Goal: Transaction & Acquisition: Purchase product/service

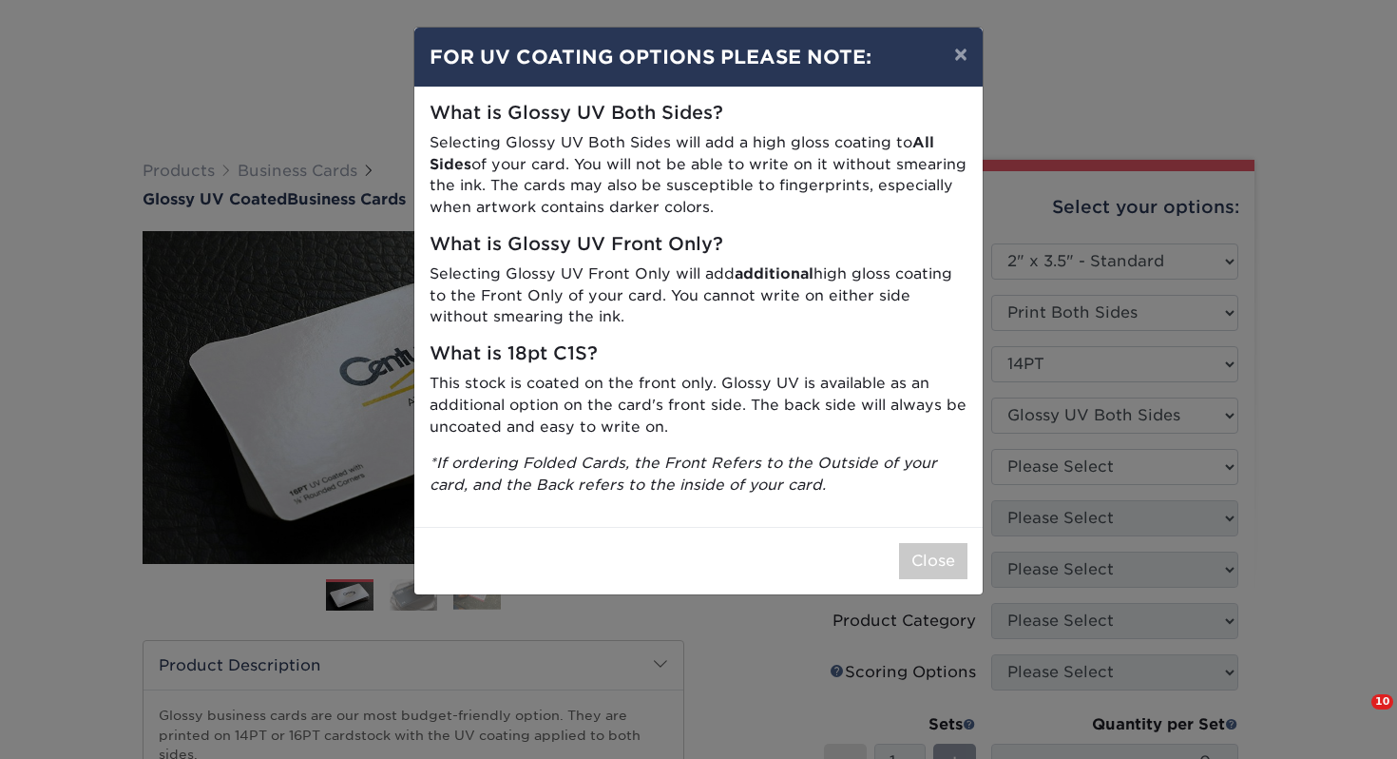
select select "2.00x3.50"
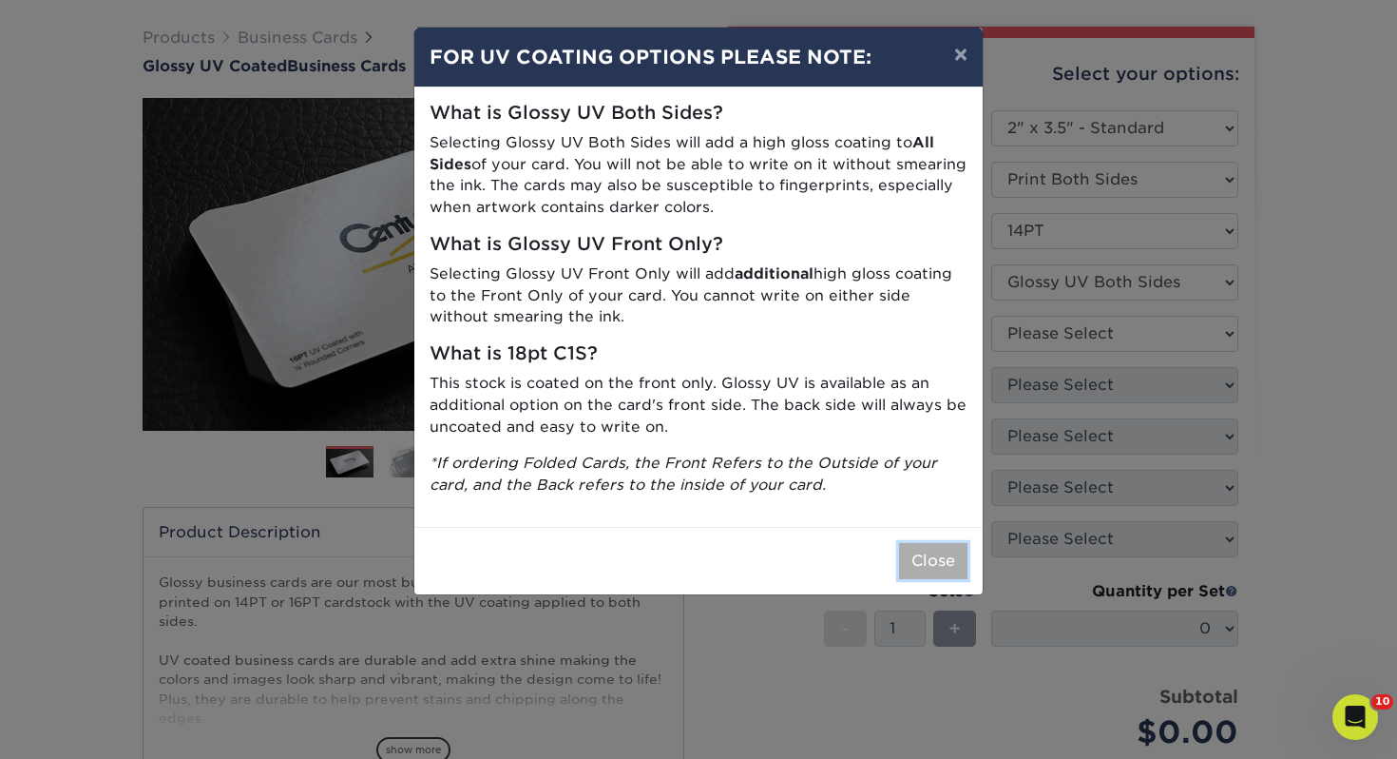
click at [928, 554] on button "Close" at bounding box center [933, 561] width 68 height 36
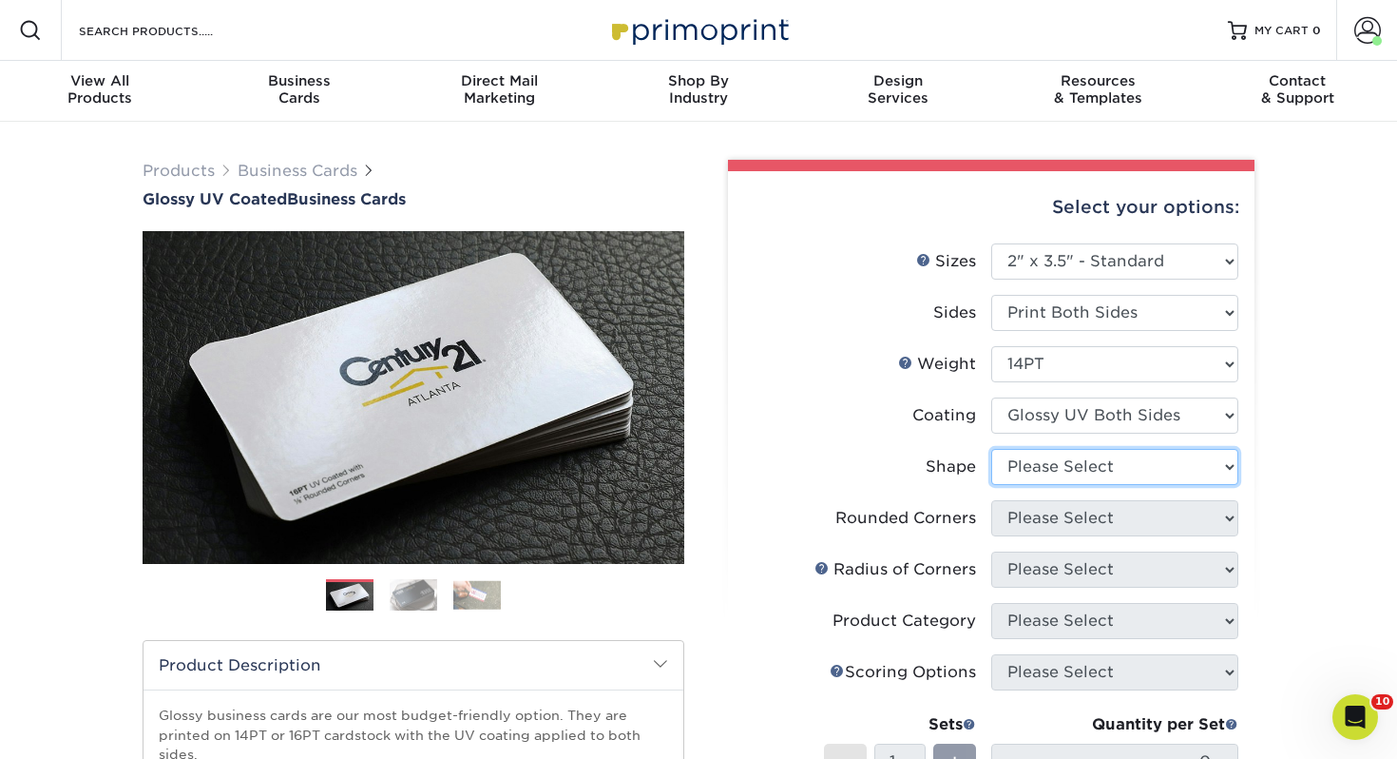
click at [1055, 463] on select "Please Select Standard" at bounding box center [1114, 467] width 247 height 36
click at [1048, 476] on select "Please Select Standard" at bounding box center [1114, 467] width 247 height 36
select select "standard"
click at [991, 449] on select "Please Select Standard" at bounding box center [1114, 467] width 247 height 36
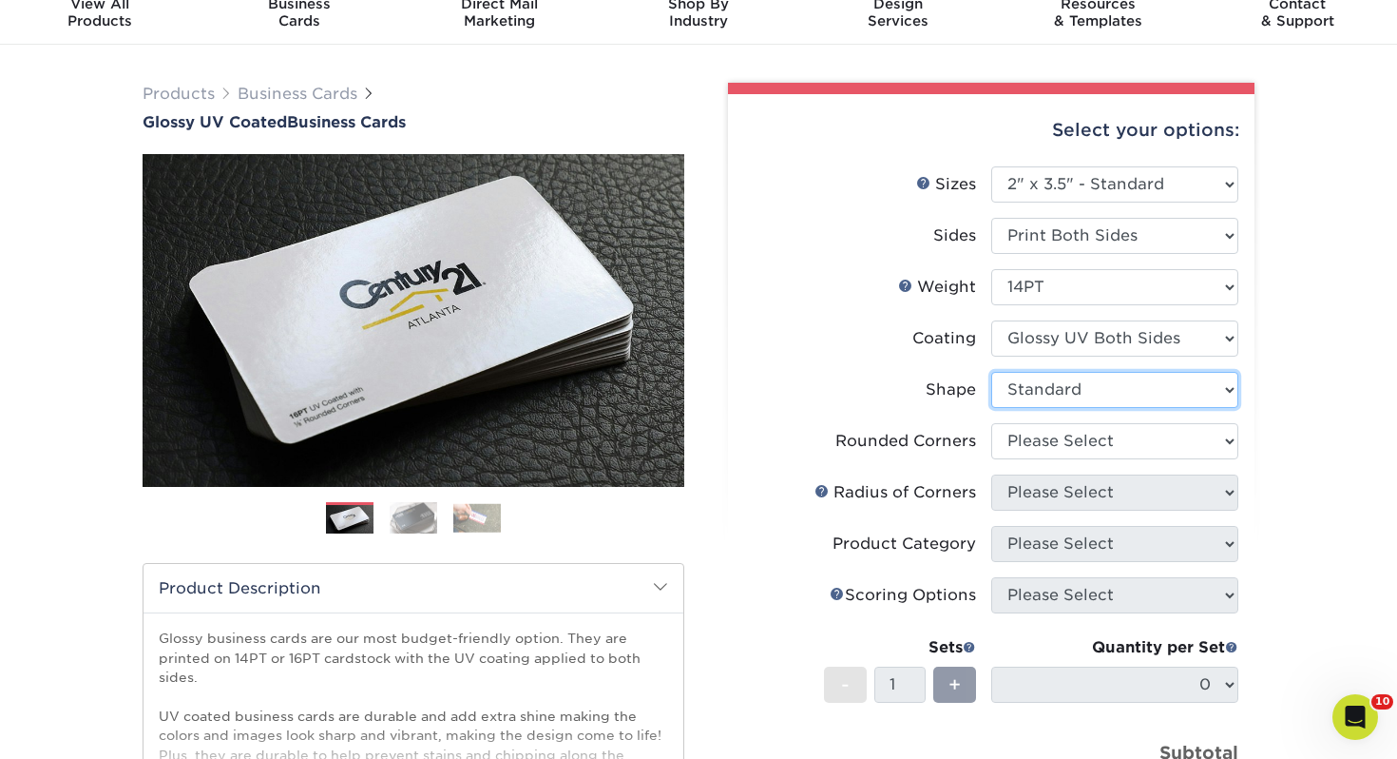
scroll to position [85, 0]
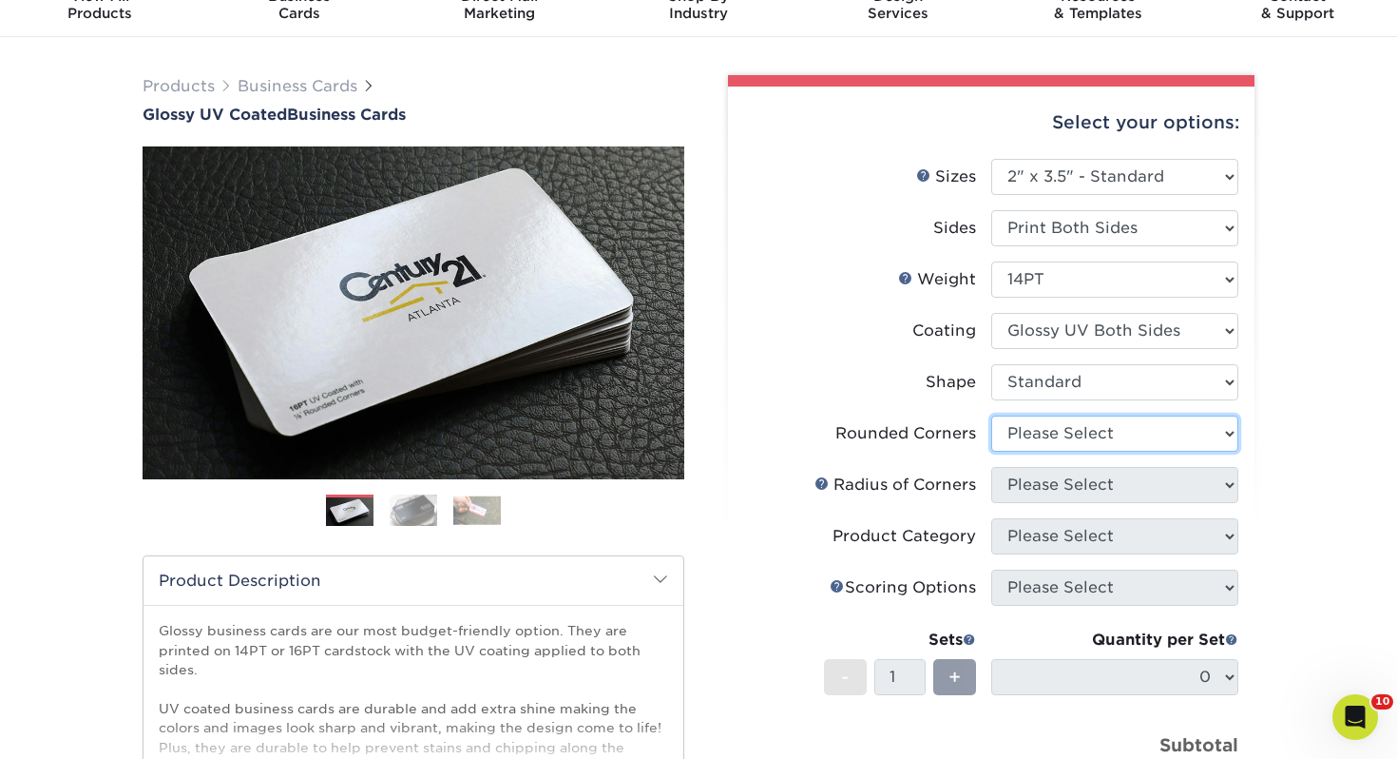
click at [1045, 437] on select "Please Select Yes - Round 2 Corners Yes - Round 4 Corners No" at bounding box center [1114, 433] width 247 height 36
select select "0"
click at [991, 415] on select "Please Select Yes - Round 2 Corners Yes - Round 4 Corners No" at bounding box center [1114, 433] width 247 height 36
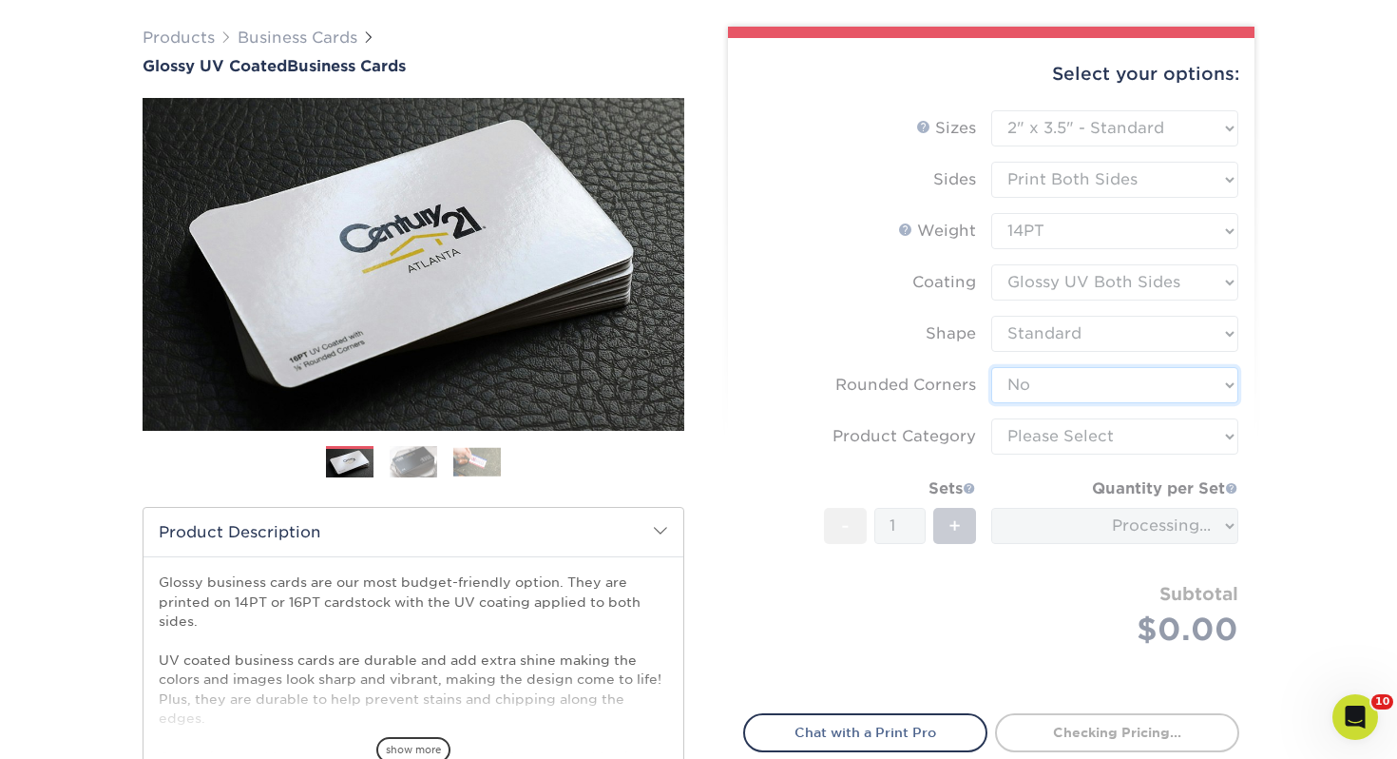
scroll to position [135, 0]
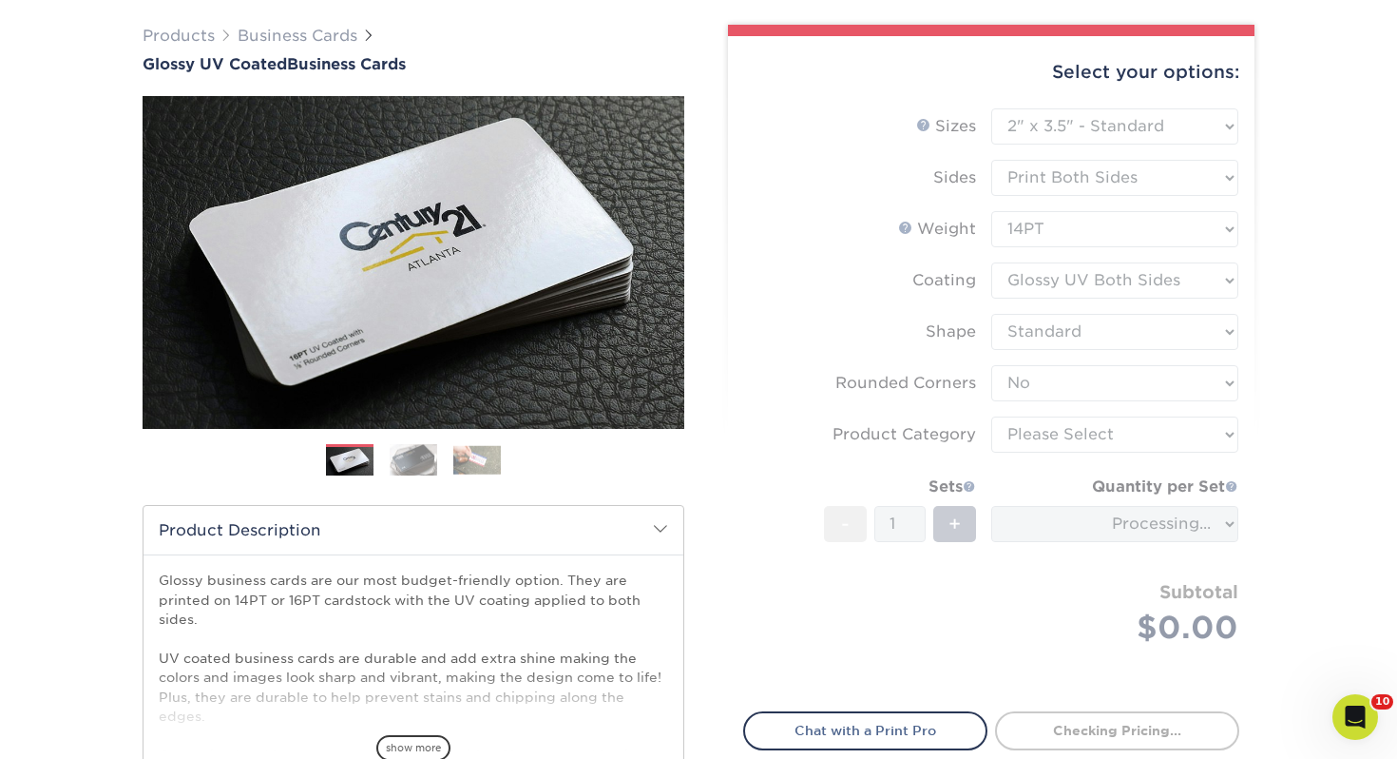
click at [1025, 439] on form "Sizes Help Sizes Please Select 1.5" x 3.5" - Mini 1.75" x 3.5" - Mini 2" x 2" -…" at bounding box center [991, 398] width 496 height 581
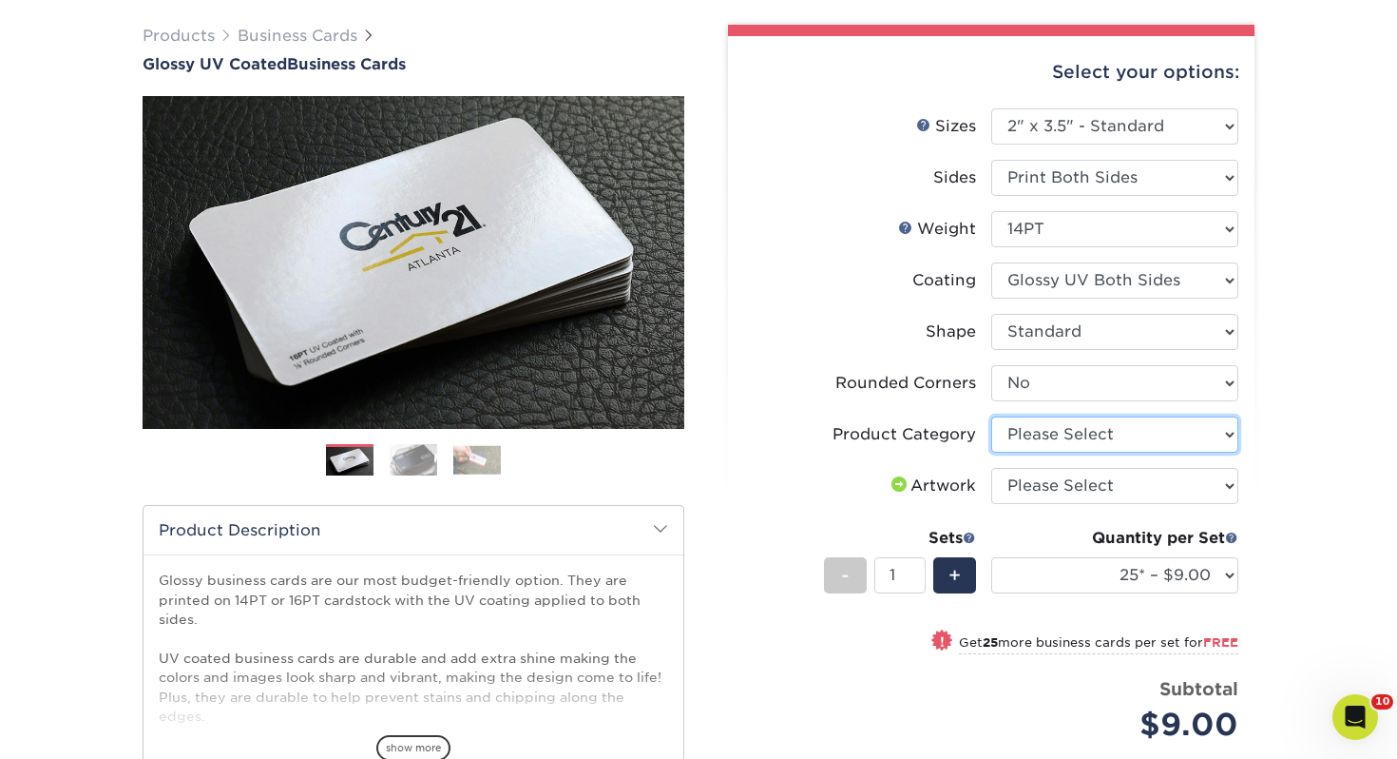
click at [1025, 439] on select "Please Select Business Cards" at bounding box center [1114, 434] width 247 height 36
select select "3b5148f1-0588-4f88-a218-97bcfdce65c1"
click at [991, 416] on select "Please Select Business Cards" at bounding box center [1114, 434] width 247 height 36
click at [1051, 475] on select "Please Select I will upload files I need a design - $100" at bounding box center [1114, 486] width 247 height 36
select select "upload"
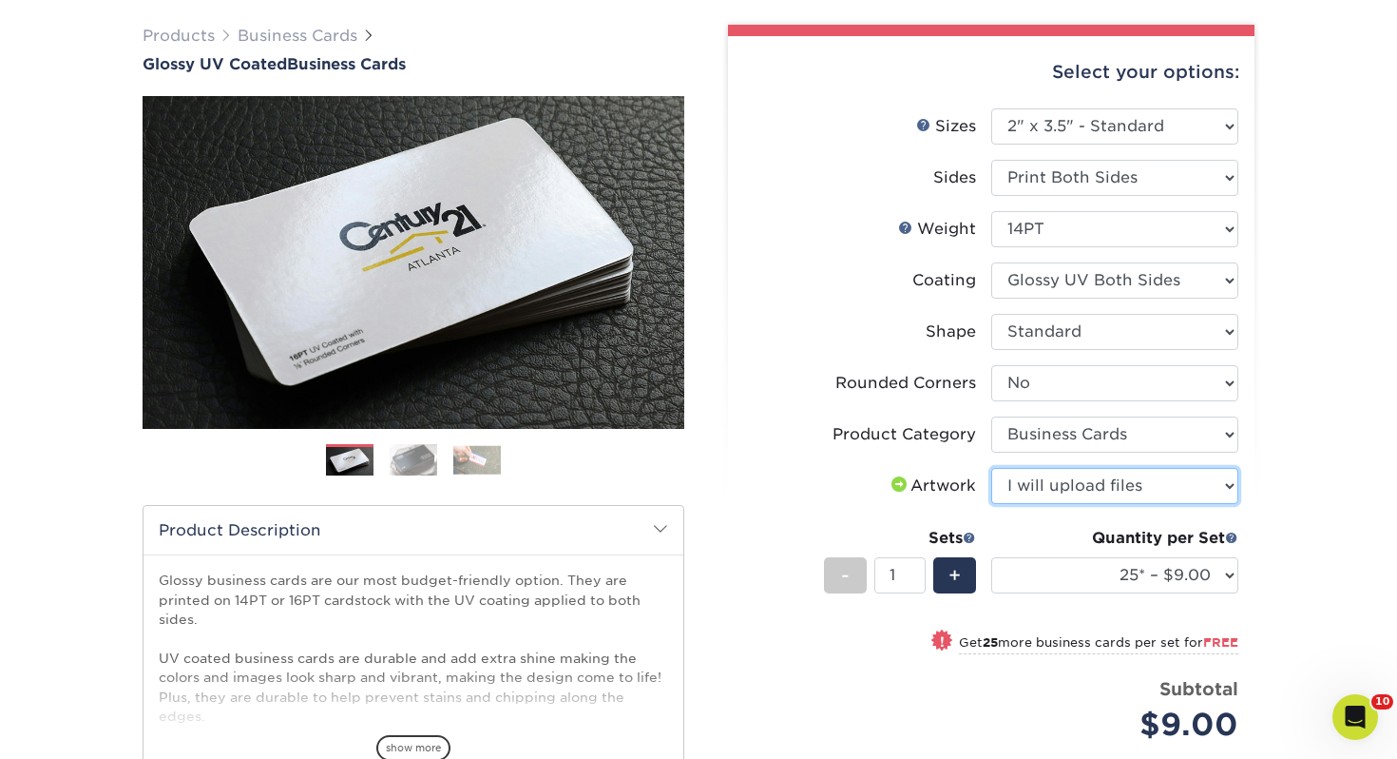
click at [991, 468] on select "Please Select I will upload files I need a design - $100" at bounding box center [1114, 486] width 247 height 36
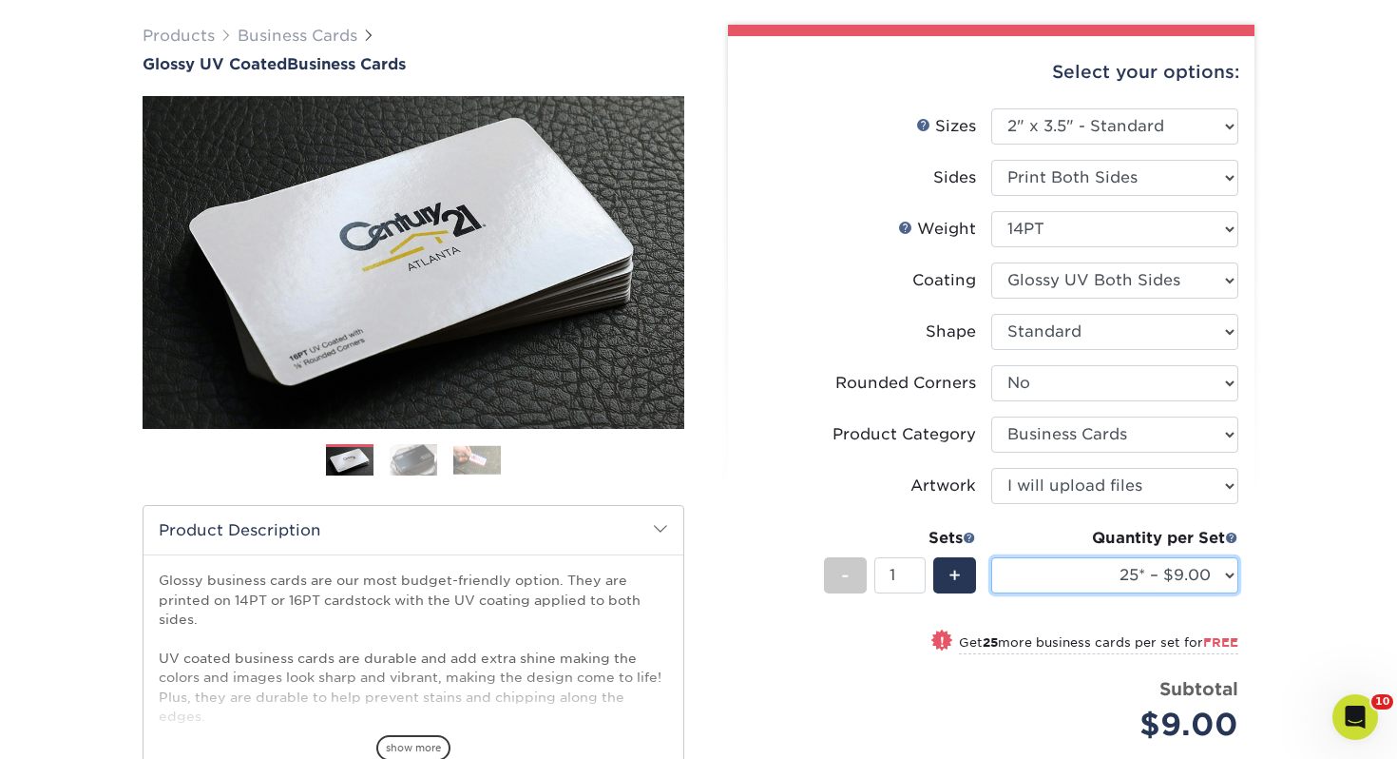
click at [1186, 567] on select "25* – $9.00 50* – $9.00 100* – $9.00 250* – $17.00 500 – $33.00 1000 – $42.00 2…" at bounding box center [1114, 575] width 247 height 36
select select "100* – $9.00"
click at [991, 557] on select "25* – $9.00 50* – $9.00 100* – $9.00 250* – $17.00 500 – $33.00 1000 – $42.00 2…" at bounding box center [1114, 575] width 247 height 36
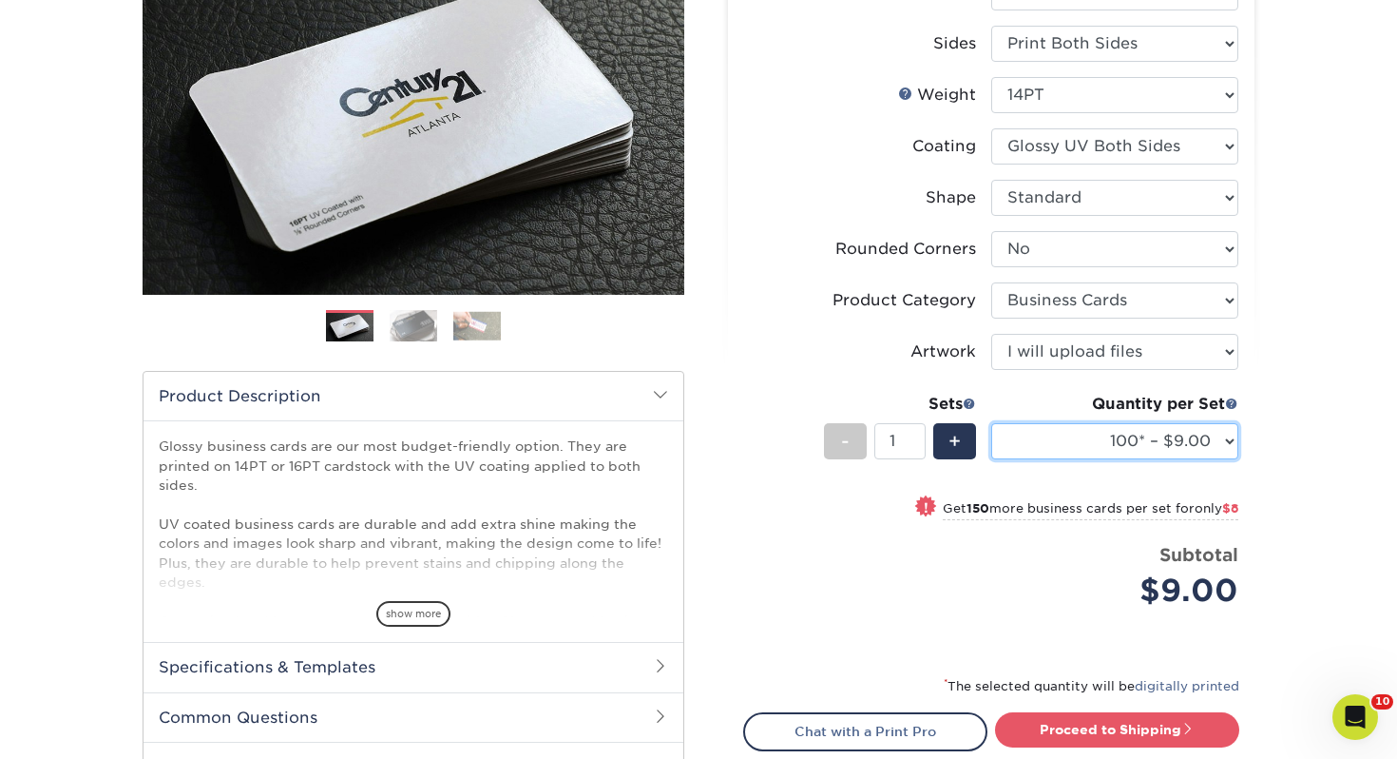
scroll to position [264, 0]
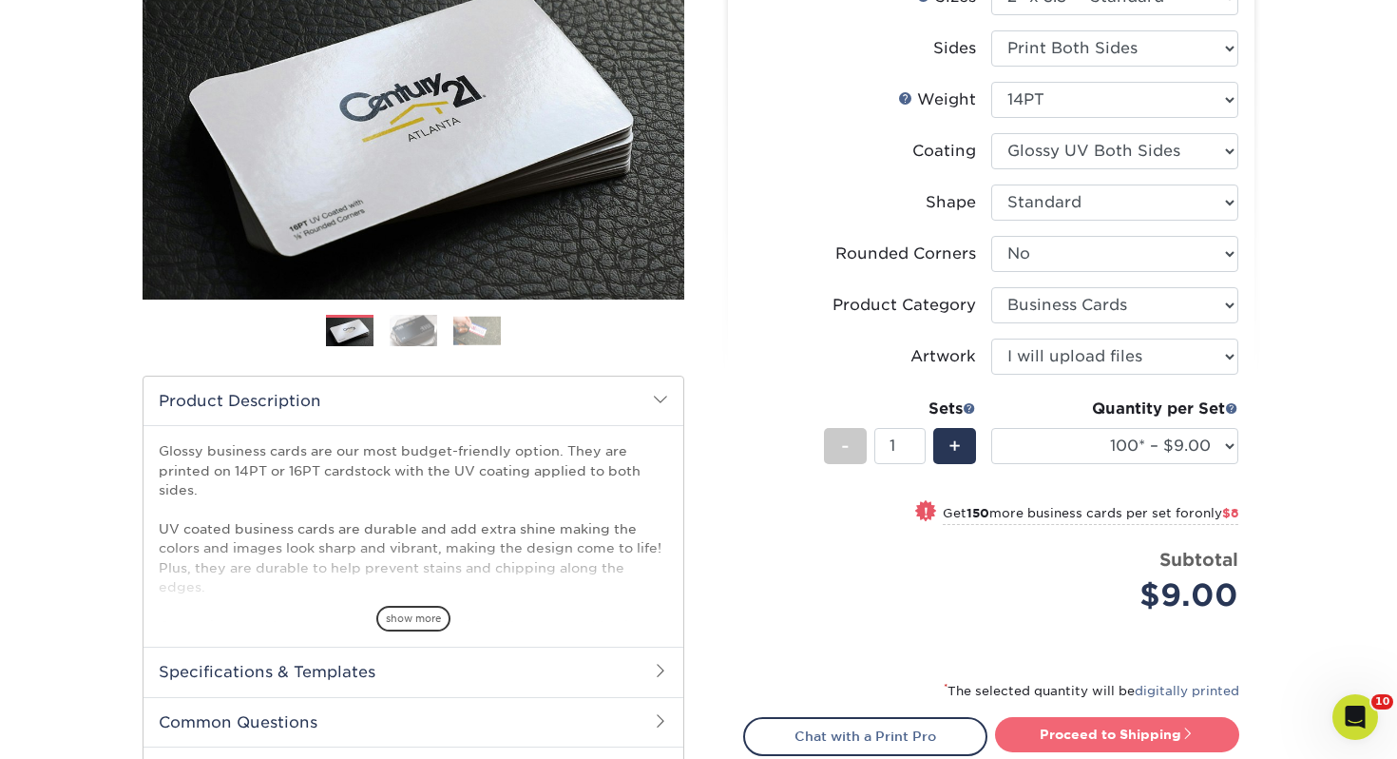
drag, startPoint x: 1092, startPoint y: 742, endPoint x: 1075, endPoint y: 737, distance: 18.0
click at [1091, 742] on link "Proceed to Shipping" at bounding box center [1117, 734] width 244 height 34
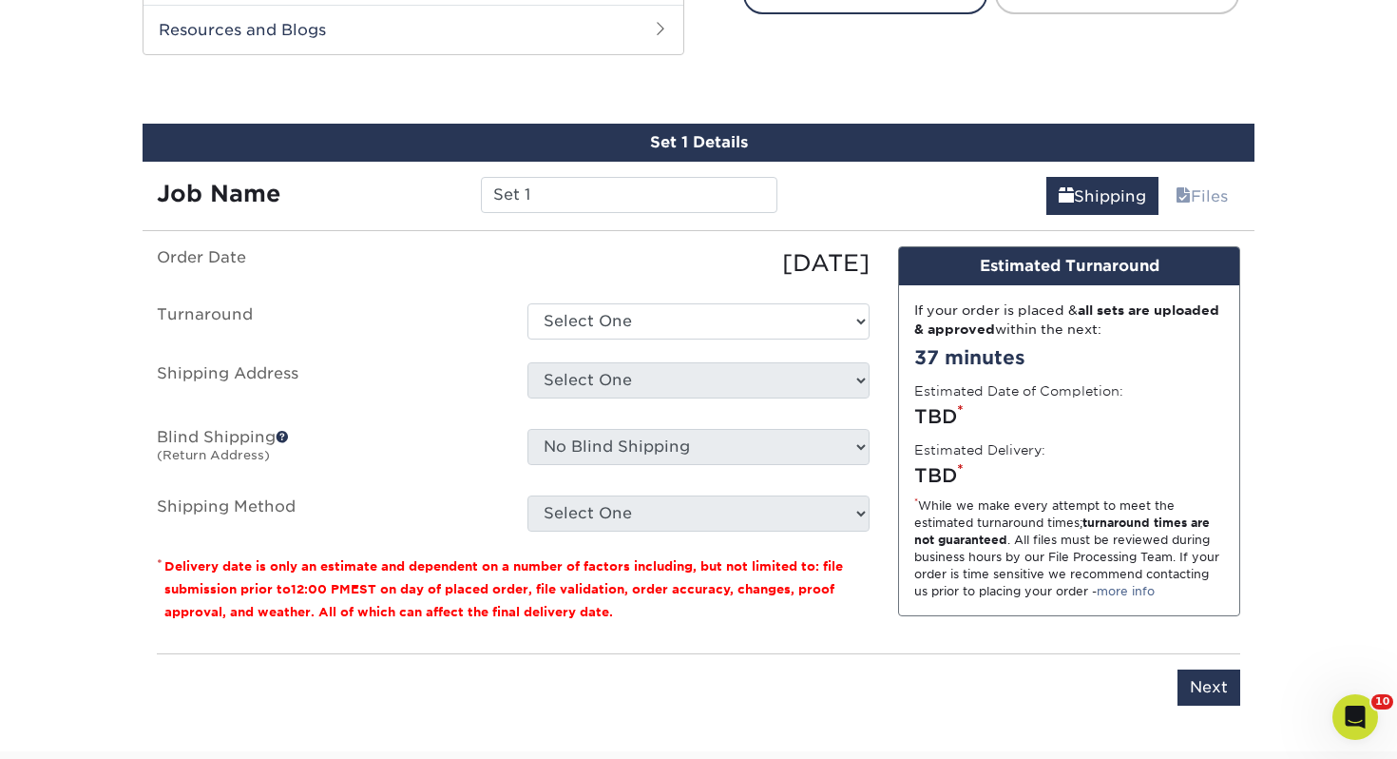
scroll to position [1032, 0]
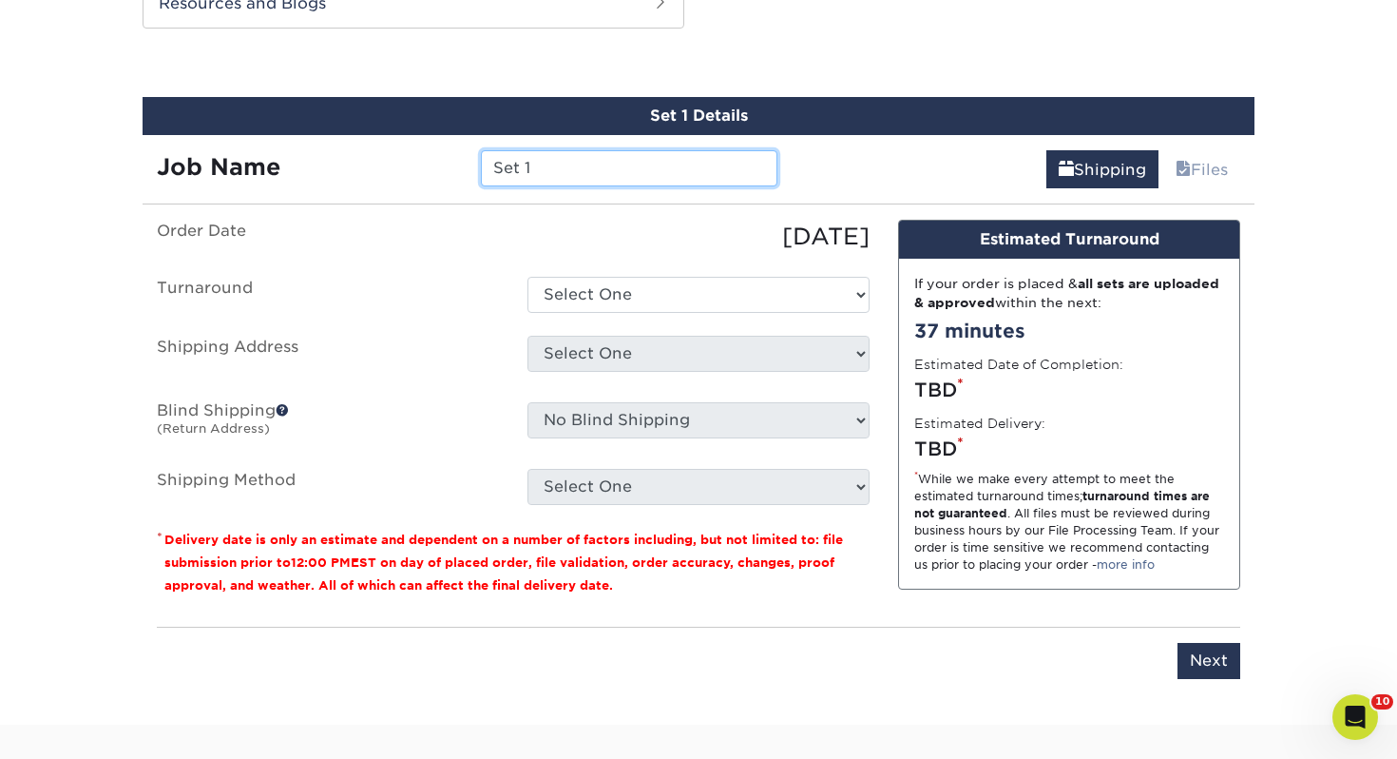
click at [591, 167] on input "Set 1" at bounding box center [629, 168] width 296 height 36
drag, startPoint x: 591, startPoint y: 167, endPoint x: 247, endPoint y: 159, distance: 344.2
click at [247, 159] on div "Job Name Set 1" at bounding box center [467, 168] width 649 height 36
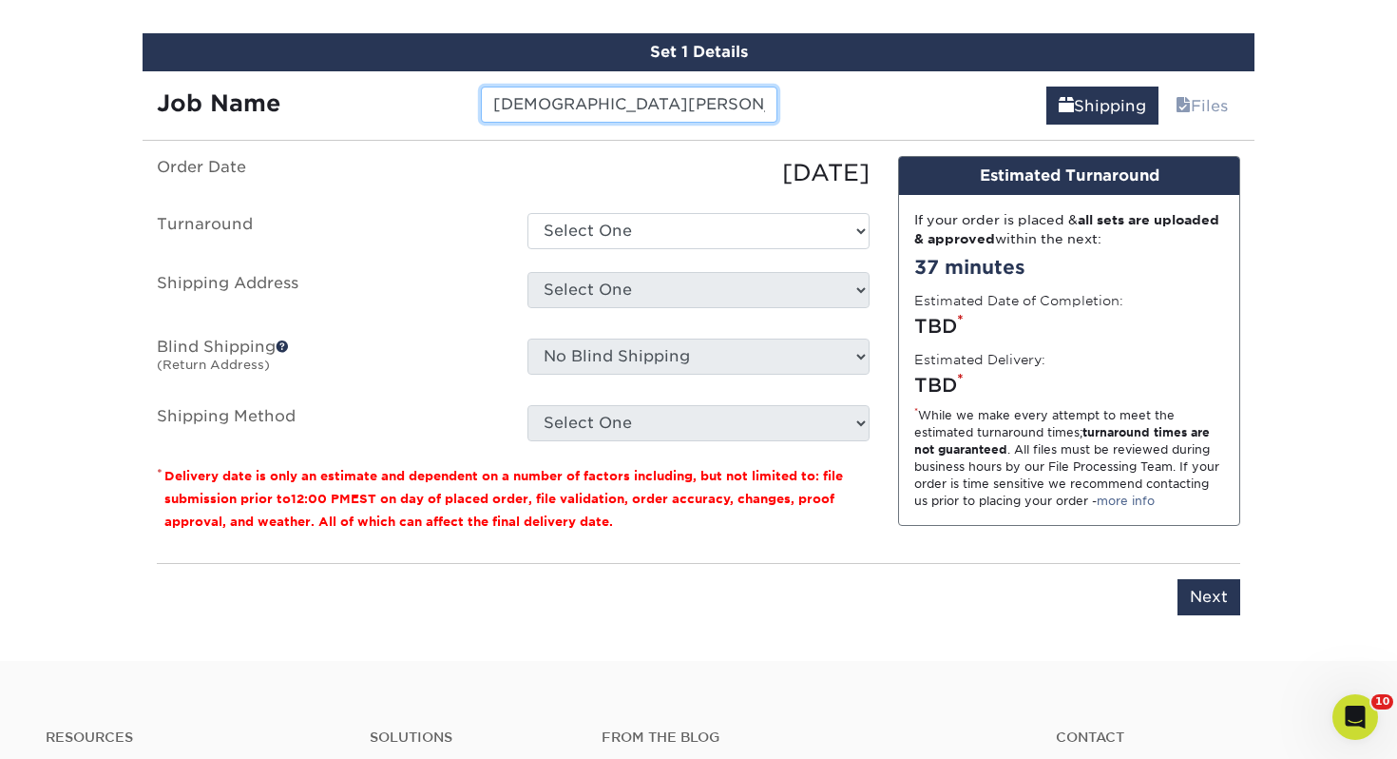
scroll to position [1093, 0]
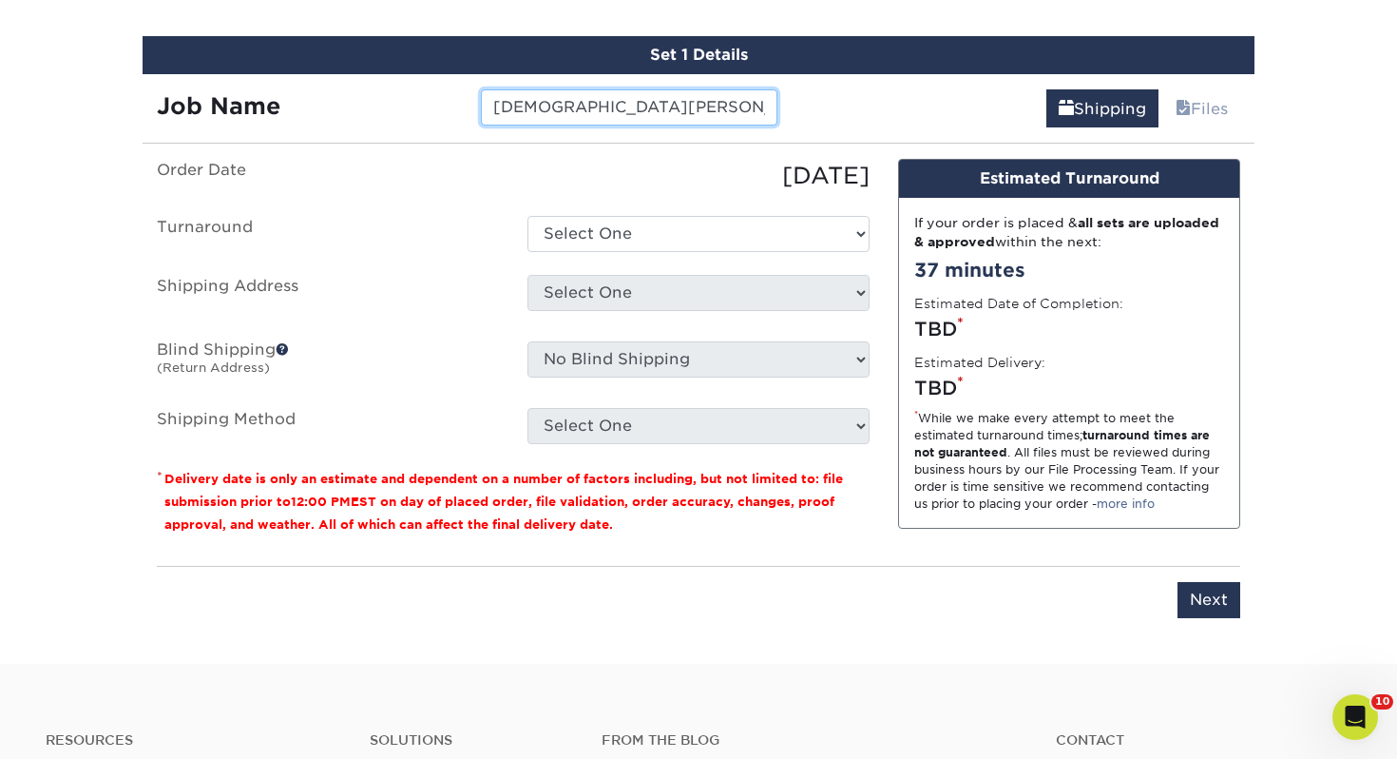
type input "Christian McDonald"
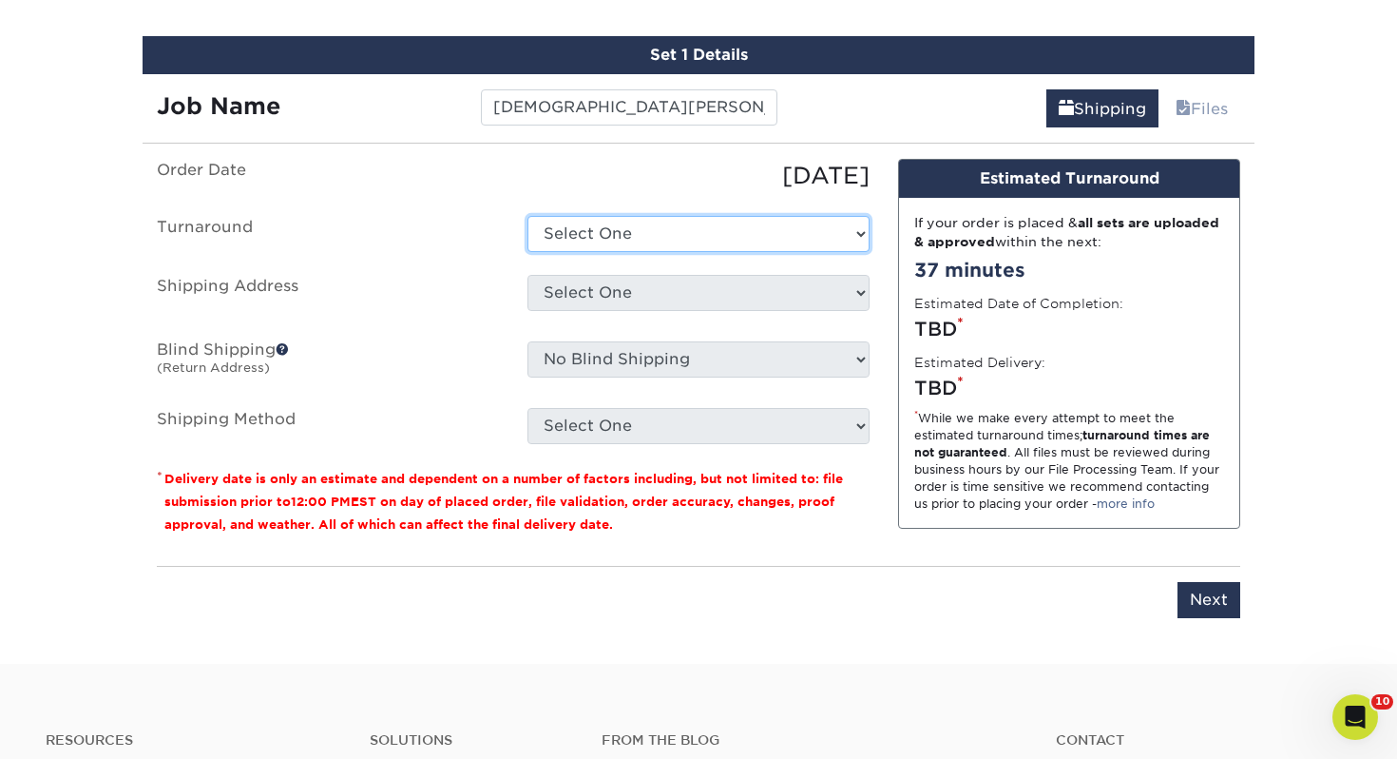
click at [615, 234] on select "Select One 2-4 Business Days 2 Day Next Business Day" at bounding box center [699, 234] width 342 height 36
select select "43800dee-37a1-44ea-97e0-42e3d5772687"
click at [528, 216] on select "Select One 2-4 Business Days 2 Day Next Business Day" at bounding box center [699, 234] width 342 height 36
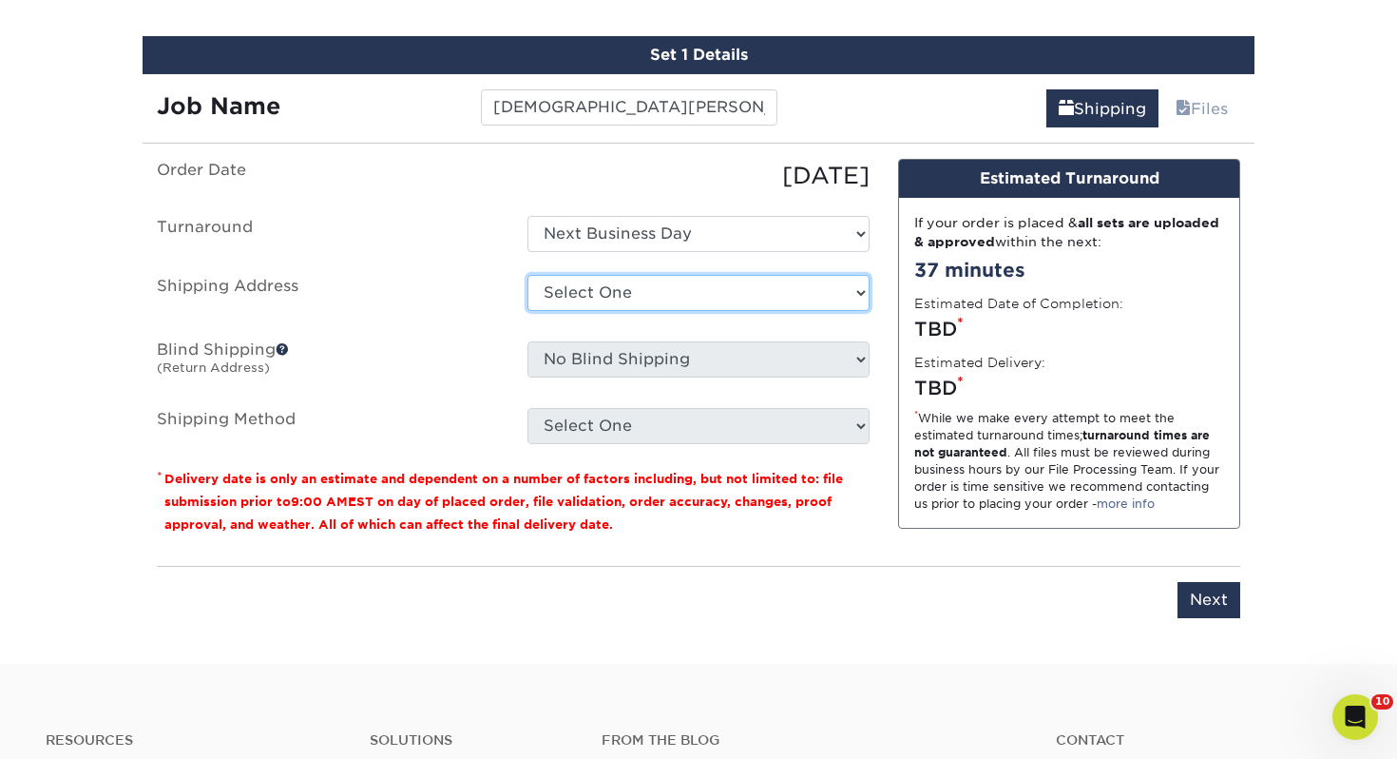
click at [628, 301] on select "Select One Adrian, MI Akron, OH" at bounding box center [699, 293] width 342 height 36
select select "107711"
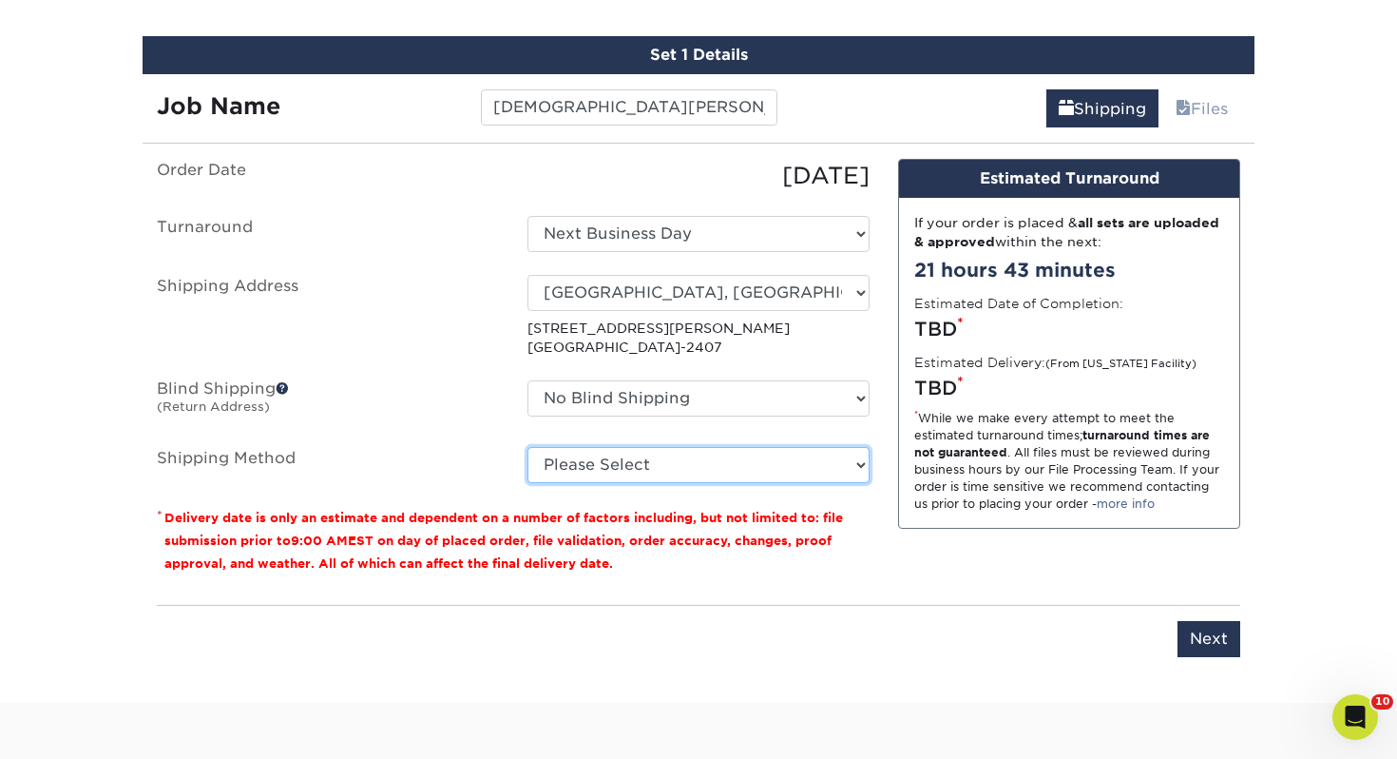
click at [625, 475] on select "Please Select Ground Shipping (+$7.84) 3 Day Shipping Service (+$15.33) 2 Day A…" at bounding box center [699, 465] width 342 height 36
select select "03"
click at [528, 447] on select "Please Select Ground Shipping (+$7.84) 3 Day Shipping Service (+$15.33) 2 Day A…" at bounding box center [699, 465] width 342 height 36
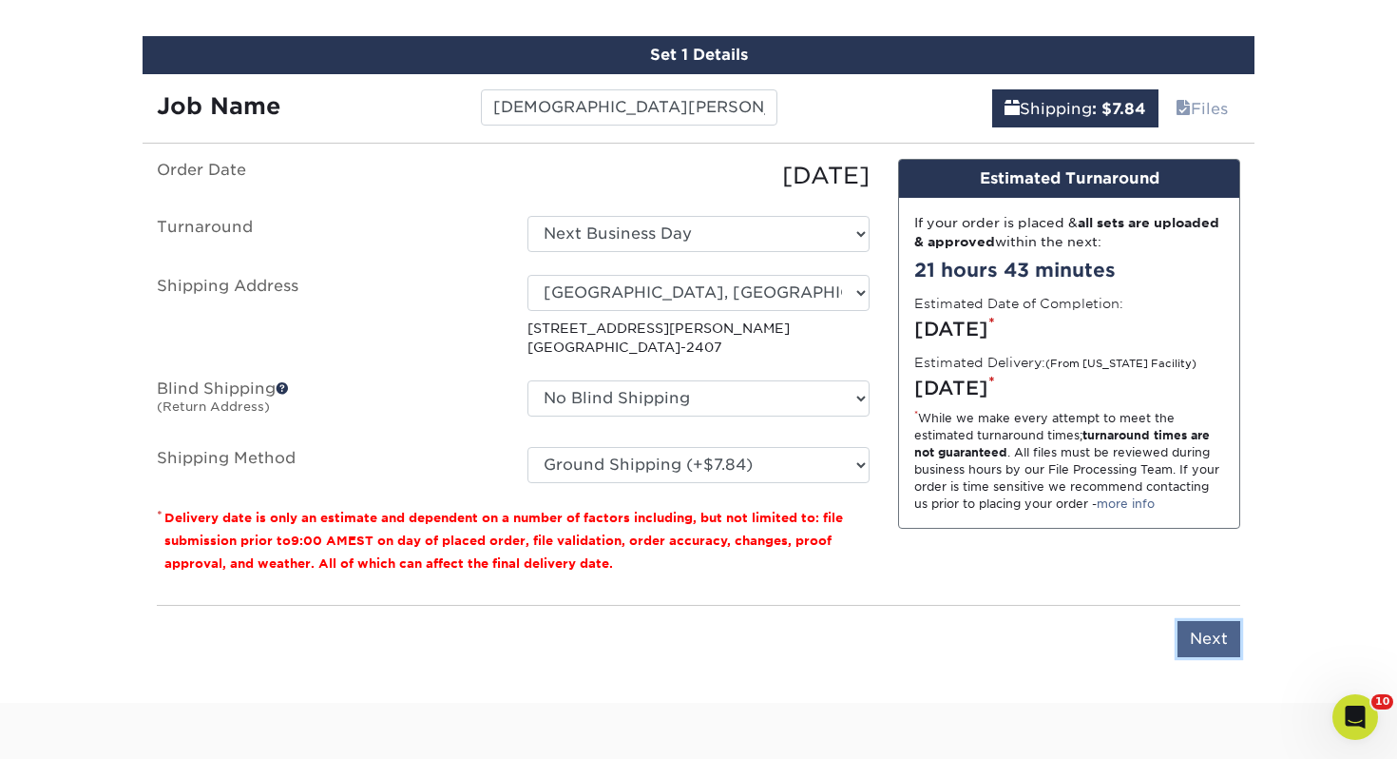
click at [1222, 630] on input "Next" at bounding box center [1209, 639] width 63 height 36
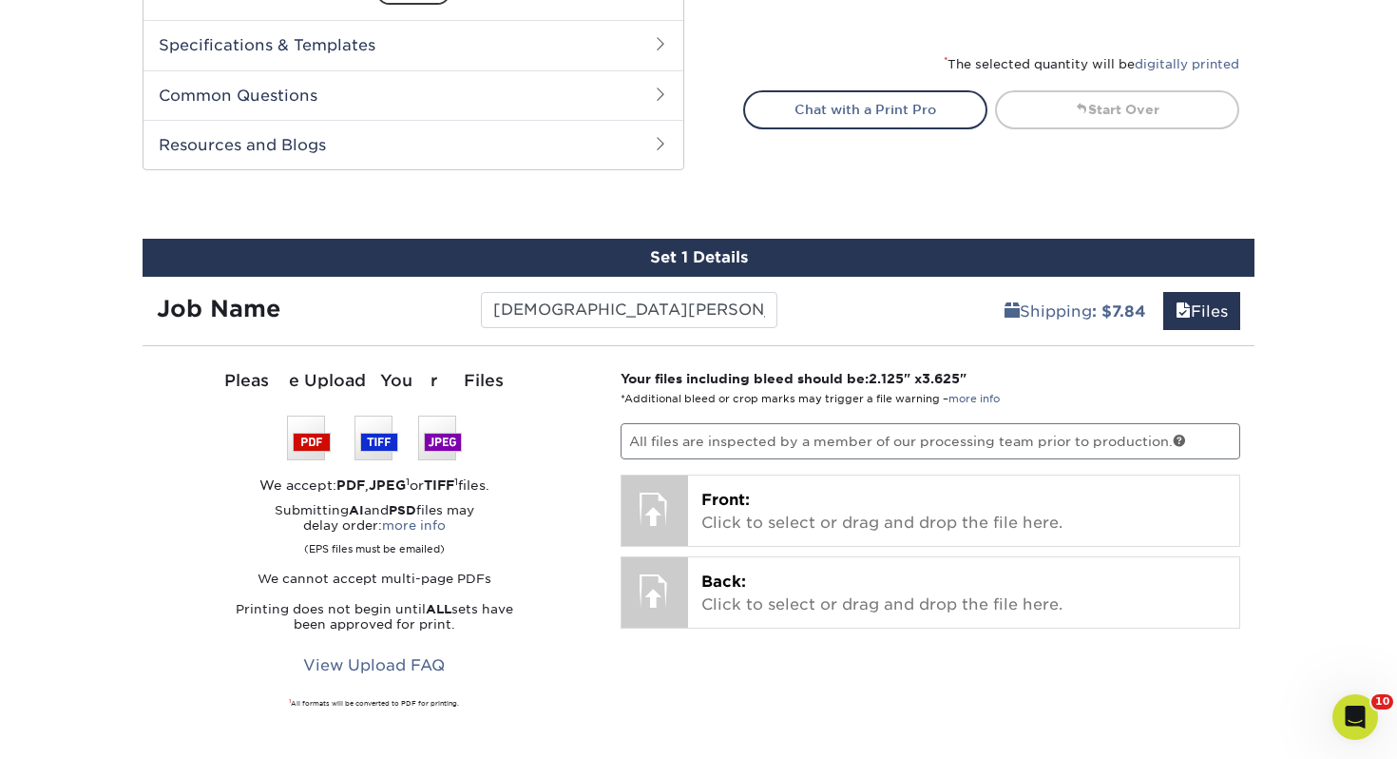
scroll to position [1099, 0]
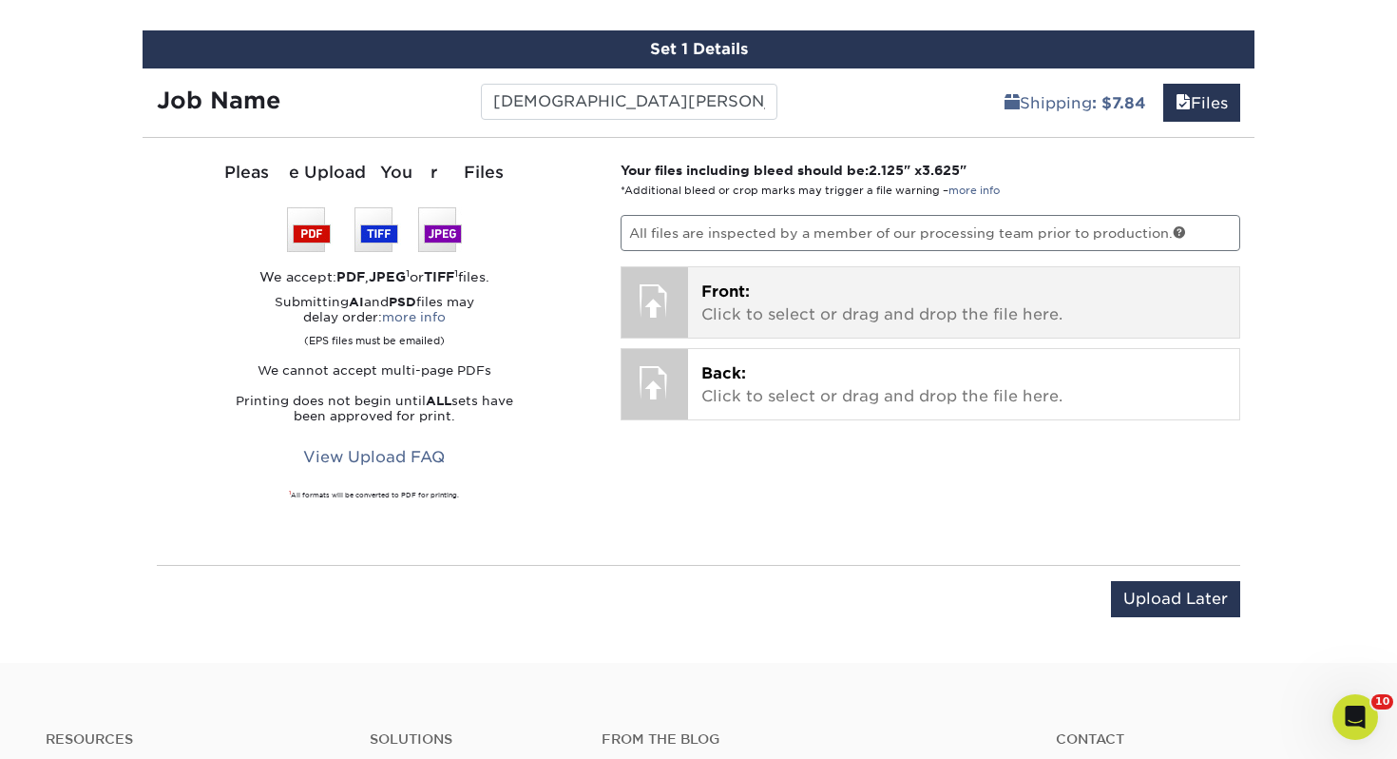
click at [872, 318] on p "Front: Click to select or drag and drop the file here." at bounding box center [965, 303] width 526 height 46
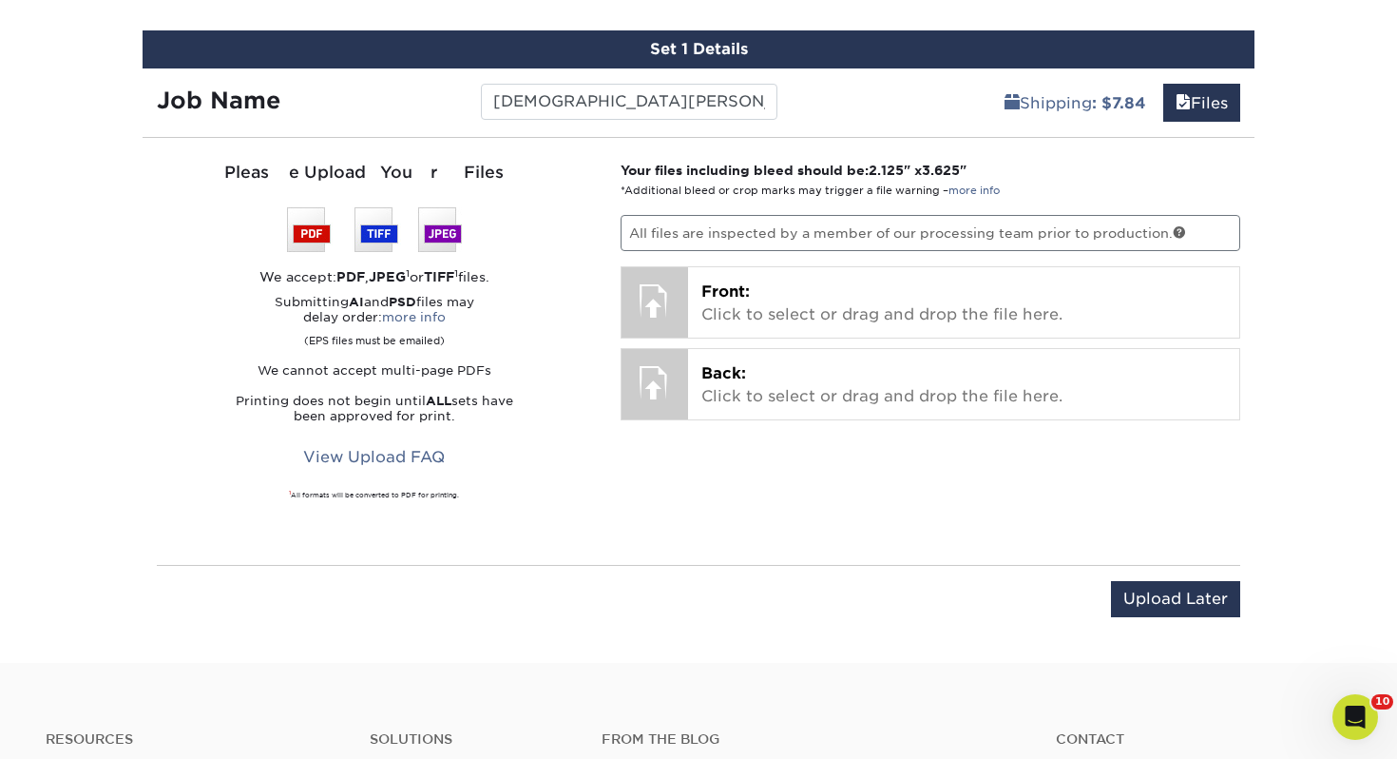
scroll to position [1100, 0]
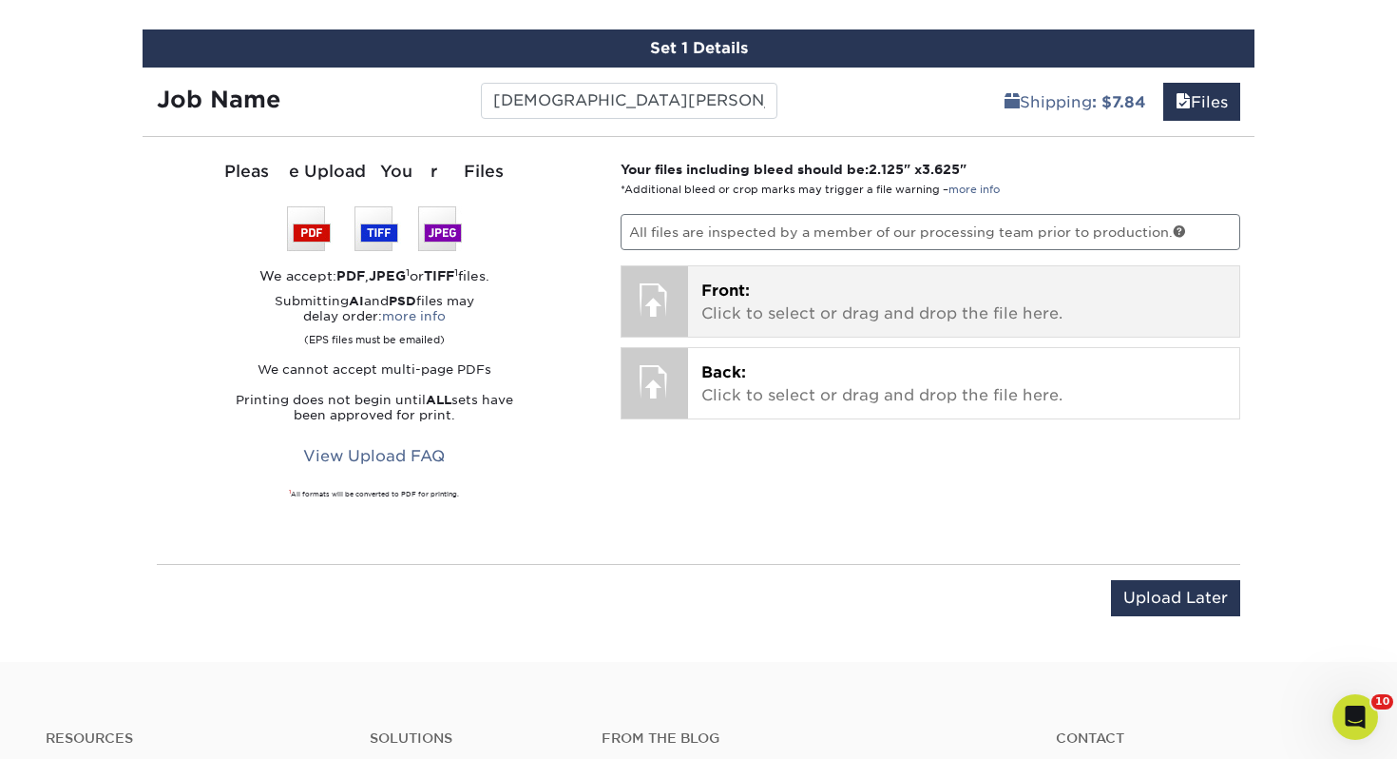
click at [721, 289] on span "Front:" at bounding box center [726, 290] width 48 height 18
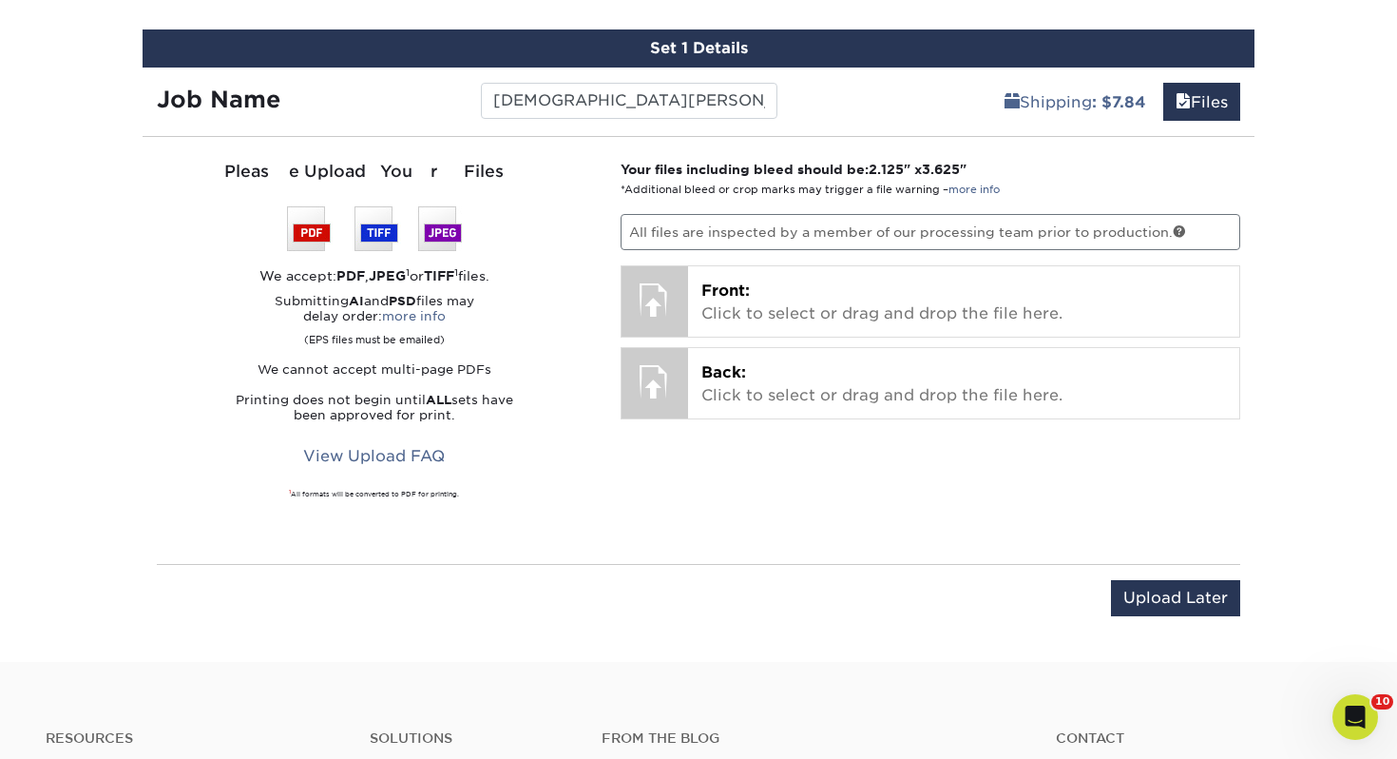
click at [934, 584] on div "Upload Later Save & Continue Continue" at bounding box center [699, 609] width 1084 height 59
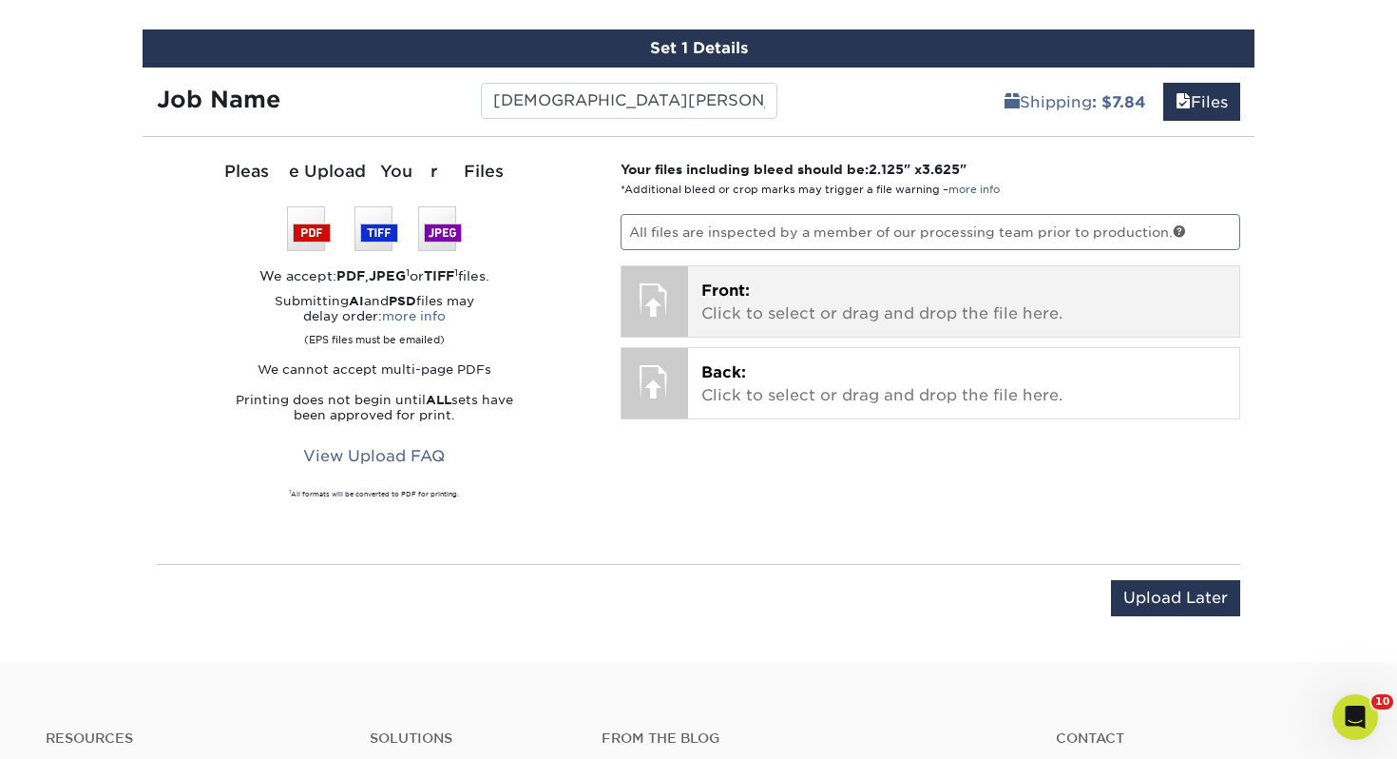
click at [828, 321] on p "Front: Click to select or drag and drop the file here." at bounding box center [965, 302] width 526 height 46
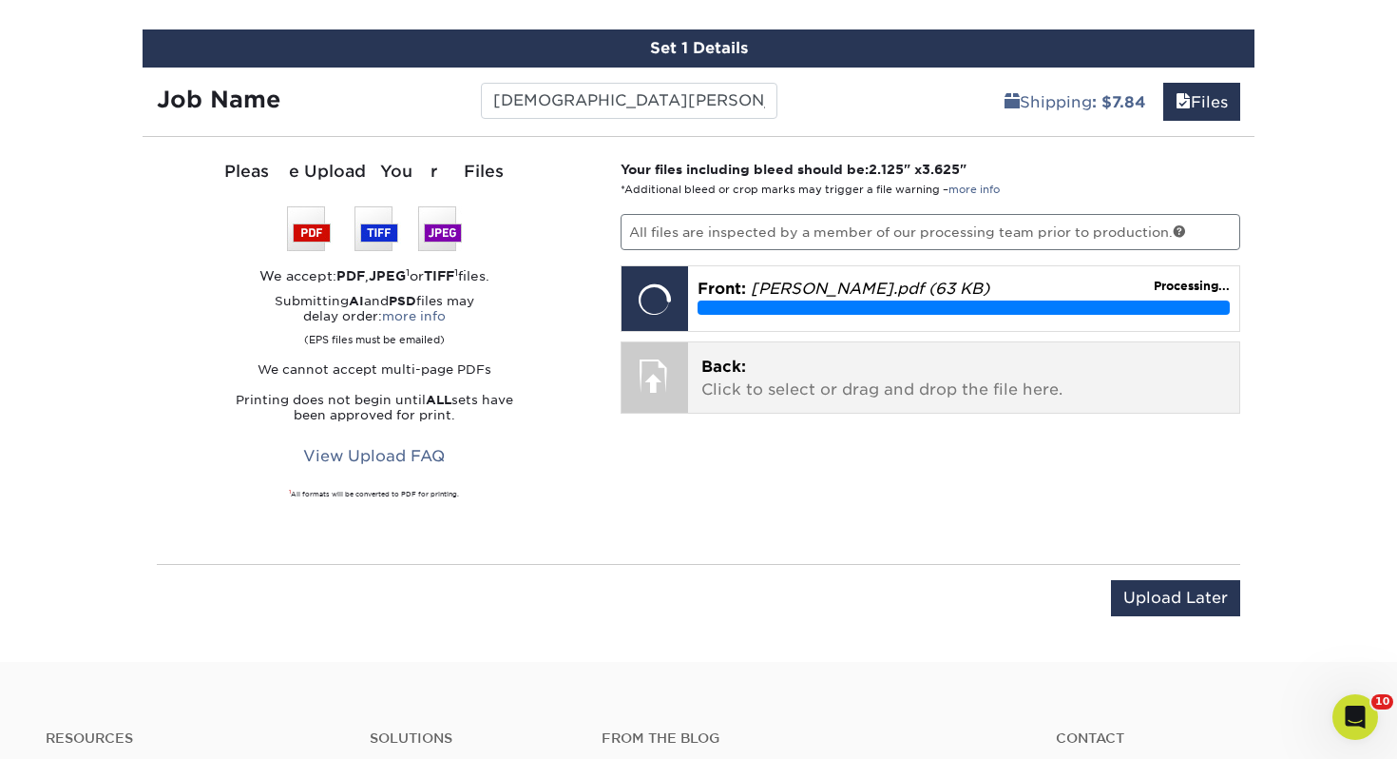
click at [839, 381] on p "Back: Click to select or drag and drop the file here." at bounding box center [965, 379] width 526 height 46
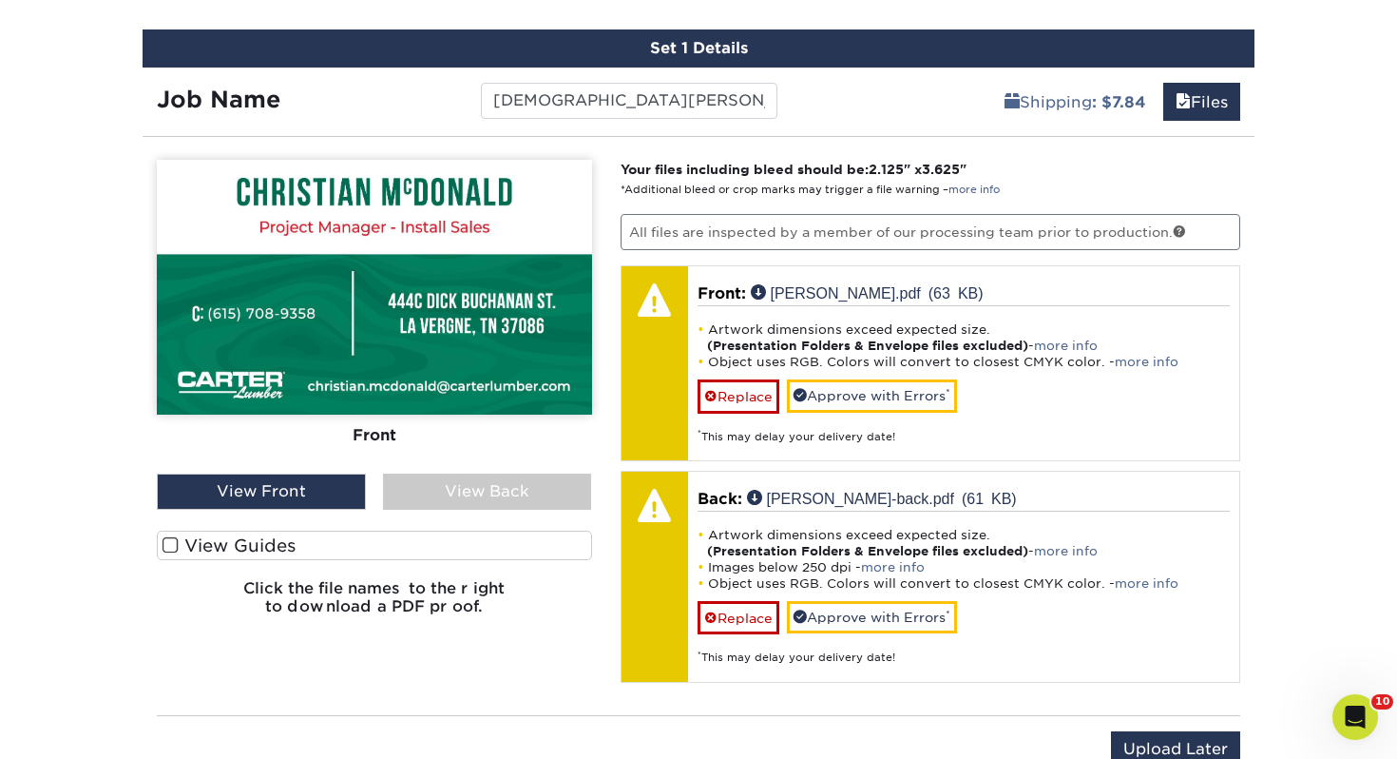
click at [169, 543] on span at bounding box center [171, 545] width 16 height 18
click at [0, 0] on input "View Guides" at bounding box center [0, 0] width 0 height 0
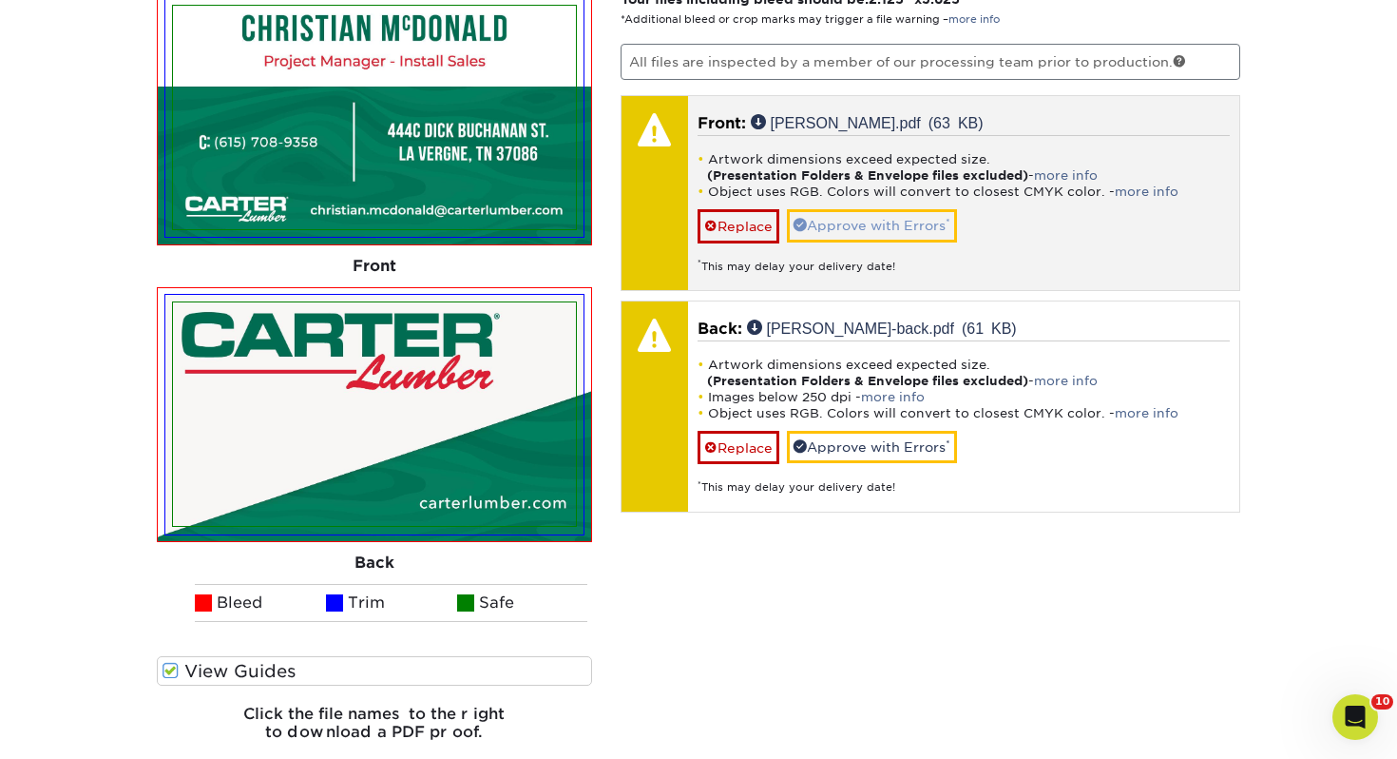
scroll to position [1279, 0]
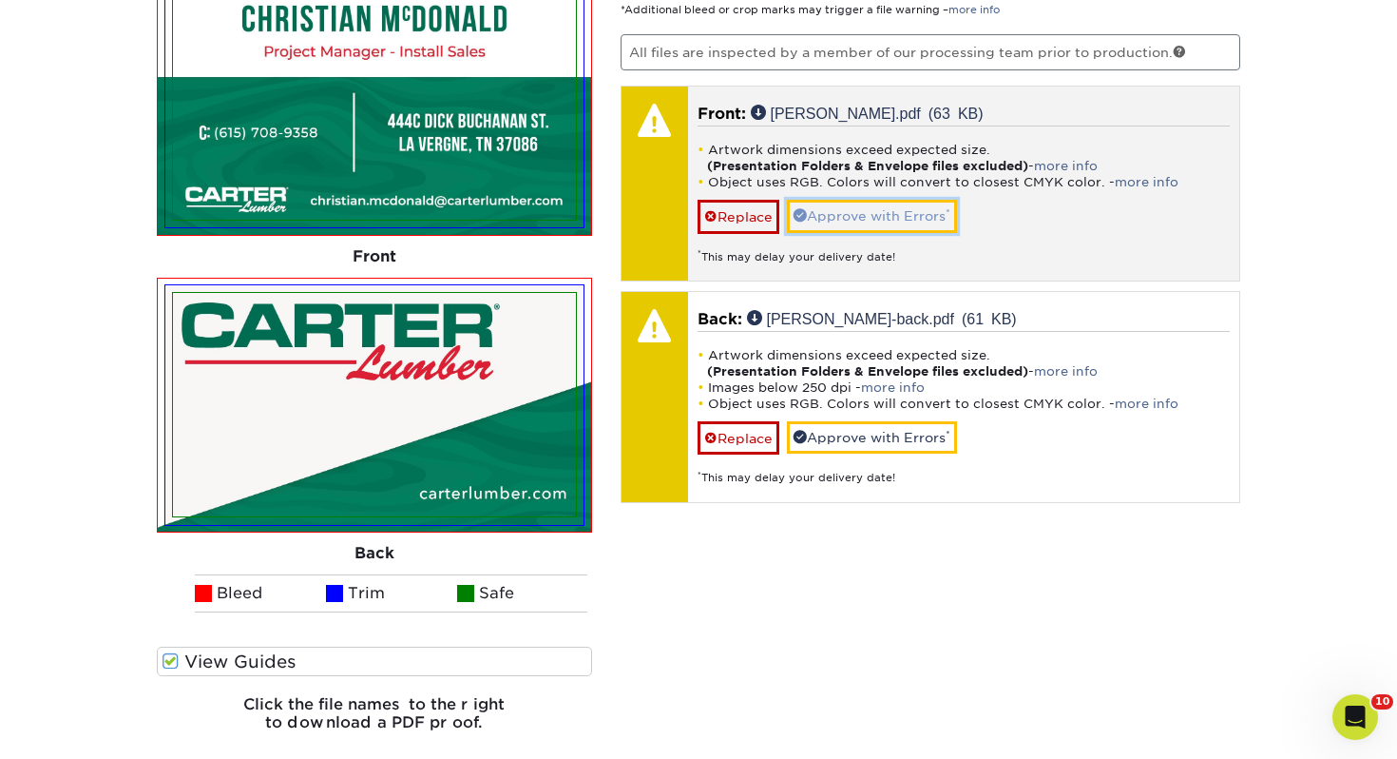
click at [871, 211] on link "Approve with Errors *" at bounding box center [872, 216] width 170 height 32
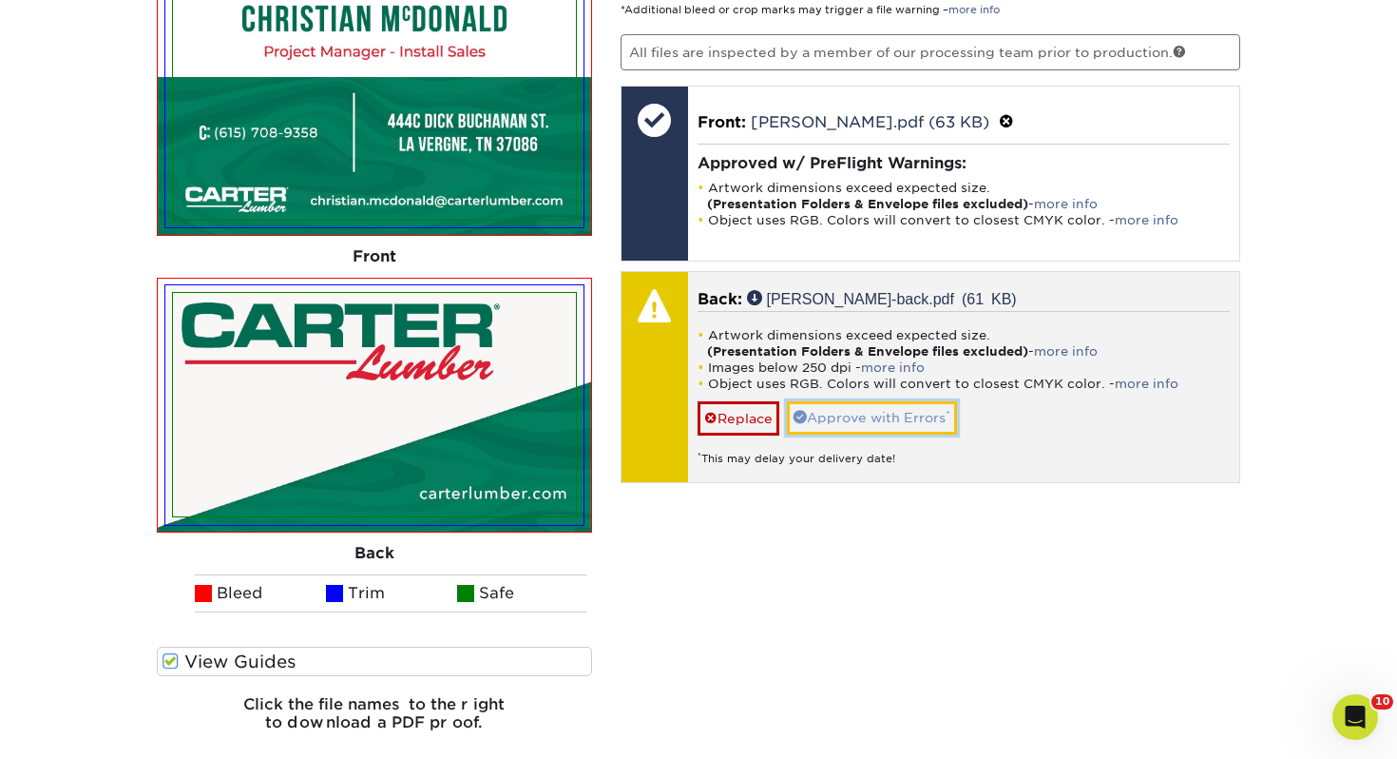
click at [860, 413] on link "Approve with Errors *" at bounding box center [872, 417] width 170 height 32
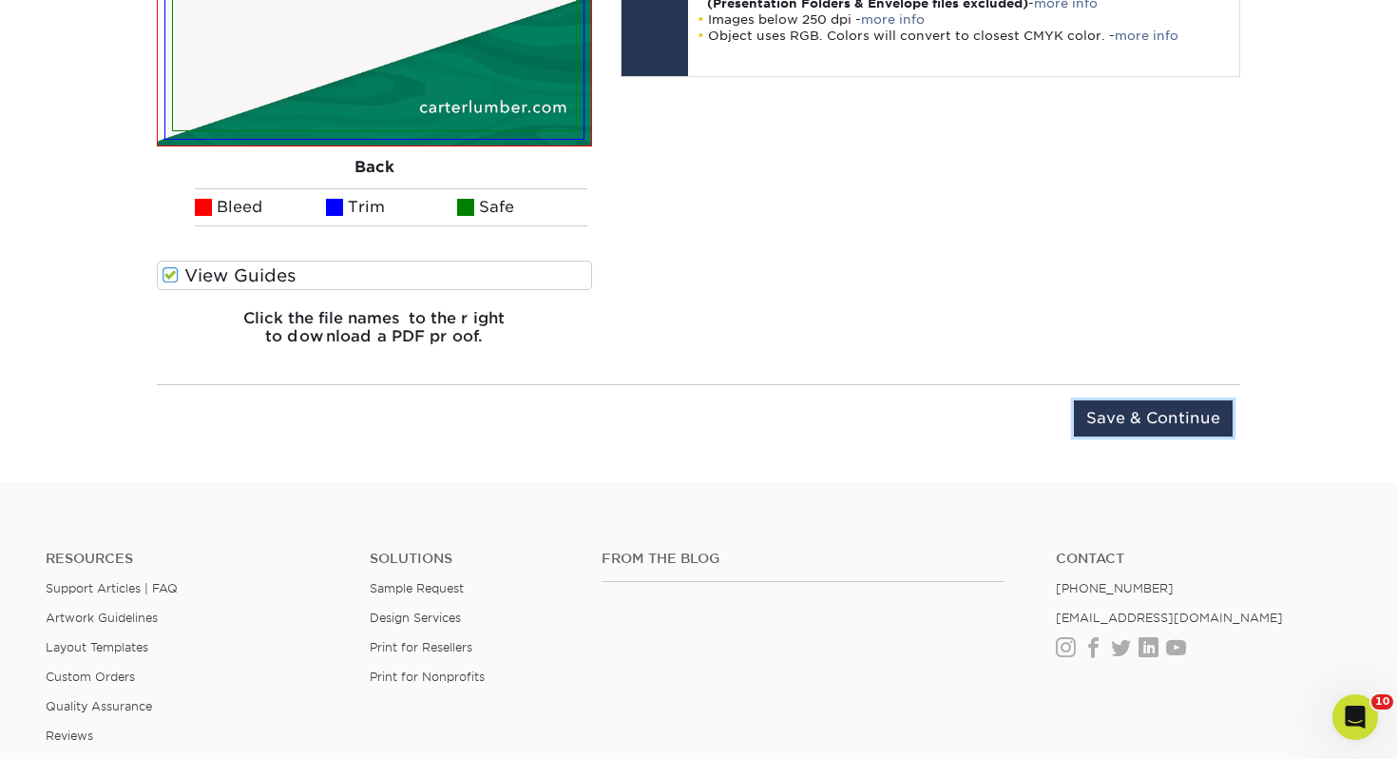
click at [1133, 403] on input "Save & Continue" at bounding box center [1153, 418] width 159 height 36
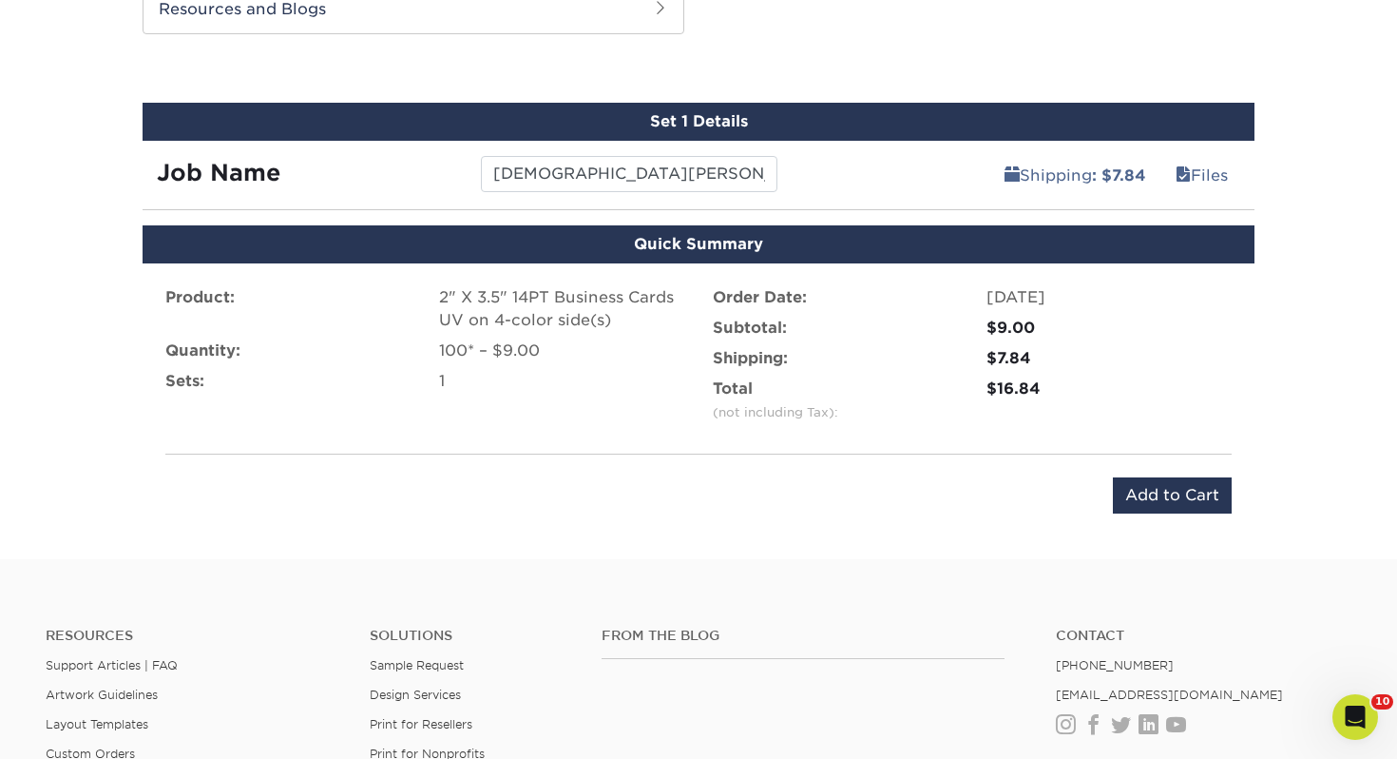
scroll to position [960, 0]
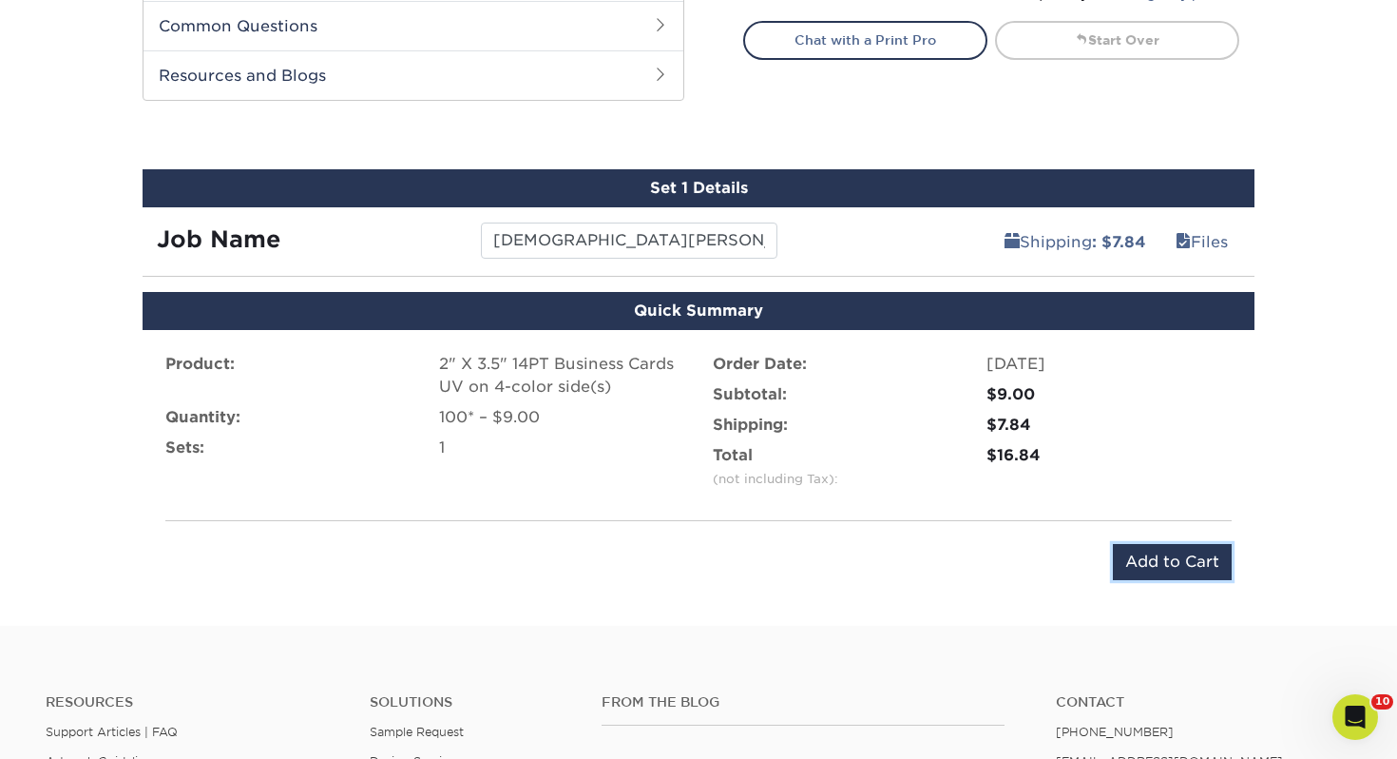
click at [1161, 550] on input "Add to Cart" at bounding box center [1172, 562] width 119 height 36
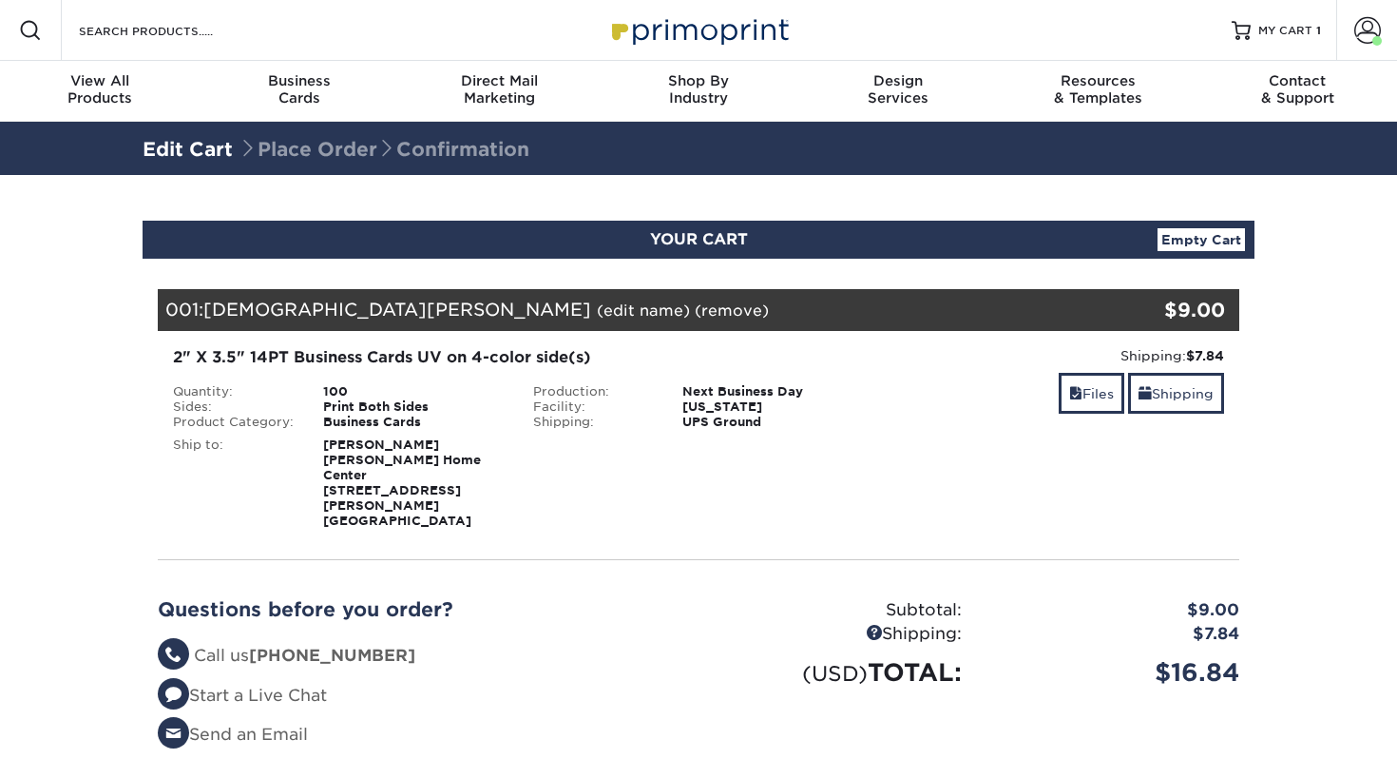
select select "107711"
click at [1181, 393] on link "Shipping" at bounding box center [1176, 393] width 96 height 41
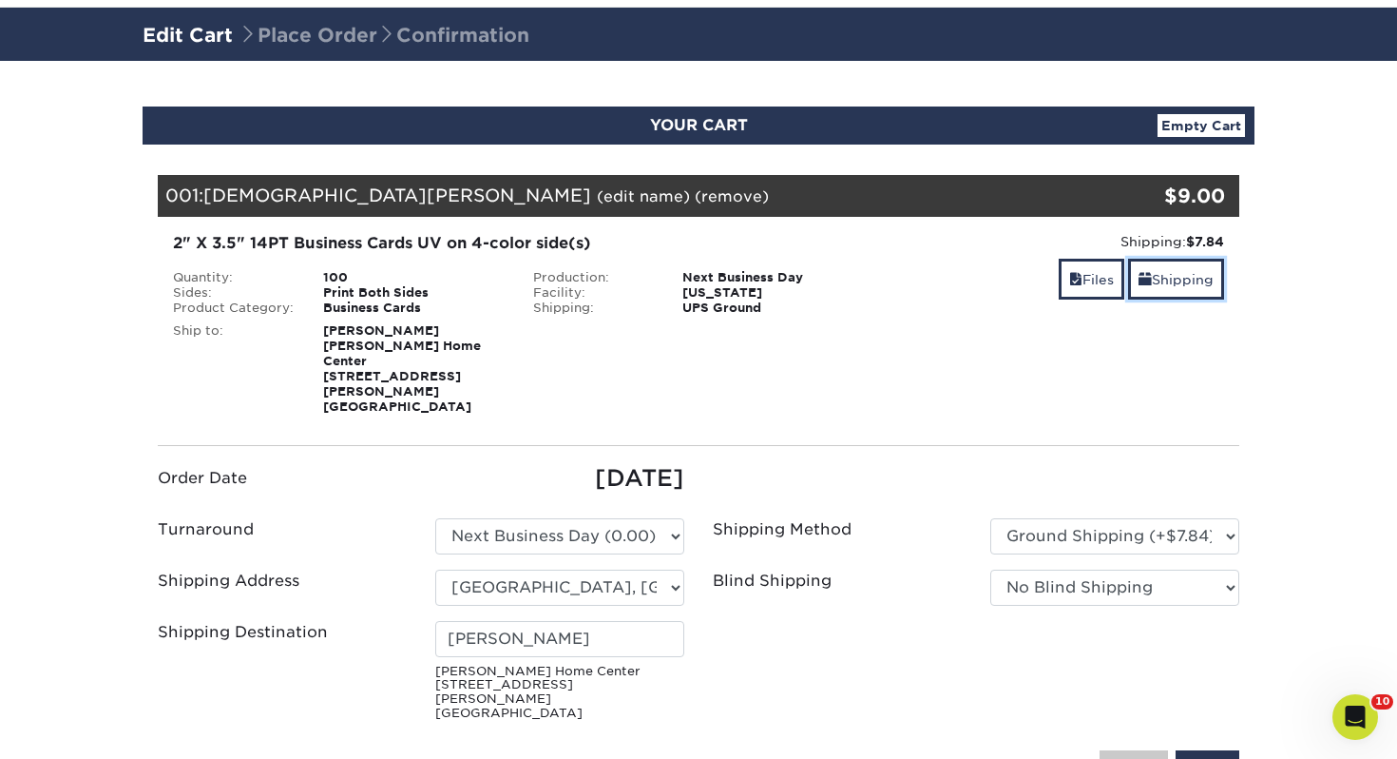
scroll to position [203, 0]
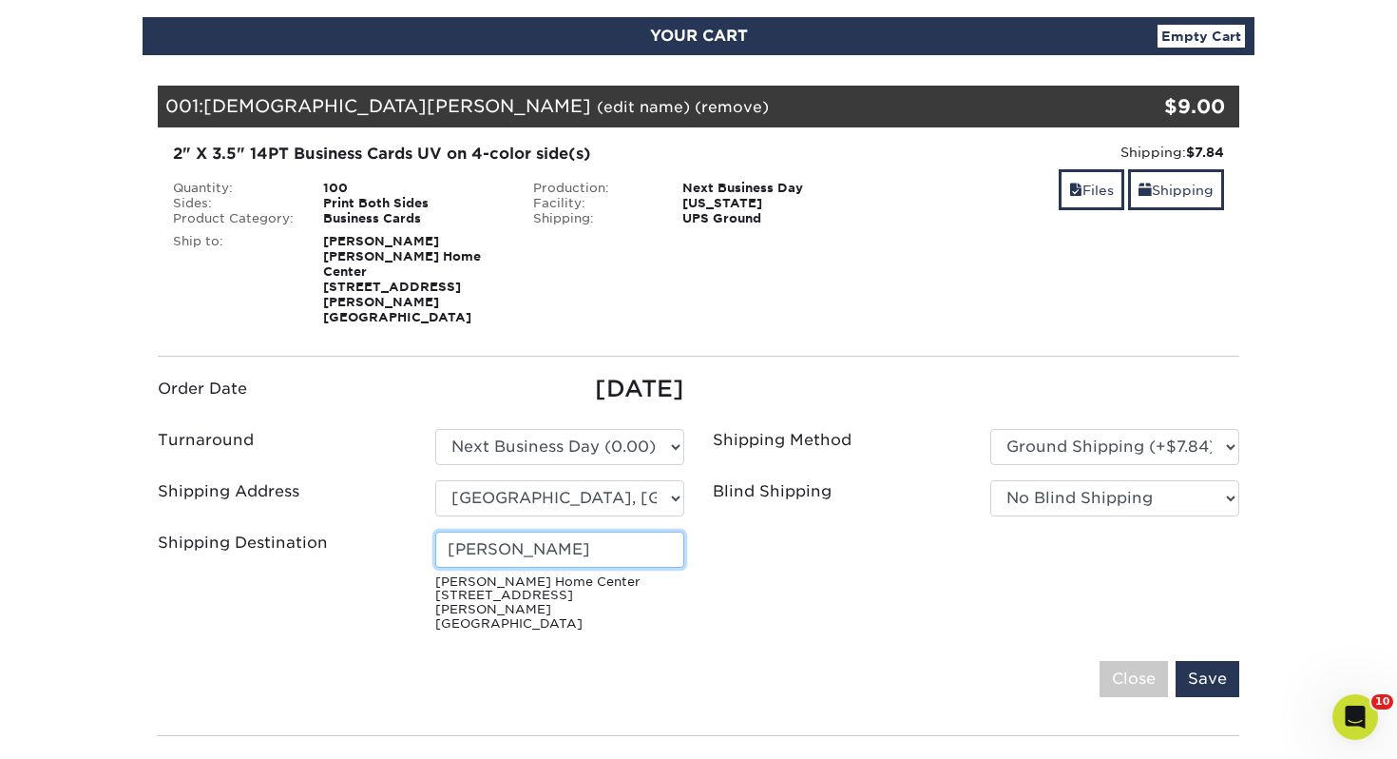
drag, startPoint x: 563, startPoint y: 527, endPoint x: 215, endPoint y: 496, distance: 349.2
click at [215, 496] on ul "Order Date 08/22/2025 Turnaround Please Select Select One" at bounding box center [699, 505] width 1110 height 267
type input "[DEMOGRAPHIC_DATA][PERSON_NAME]"
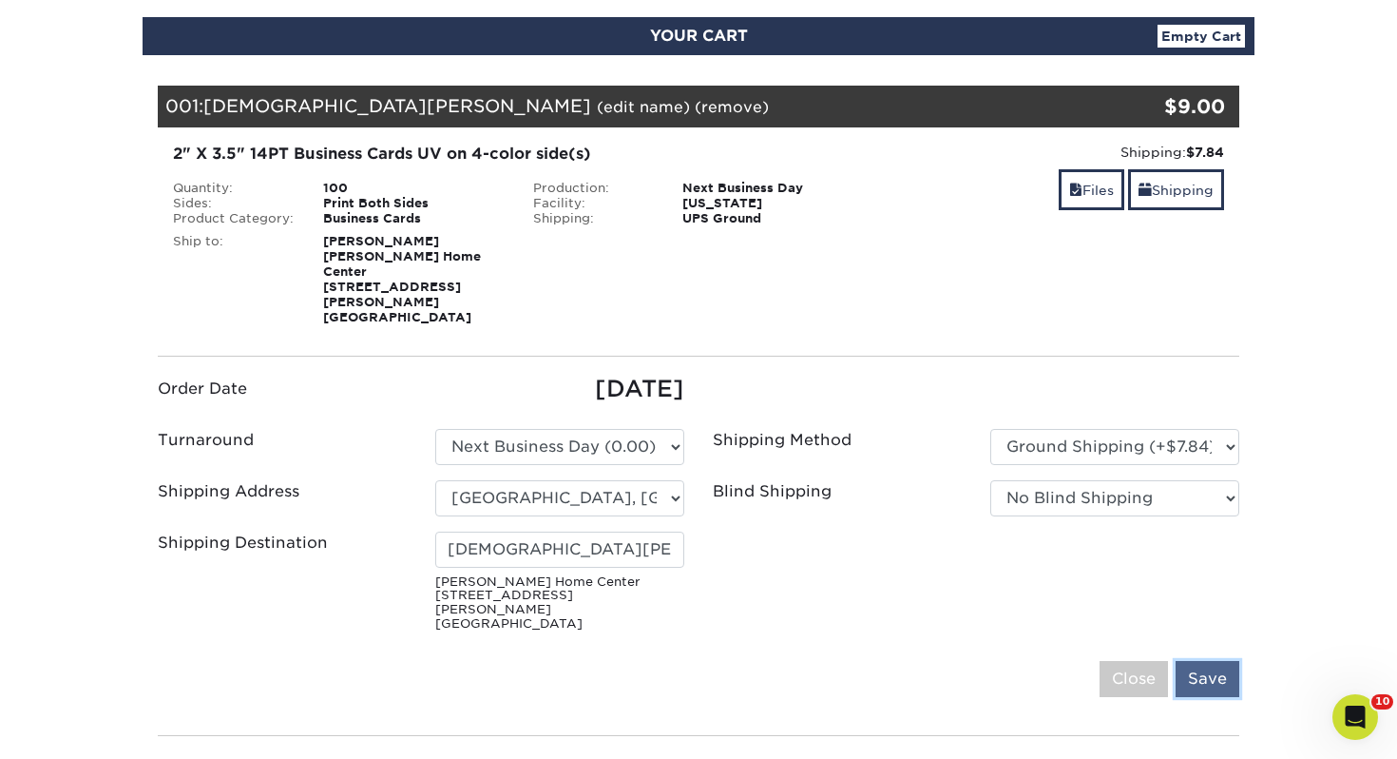
click at [1227, 661] on input "Save" at bounding box center [1208, 679] width 64 height 36
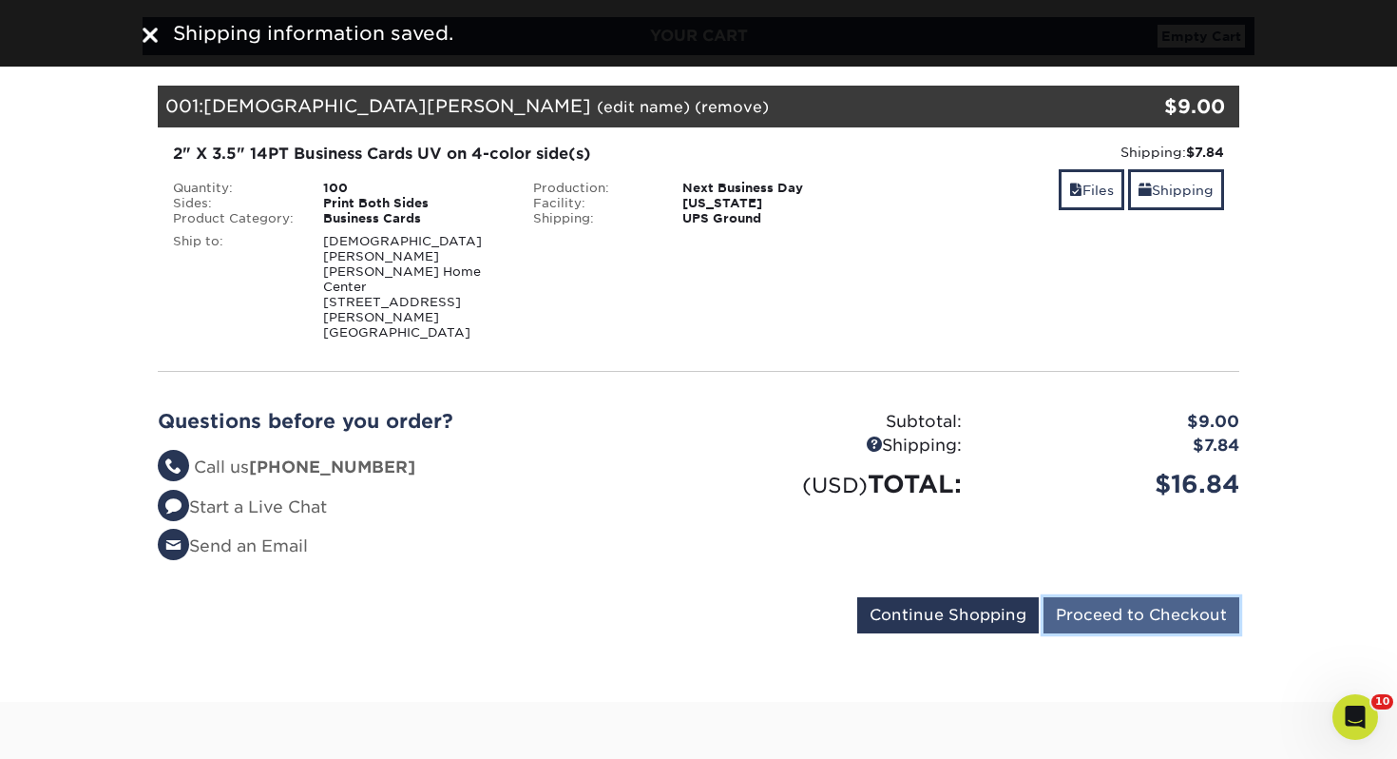
click at [1188, 597] on input "Proceed to Checkout" at bounding box center [1142, 615] width 196 height 36
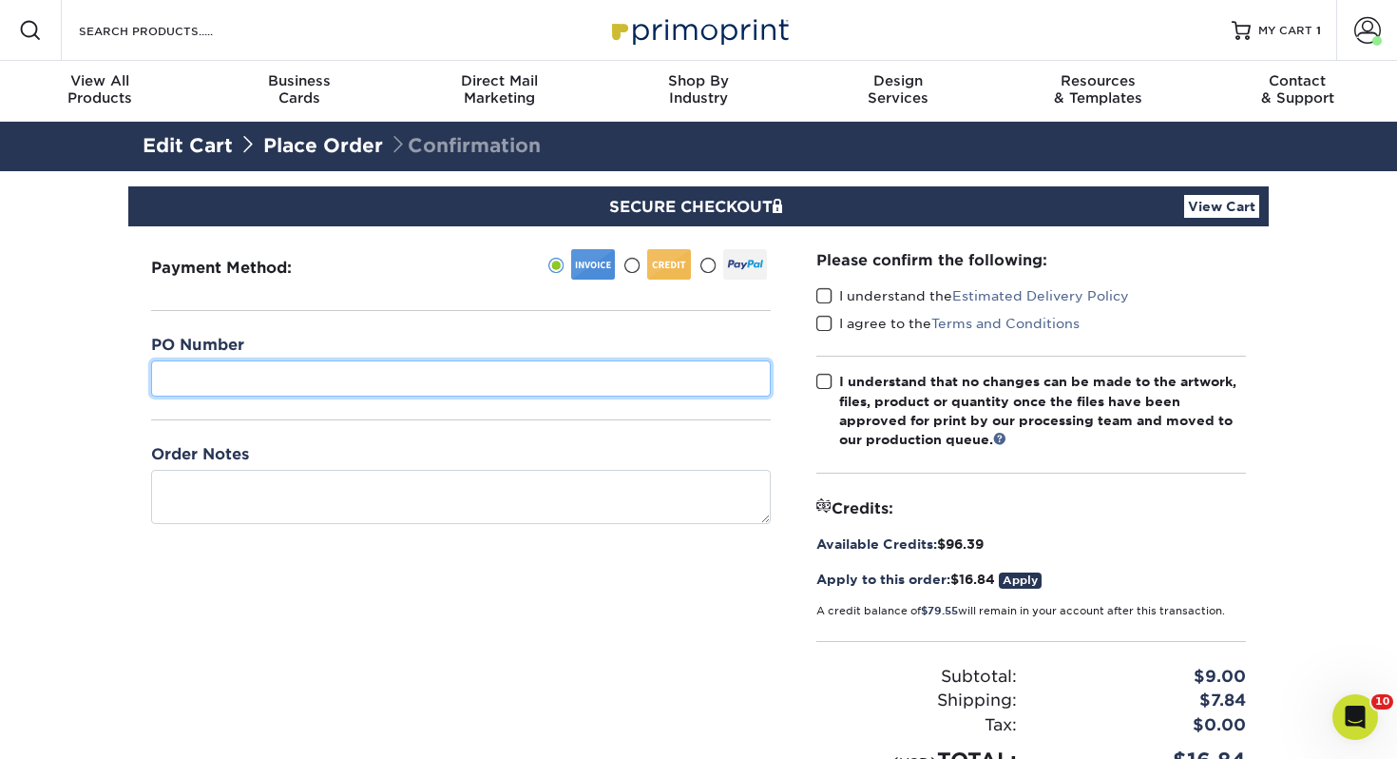
click at [329, 383] on input "text" at bounding box center [461, 378] width 620 height 36
type input "445"
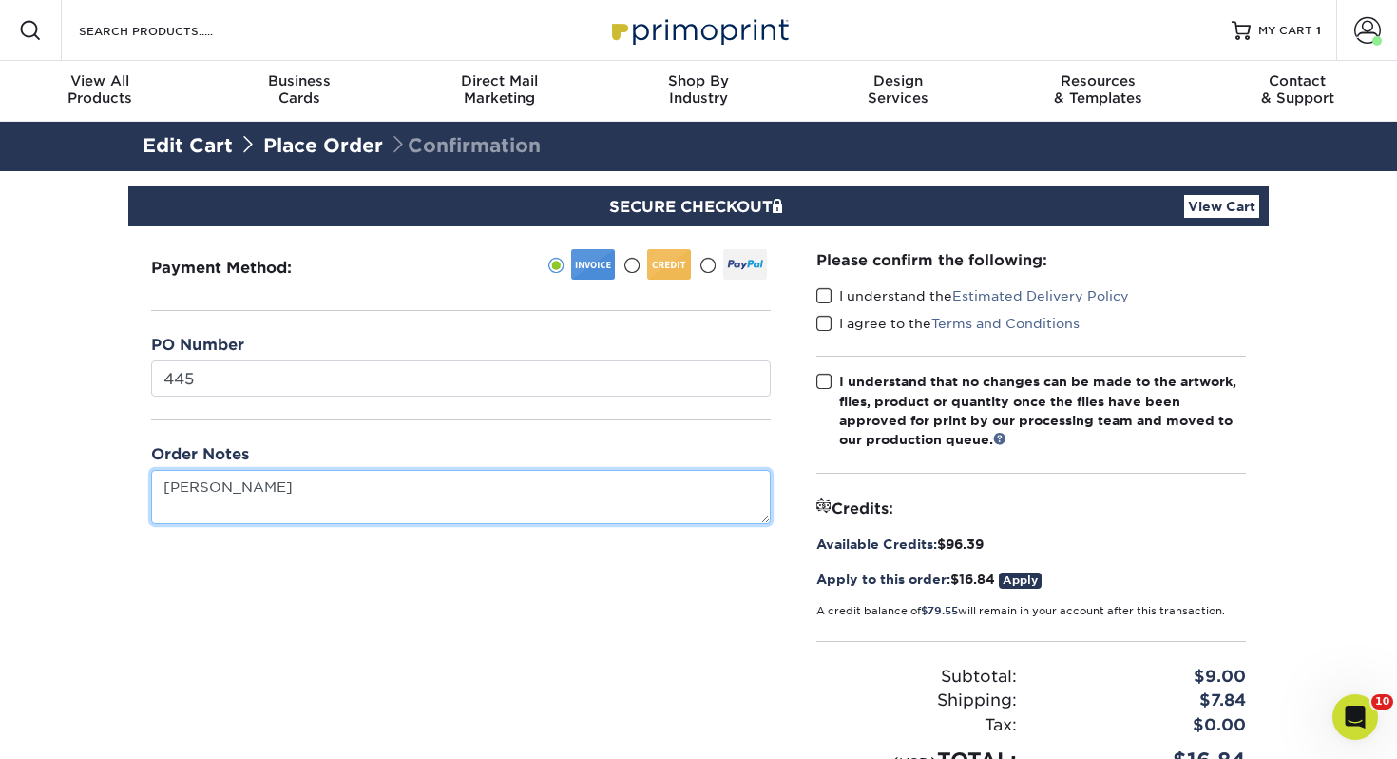
type textarea "Christian McDonadl"
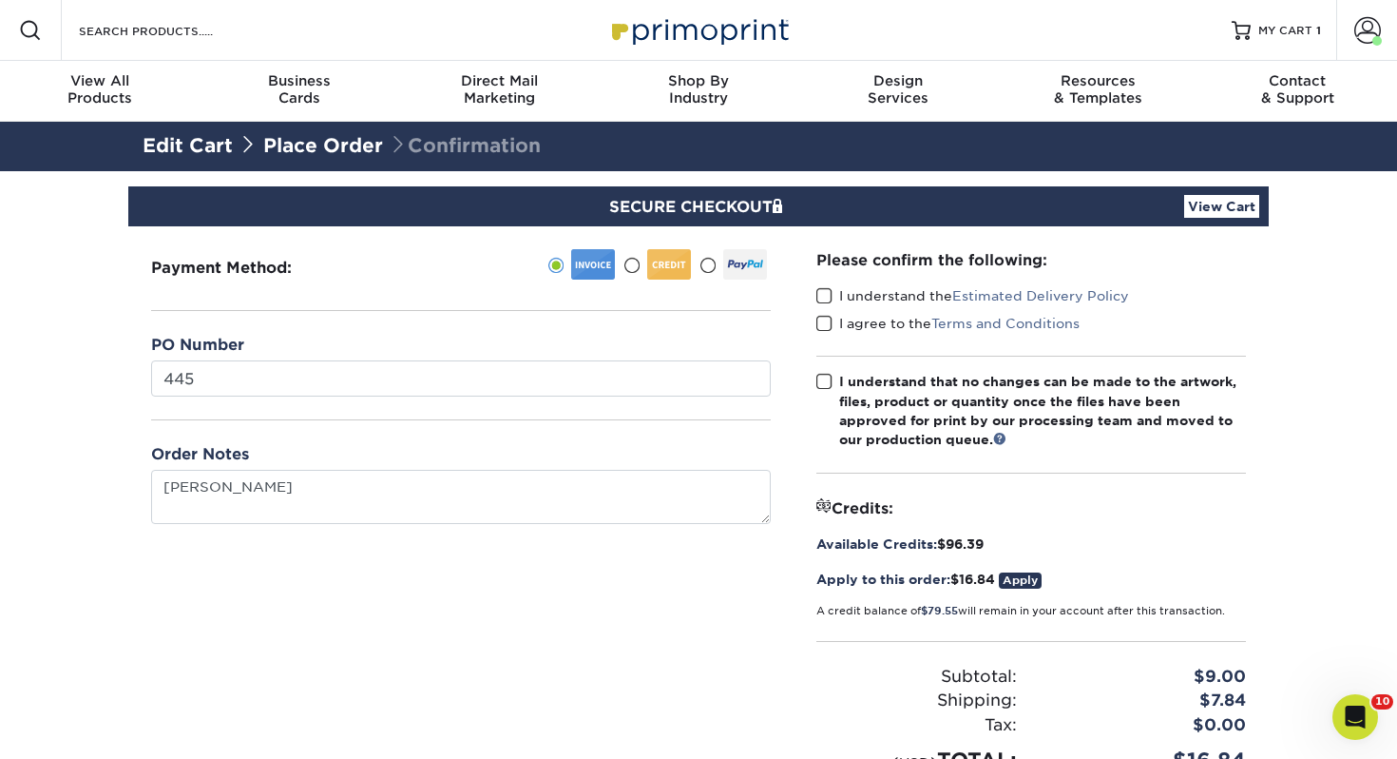
drag, startPoint x: 825, startPoint y: 294, endPoint x: 830, endPoint y: 326, distance: 32.7
click at [825, 294] on span at bounding box center [825, 296] width 16 height 18
click at [0, 0] on input "I understand the Estimated Delivery Policy" at bounding box center [0, 0] width 0 height 0
click at [830, 326] on span at bounding box center [825, 324] width 16 height 18
click at [0, 0] on input "I agree to the Terms and Conditions" at bounding box center [0, 0] width 0 height 0
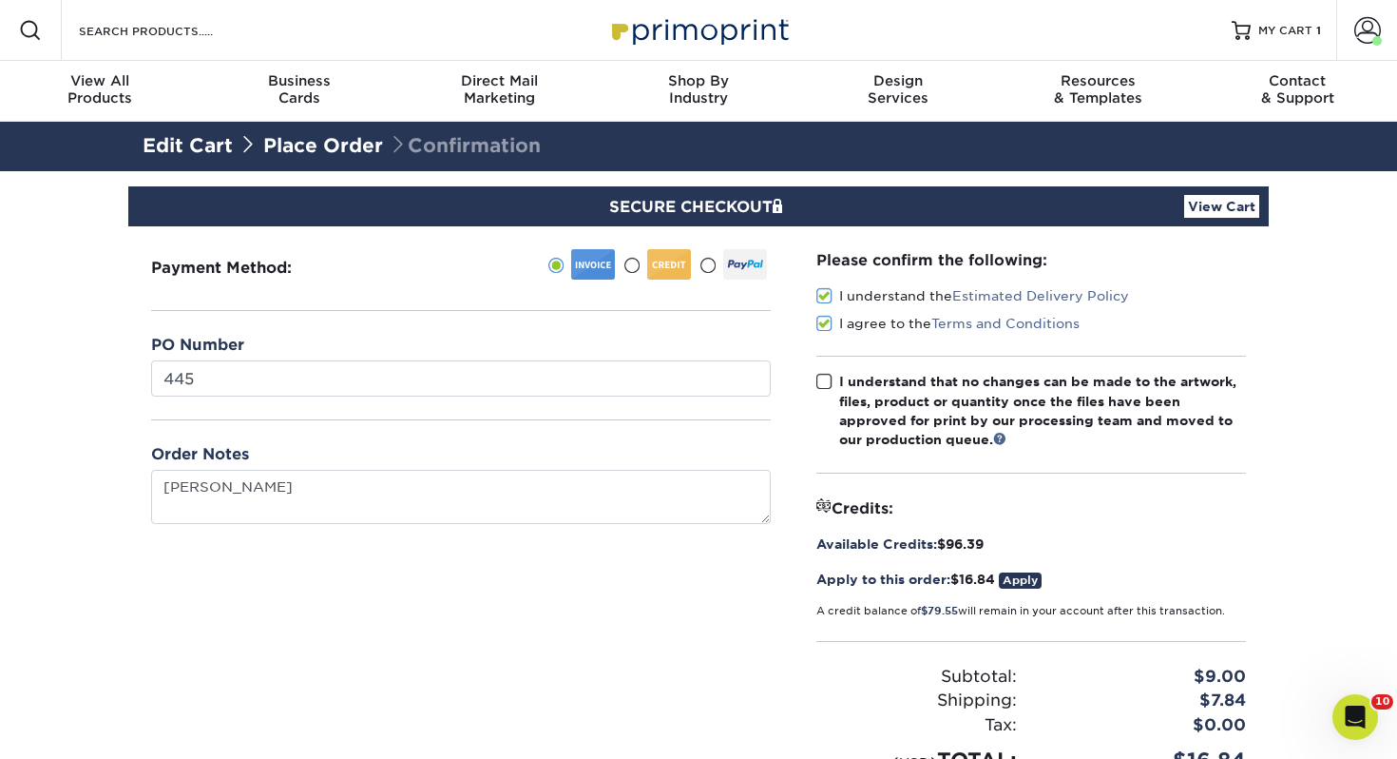
click at [830, 365] on div "Please confirm the following: I understand the Estimated Delivery Policy I agre…" at bounding box center [1032, 512] width 430 height 527
click at [821, 394] on label "I understand that no changes can be made to the artwork, files, product or quan…" at bounding box center [1032, 411] width 430 height 78
click at [0, 0] on input "I understand that no changes can be made to the artwork, files, product or quan…" at bounding box center [0, 0] width 0 height 0
click at [823, 388] on span at bounding box center [825, 382] width 16 height 18
click at [0, 0] on input "I understand that no changes can be made to the artwork, files, product or quan…" at bounding box center [0, 0] width 0 height 0
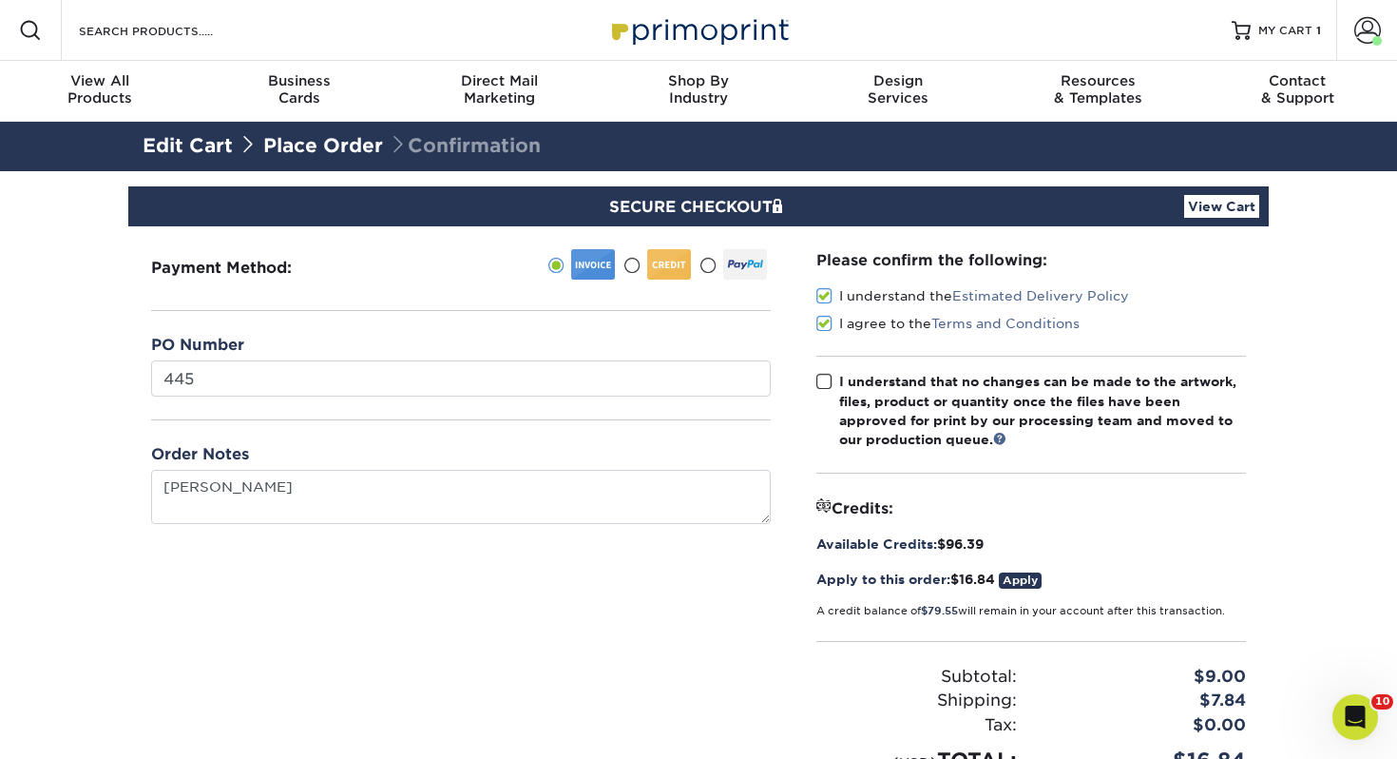
click at [823, 388] on span at bounding box center [825, 382] width 16 height 18
click at [0, 0] on input "I understand that no changes can be made to the artwork, files, product or quan…" at bounding box center [0, 0] width 0 height 0
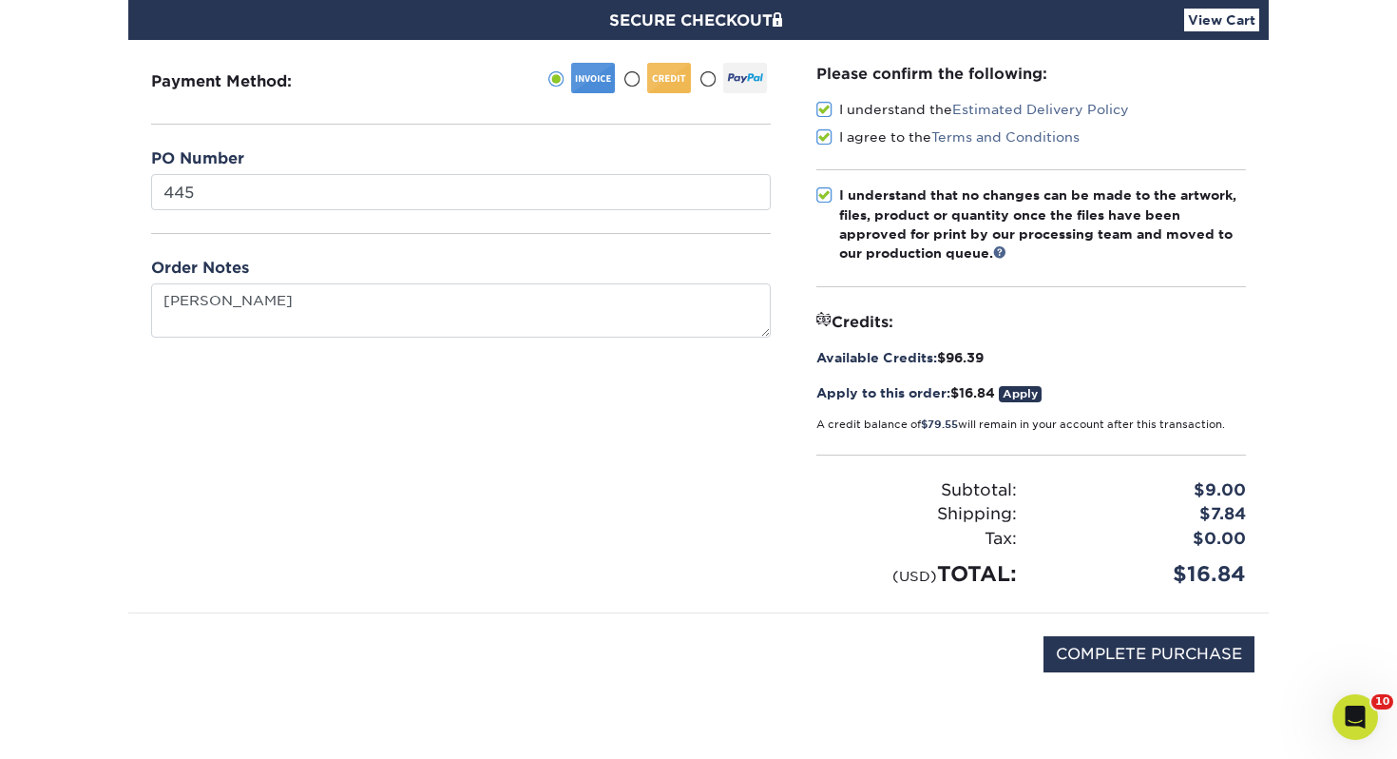
scroll to position [274, 0]
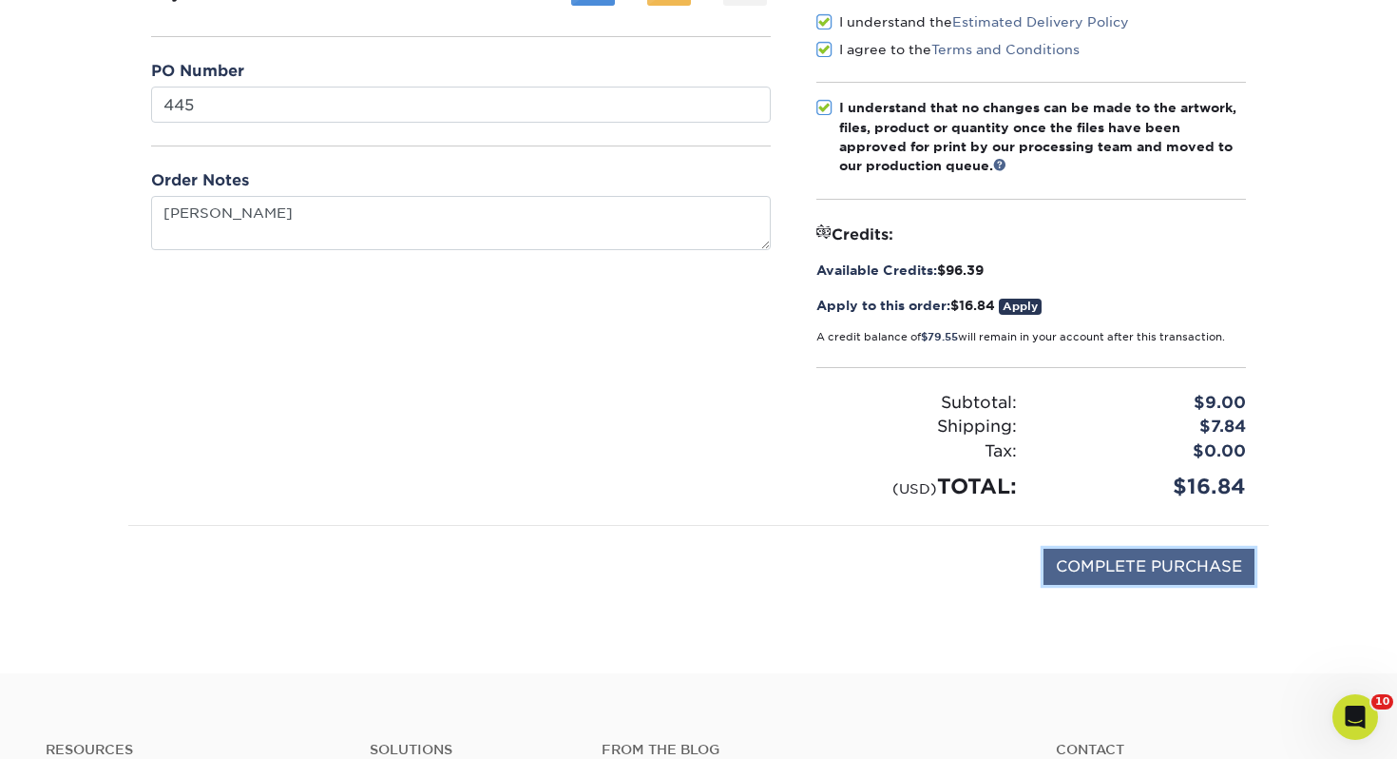
click at [1124, 548] on input "COMPLETE PURCHASE" at bounding box center [1149, 566] width 211 height 36
type input "PROCESSING, PLEASE WAIT..."
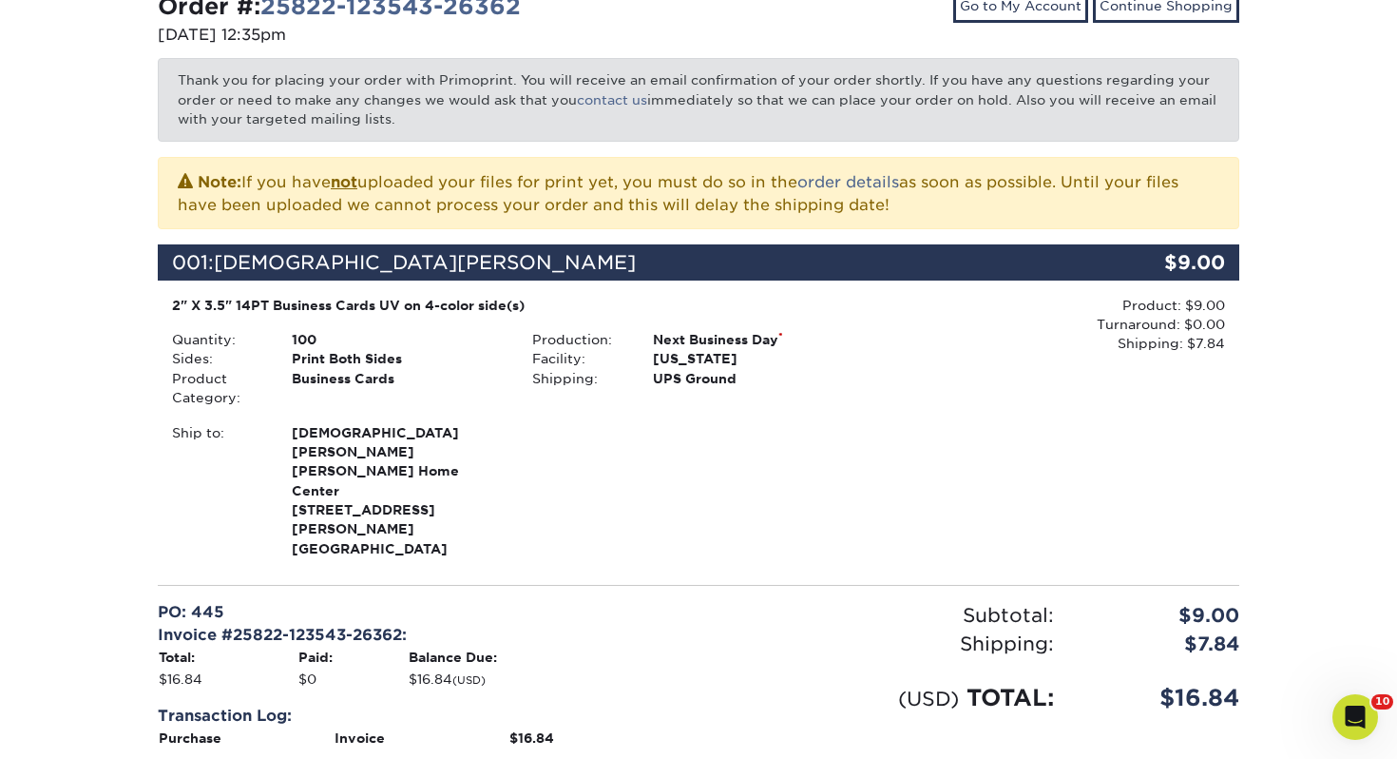
scroll to position [548, 0]
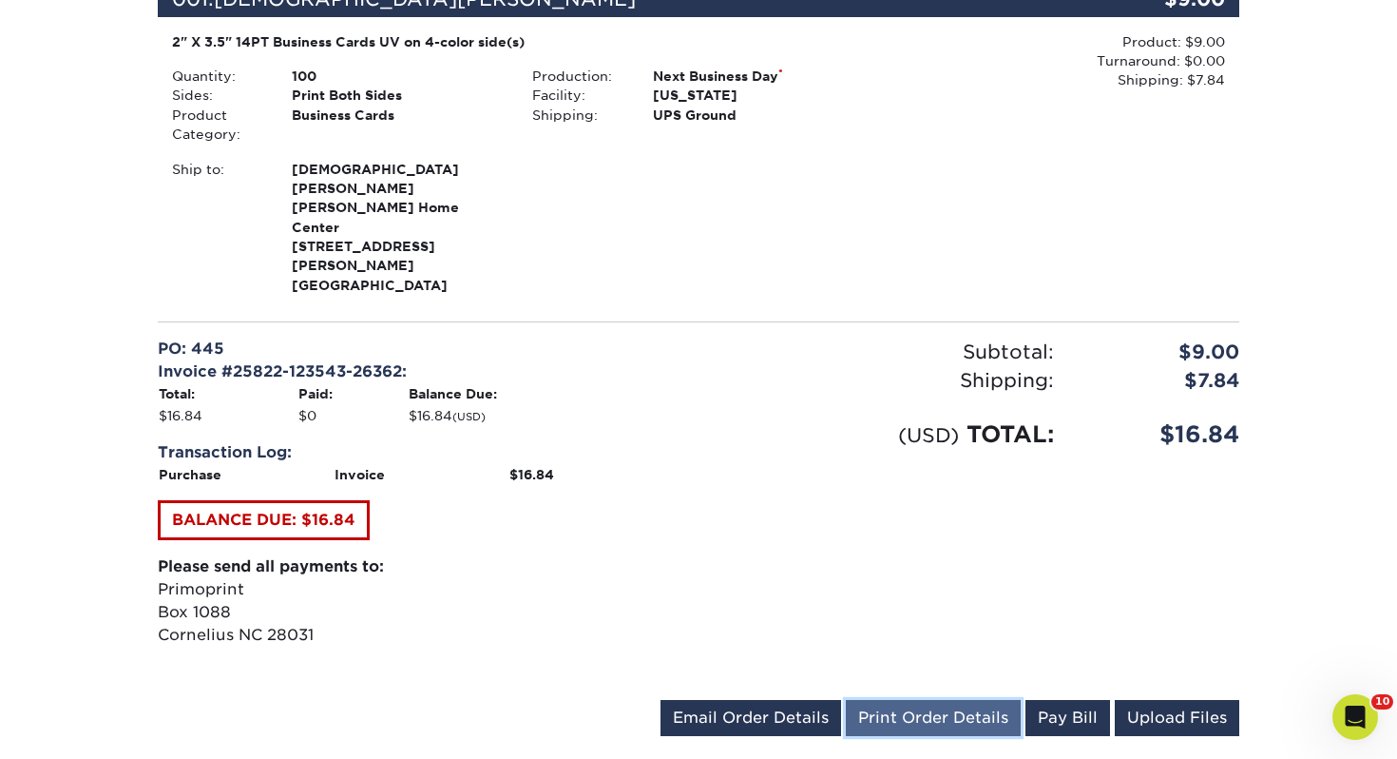
click at [938, 700] on link "Print Order Details" at bounding box center [933, 718] width 175 height 36
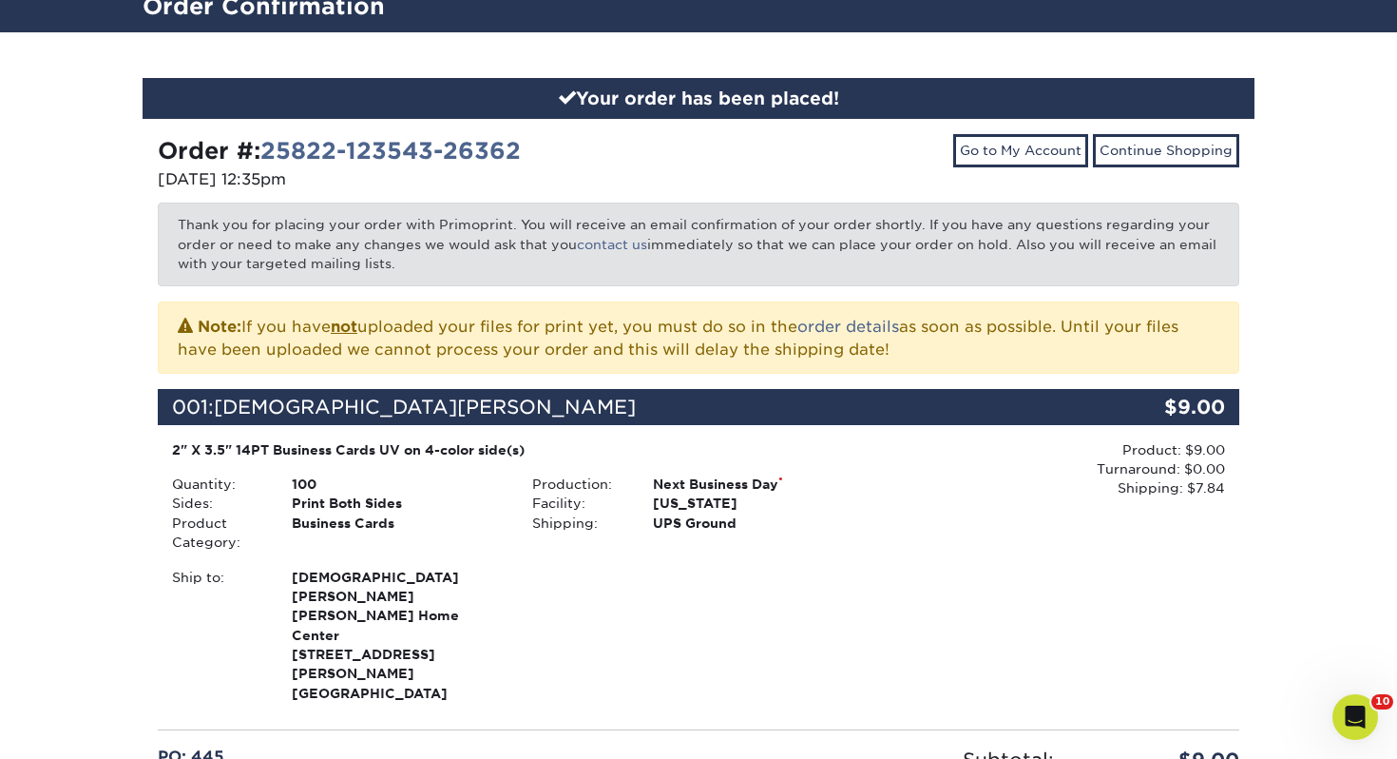
scroll to position [0, 0]
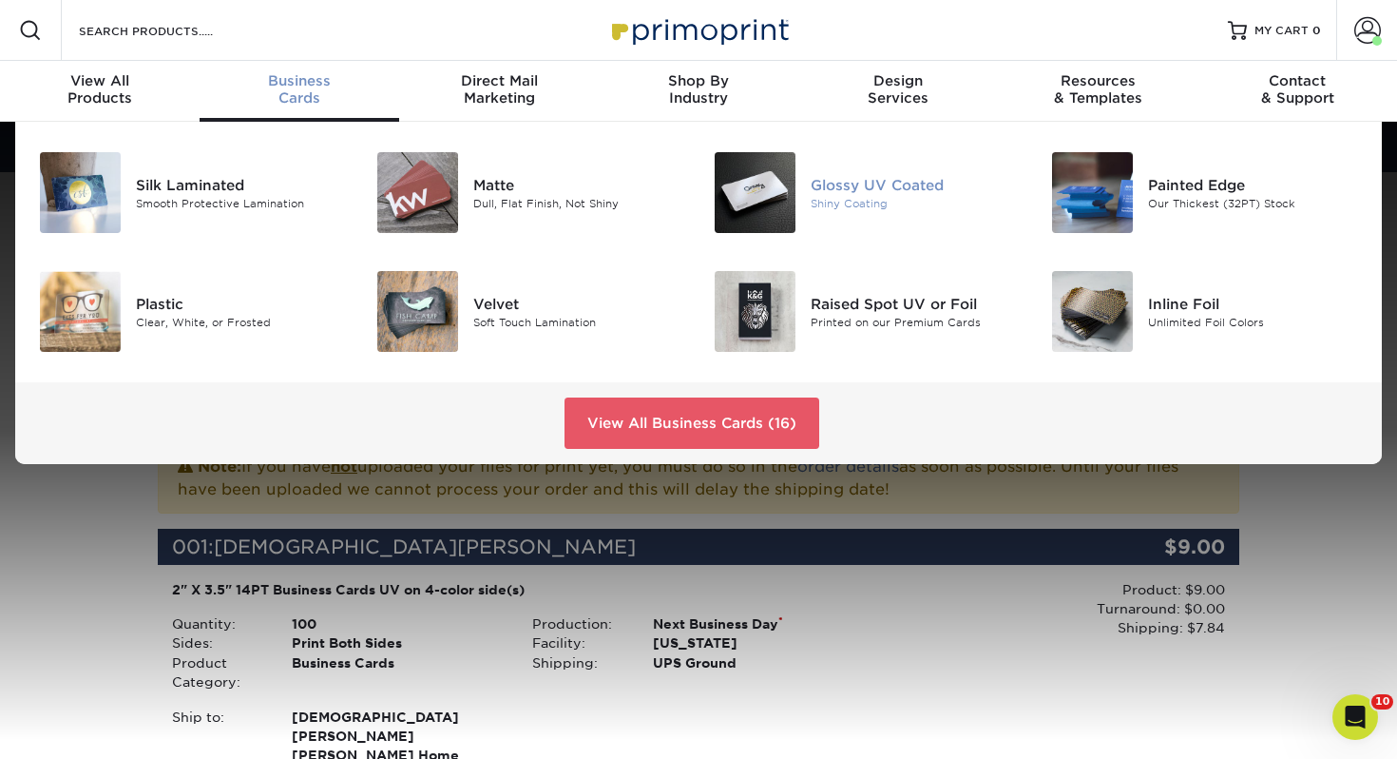
click at [780, 184] on img at bounding box center [755, 192] width 81 height 81
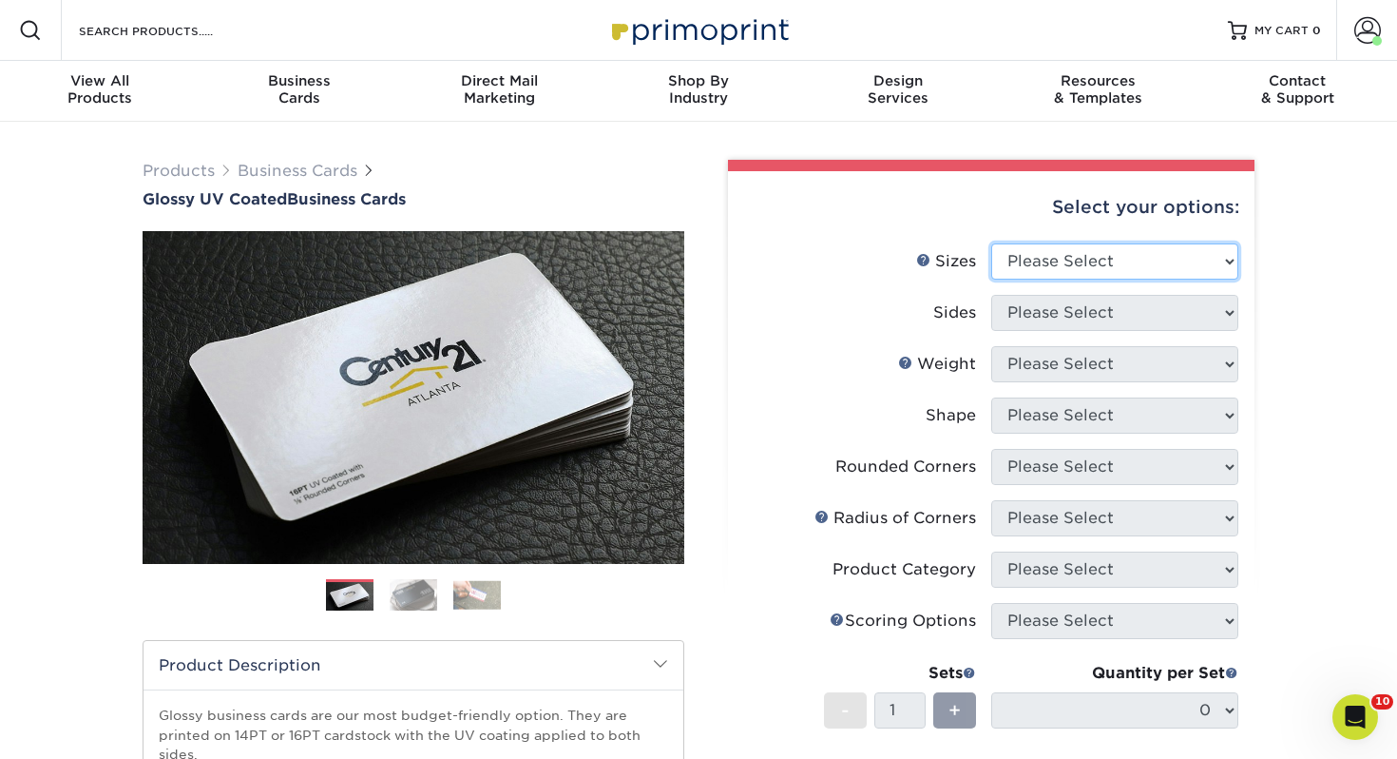
click at [1130, 264] on select "Please Select 1.5" x 3.5" - Mini 1.75" x 3.5" - Mini 2" x 2" - Square 2" x 3" -…" at bounding box center [1114, 261] width 247 height 36
select select "2.00x3.50"
click at [991, 243] on select "Please Select 1.5" x 3.5" - Mini 1.75" x 3.5" - Mini 2" x 2" - Square 2" x 3" -…" at bounding box center [1114, 261] width 247 height 36
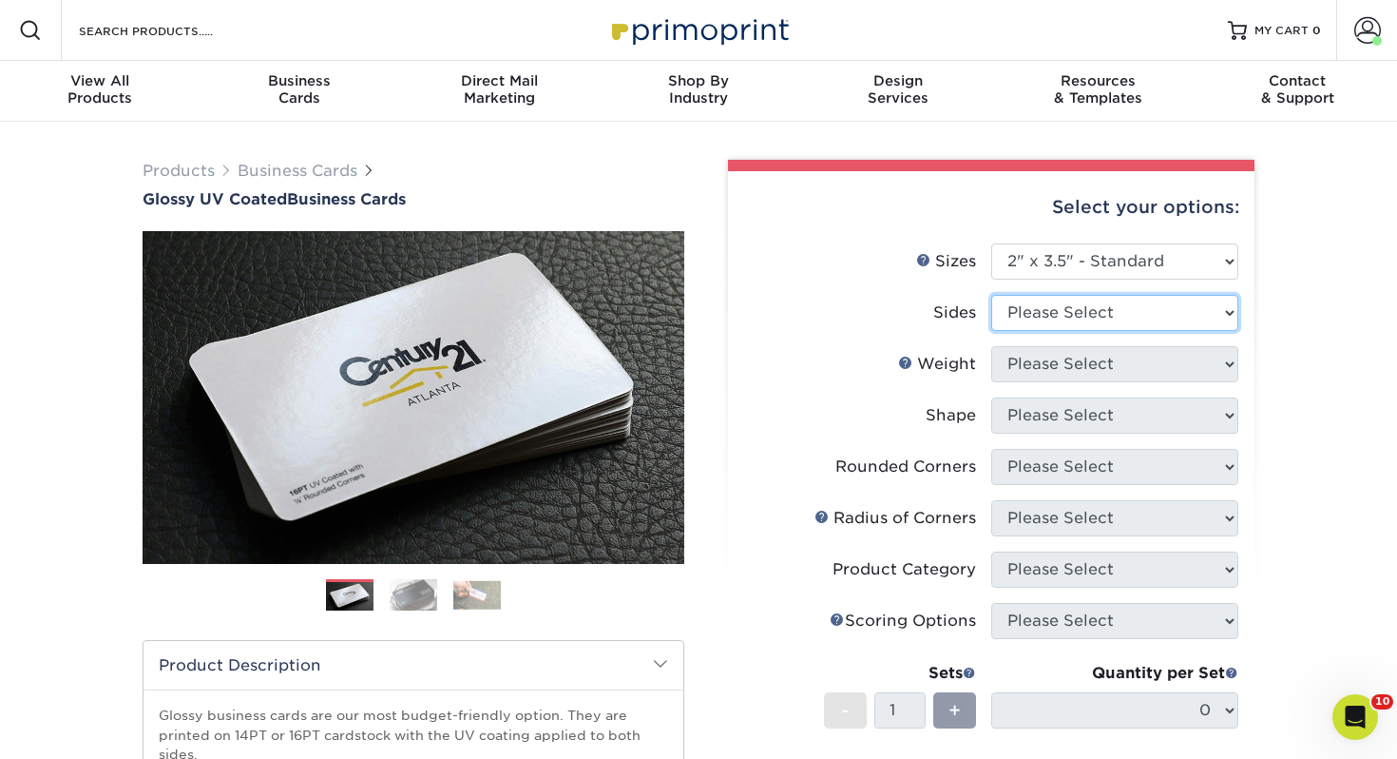
click at [1032, 309] on select "Please Select Print Both Sides Print Front Only" at bounding box center [1114, 313] width 247 height 36
select select "13abbda7-1d64-4f25-8bb2-c179b224825d"
click at [991, 295] on select "Please Select Print Both Sides Print Front Only" at bounding box center [1114, 313] width 247 height 36
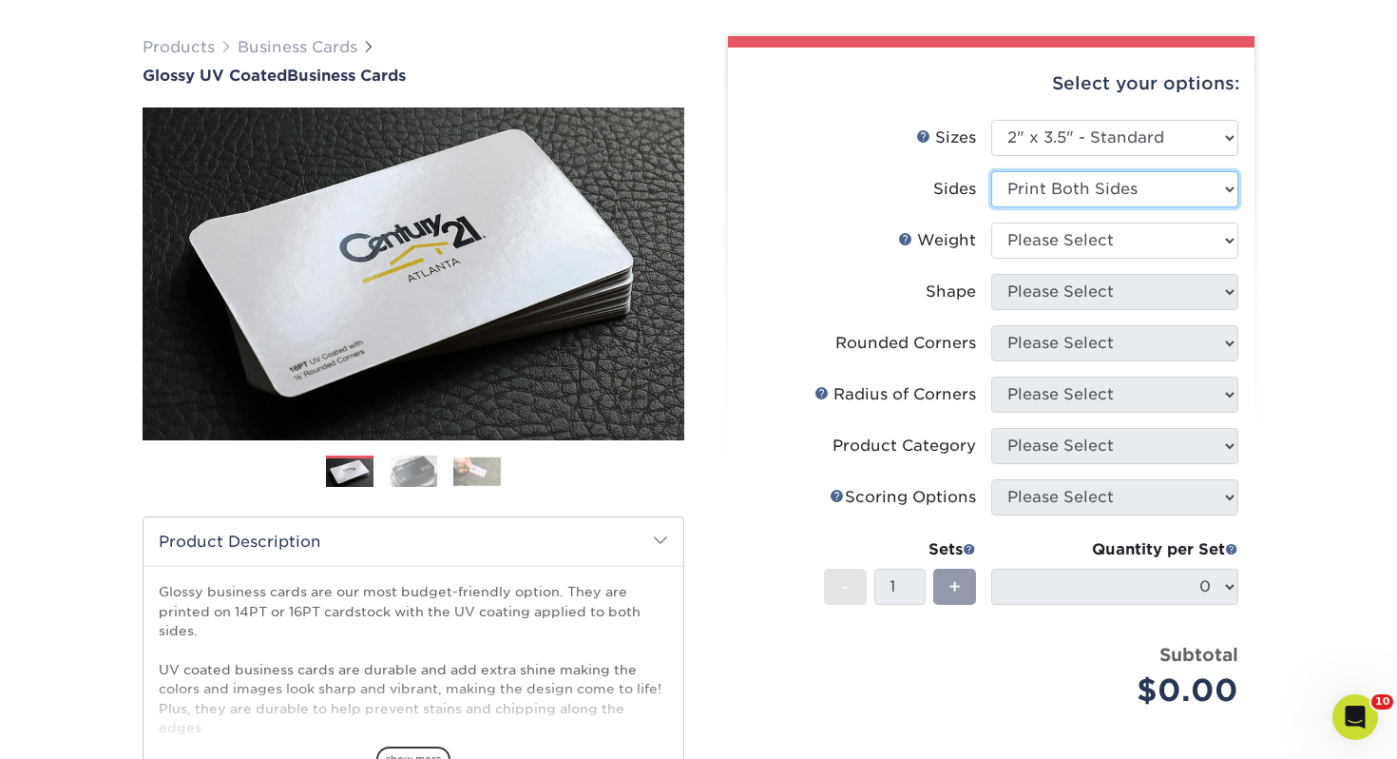
scroll to position [134, 0]
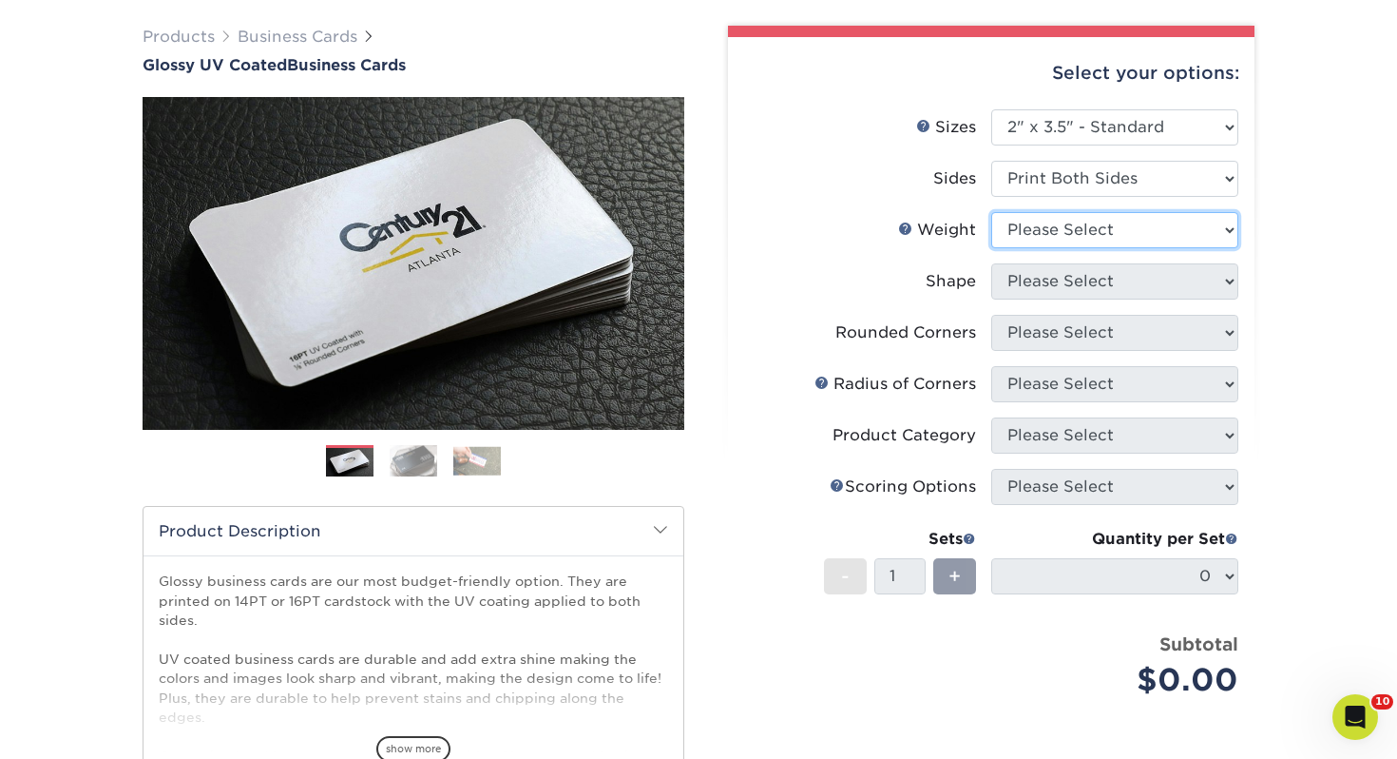
click at [1065, 231] on select "Please Select 16PT 14PT" at bounding box center [1114, 230] width 247 height 36
select select "14PT"
click at [991, 212] on select "Please Select 16PT 14PT" at bounding box center [1114, 230] width 247 height 36
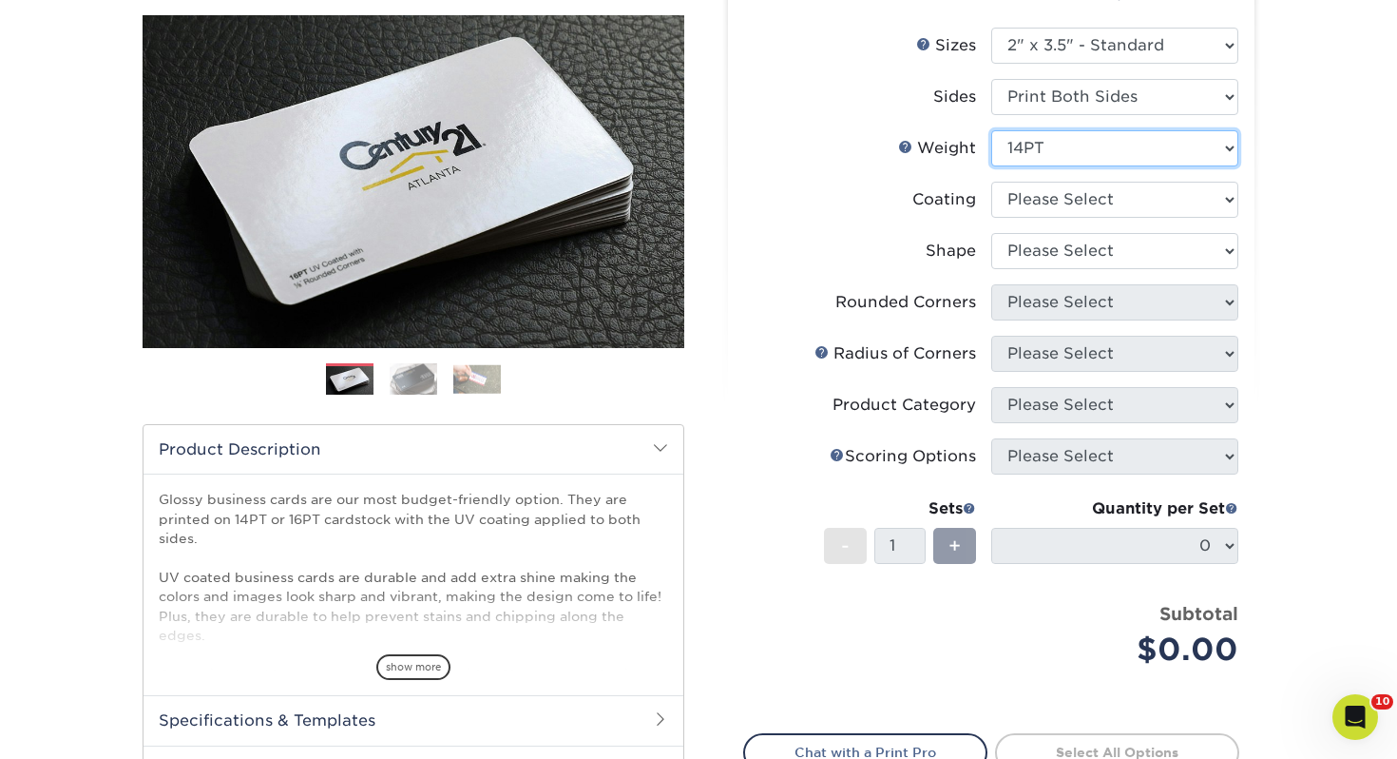
scroll to position [219, 0]
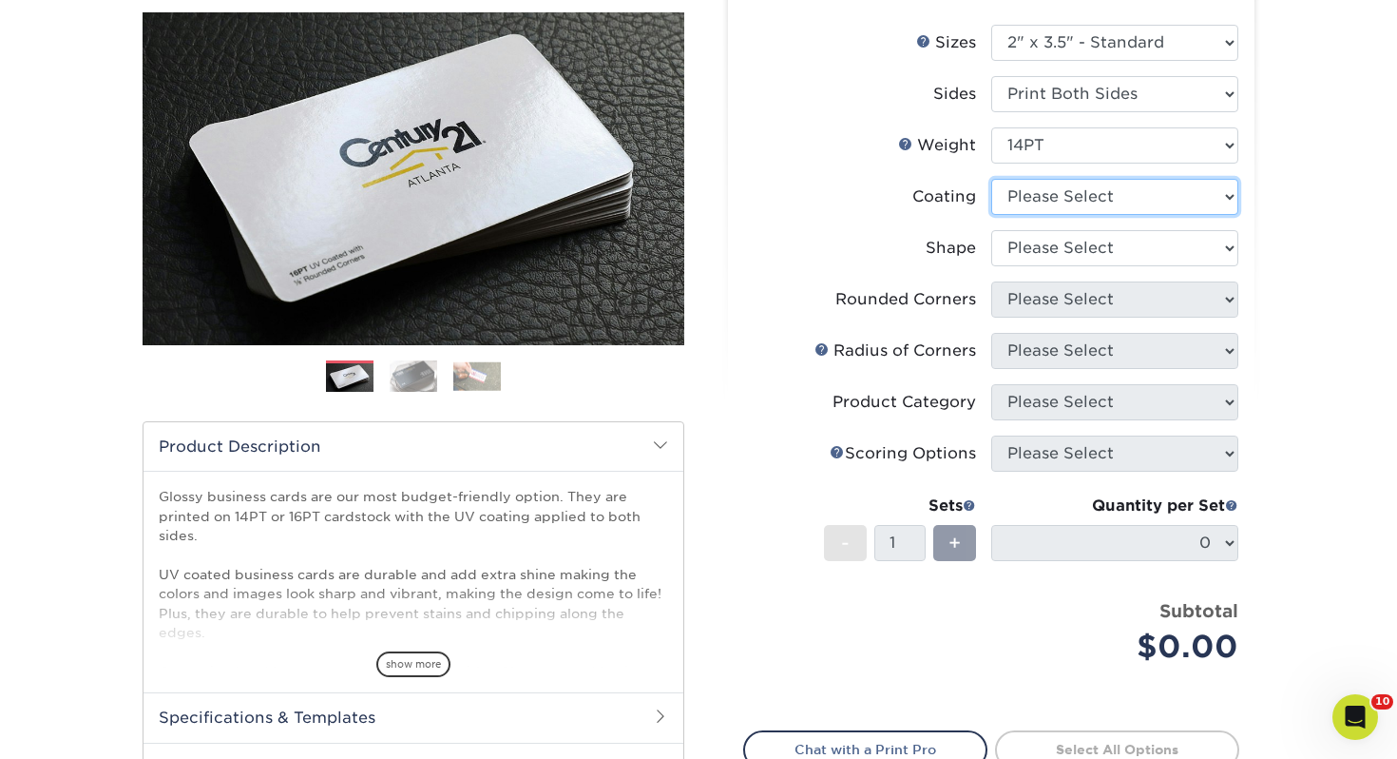
click at [1116, 193] on select at bounding box center [1114, 197] width 247 height 36
select select "ae367451-b2b8-45df-a344-0f05b6a12993"
click at [991, 179] on select at bounding box center [1114, 197] width 247 height 36
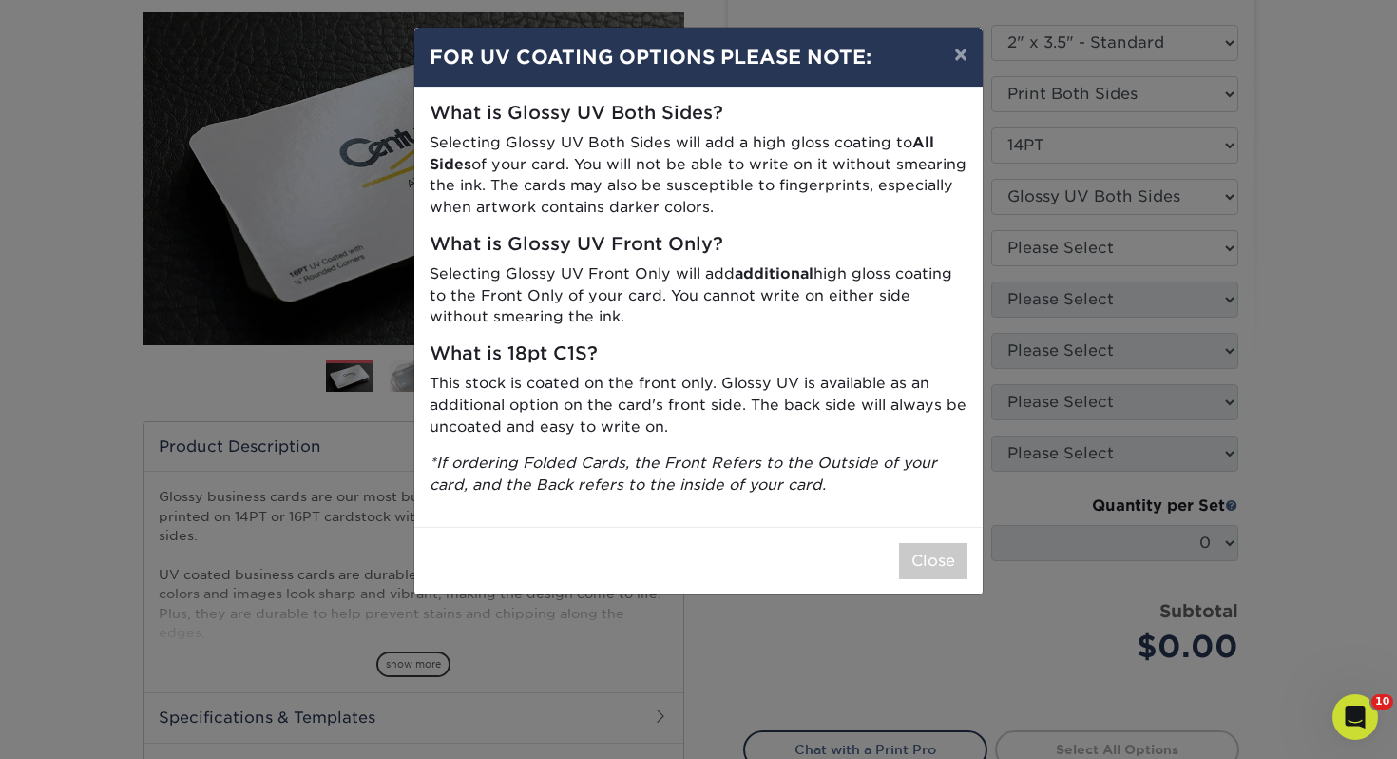
click at [940, 539] on div "Close" at bounding box center [698, 560] width 568 height 67
click at [937, 551] on button "Close" at bounding box center [933, 561] width 68 height 36
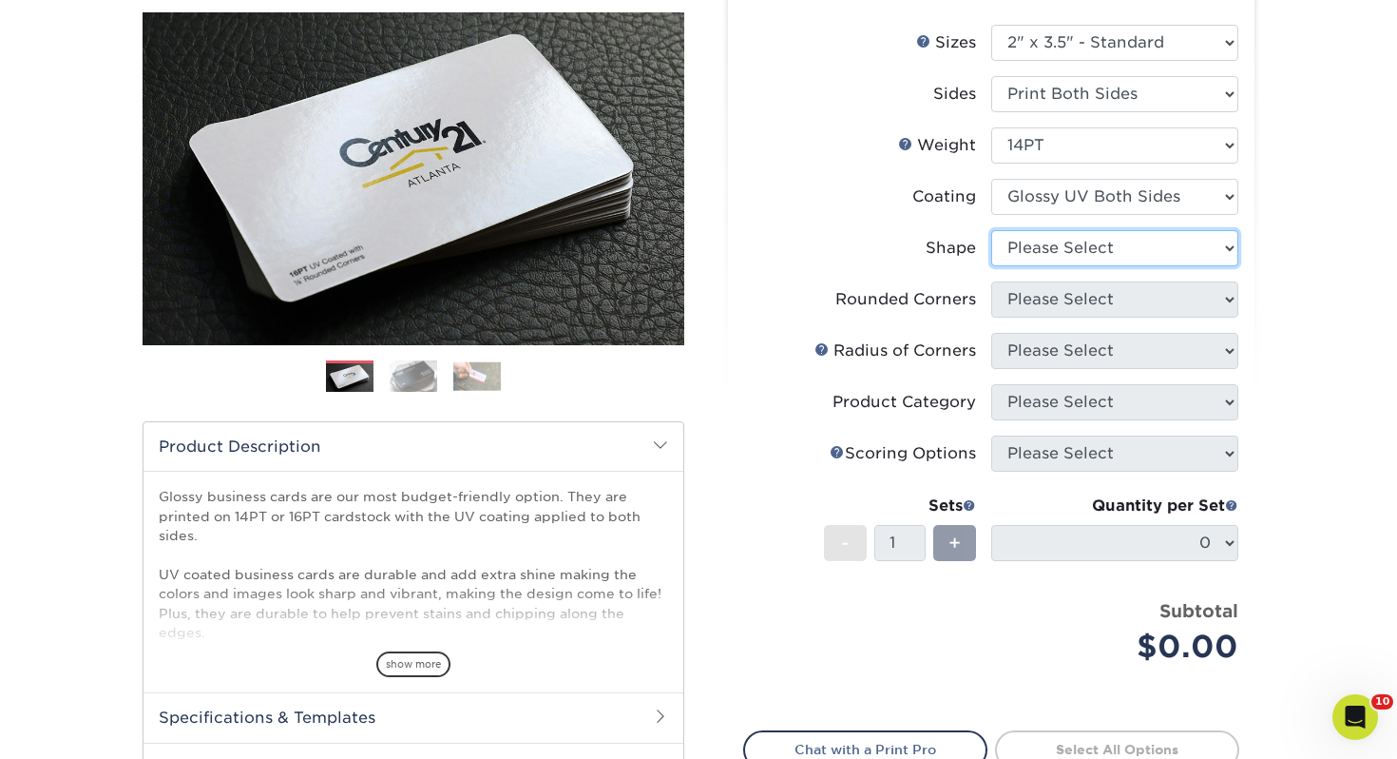
click at [1020, 249] on select "Please Select Standard" at bounding box center [1114, 248] width 247 height 36
select select "standard"
click at [991, 230] on select "Please Select Standard" at bounding box center [1114, 248] width 247 height 36
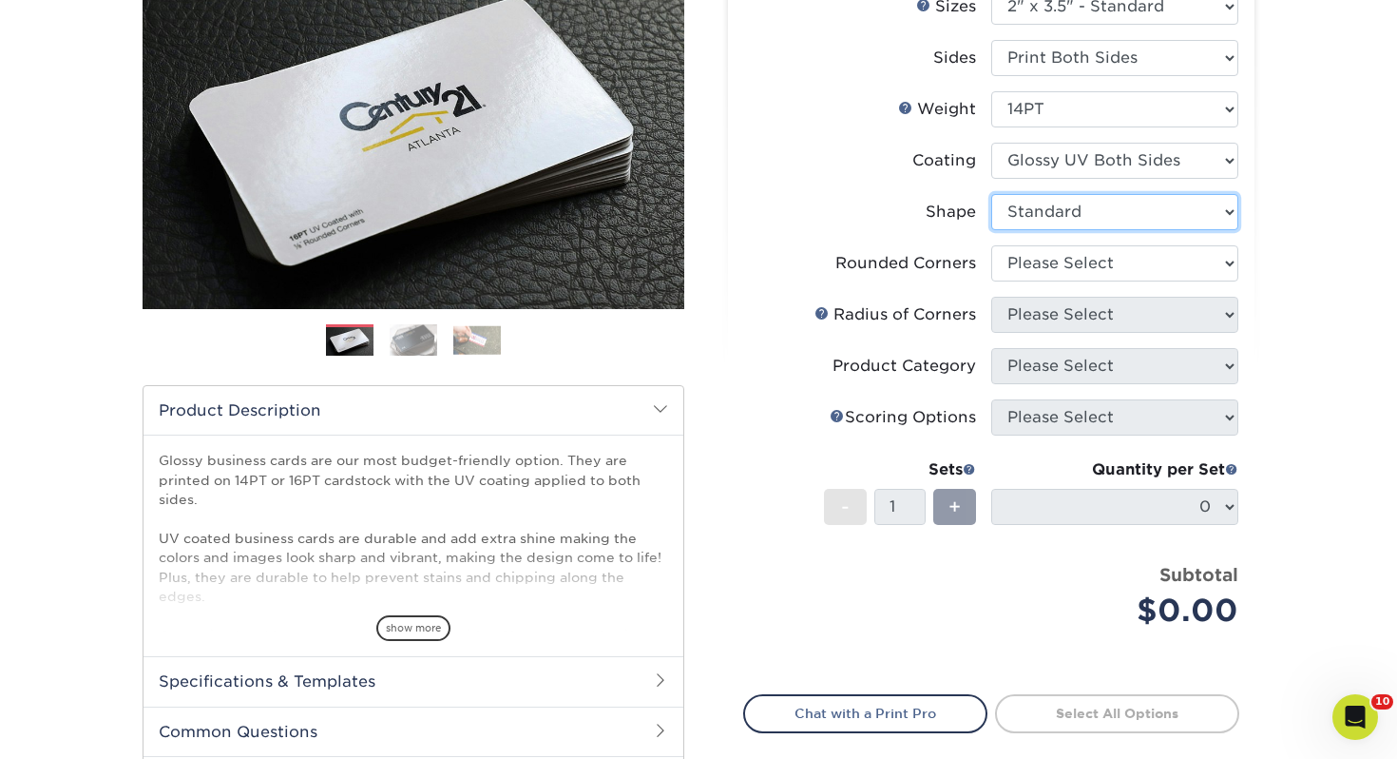
scroll to position [260, 0]
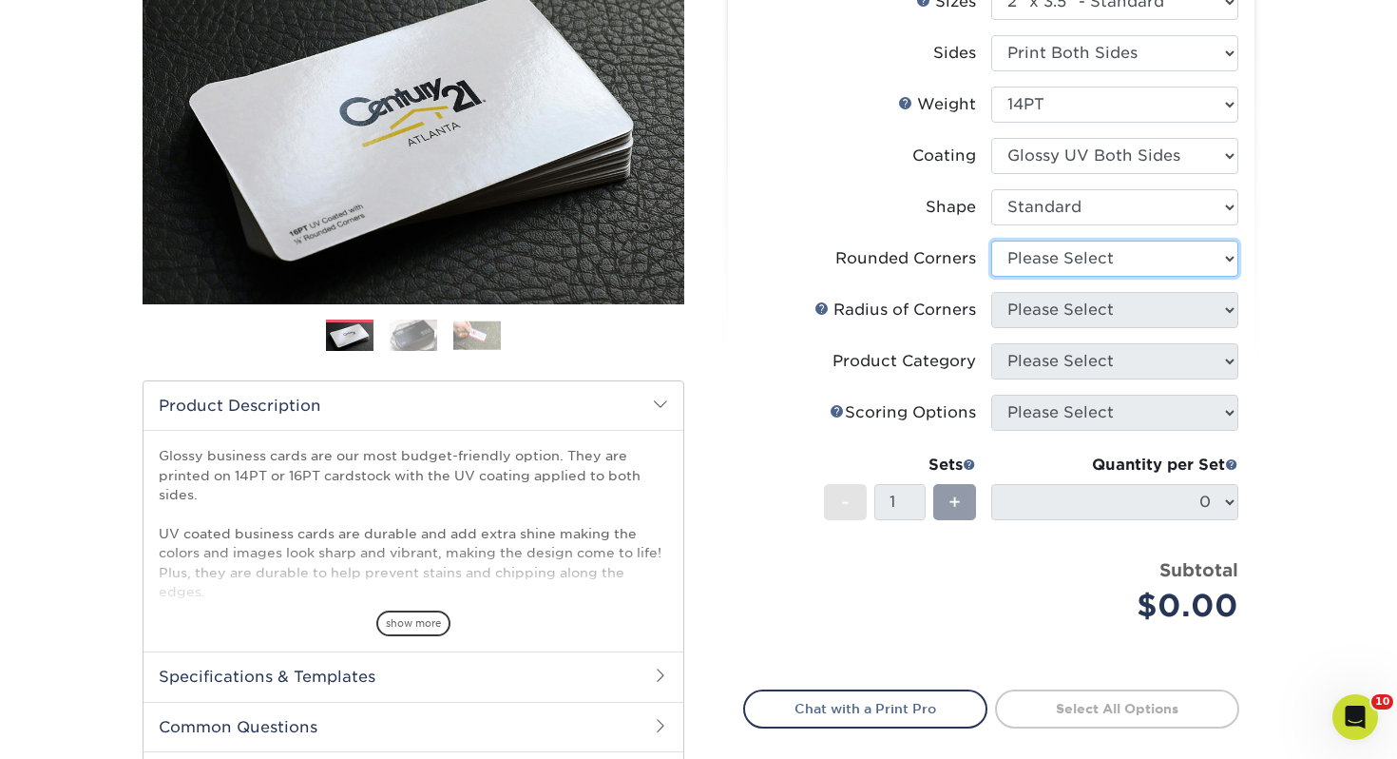
click at [1063, 258] on select "Please Select Yes - Round 2 Corners Yes - Round 4 Corners No" at bounding box center [1114, 258] width 247 height 36
select select "0"
click at [991, 240] on select "Please Select Yes - Round 2 Corners Yes - Round 4 Corners No" at bounding box center [1114, 258] width 247 height 36
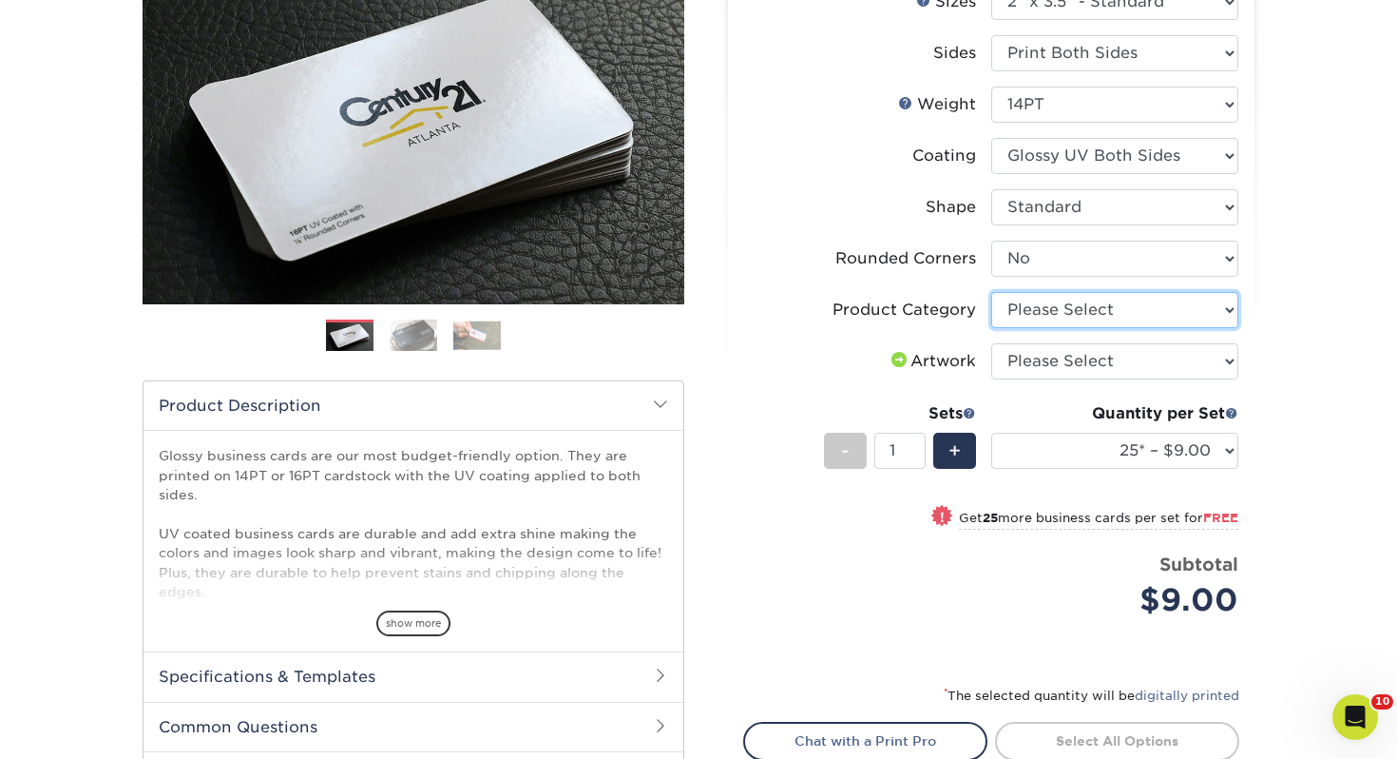
click at [1048, 310] on select "Please Select Business Cards" at bounding box center [1114, 310] width 247 height 36
select select "3b5148f1-0588-4f88-a218-97bcfdce65c1"
click at [991, 292] on select "Please Select Business Cards" at bounding box center [1114, 310] width 247 height 36
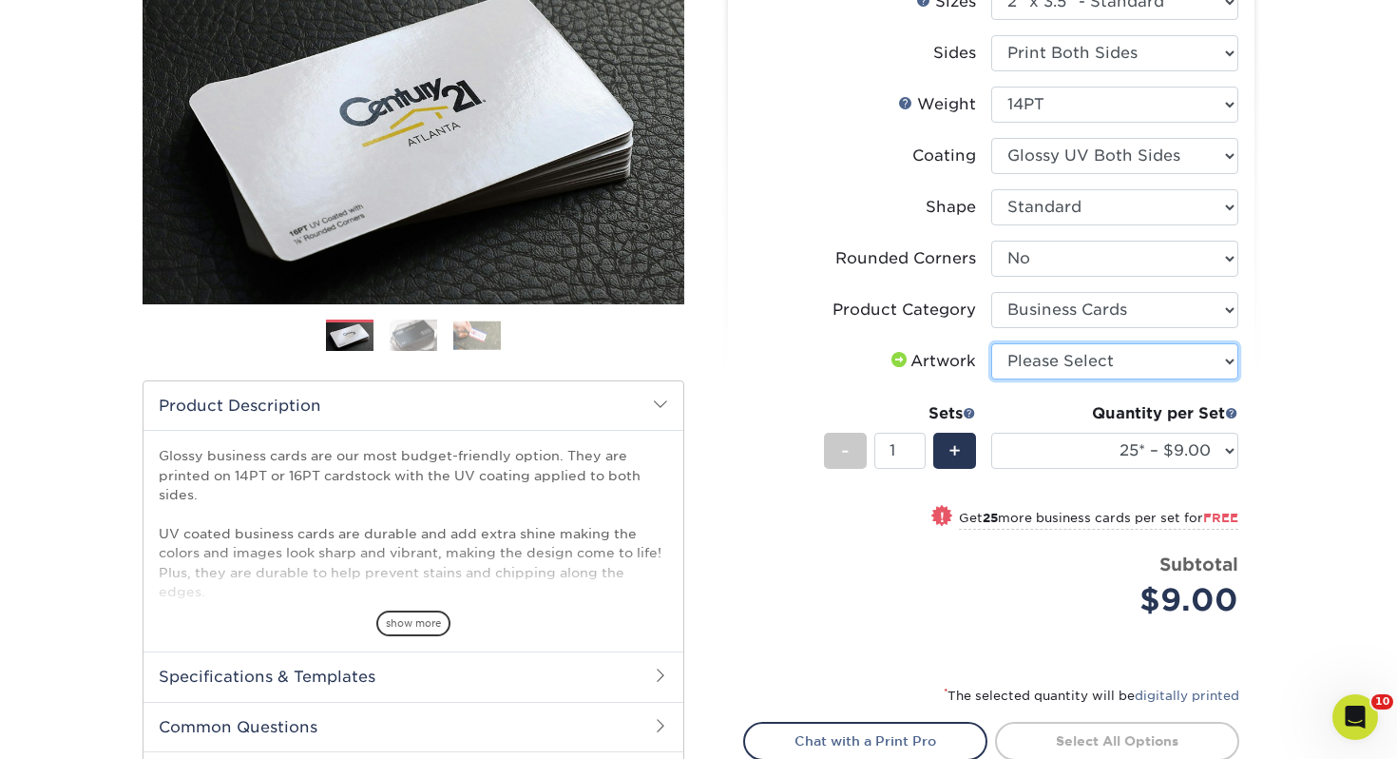
click at [1048, 349] on select "Please Select I will upload files I need a design - $100" at bounding box center [1114, 361] width 247 height 36
select select "upload"
click at [991, 343] on select "Please Select I will upload files I need a design - $100" at bounding box center [1114, 361] width 247 height 36
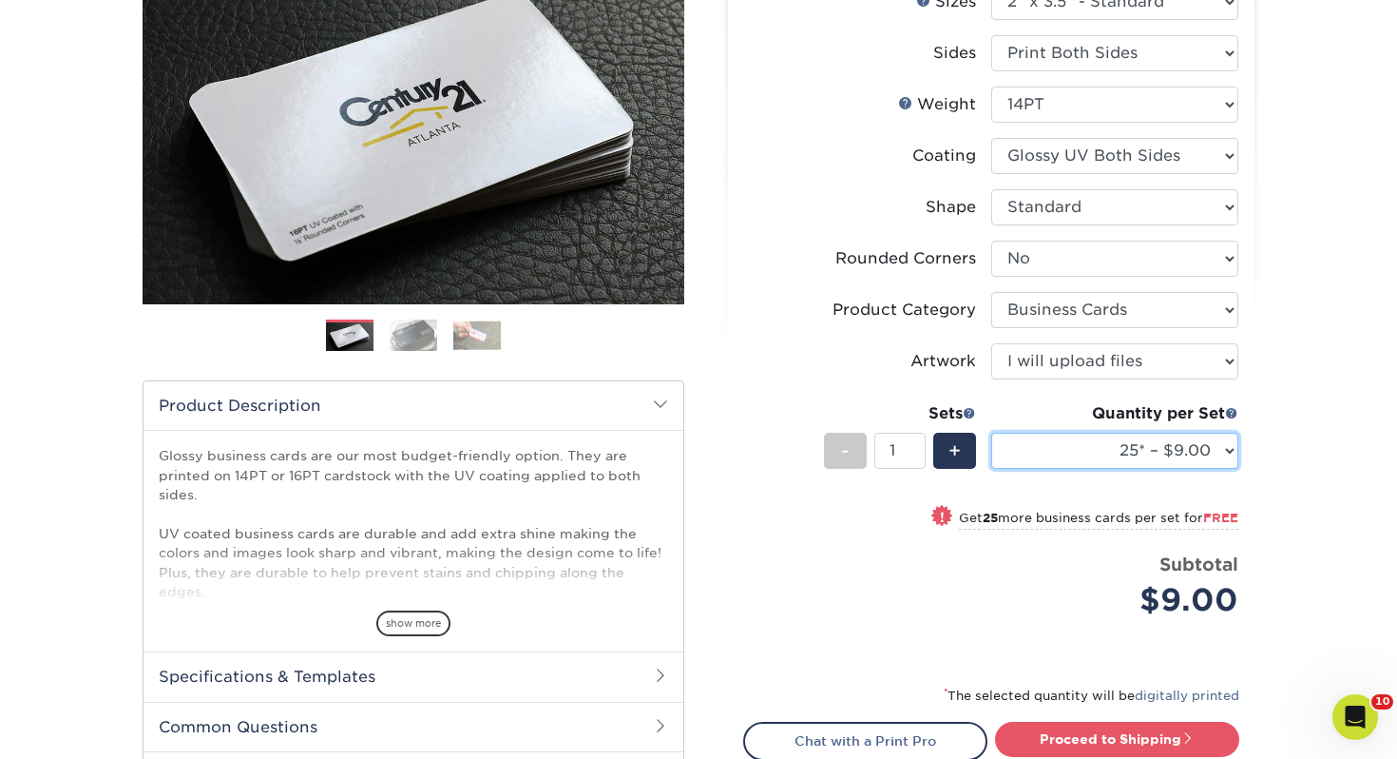
click at [1083, 465] on select "25* – $9.00 50* – $9.00 100* – $9.00 250* – $17.00 500 – $33.00 1000 – $42.00 2…" at bounding box center [1114, 451] width 247 height 36
select select "250* – $17.00"
click at [991, 433] on select "25* – $9.00 50* – $9.00 100* – $9.00 250* – $17.00 500 – $33.00 1000 – $42.00 2…" at bounding box center [1114, 451] width 247 height 36
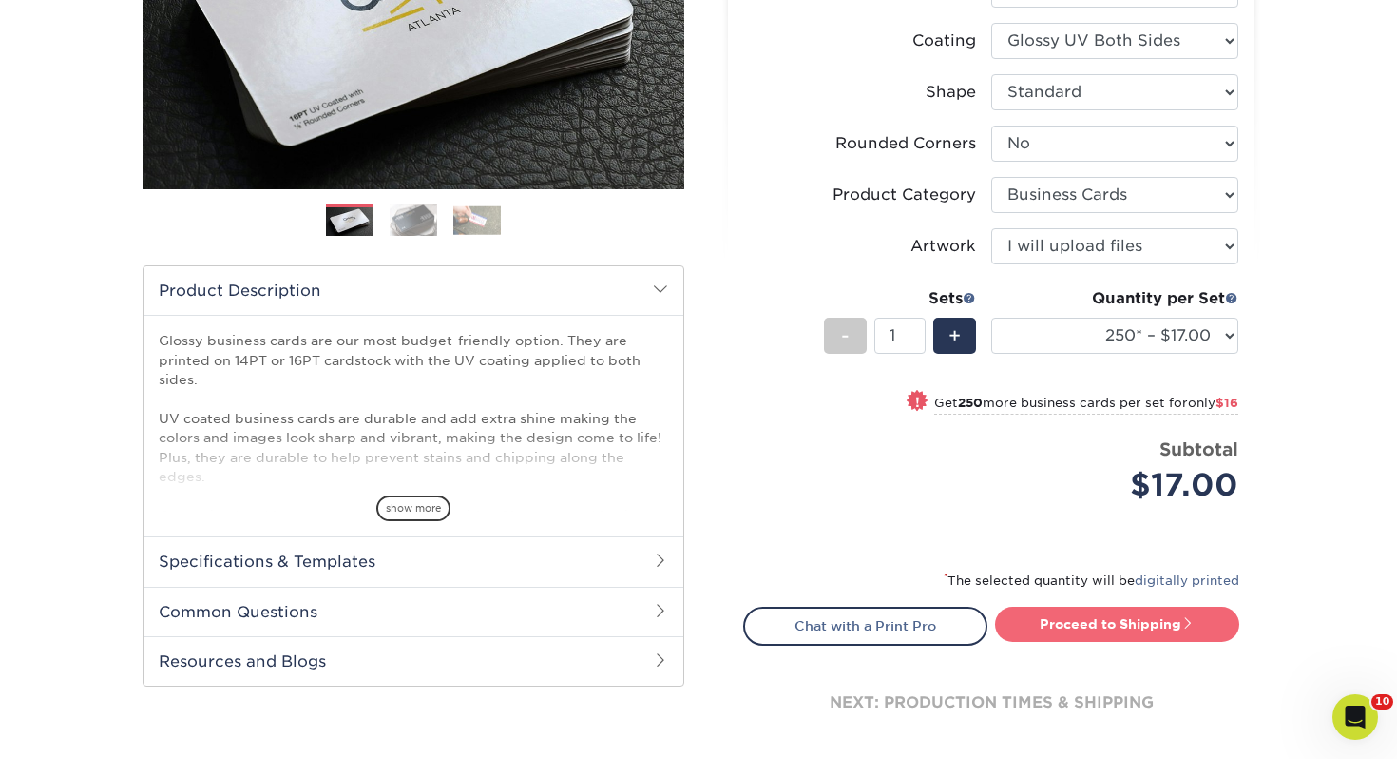
click at [1067, 609] on link "Proceed to Shipping" at bounding box center [1117, 623] width 244 height 34
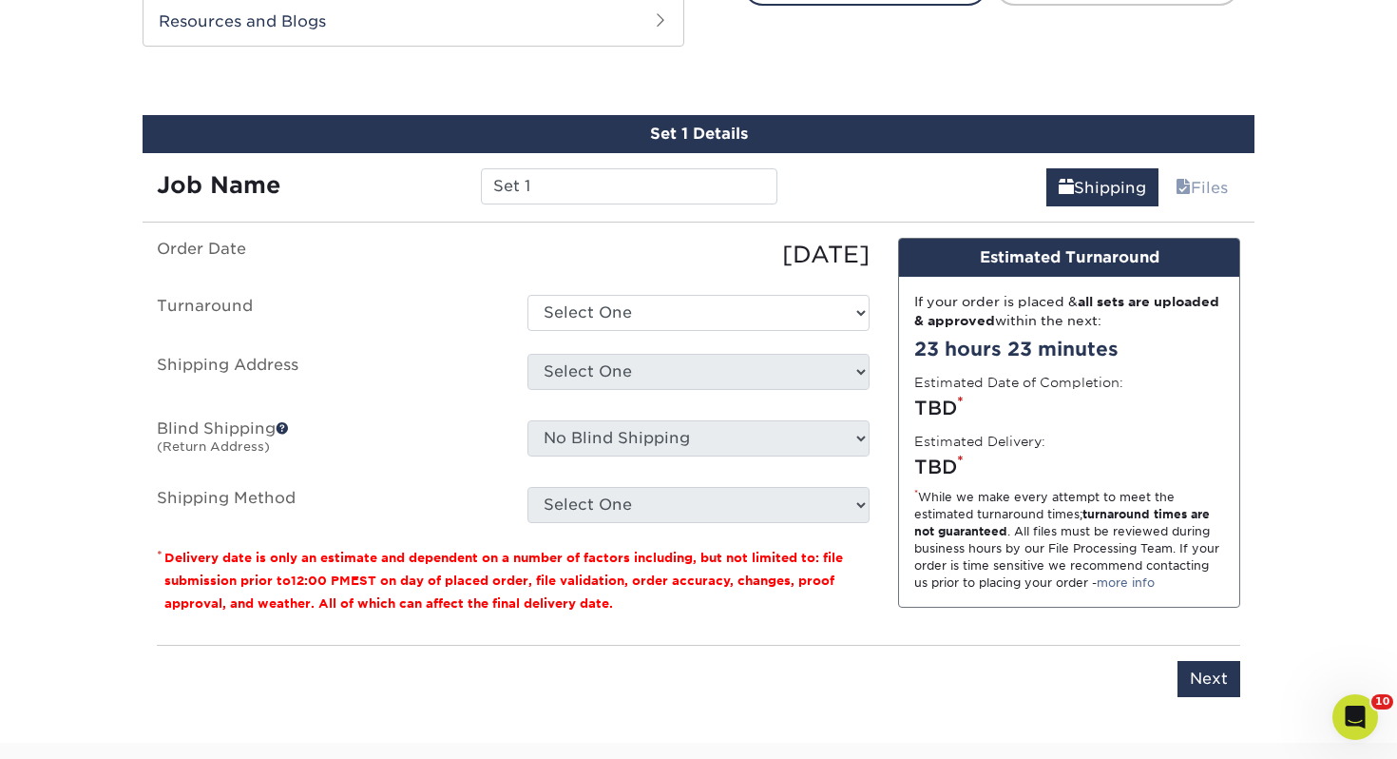
scroll to position [1032, 0]
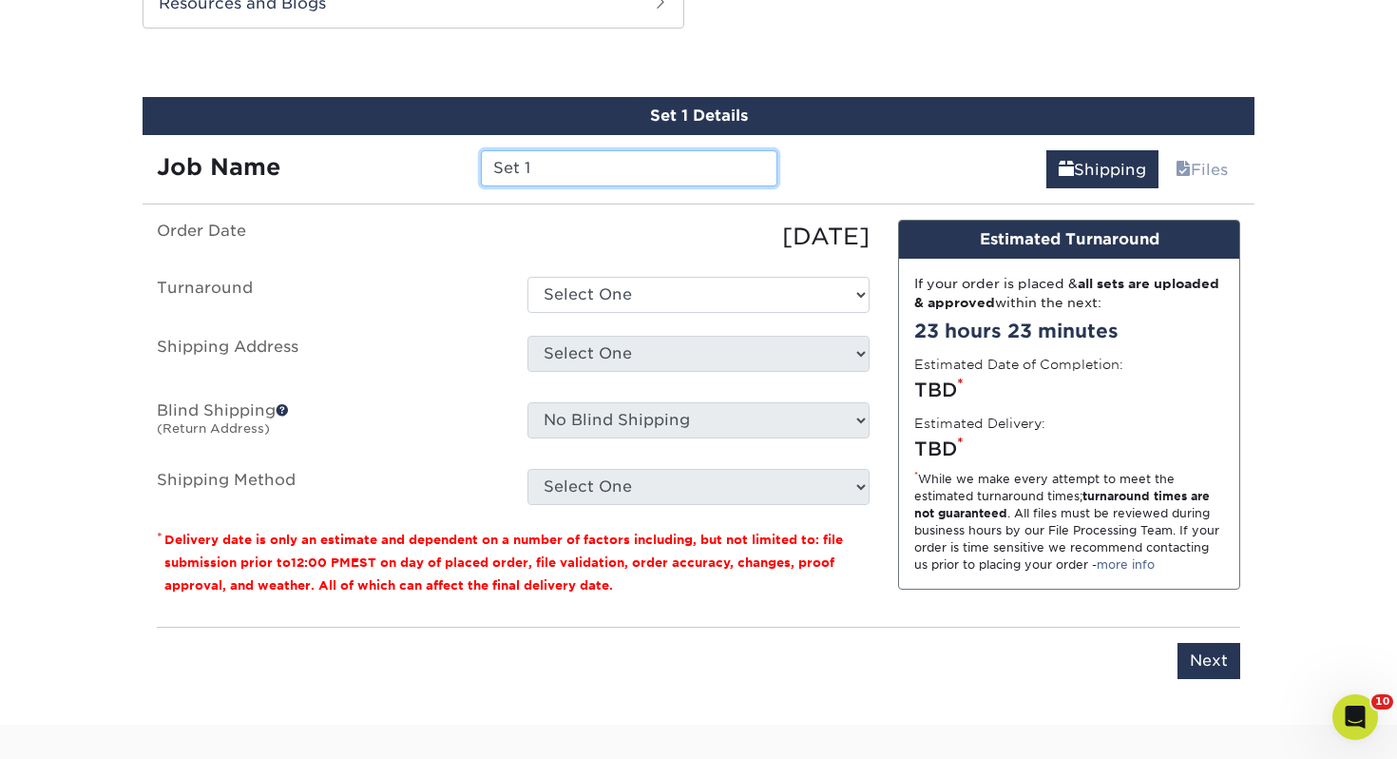
drag, startPoint x: 561, startPoint y: 176, endPoint x: 160, endPoint y: 123, distance: 404.7
click at [160, 123] on div "Set 1 Details Job Name Set 1 Shipping Files You've choosen mailing services! If…" at bounding box center [699, 399] width 1112 height 605
type input "N"
type input "Manasi Dholu"
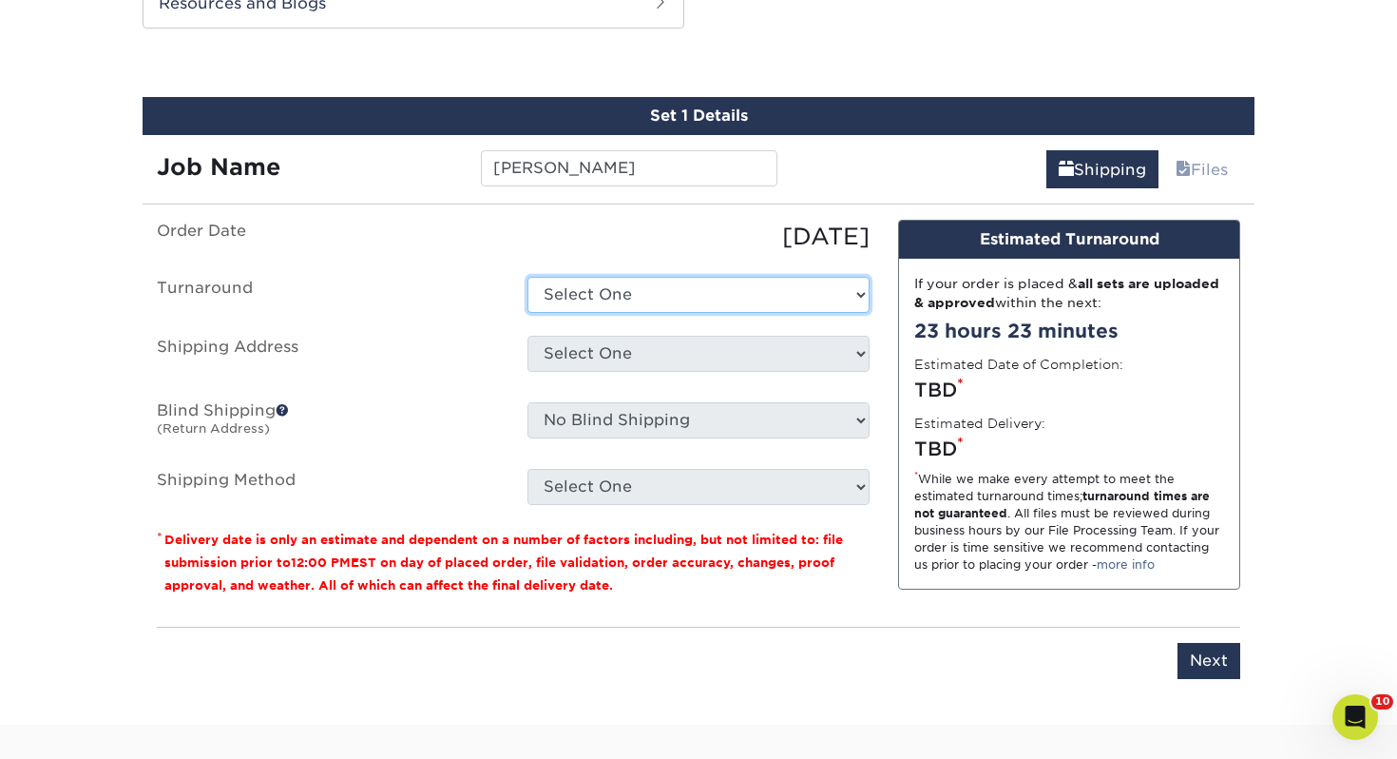
click at [620, 308] on select "Select One 2-4 Business Days 2 Day Next Business Day" at bounding box center [699, 295] width 342 height 36
select select "0d2015eb-ac6c-4252-b2f1-1c5560e96a65"
click at [528, 277] on select "Select One 2-4 Business Days 2 Day Next Business Day" at bounding box center [699, 295] width 342 height 36
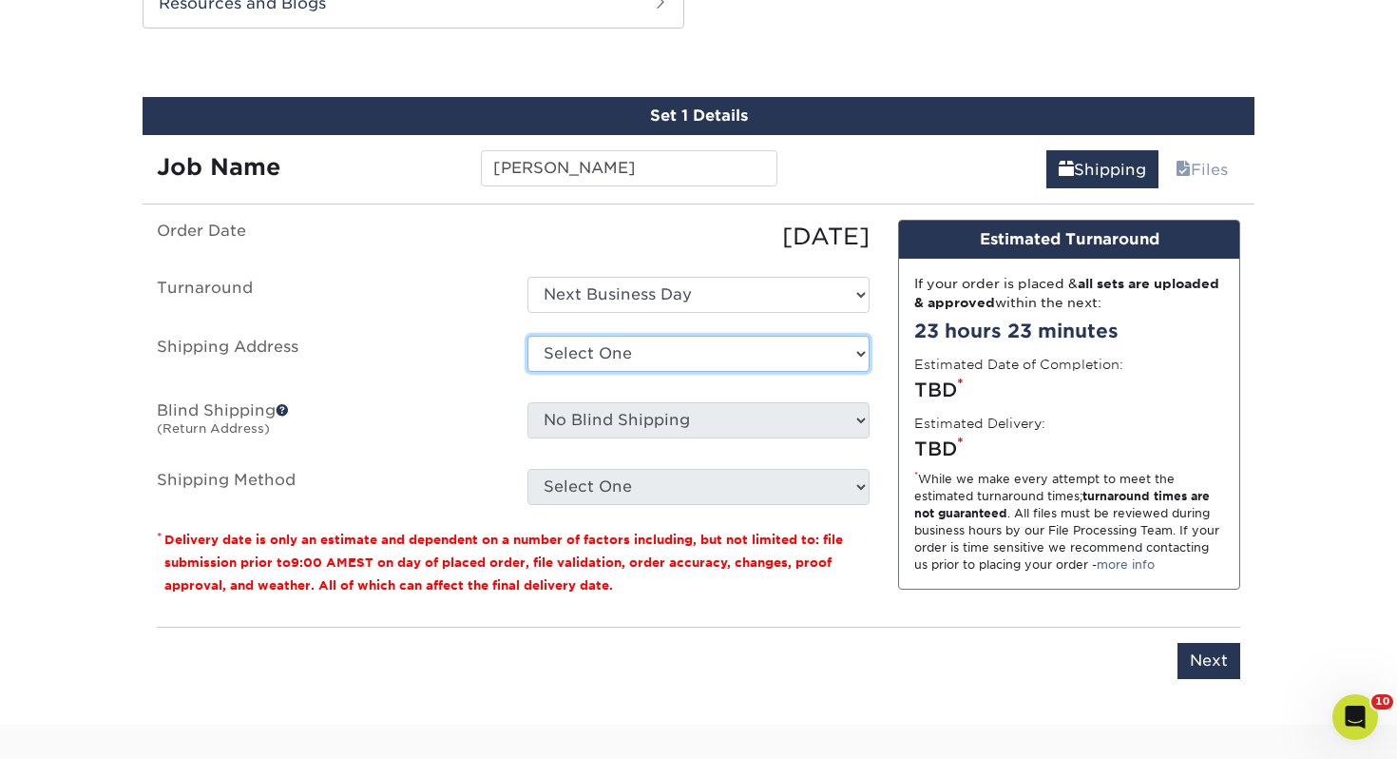
click at [618, 354] on select "Select One Adrian, MI Akron, OH" at bounding box center [699, 354] width 342 height 36
select select "111177"
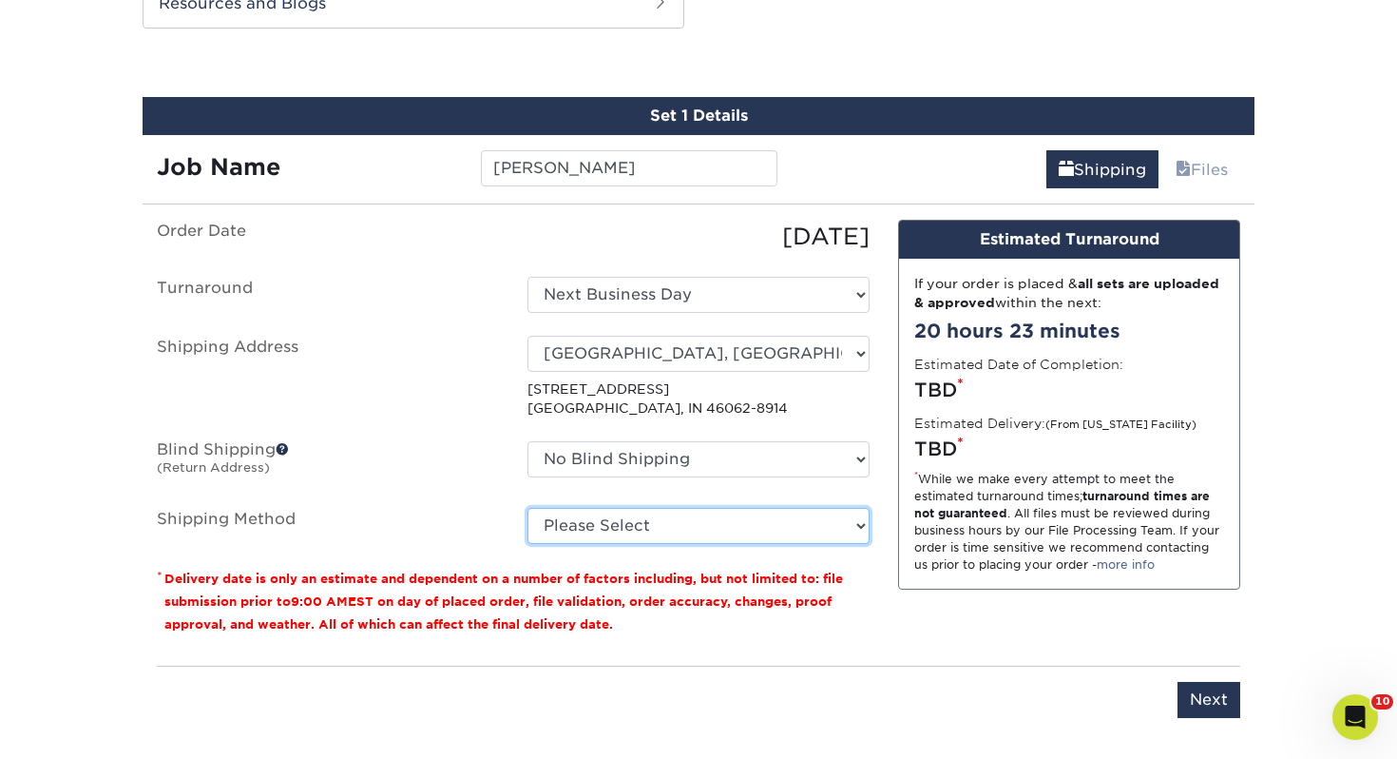
click at [628, 531] on select "Please Select Ground Shipping (+$7.84) 3 Day Shipping Service (+$15.33) 2 Day A…" at bounding box center [699, 526] width 342 height 36
click at [528, 508] on select "Please Select Ground Shipping (+$7.84) 3 Day Shipping Service (+$15.33) 2 Day A…" at bounding box center [699, 526] width 342 height 36
click at [702, 530] on select "Please Select Ground Shipping (+$7.84) 3 Day Shipping Service (+$15.33) 2 Day A…" at bounding box center [699, 526] width 342 height 36
click at [528, 508] on select "Please Select Ground Shipping (+$7.84) 3 Day Shipping Service (+$15.33) 2 Day A…" at bounding box center [699, 526] width 342 height 36
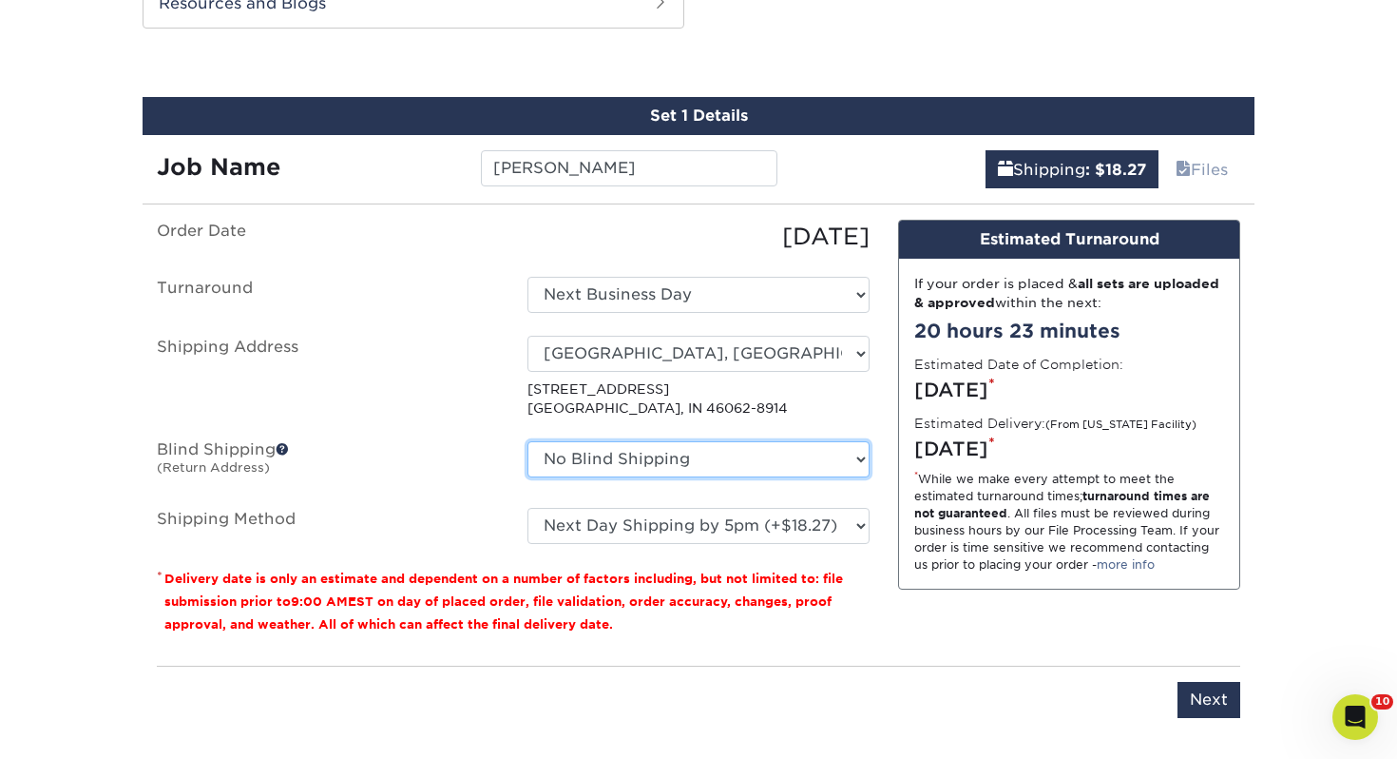
click at [648, 471] on select "No Blind Shipping Adrian, MI" at bounding box center [699, 459] width 342 height 36
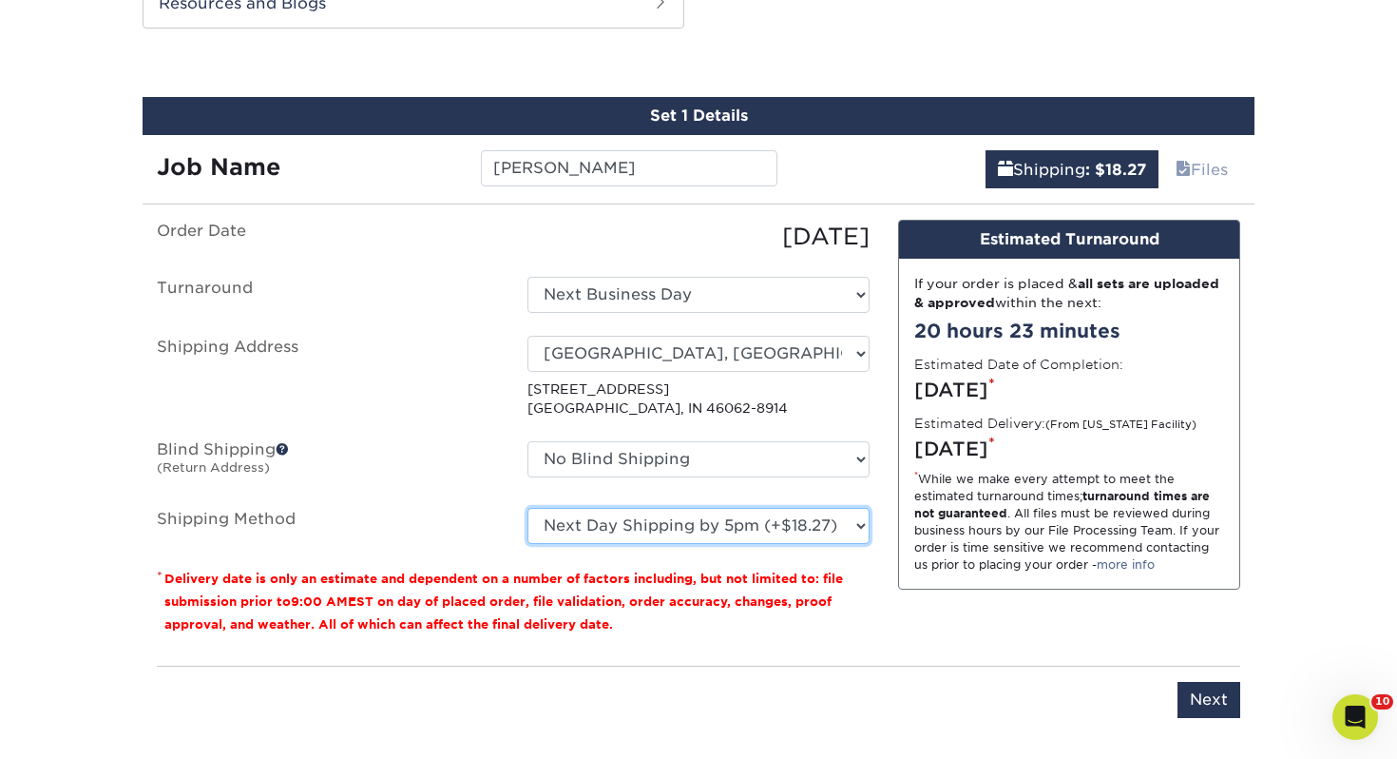
click at [647, 523] on select "Please Select Ground Shipping (+$7.84) 3 Day Shipping Service (+$15.33) 2 Day A…" at bounding box center [699, 526] width 342 height 36
click at [528, 508] on select "Please Select Ground Shipping (+$7.84) 3 Day Shipping Service (+$15.33) 2 Day A…" at bounding box center [699, 526] width 342 height 36
click at [637, 522] on select "Please Select Ground Shipping (+$7.84) 3 Day Shipping Service (+$15.33) 2 Day A…" at bounding box center [699, 526] width 342 height 36
click at [528, 508] on select "Please Select Ground Shipping (+$7.84) 3 Day Shipping Service (+$15.33) 2 Day A…" at bounding box center [699, 526] width 342 height 36
click at [605, 533] on select "Please Select Ground Shipping (+$7.84) 3 Day Shipping Service (+$15.33) 2 Day A…" at bounding box center [699, 526] width 342 height 36
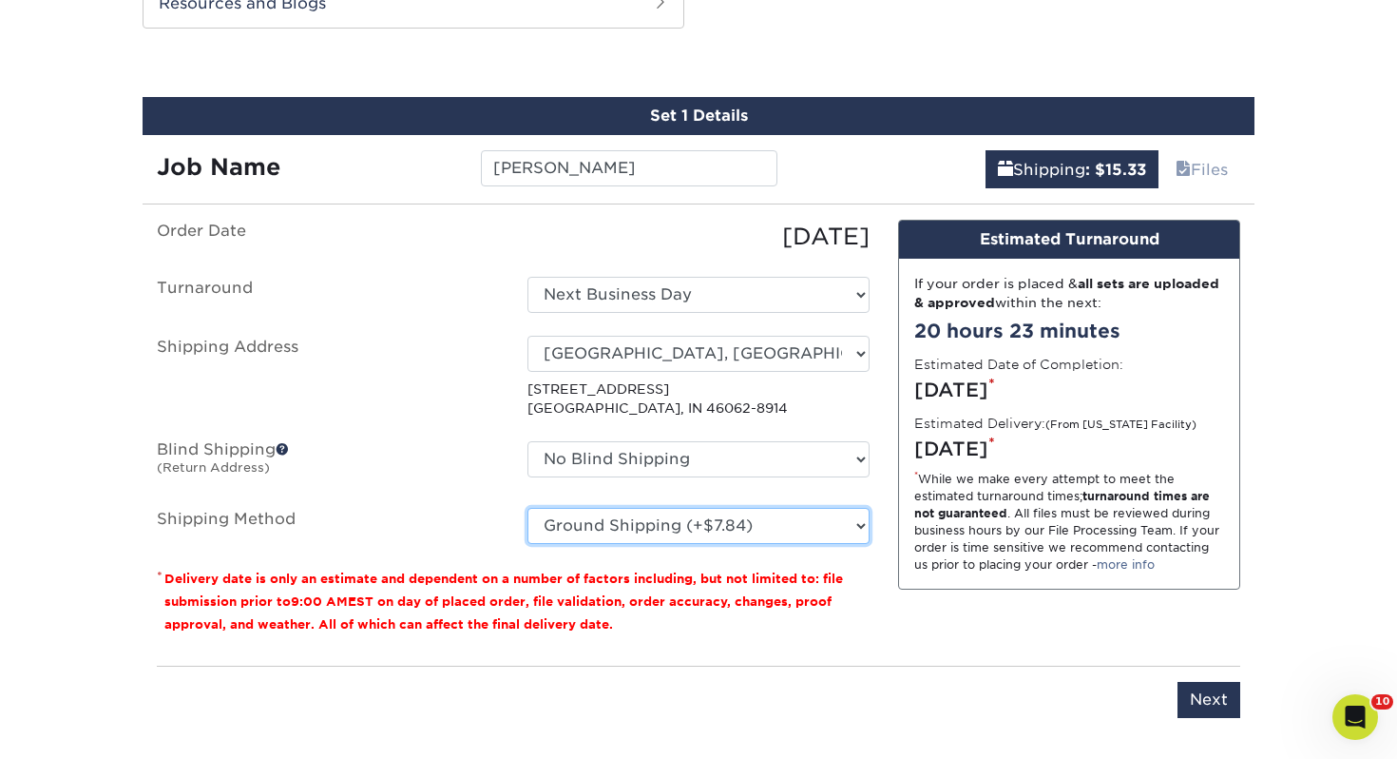
click at [528, 508] on select "Please Select Ground Shipping (+$7.84) 3 Day Shipping Service (+$15.33) 2 Day A…" at bounding box center [699, 526] width 342 height 36
click at [592, 515] on select "Please Select Ground Shipping (+$7.84) 3 Day Shipping Service (+$15.33) 2 Day A…" at bounding box center [699, 526] width 342 height 36
click at [528, 508] on select "Please Select Ground Shipping (+$7.84) 3 Day Shipping Service (+$15.33) 2 Day A…" at bounding box center [699, 526] width 342 height 36
click at [629, 544] on fieldset "Order Date 08/22/2025 Turnaround Select One 2-4 Business Days 2 Day Next Busine…" at bounding box center [513, 393] width 713 height 347
click at [629, 525] on select "Please Select Ground Shipping (+$7.84) 3 Day Shipping Service (+$15.33) 2 Day A…" at bounding box center [699, 526] width 342 height 36
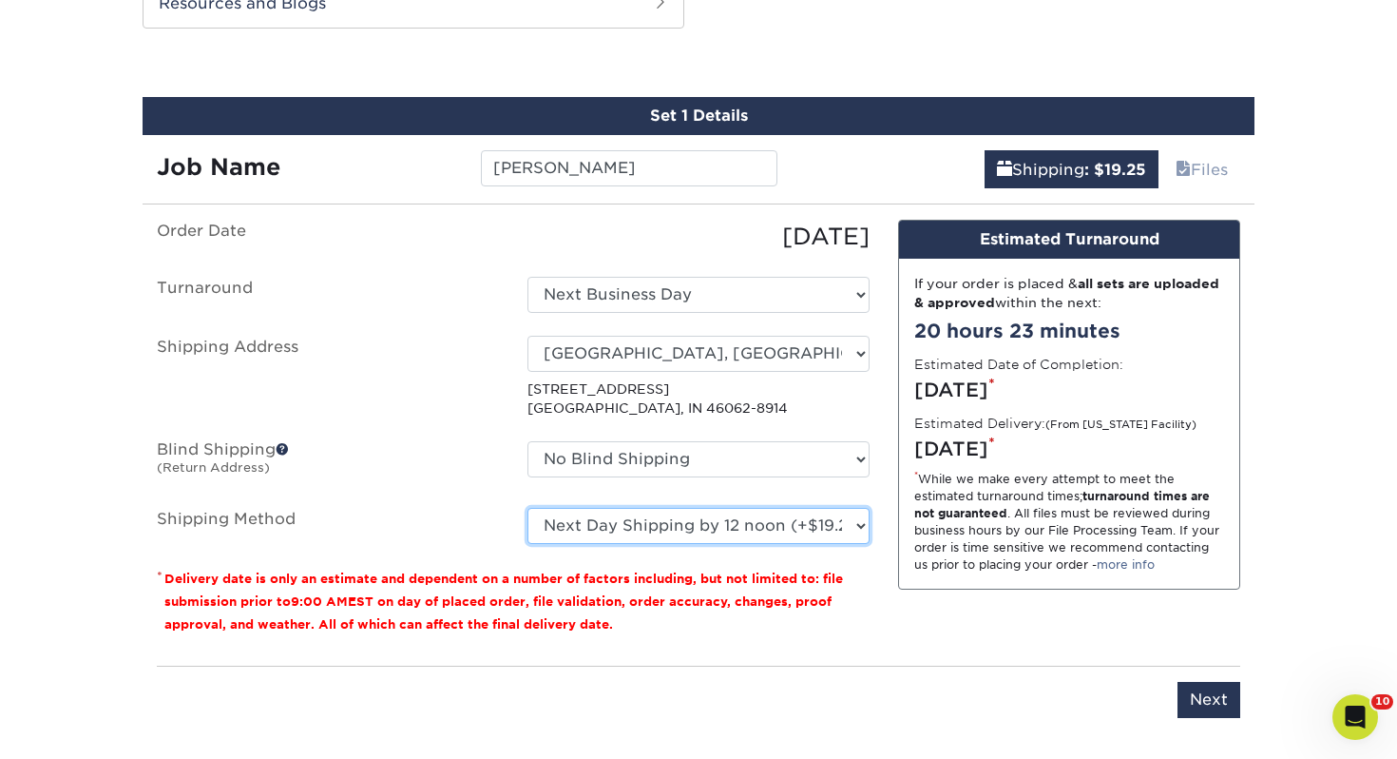
select select "03"
click at [528, 508] on select "Please Select Ground Shipping (+$7.84) 3 Day Shipping Service (+$15.33) 2 Day A…" at bounding box center [699, 526] width 342 height 36
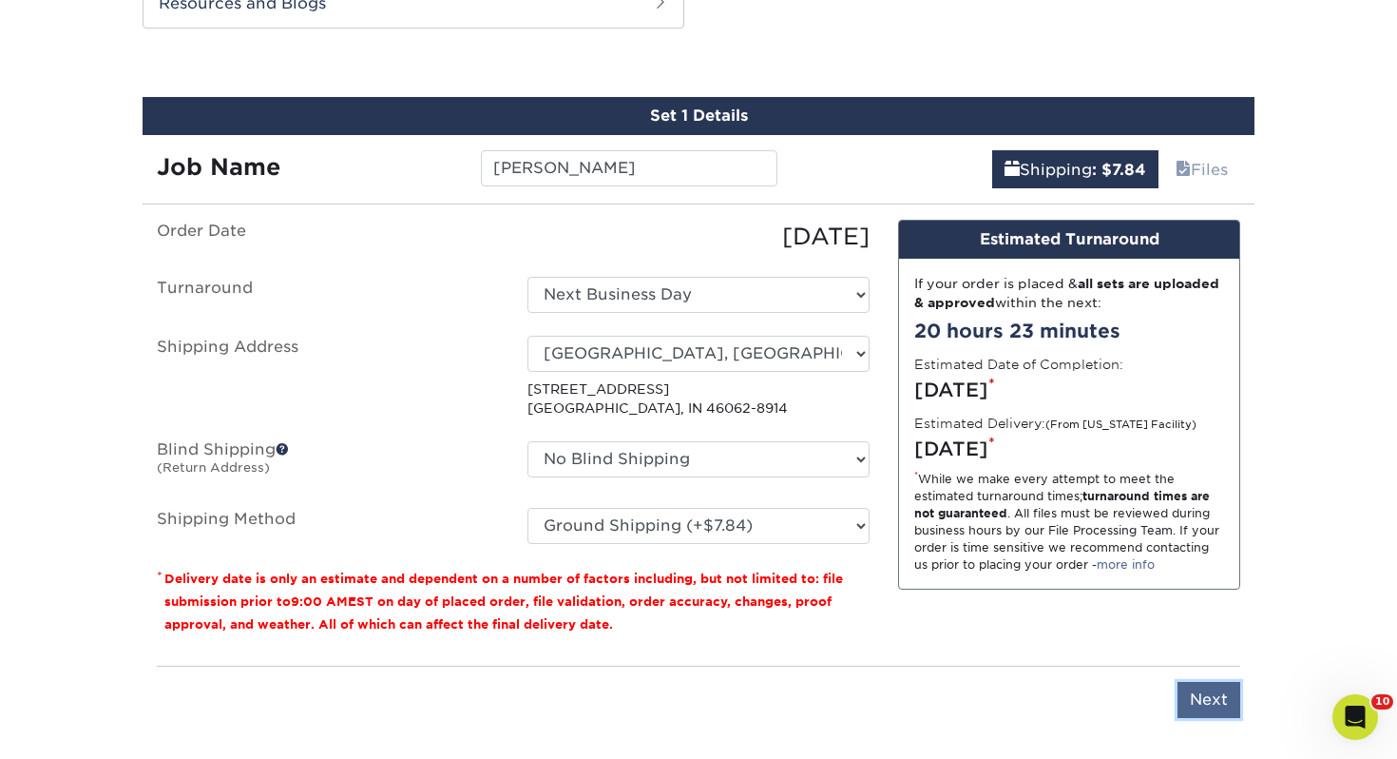
click at [1217, 701] on input "Next" at bounding box center [1209, 700] width 63 height 36
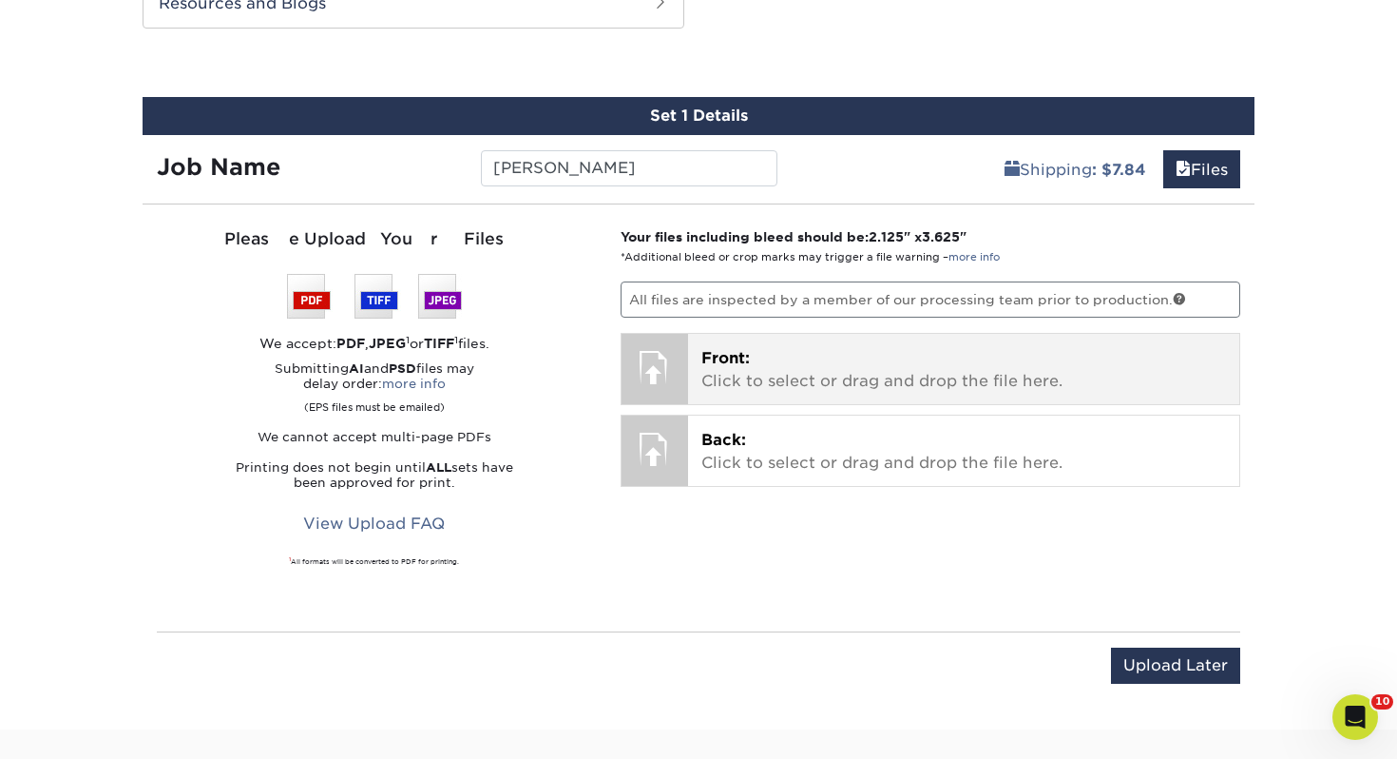
click at [836, 364] on p "Front: Click to select or drag and drop the file here." at bounding box center [965, 370] width 526 height 46
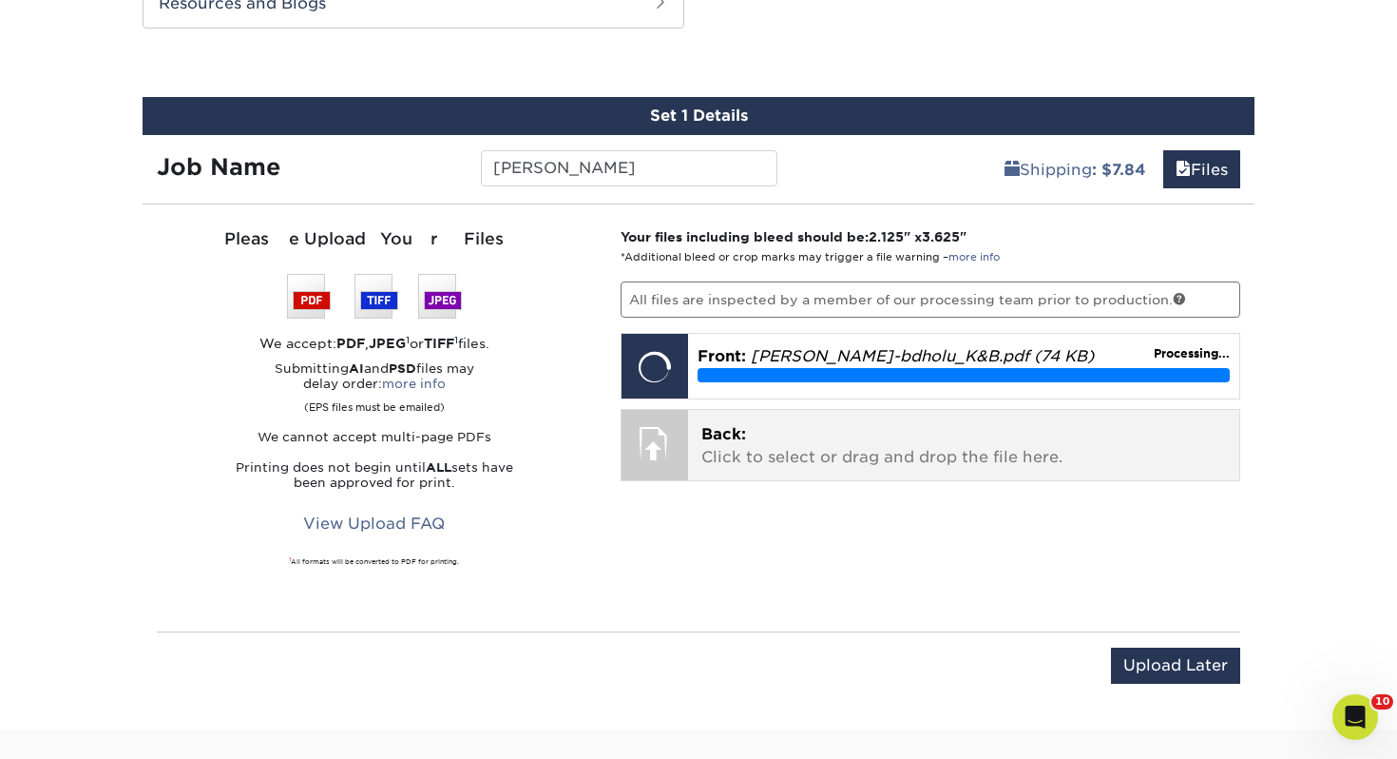
click at [858, 452] on p "Back: Click to select or drag and drop the file here." at bounding box center [965, 446] width 526 height 46
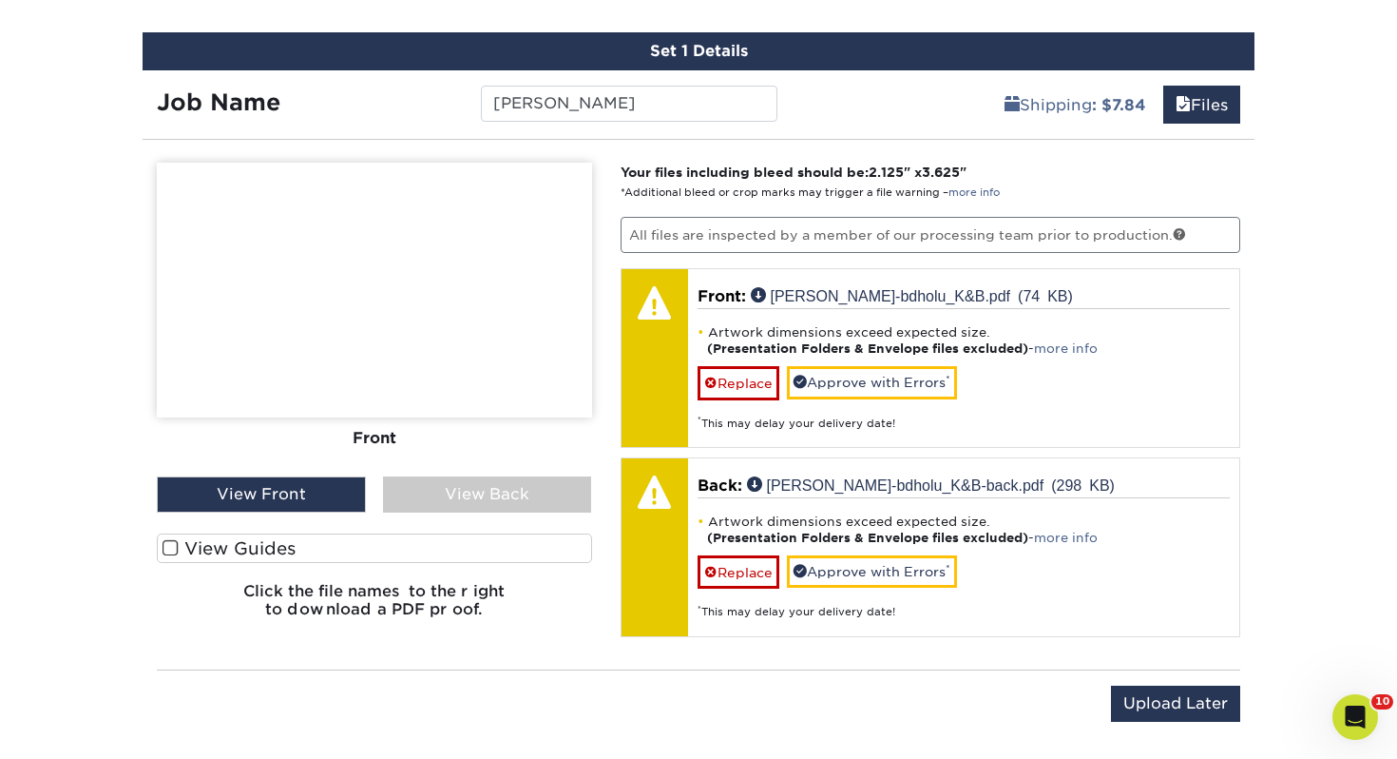
scroll to position [1157, 0]
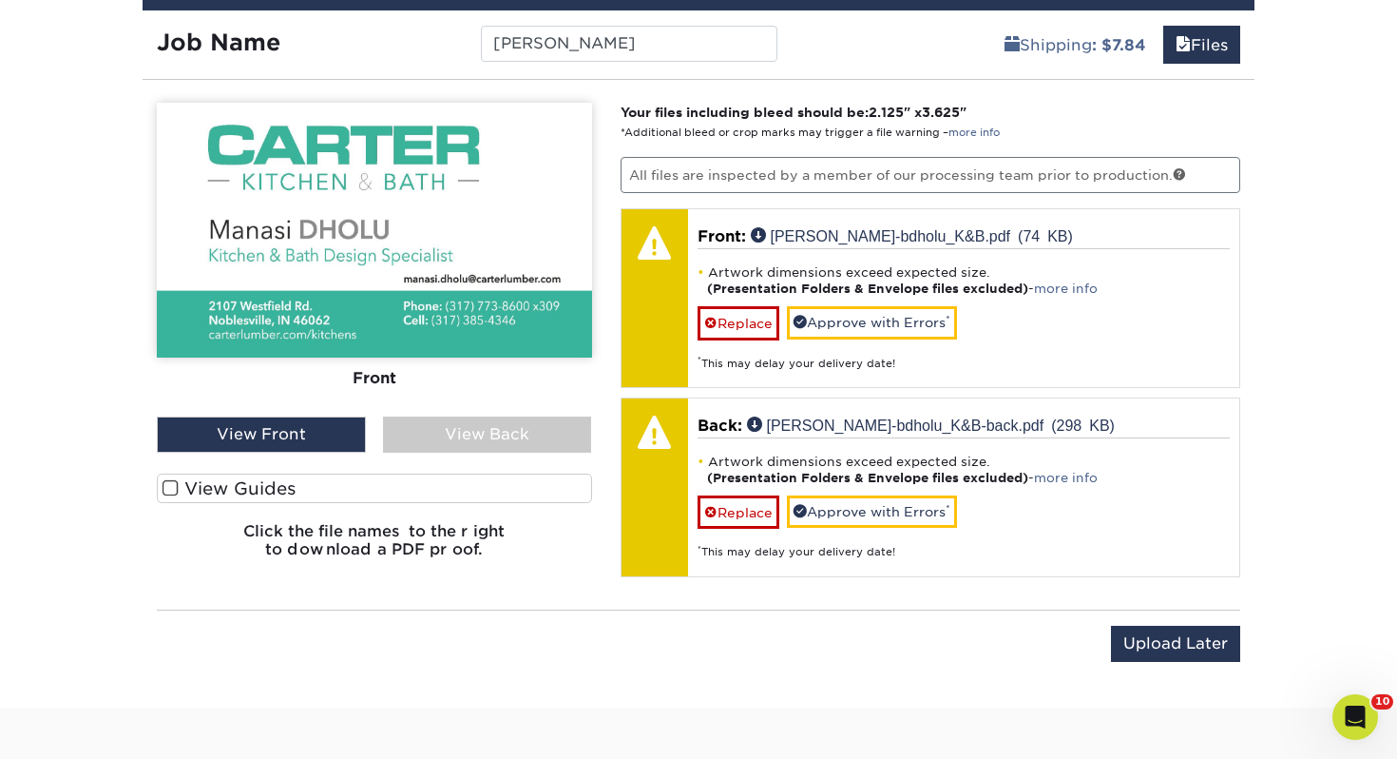
click at [303, 493] on label "View Guides" at bounding box center [374, 487] width 435 height 29
click at [0, 0] on input "View Guides" at bounding box center [0, 0] width 0 height 0
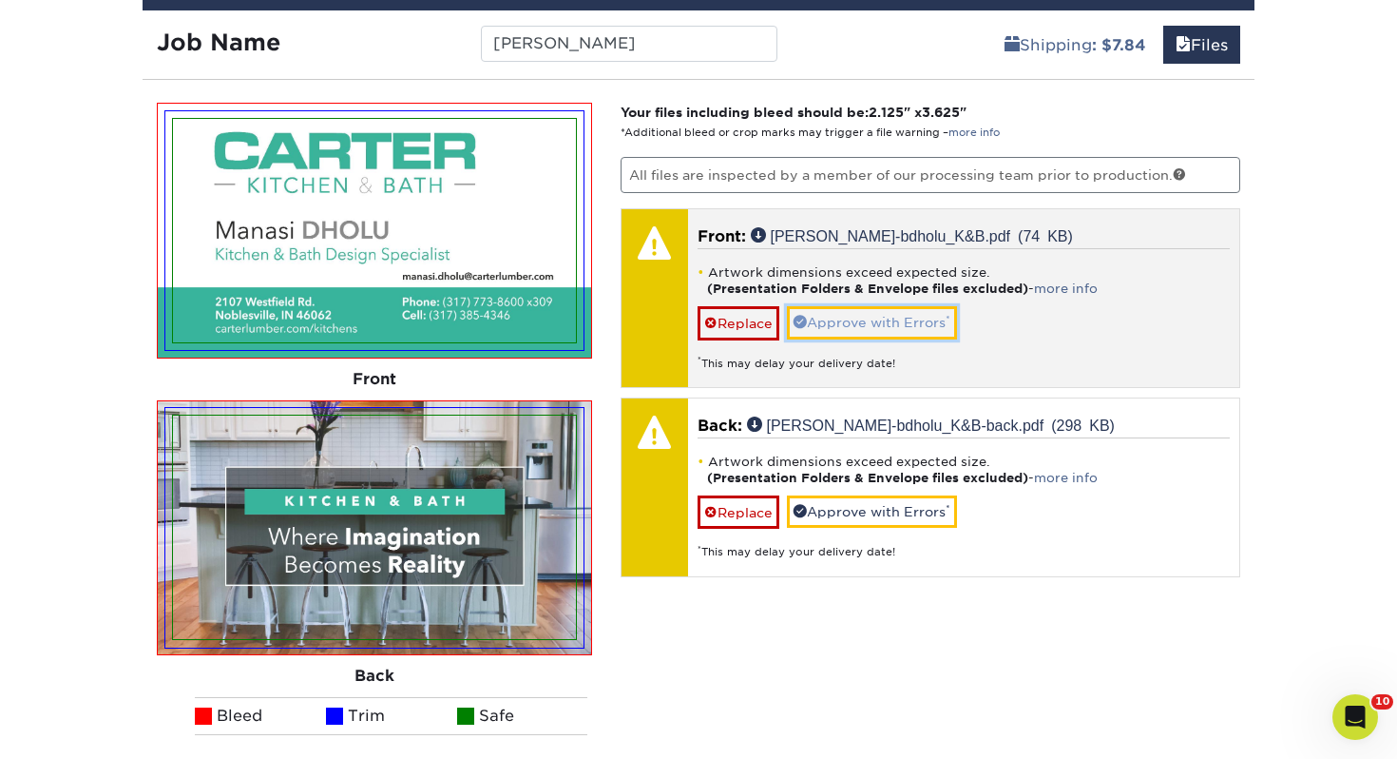
drag, startPoint x: 896, startPoint y: 324, endPoint x: 894, endPoint y: 402, distance: 78.0
click at [896, 324] on link "Approve with Errors *" at bounding box center [872, 322] width 170 height 32
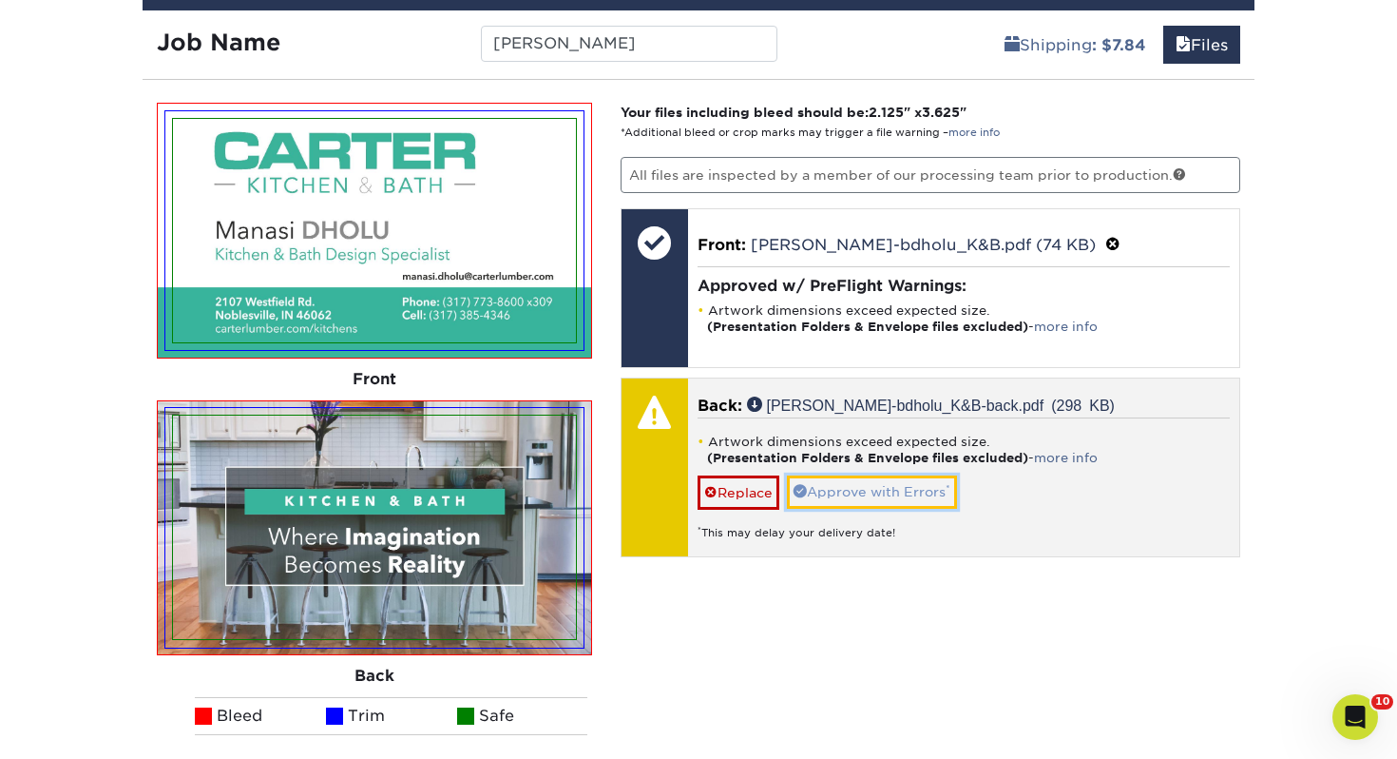
click at [880, 487] on link "Approve with Errors *" at bounding box center [872, 491] width 170 height 32
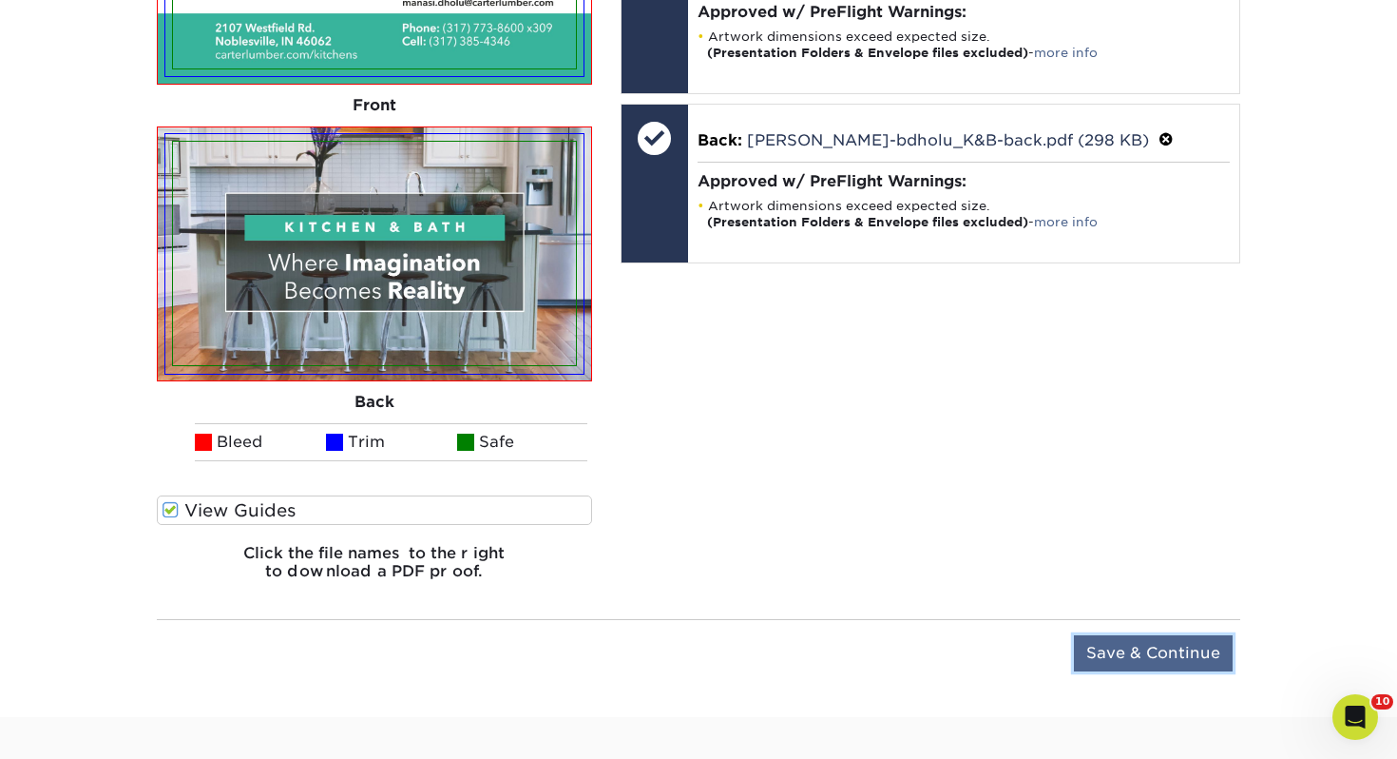
click at [1134, 656] on input "Save & Continue" at bounding box center [1153, 653] width 159 height 36
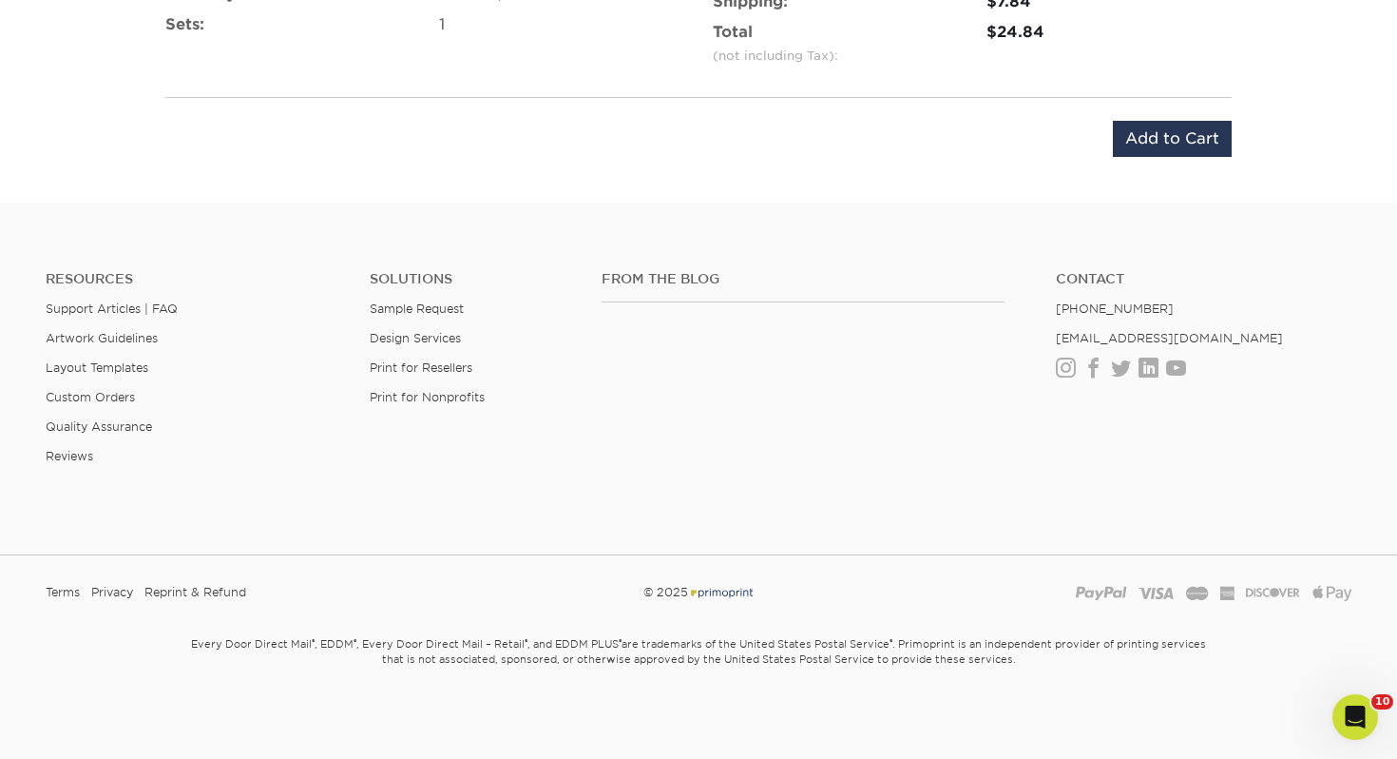
scroll to position [1382, 0]
click at [1202, 148] on input "Add to Cart" at bounding box center [1172, 140] width 119 height 36
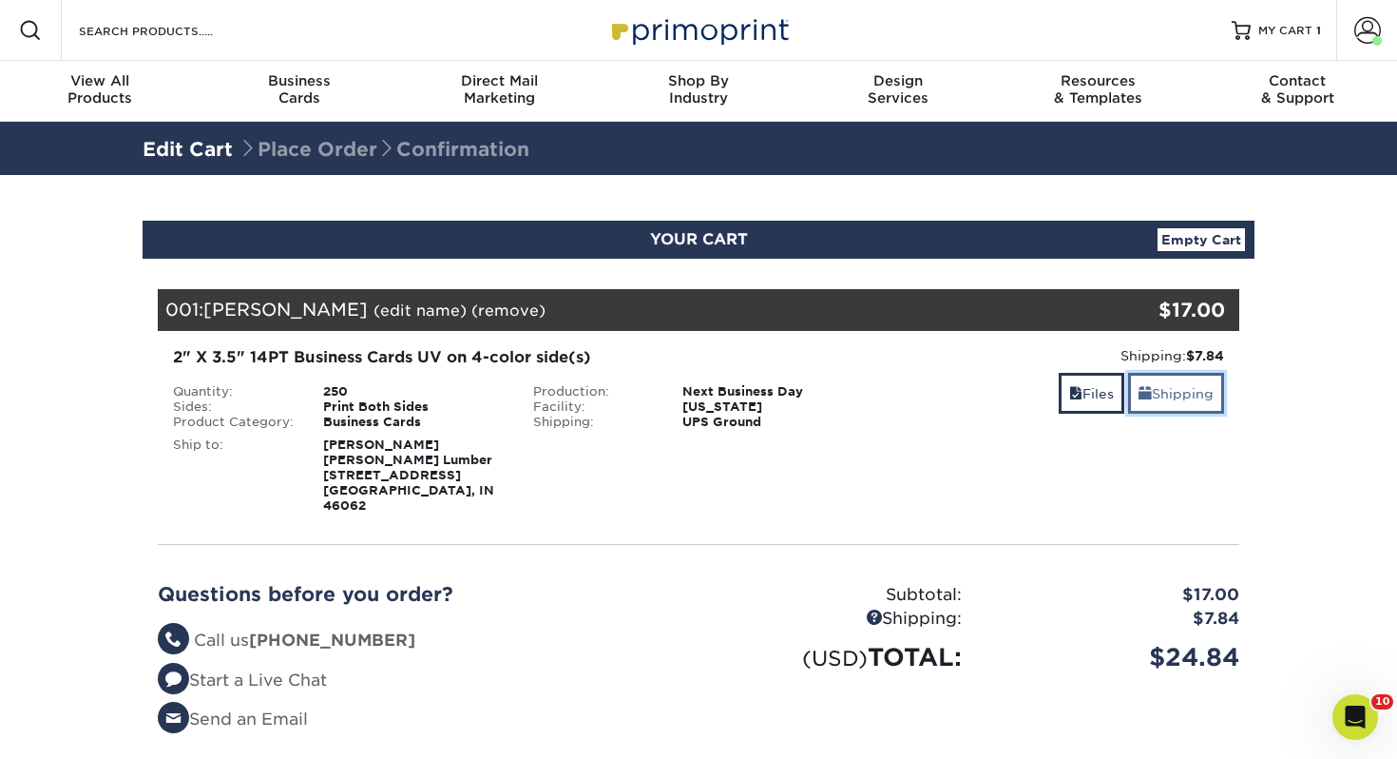
click at [1182, 397] on link "Shipping" at bounding box center [1176, 393] width 96 height 41
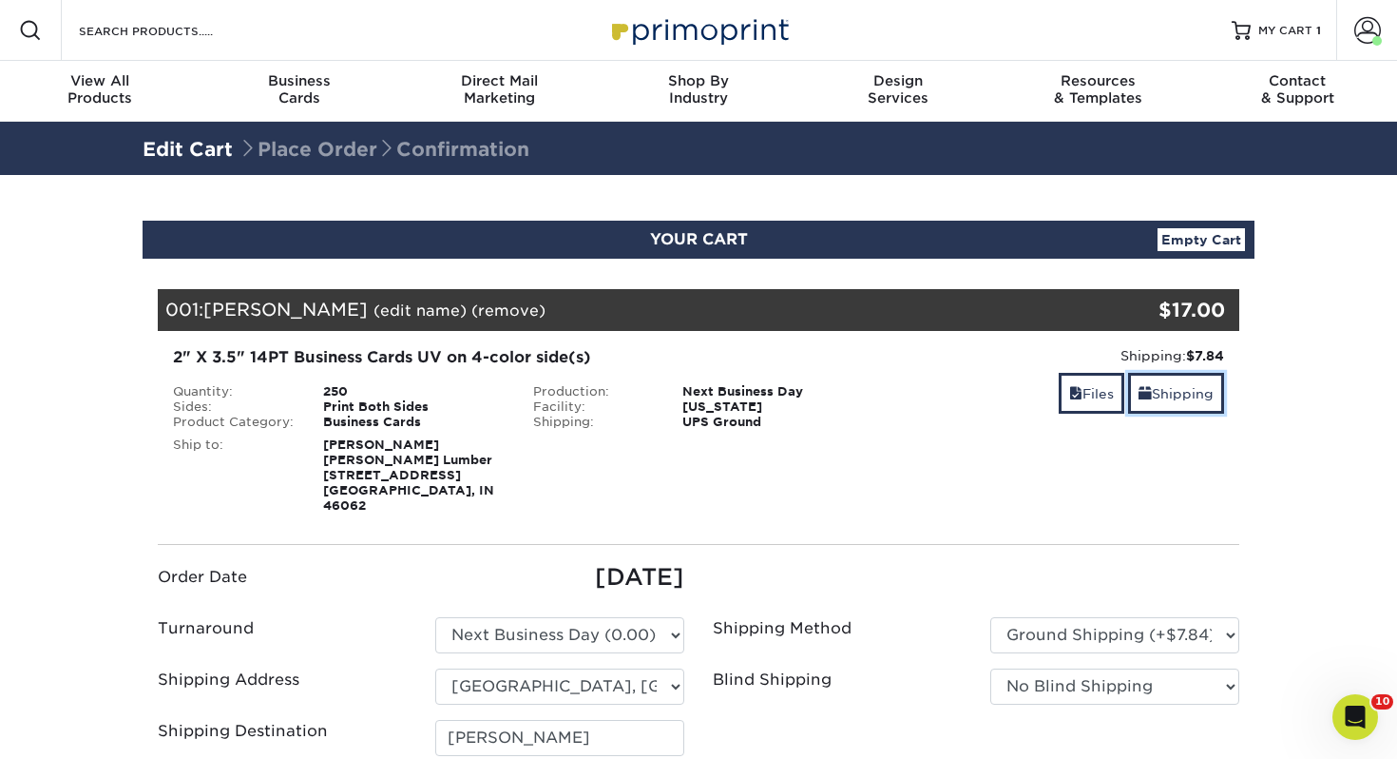
scroll to position [215, 0]
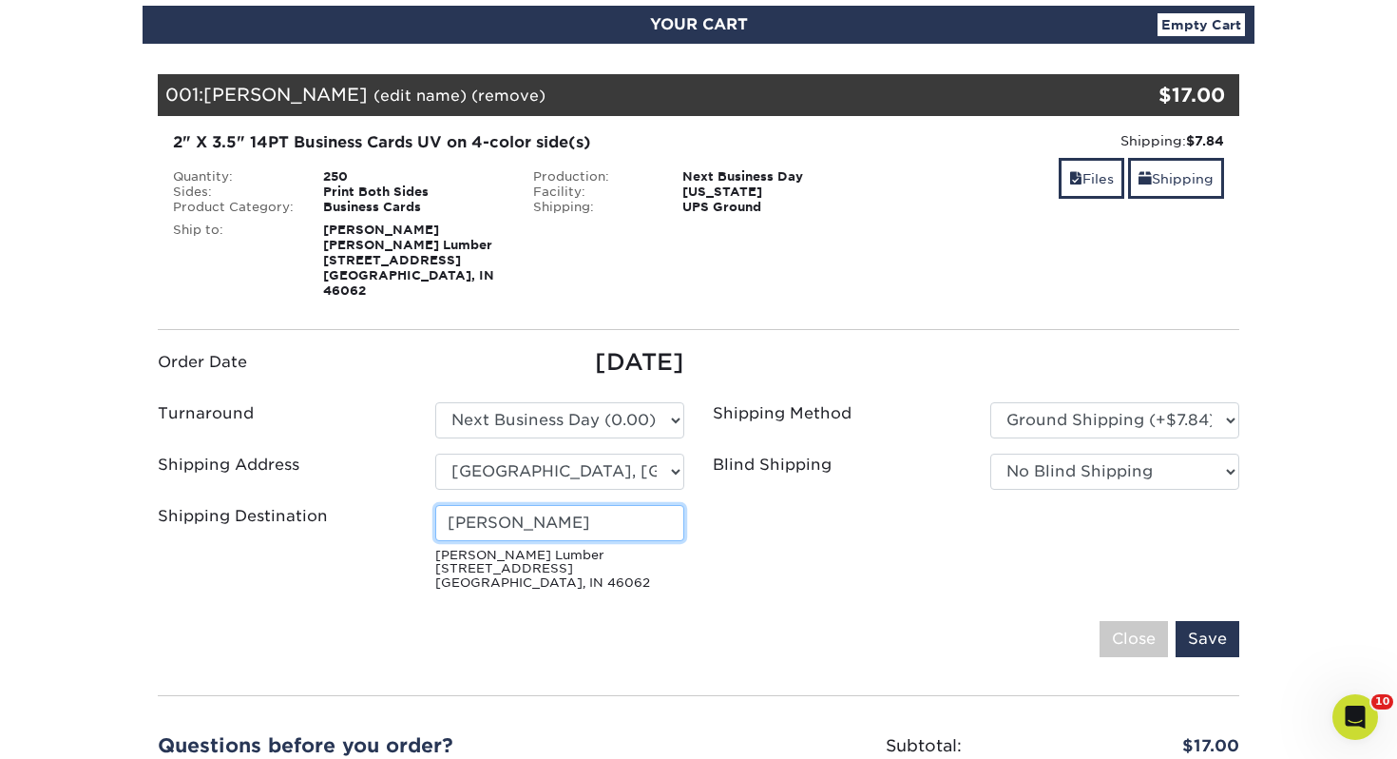
click at [619, 513] on input "[PERSON_NAME]" at bounding box center [559, 523] width 249 height 36
drag, startPoint x: 314, startPoint y: 484, endPoint x: 174, endPoint y: 477, distance: 139.9
click at [174, 477] on ul "Order Date [DATE] Turnaround Please Select Select One" at bounding box center [699, 471] width 1110 height 253
type input "[PERSON_NAME]"
click at [1237, 621] on input "Save" at bounding box center [1208, 639] width 64 height 36
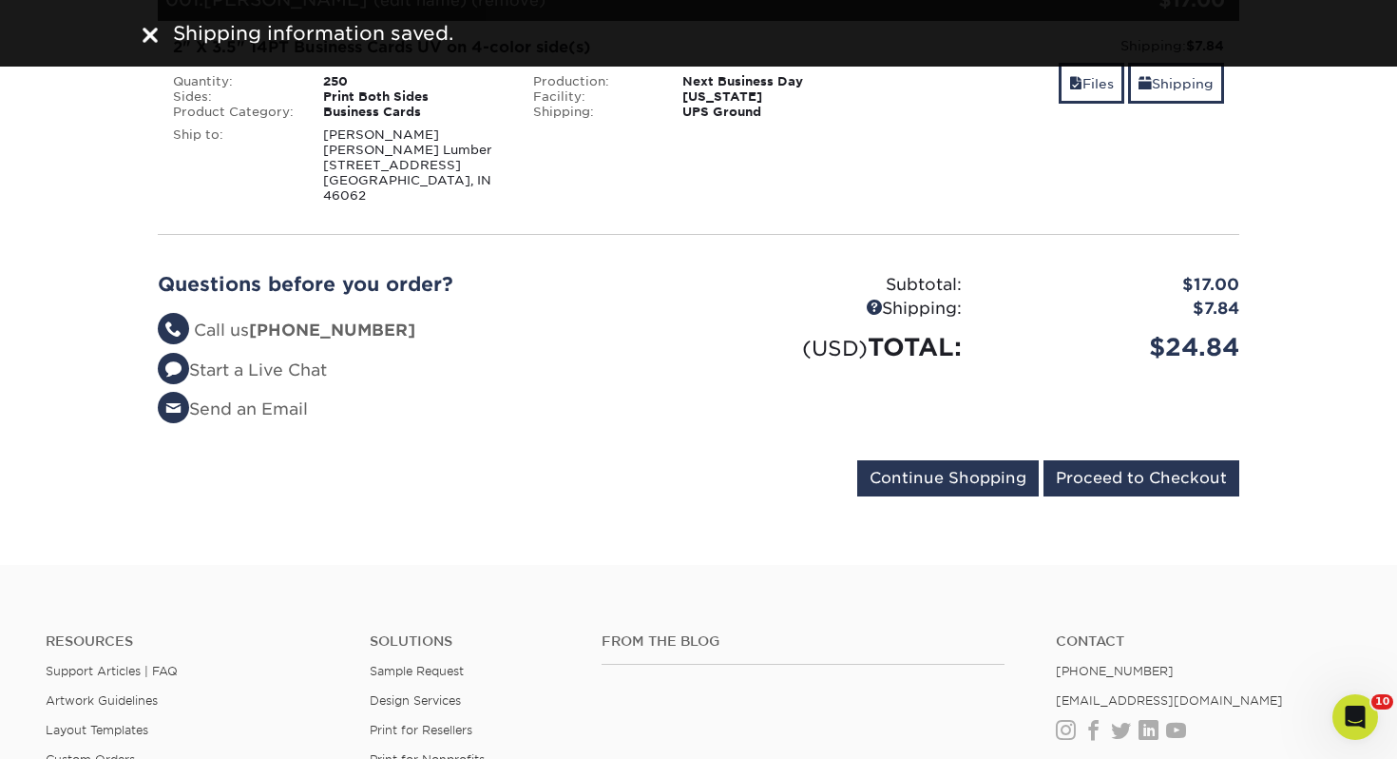
scroll to position [367, 0]
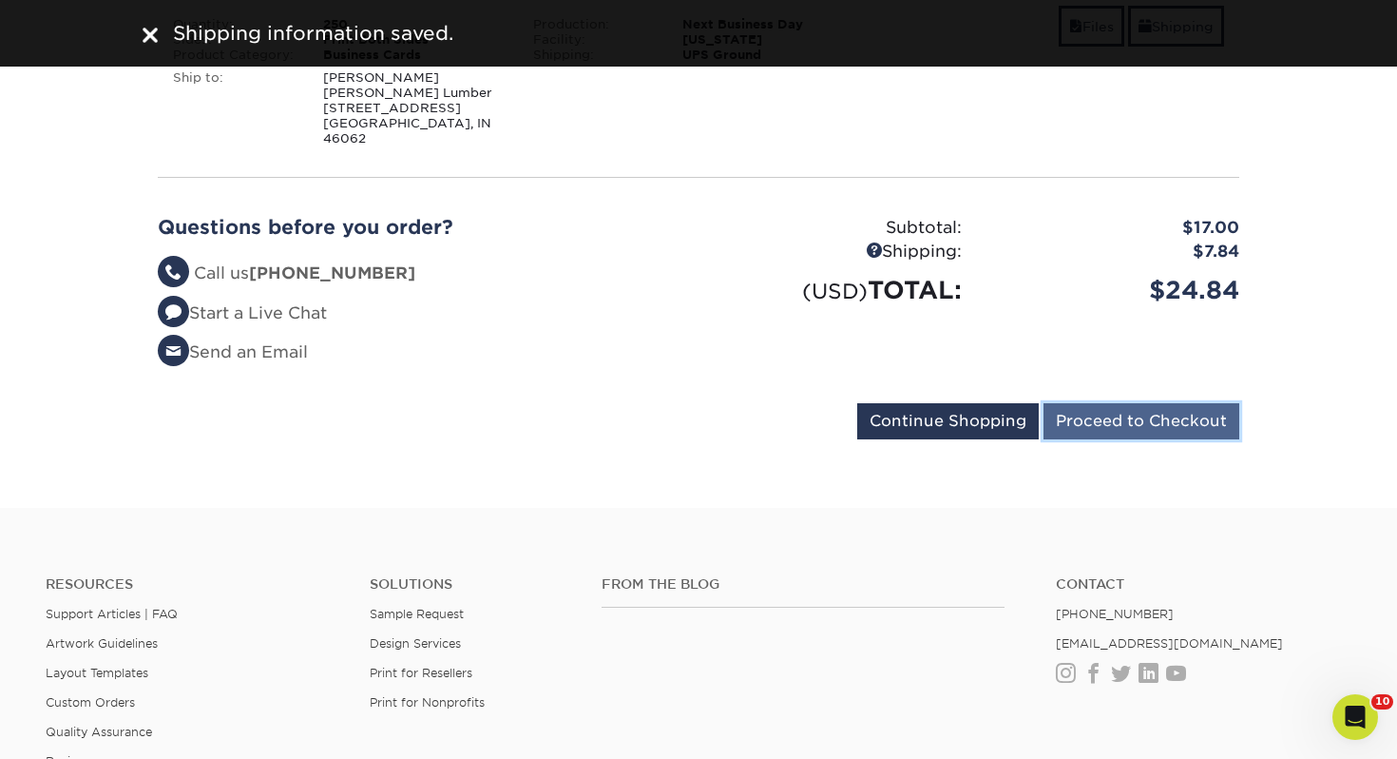
click at [1130, 403] on input "Proceed to Checkout" at bounding box center [1142, 421] width 196 height 36
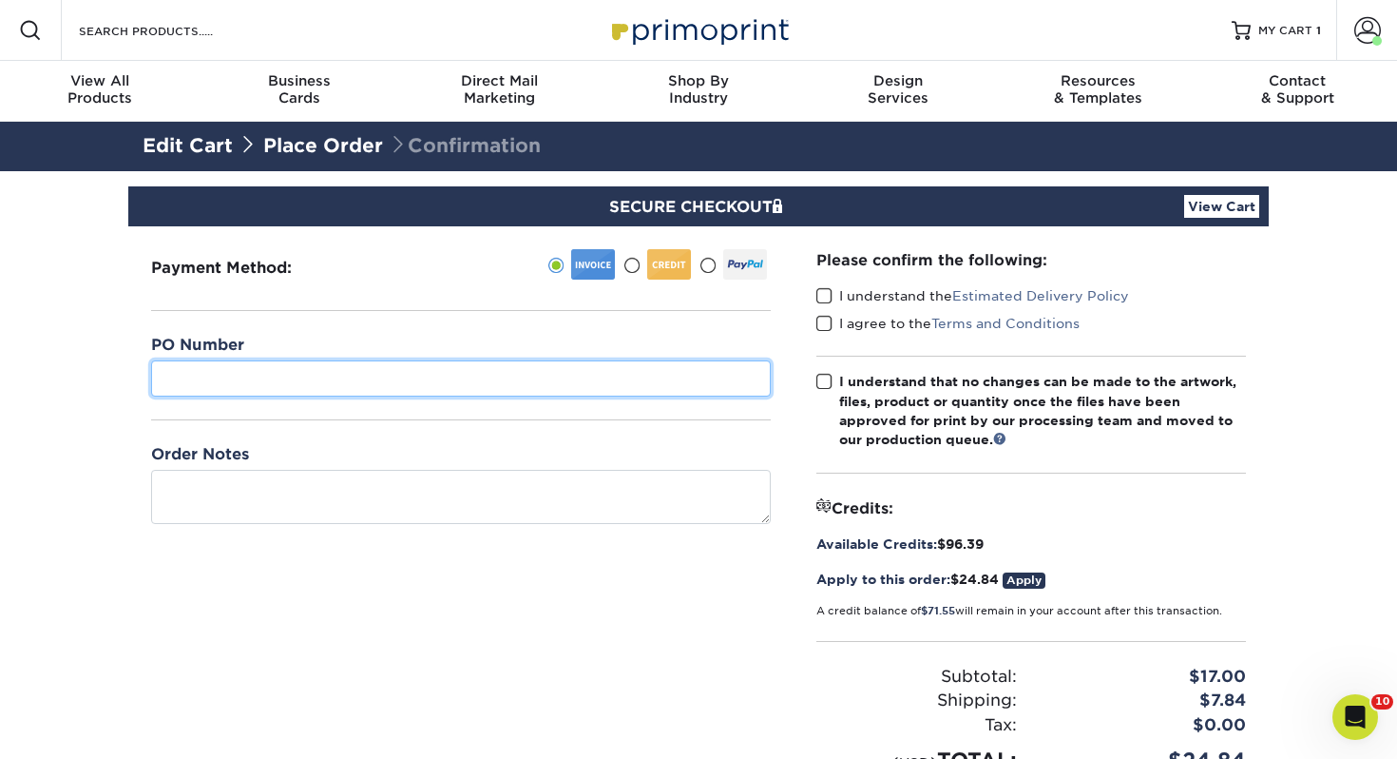
click at [311, 367] on input "text" at bounding box center [461, 378] width 620 height 36
type input "352"
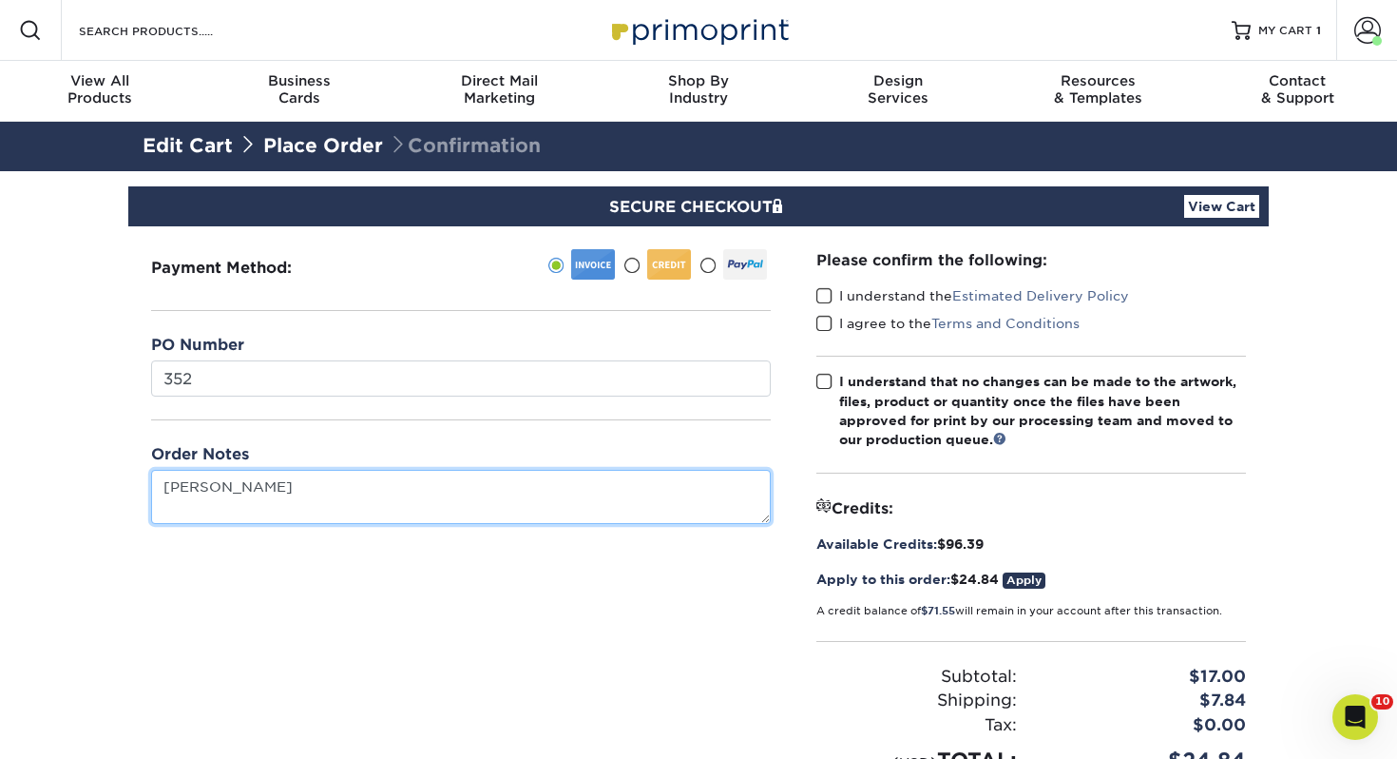
type textarea "[PERSON_NAME]"
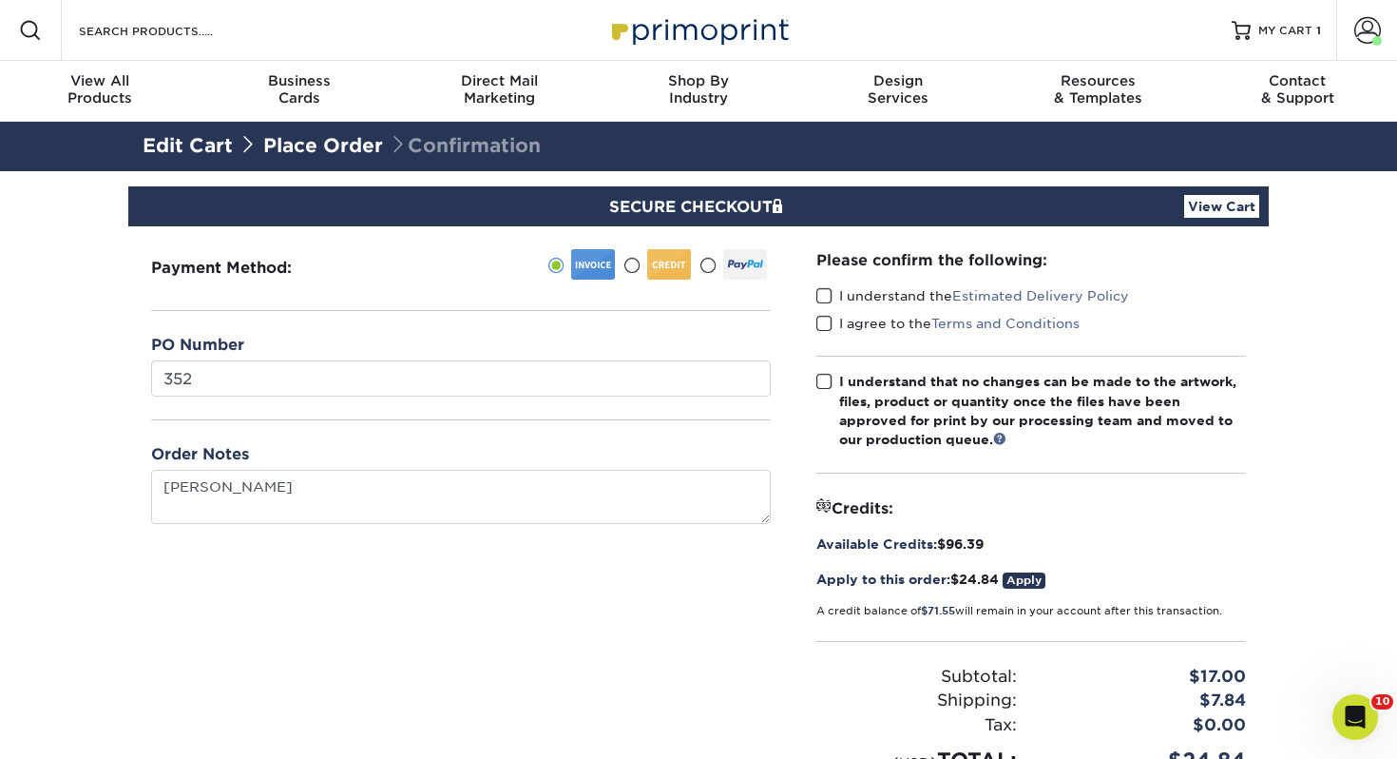
click at [818, 292] on span at bounding box center [825, 296] width 16 height 18
click at [0, 0] on input "I understand the Estimated Delivery Policy" at bounding box center [0, 0] width 0 height 0
drag, startPoint x: 827, startPoint y: 317, endPoint x: 807, endPoint y: 413, distance: 97.1
click at [827, 317] on span at bounding box center [825, 324] width 16 height 18
click at [0, 0] on input "I agree to the Terms and Conditions" at bounding box center [0, 0] width 0 height 0
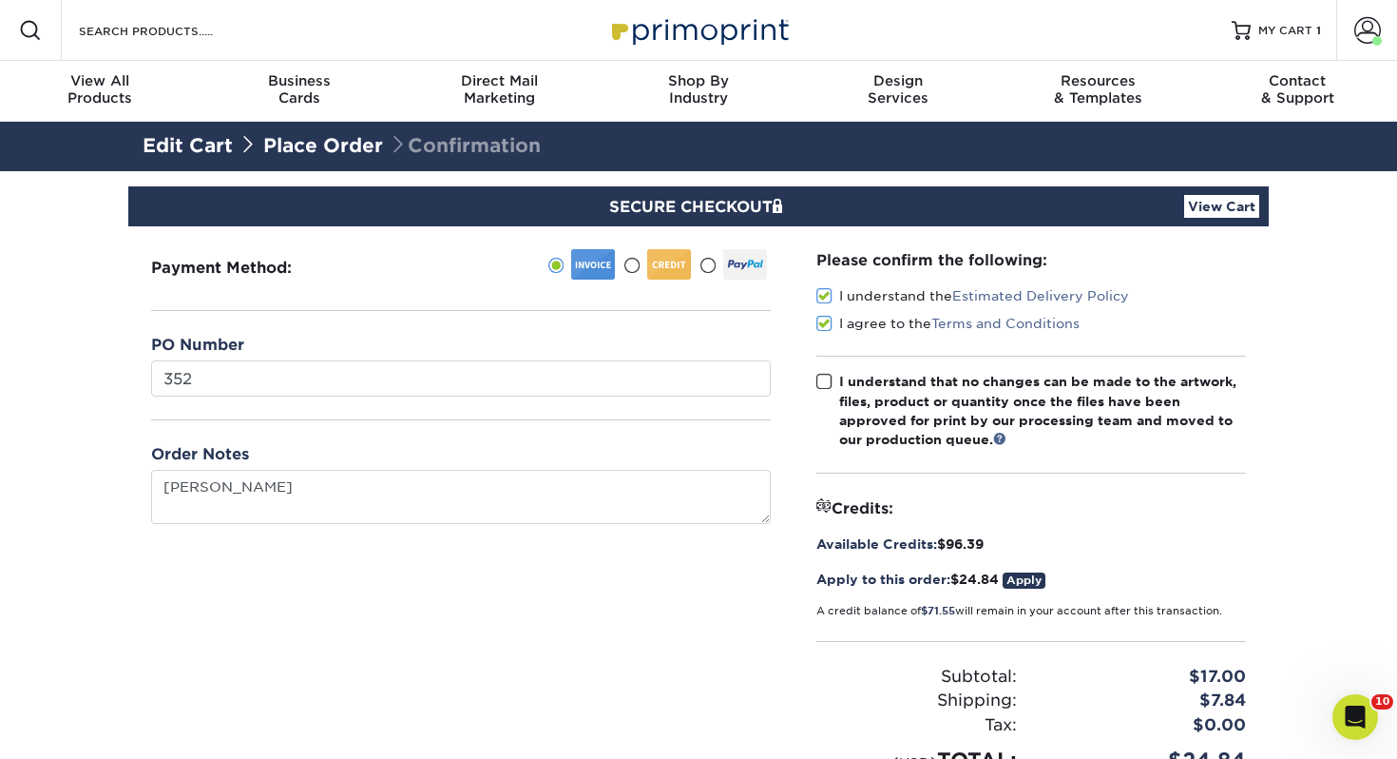
click at [817, 387] on span at bounding box center [825, 382] width 16 height 18
click at [0, 0] on input "I understand that no changes can be made to the artwork, files, product or quan…" at bounding box center [0, 0] width 0 height 0
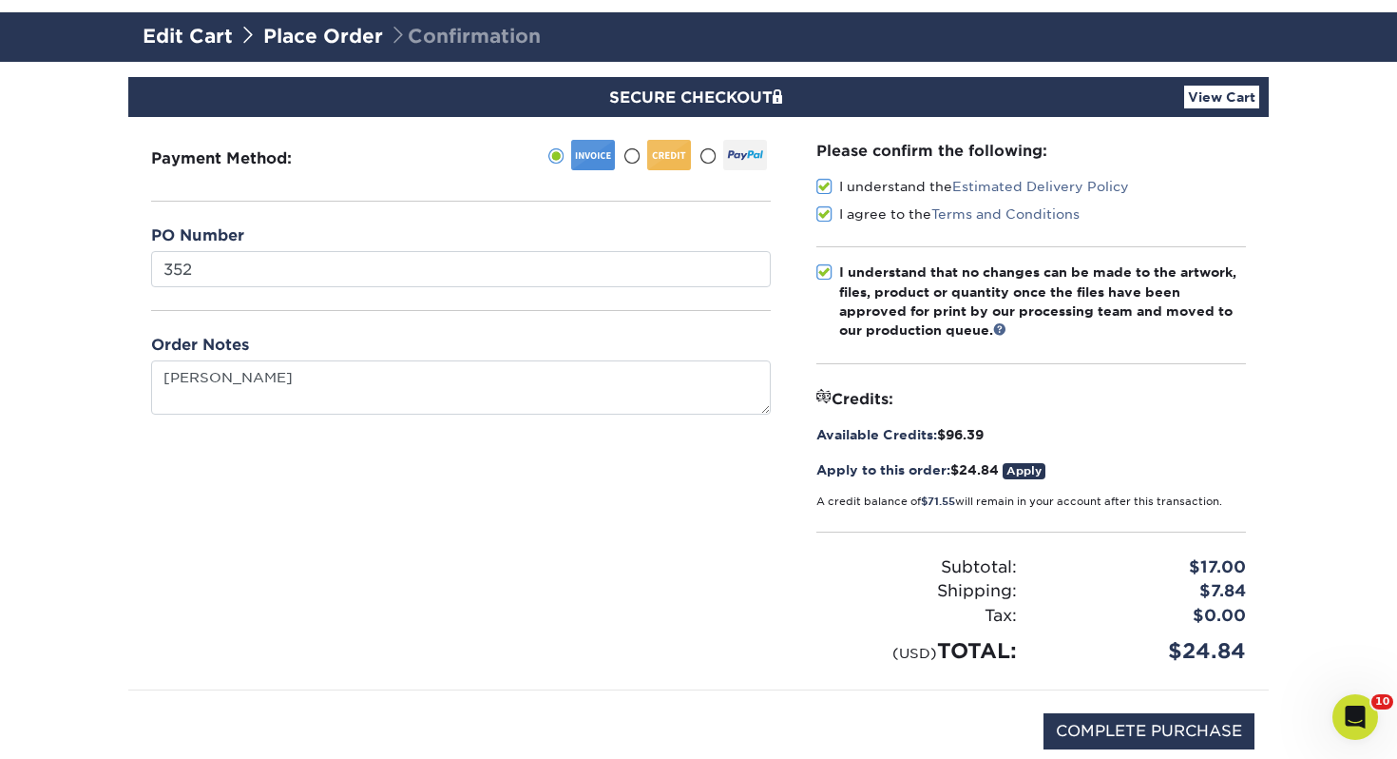
scroll to position [240, 0]
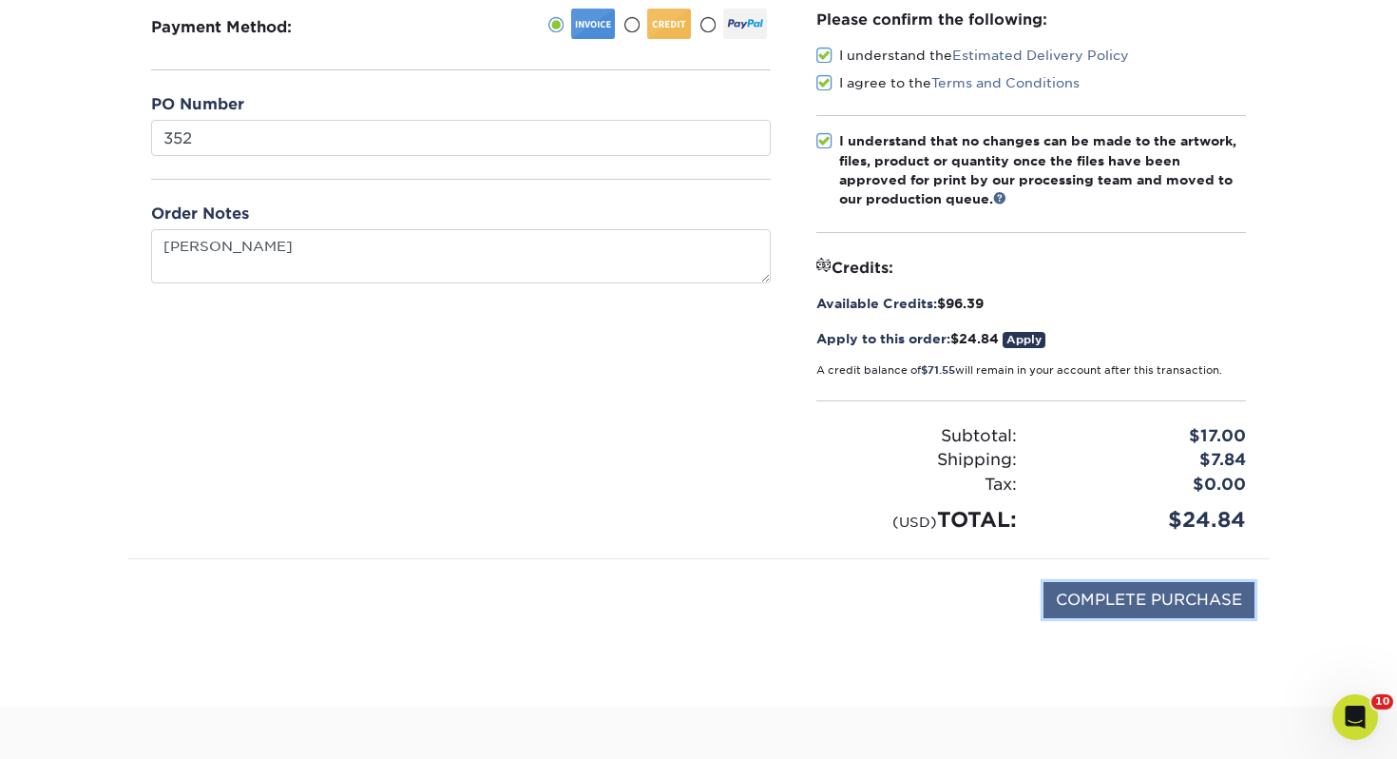
click at [1110, 610] on input "COMPLETE PURCHASE" at bounding box center [1149, 600] width 211 height 36
type input "PROCESSING, PLEASE WAIT..."
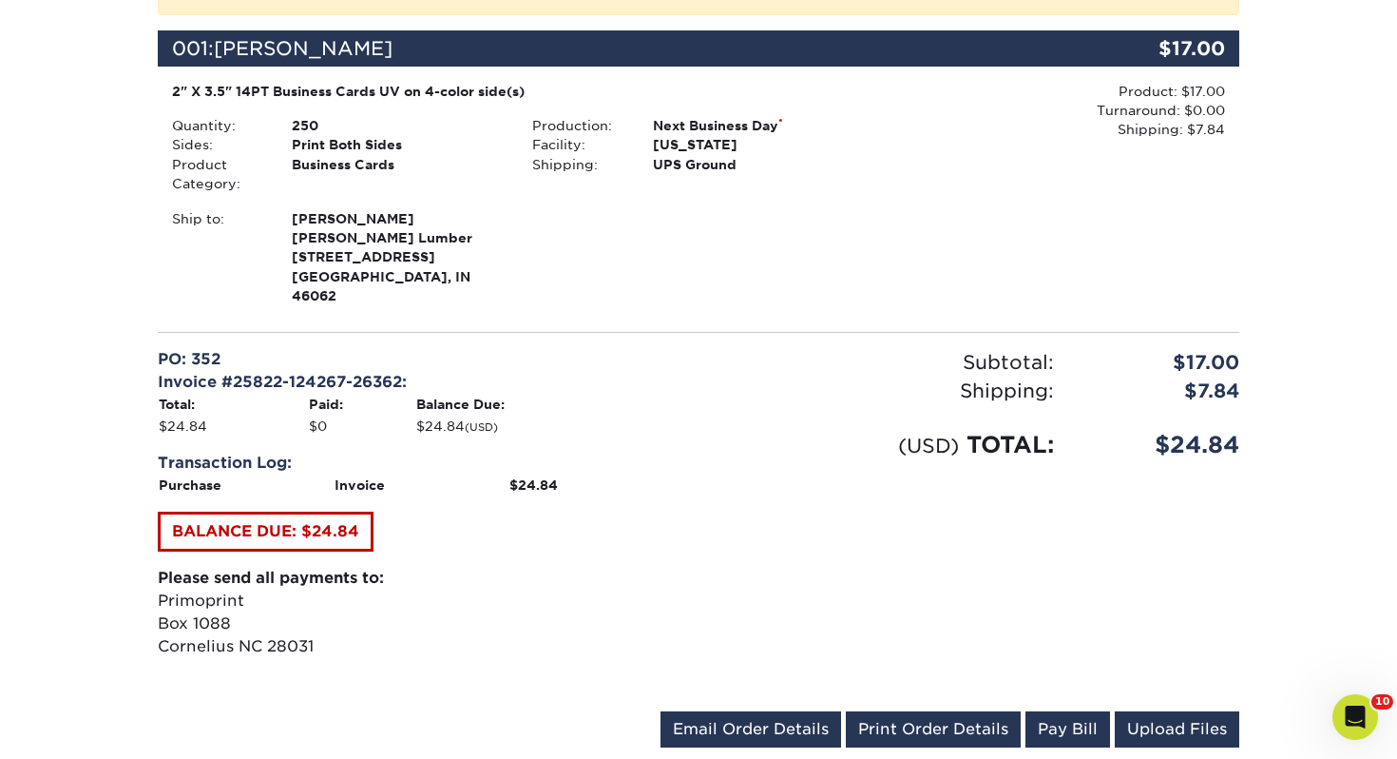
scroll to position [514, 0]
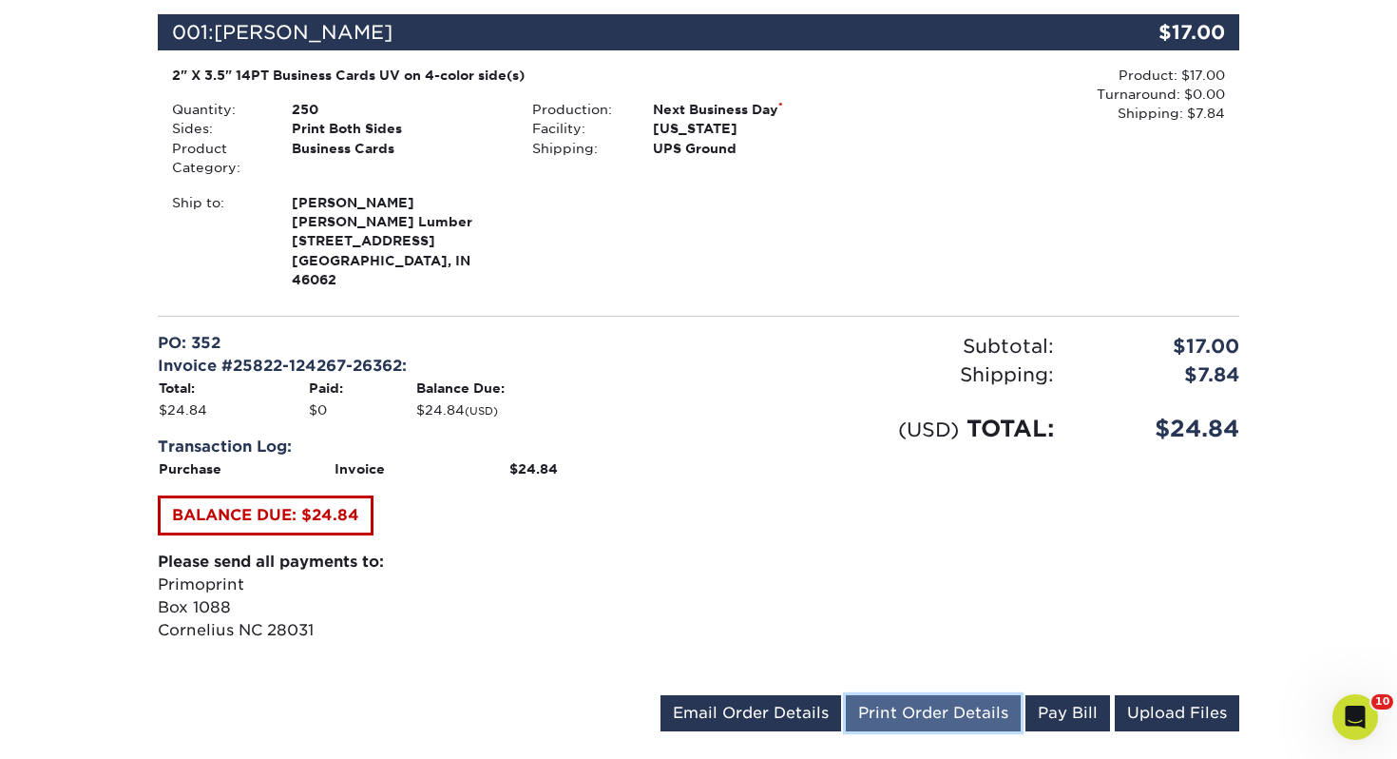
click at [941, 695] on link "Print Order Details" at bounding box center [933, 713] width 175 height 36
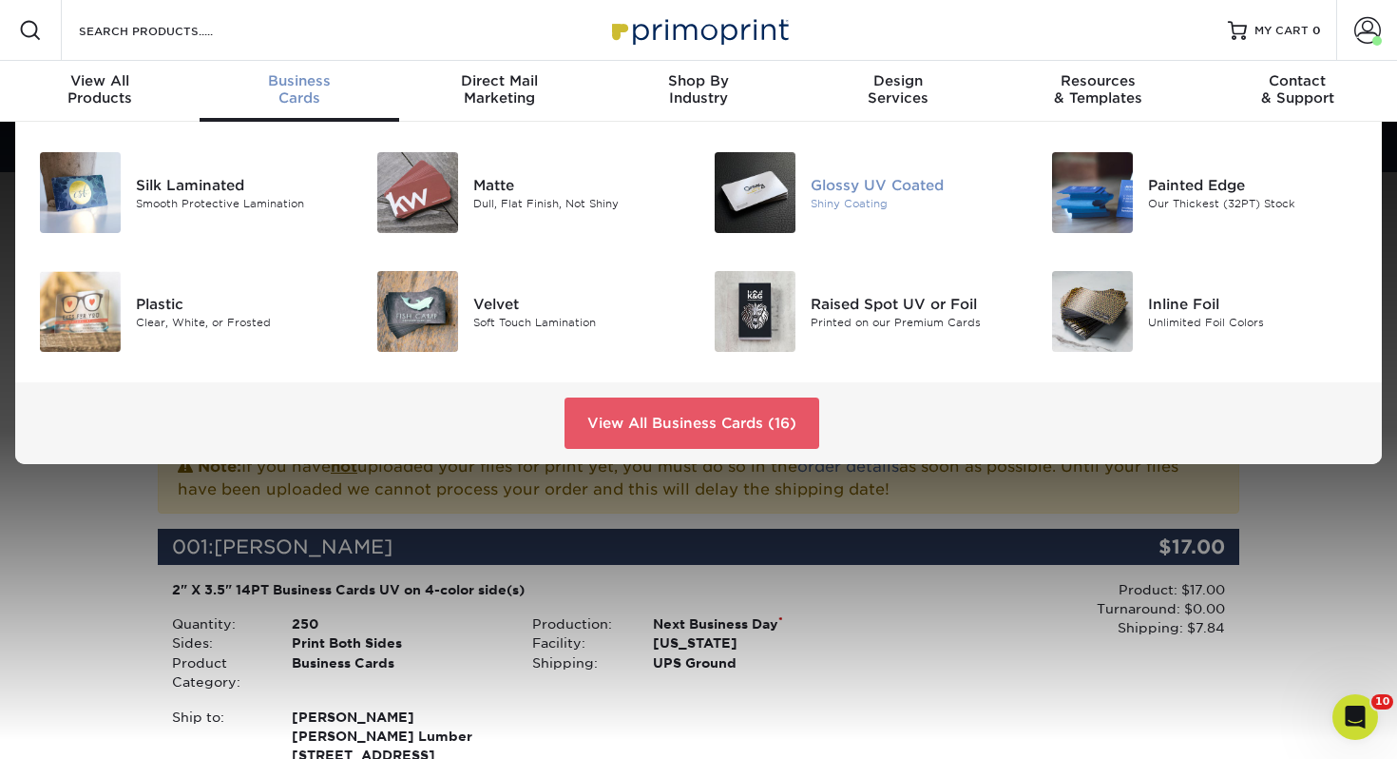
click at [818, 193] on div "Glossy UV Coated" at bounding box center [916, 184] width 211 height 21
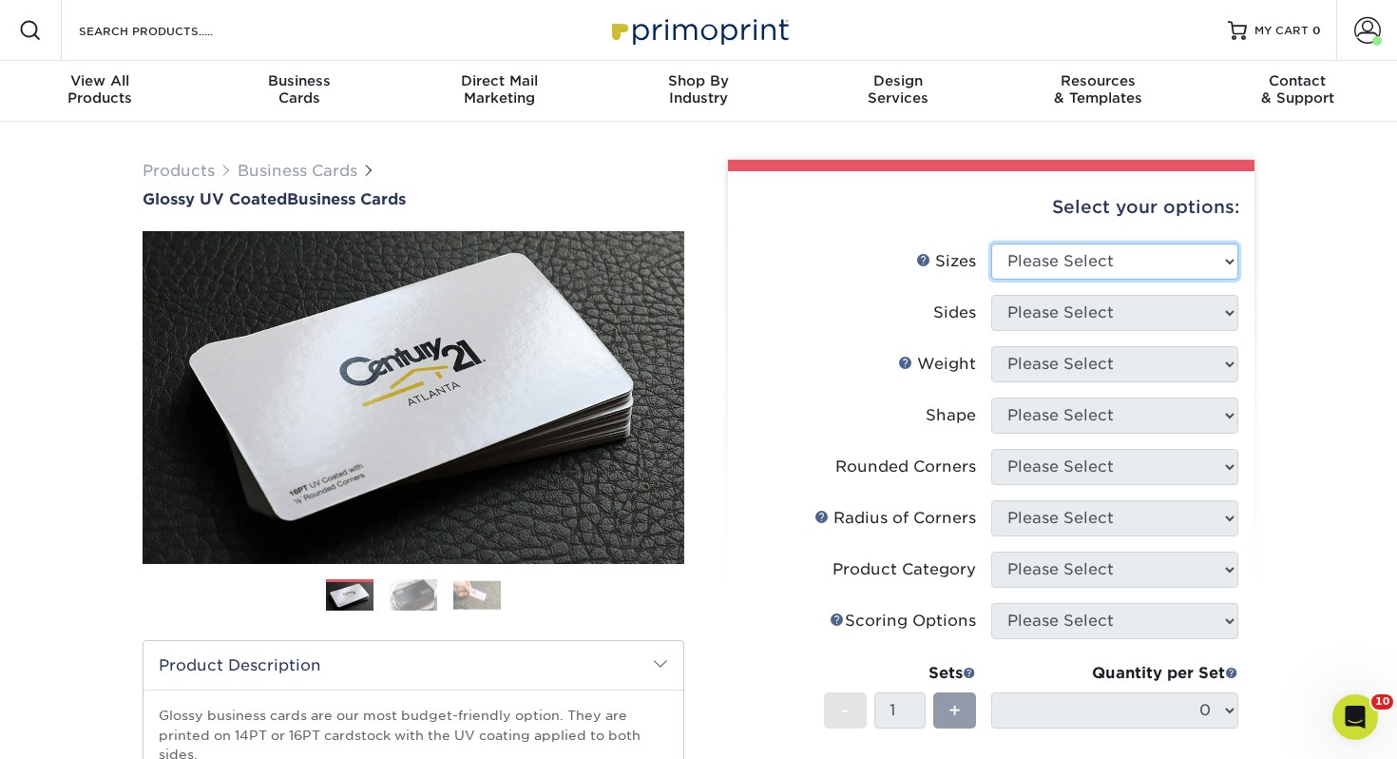
click at [1152, 243] on select "Please Select 1.5" x 3.5" - Mini 1.75" x 3.5" - Mini 2" x 2" - Square 2" x 3" -…" at bounding box center [1114, 261] width 247 height 36
select select "2.00x3.50"
click at [991, 243] on select "Please Select 1.5" x 3.5" - Mini 1.75" x 3.5" - Mini 2" x 2" - Square 2" x 3" -…" at bounding box center [1114, 261] width 247 height 36
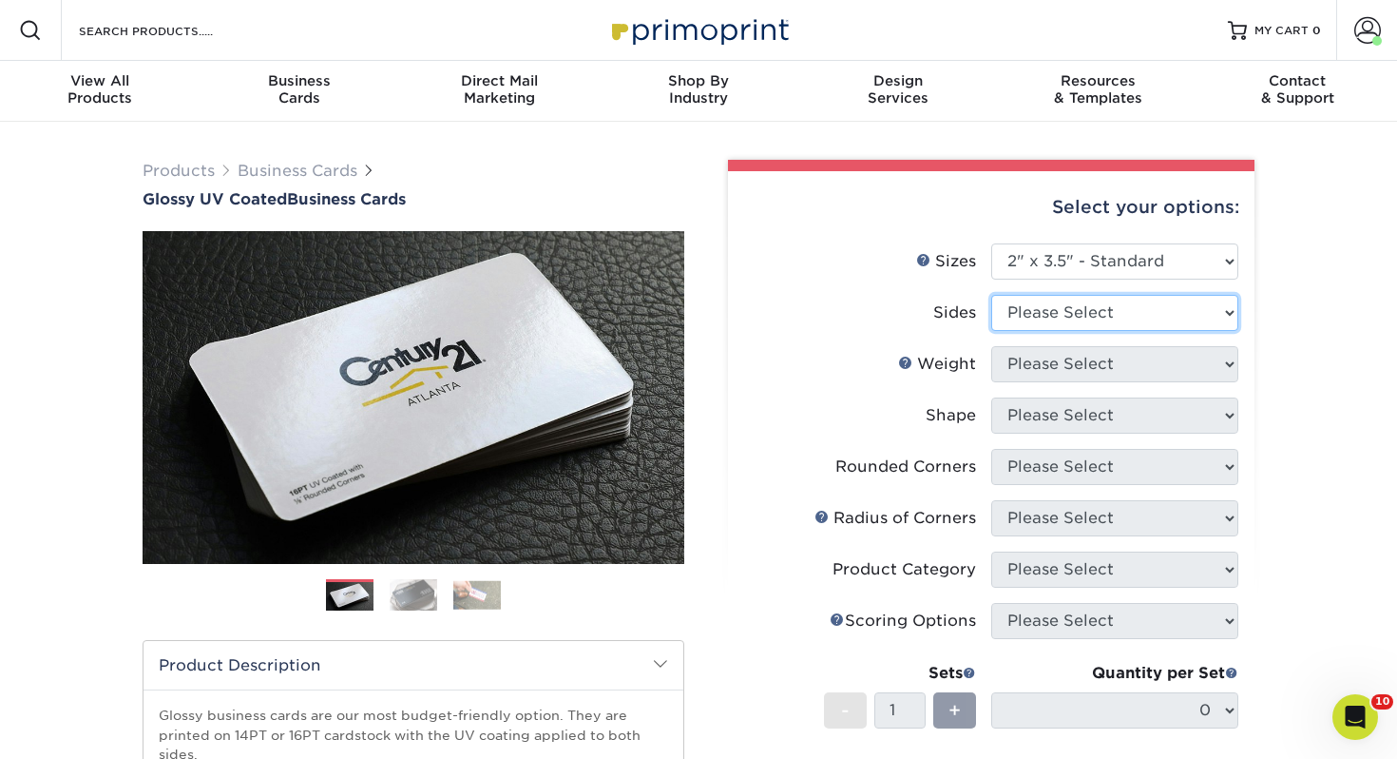
click at [1085, 310] on select "Please Select Print Both Sides Print Front Only" at bounding box center [1114, 313] width 247 height 36
select select "13abbda7-1d64-4f25-8bb2-c179b224825d"
click at [991, 295] on select "Please Select Print Both Sides Print Front Only" at bounding box center [1114, 313] width 247 height 36
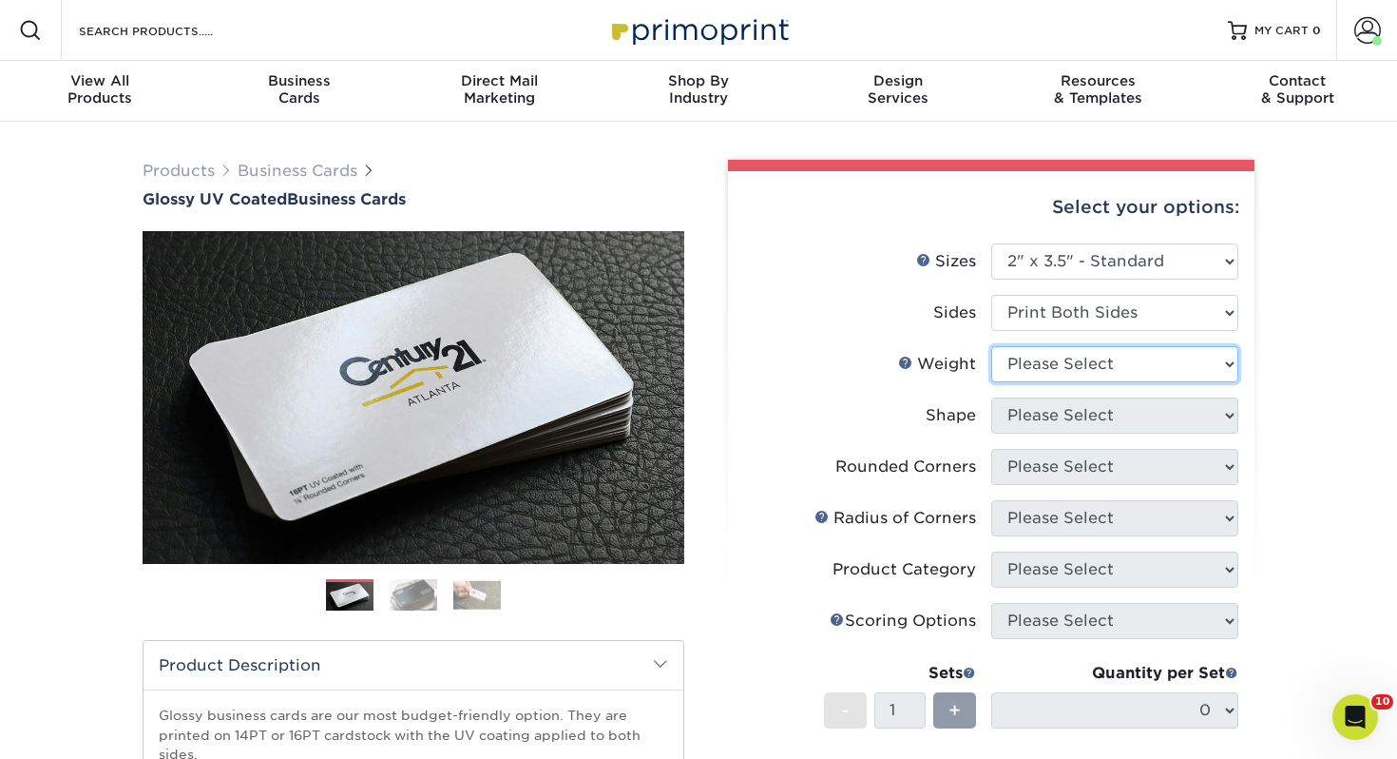
click at [1042, 362] on select "Please Select 16PT 14PT" at bounding box center [1114, 364] width 247 height 36
select select "14PT"
click at [991, 346] on select "Please Select 16PT 14PT" at bounding box center [1114, 364] width 247 height 36
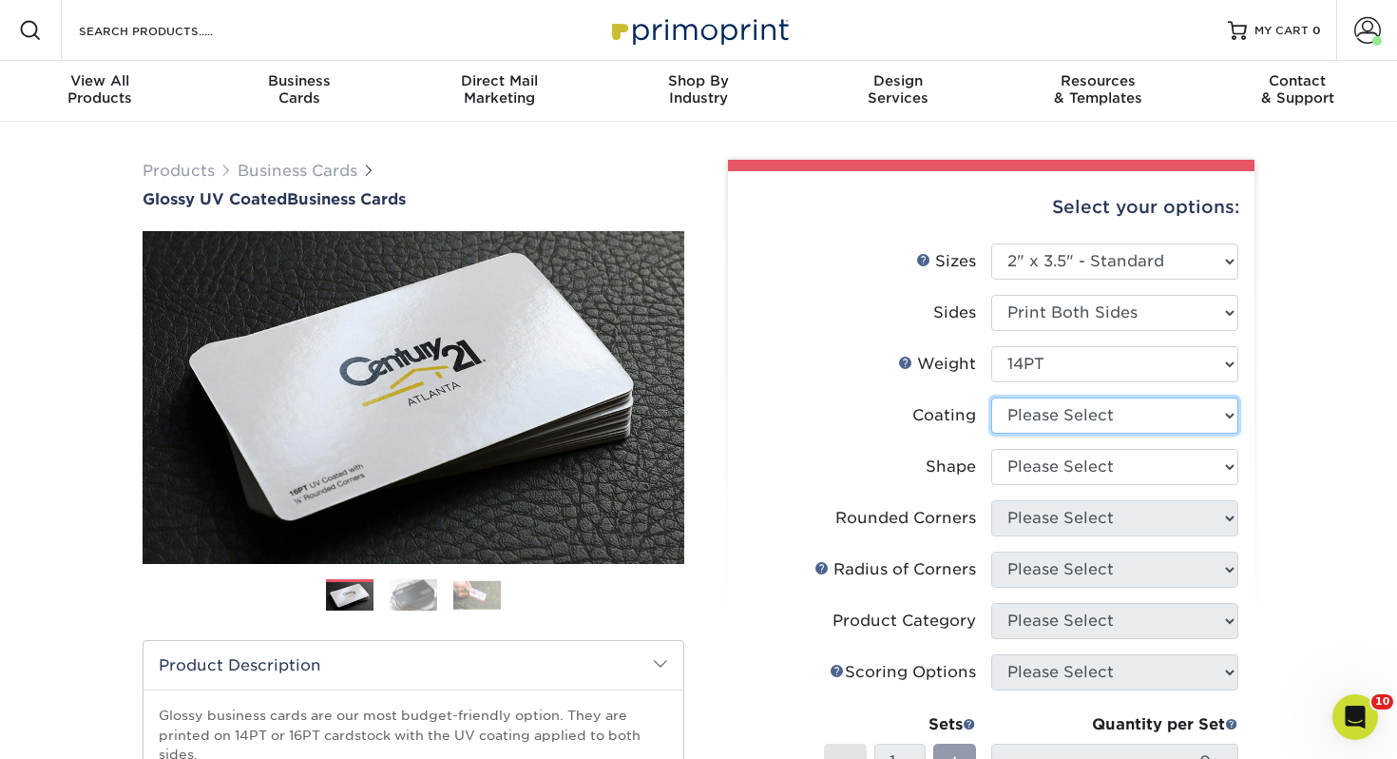
click at [1034, 413] on select at bounding box center [1114, 415] width 247 height 36
select select "ae367451-b2b8-45df-a344-0f05b6a12993"
click at [991, 397] on select at bounding box center [1114, 415] width 247 height 36
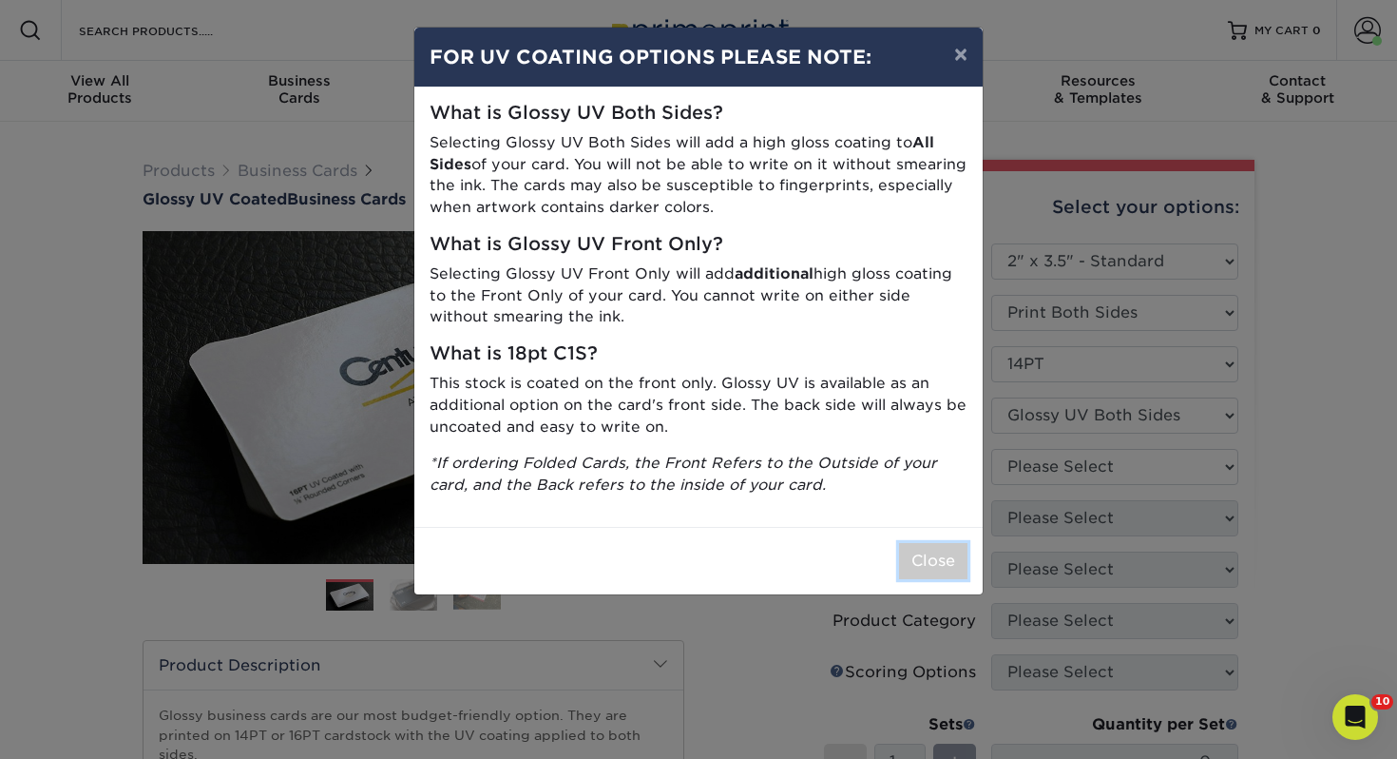
click at [922, 558] on button "Close" at bounding box center [933, 561] width 68 height 36
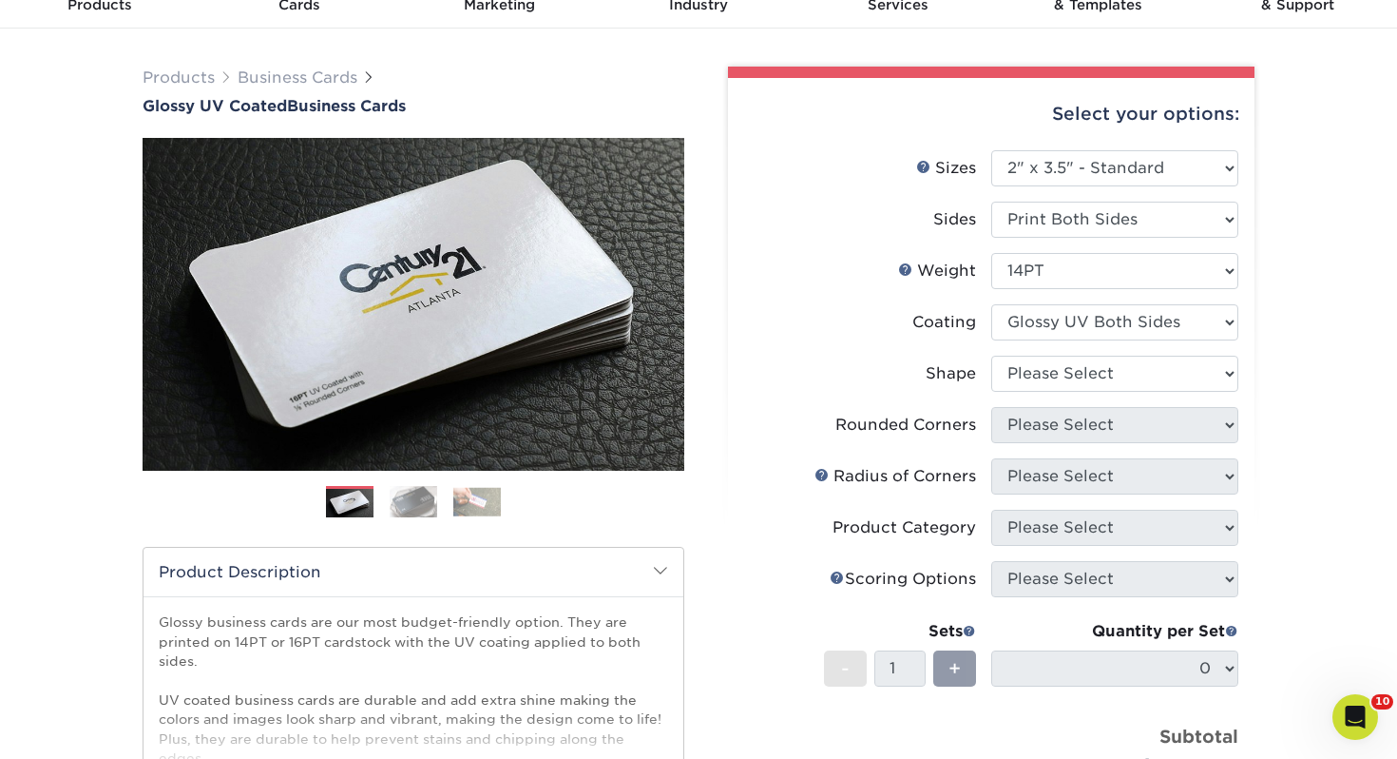
scroll to position [94, 0]
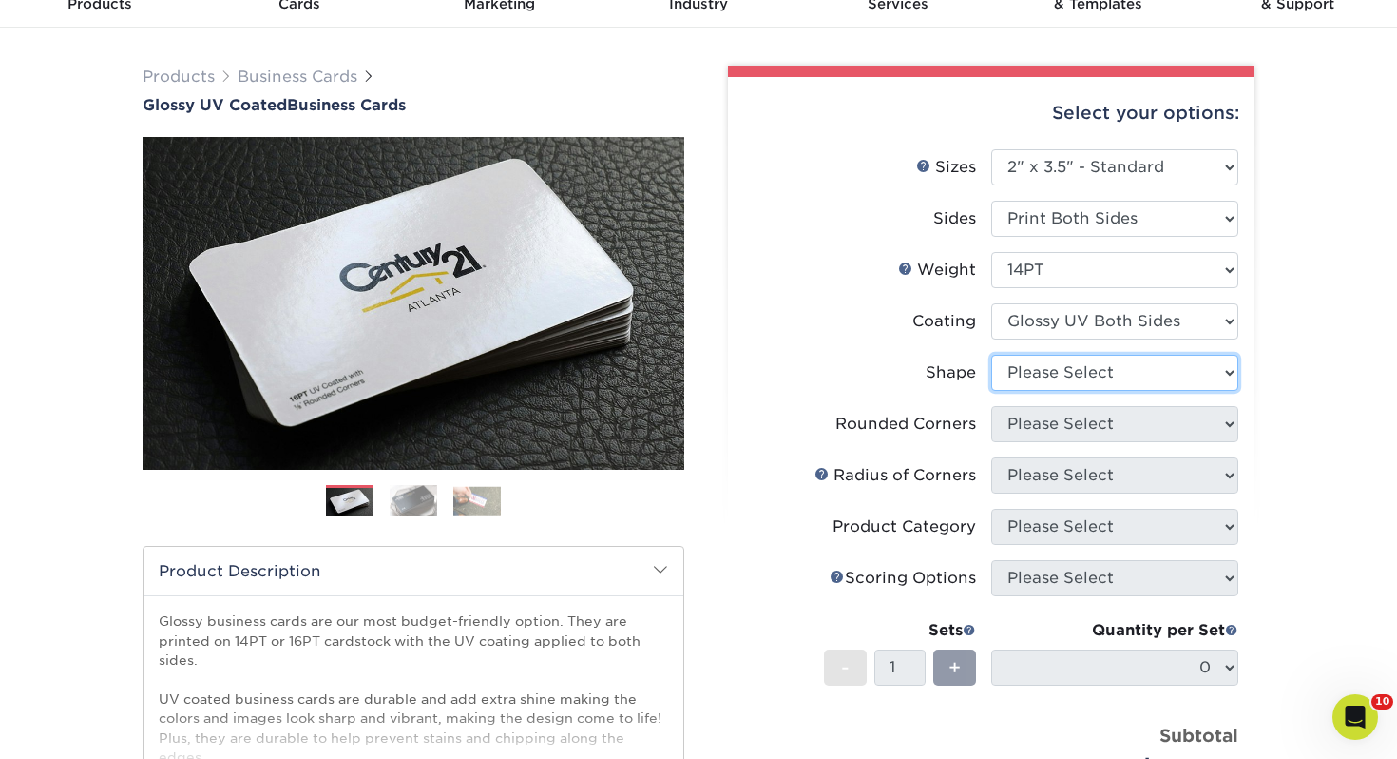
click at [998, 385] on select "Please Select Standard" at bounding box center [1114, 373] width 247 height 36
select select "standard"
click at [991, 355] on select "Please Select Standard" at bounding box center [1114, 373] width 247 height 36
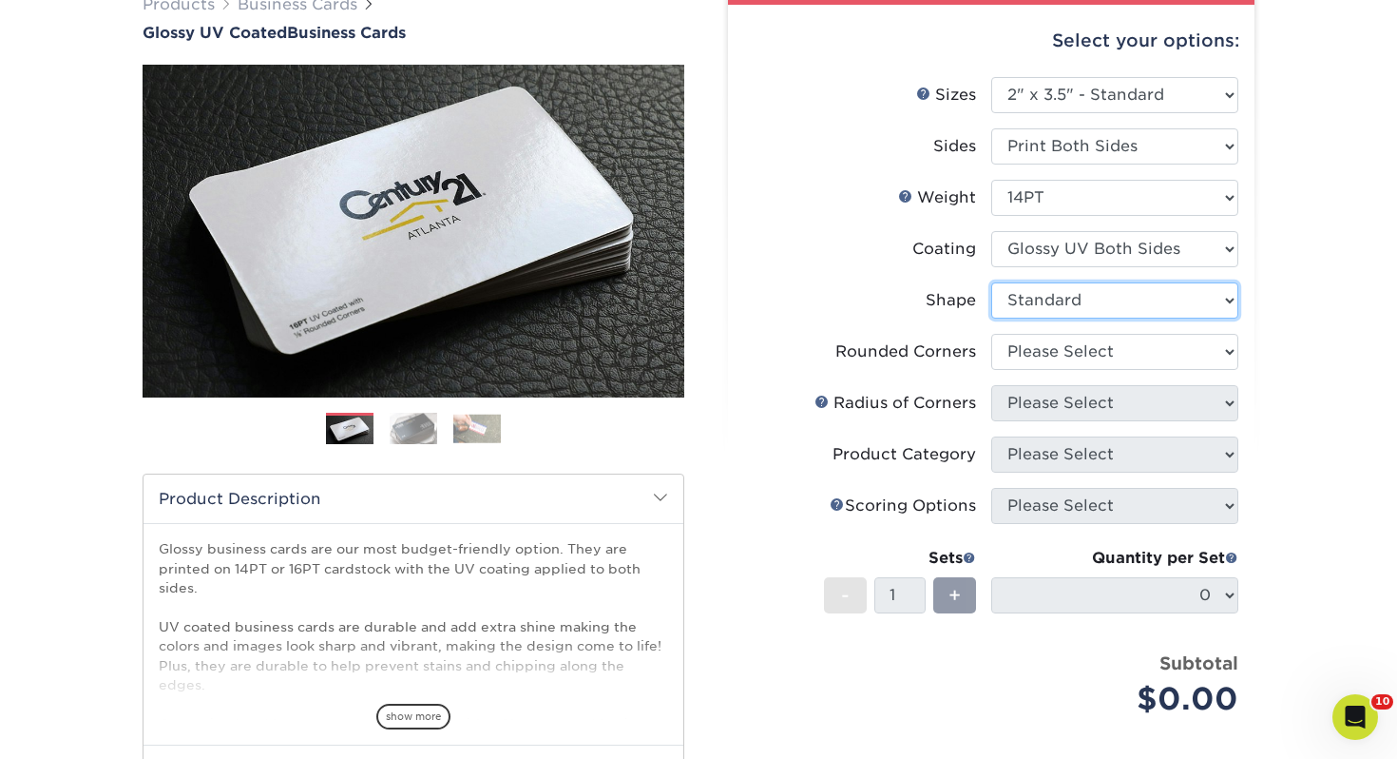
scroll to position [169, 0]
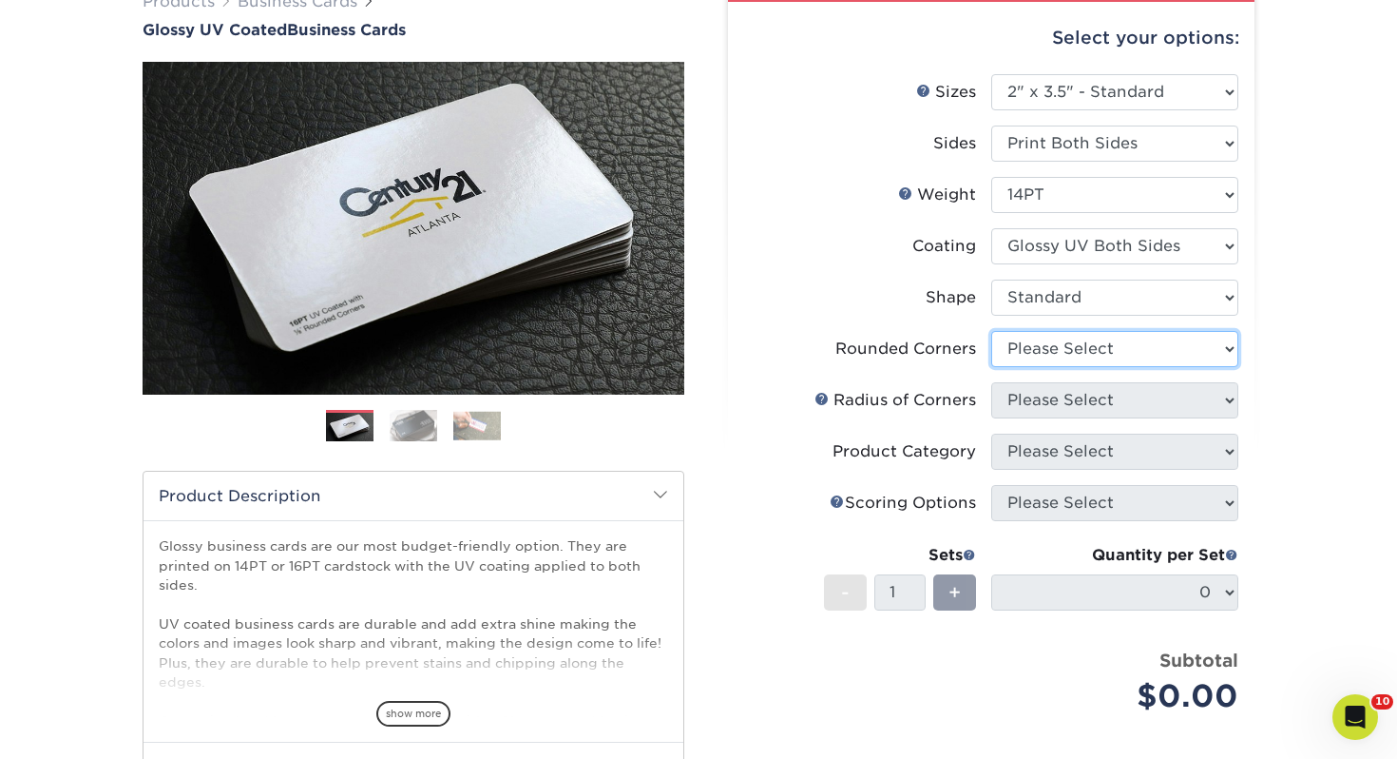
click at [1094, 356] on select "Please Select Yes - Round 2 Corners Yes - Round 4 Corners No" at bounding box center [1114, 349] width 247 height 36
select select "0"
click at [991, 331] on select "Please Select Yes - Round 2 Corners Yes - Round 4 Corners No" at bounding box center [1114, 349] width 247 height 36
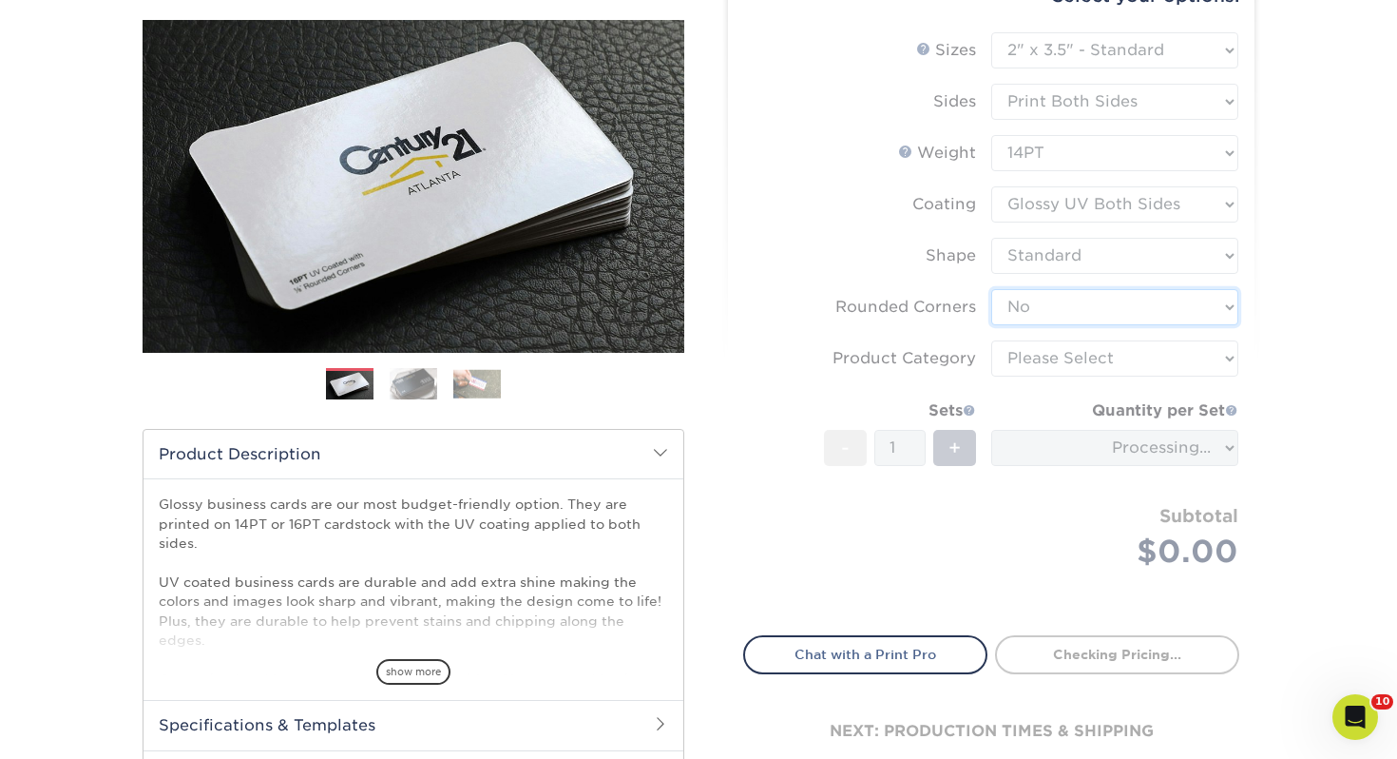
scroll to position [216, 0]
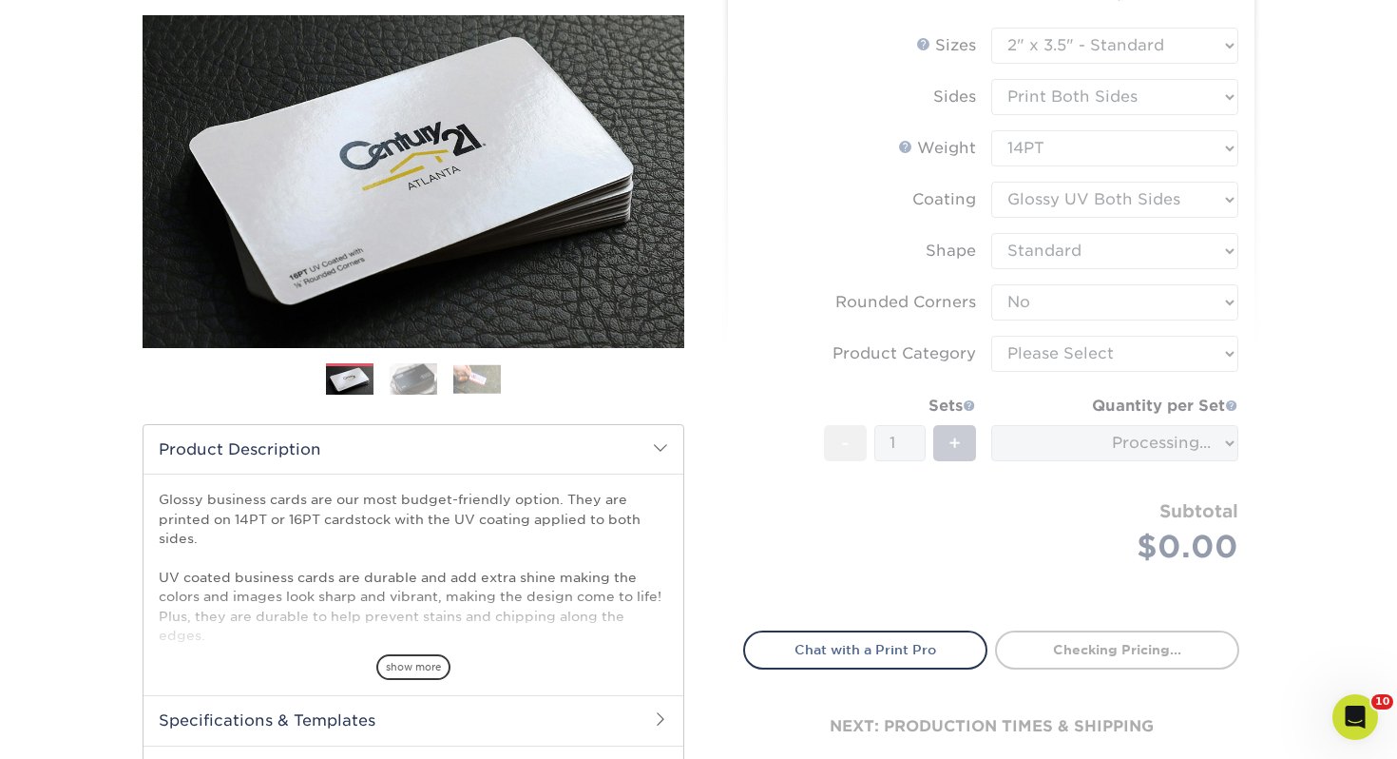
click at [1103, 346] on form "Sizes Help Sizes Please Select 1.5" x 3.5" - Mini 1.75" x 3.5" - Mini 2" x 2" -…" at bounding box center [991, 318] width 496 height 581
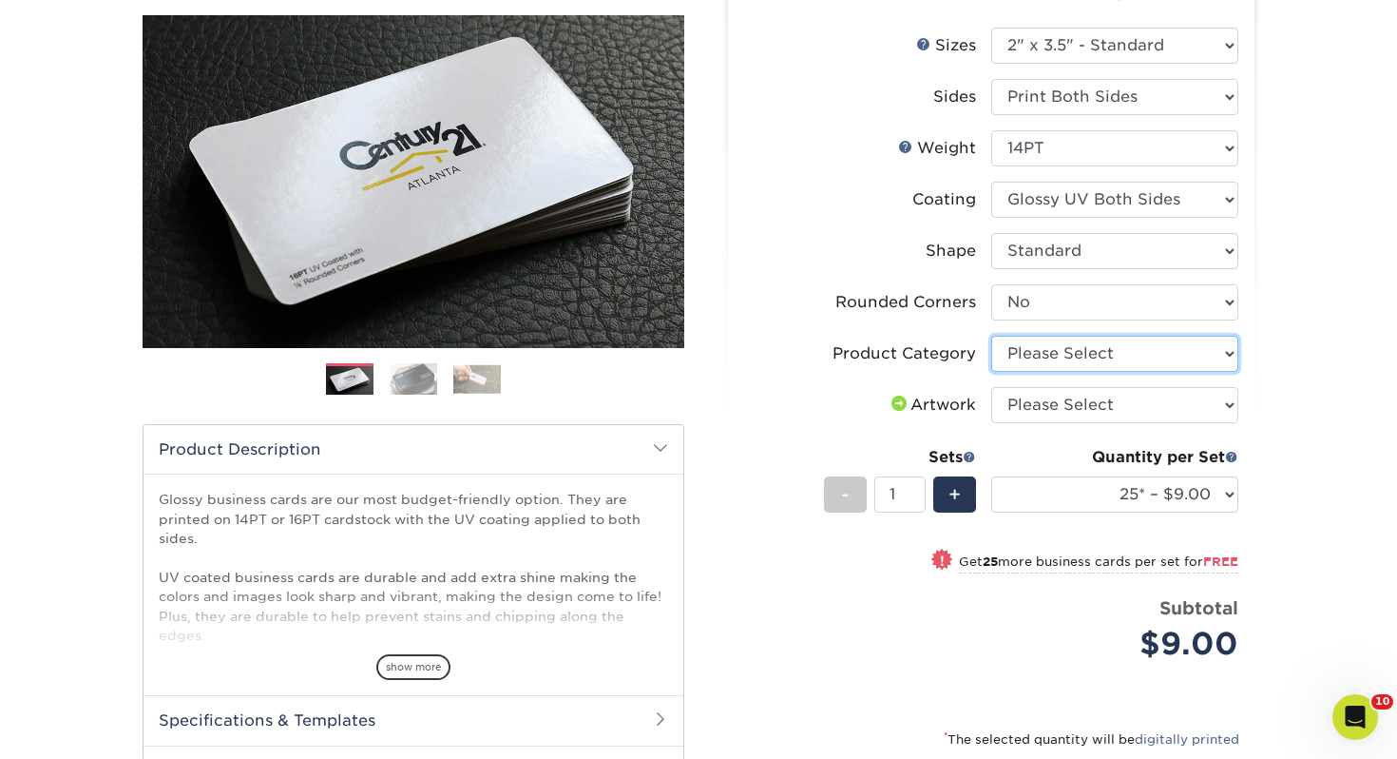
click at [1103, 347] on select "Please Select Business Cards" at bounding box center [1114, 354] width 247 height 36
select select "3b5148f1-0588-4f88-a218-97bcfdce65c1"
click at [991, 336] on select "Please Select Business Cards" at bounding box center [1114, 354] width 247 height 36
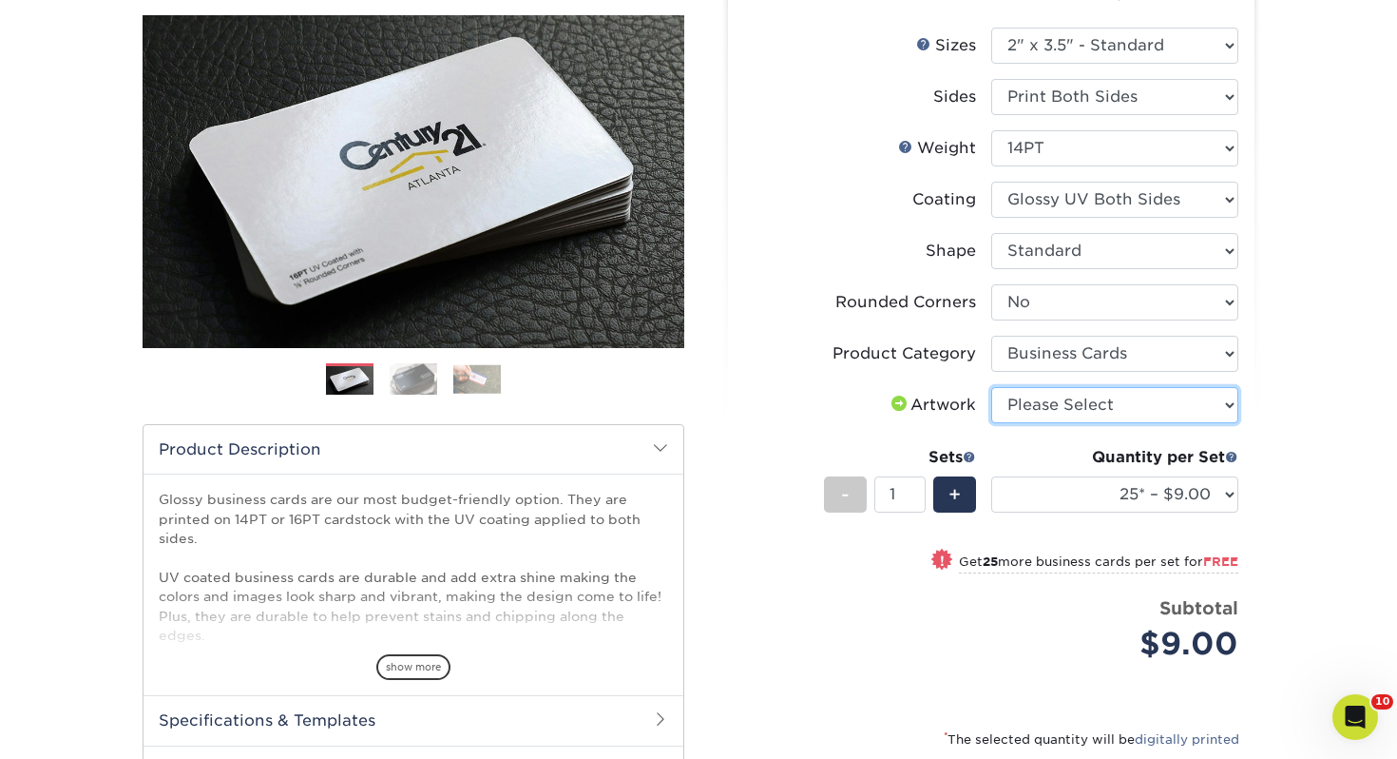
click at [1088, 395] on select "Please Select I will upload files I need a design - $100" at bounding box center [1114, 405] width 247 height 36
select select "upload"
click at [991, 387] on select "Please Select I will upload files I need a design - $100" at bounding box center [1114, 405] width 247 height 36
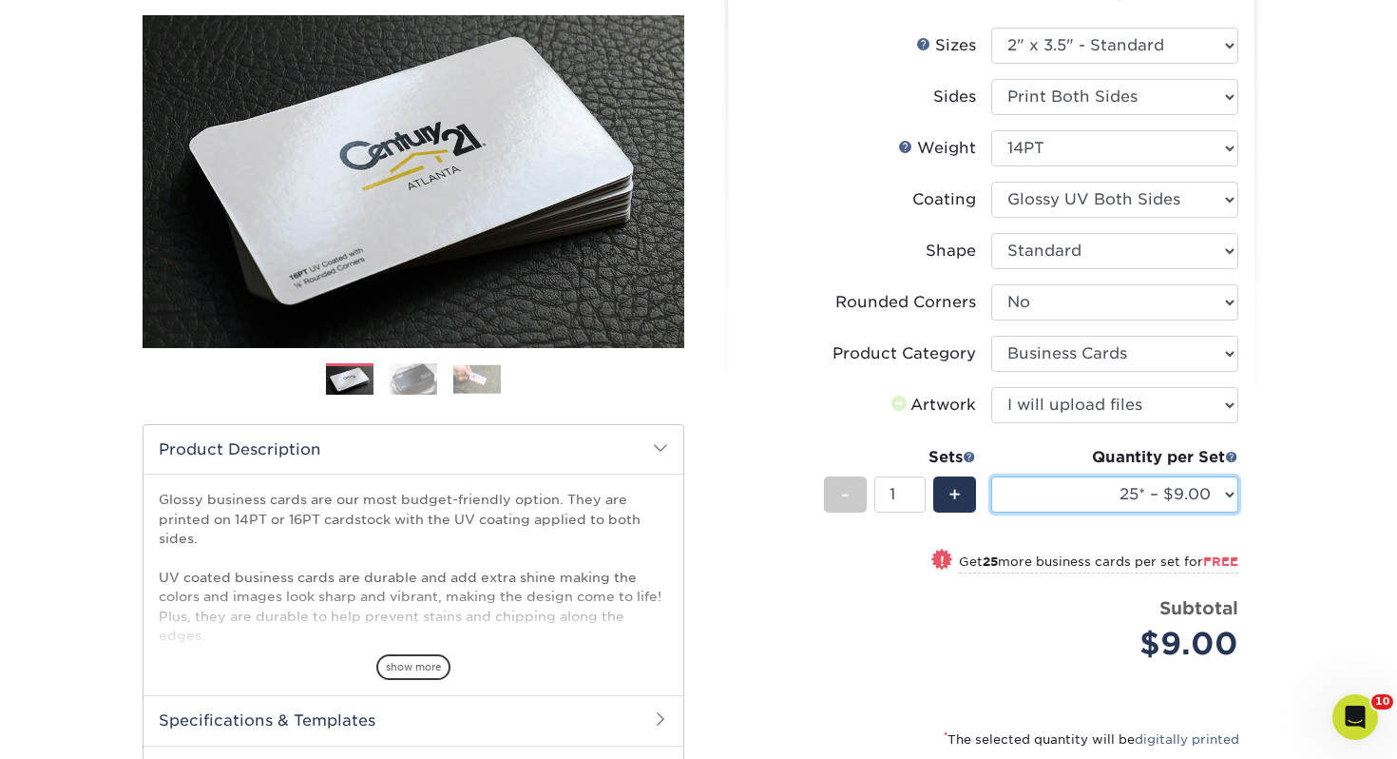
click at [1118, 489] on select "25* – $9.00 50* – $9.00 100* – $9.00 250* – $17.00 500 – $33.00 1000 – $42.00 2…" at bounding box center [1114, 494] width 247 height 36
select select "250* – $17.00"
click at [991, 476] on select "25* – $9.00 50* – $9.00 100* – $9.00 250* – $17.00 500 – $33.00 1000 – $42.00 2…" at bounding box center [1114, 494] width 247 height 36
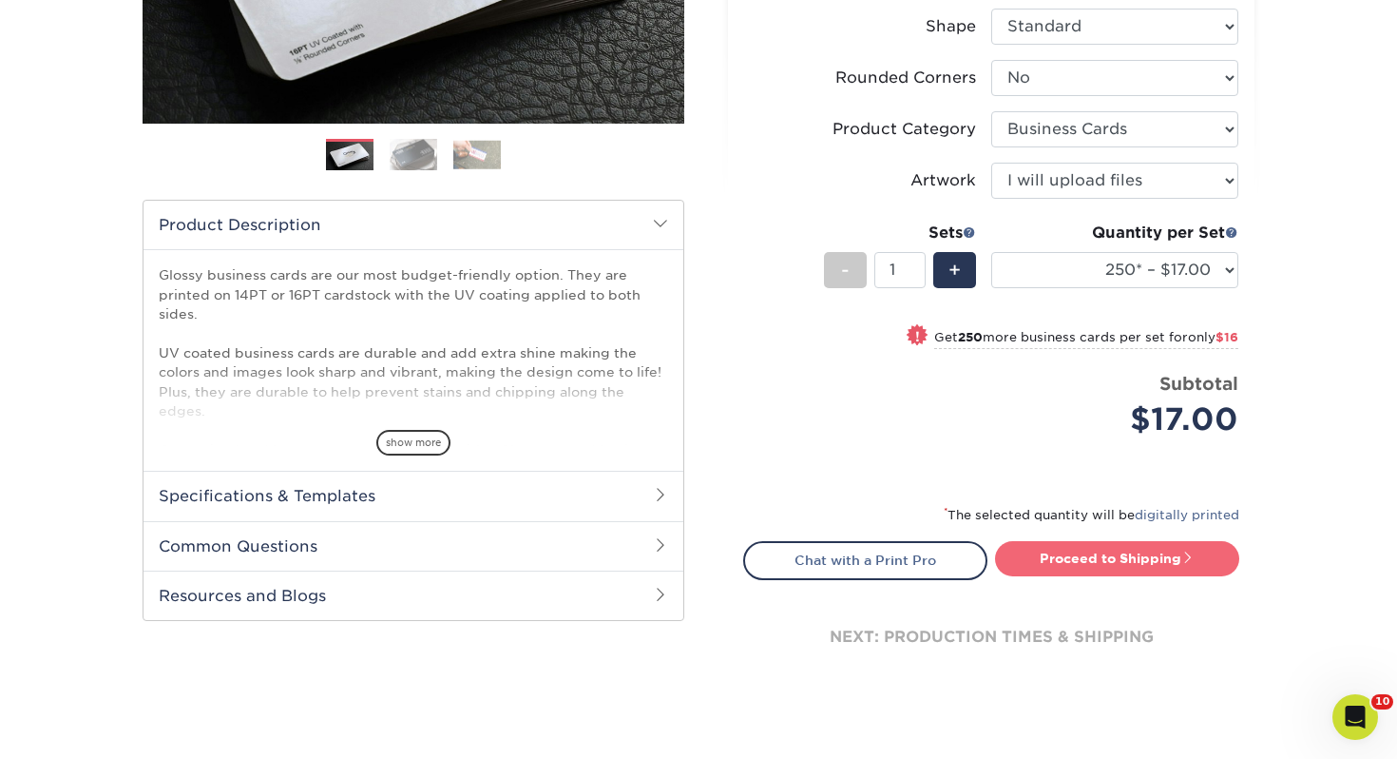
click at [1067, 576] on div "Proceed to Shipping" at bounding box center [1122, 560] width 262 height 38
click at [1067, 555] on link "Proceed to Shipping" at bounding box center [1117, 558] width 244 height 34
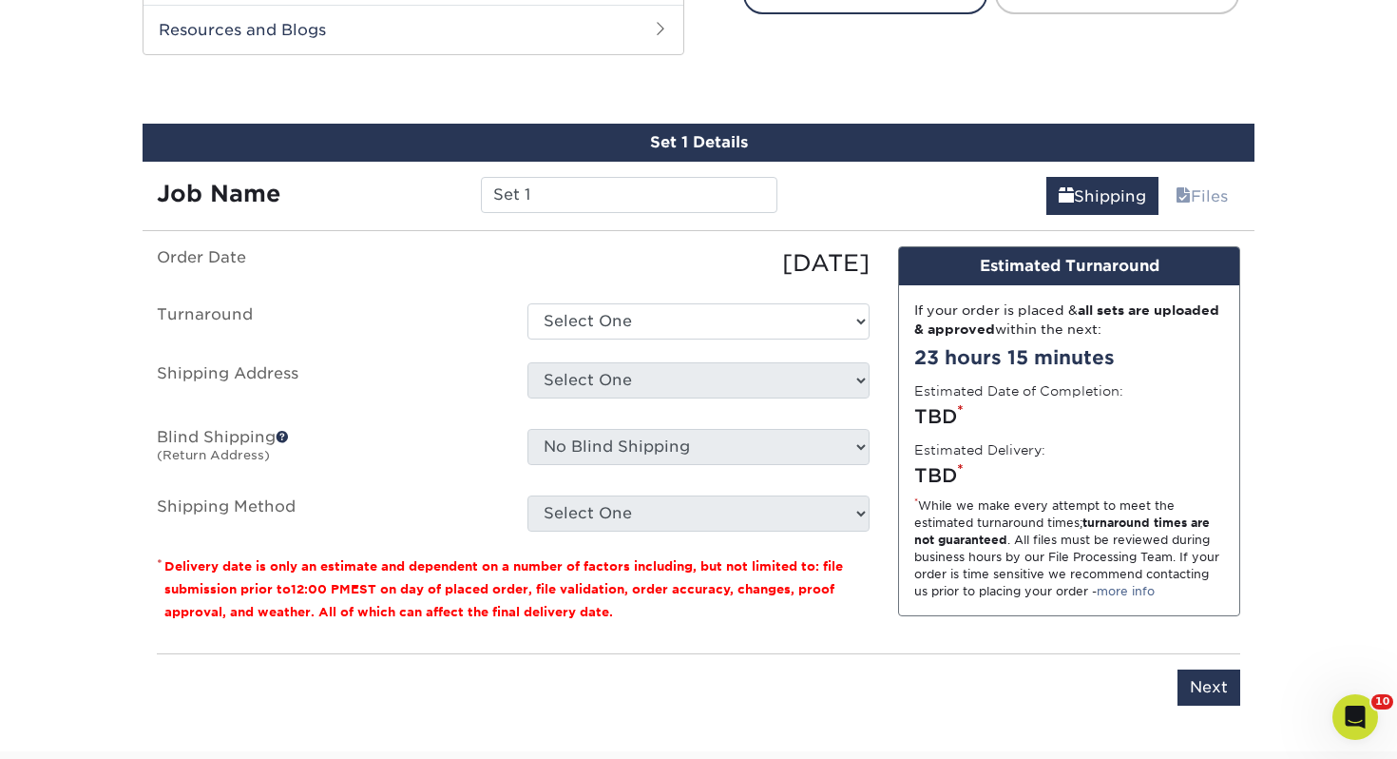
scroll to position [1032, 0]
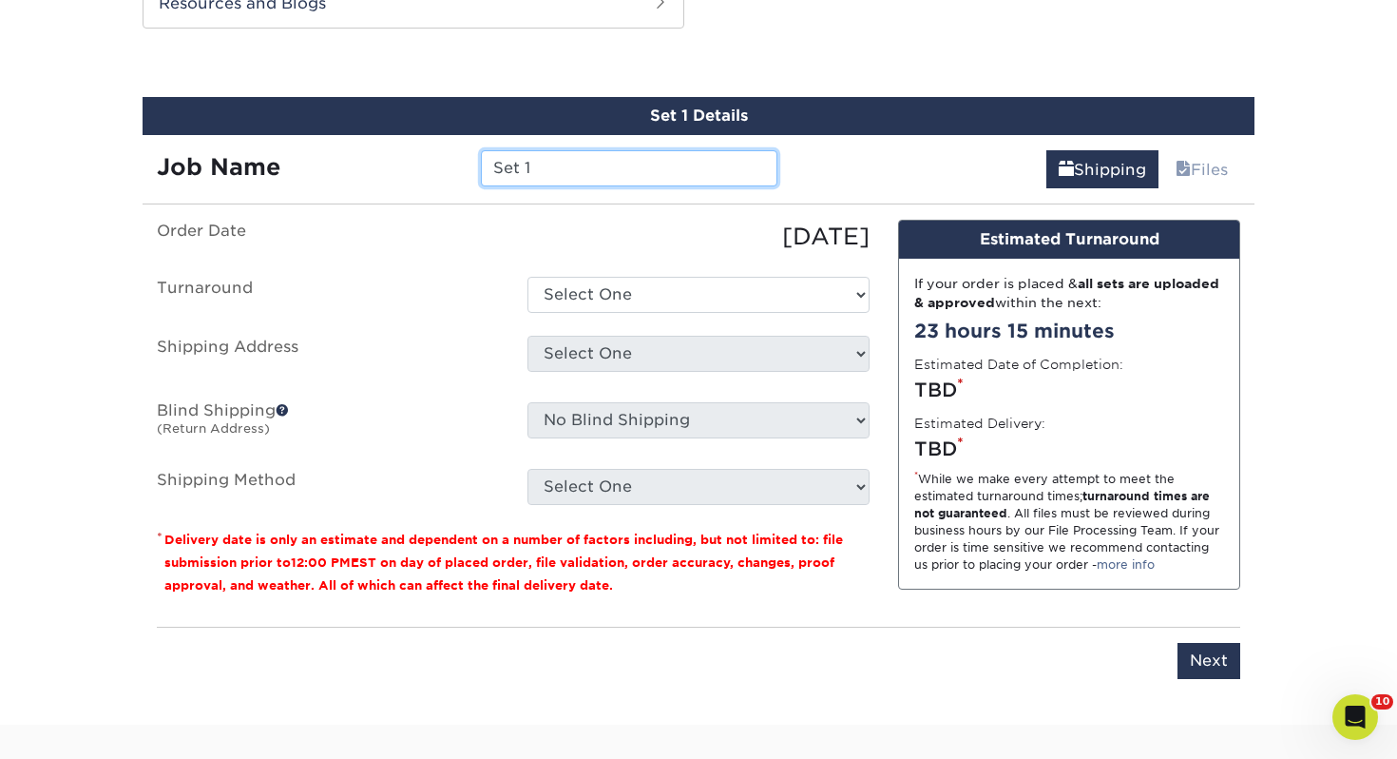
drag, startPoint x: 636, startPoint y: 168, endPoint x: 246, endPoint y: 133, distance: 391.3
click at [246, 133] on div "Set 1 Details Job Name Set 1 Shipping Files You've choosen mailing services! If…" at bounding box center [699, 399] width 1112 height 605
type input "[PERSON_NAME]"
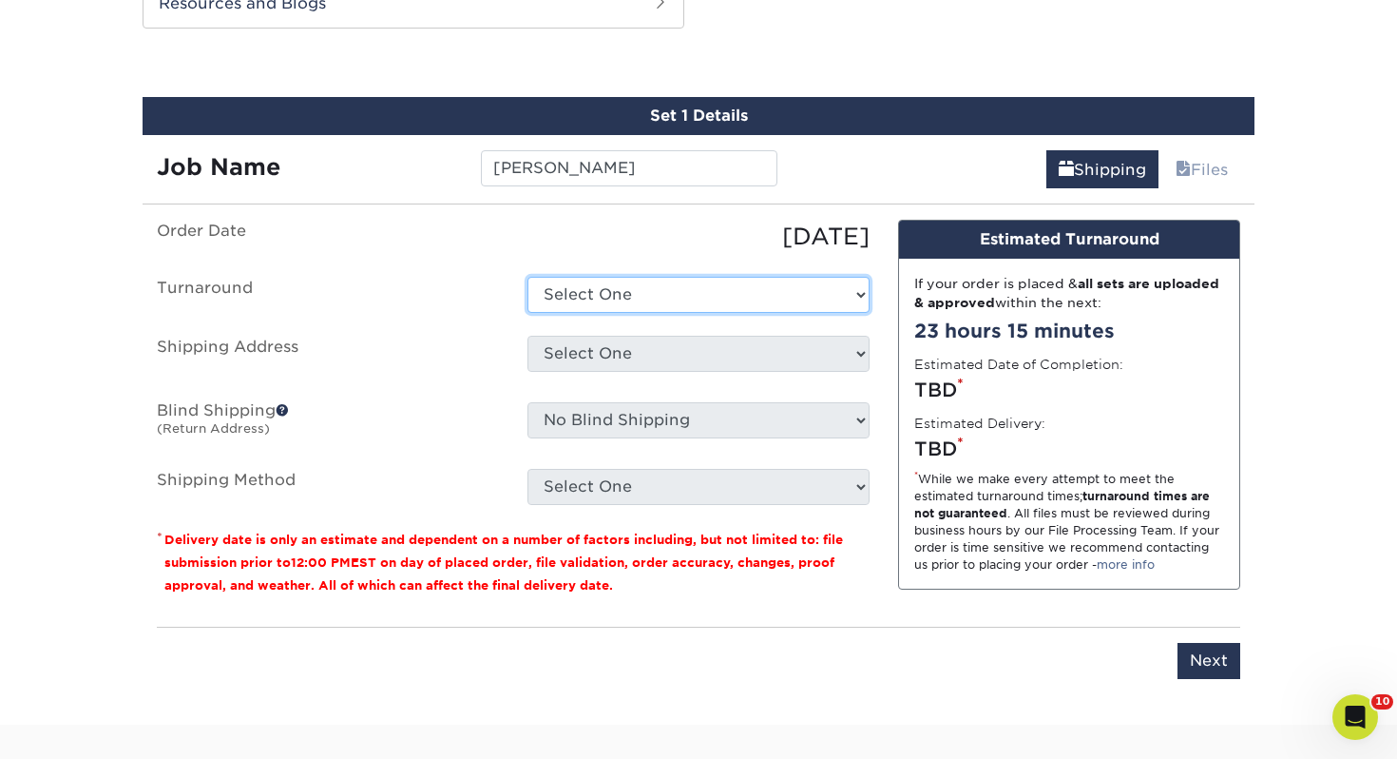
click at [593, 299] on select "Select One 2-4 Business Days 2 Day Next Business Day" at bounding box center [699, 295] width 342 height 36
select select "0d2015eb-ac6c-4252-b2f1-1c5560e96a65"
click at [528, 277] on select "Select One 2-4 Business Days 2 Day Next Business Day" at bounding box center [699, 295] width 342 height 36
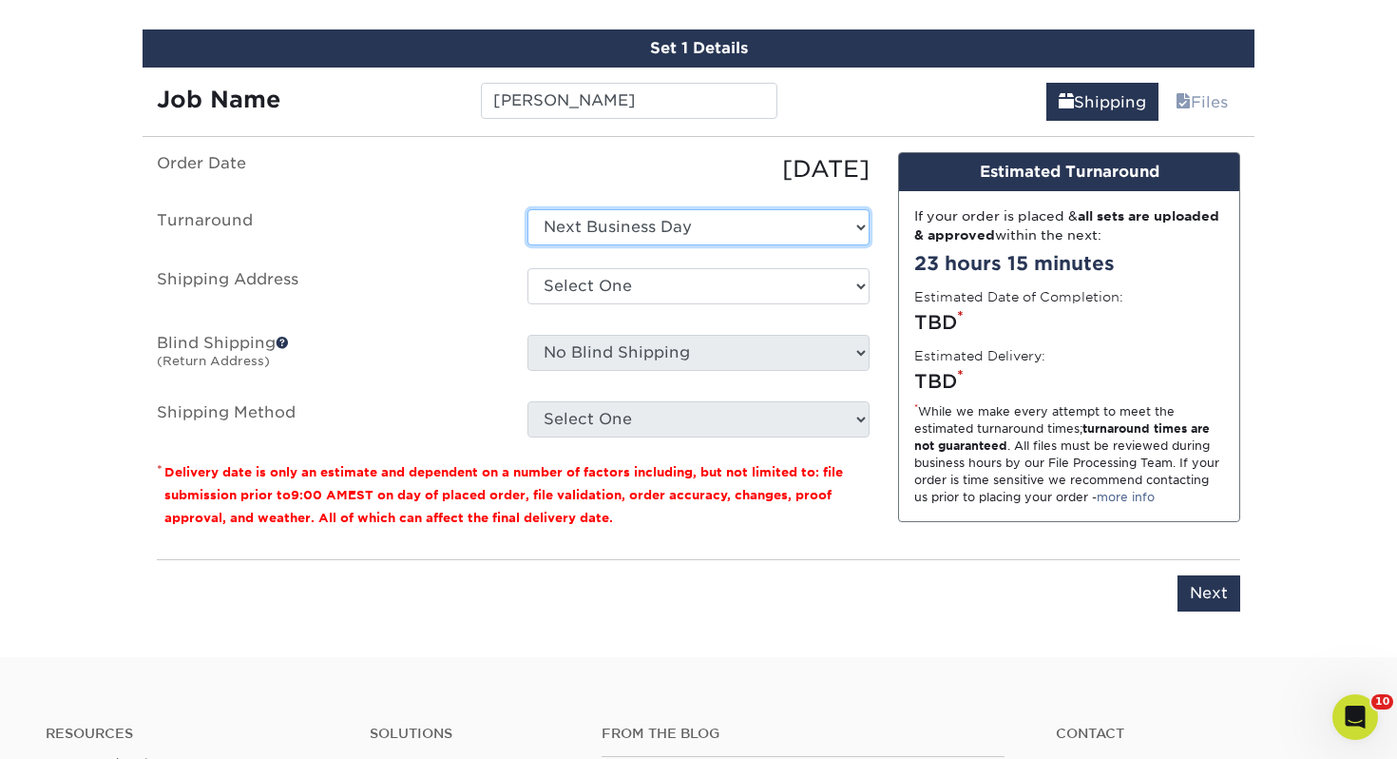
scroll to position [1103, 0]
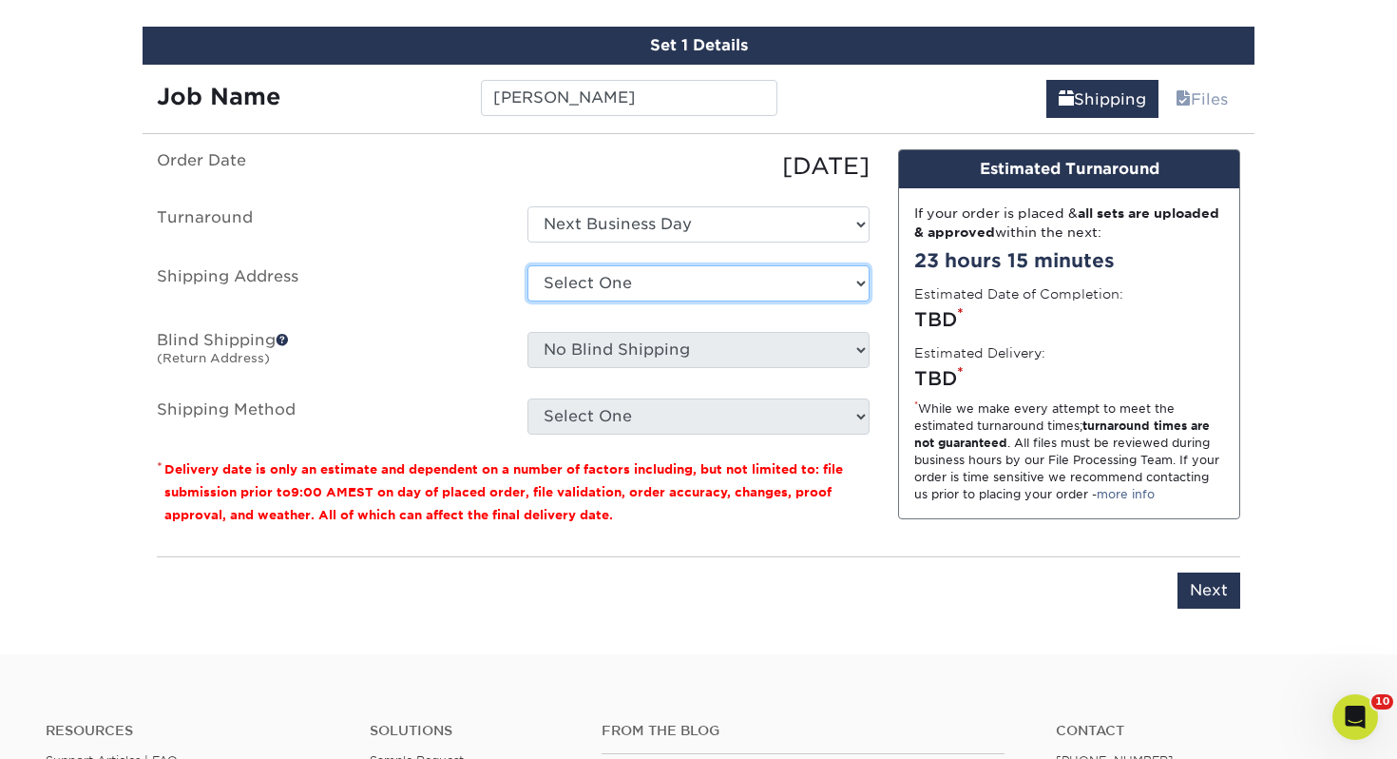
click at [609, 284] on select "Select One Adrian, MI Akron, OH" at bounding box center [699, 283] width 342 height 36
select select "243972"
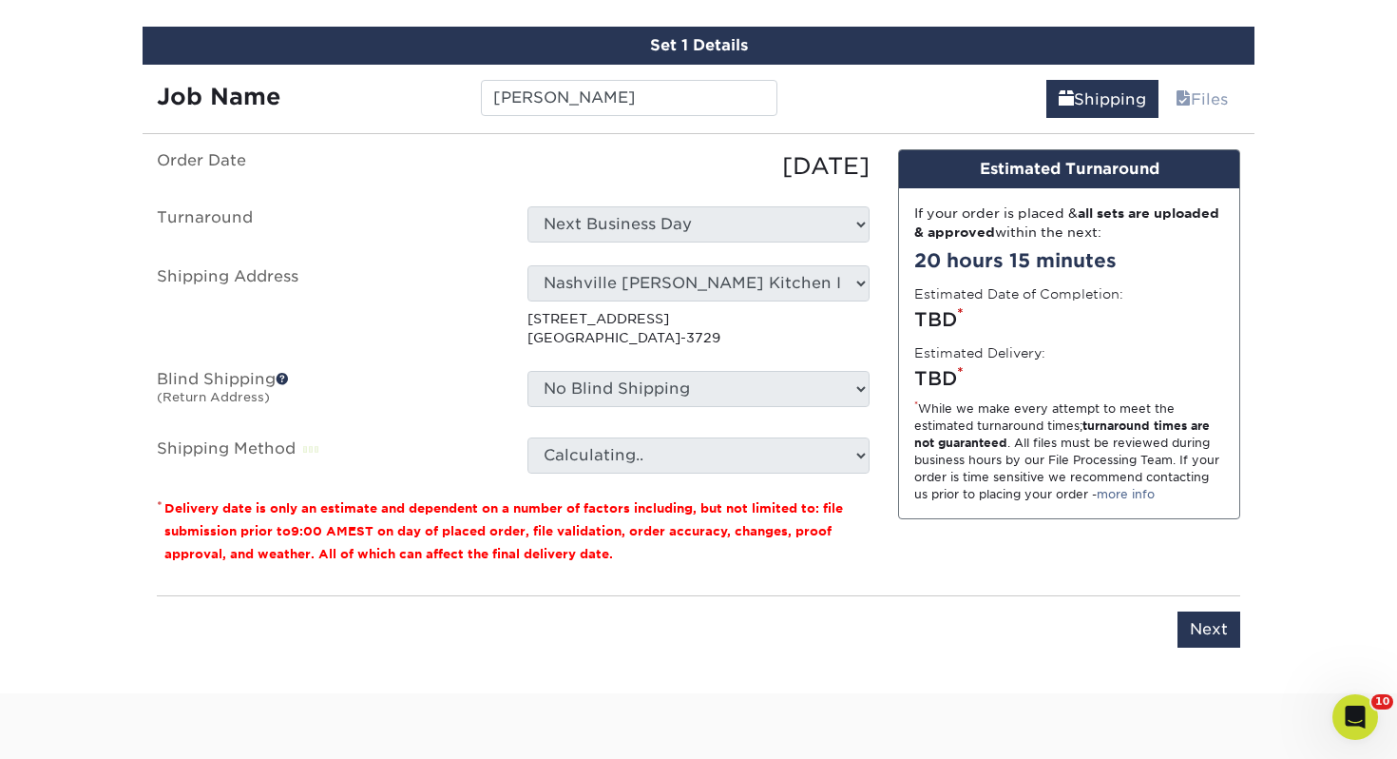
scroll to position [1104, 0]
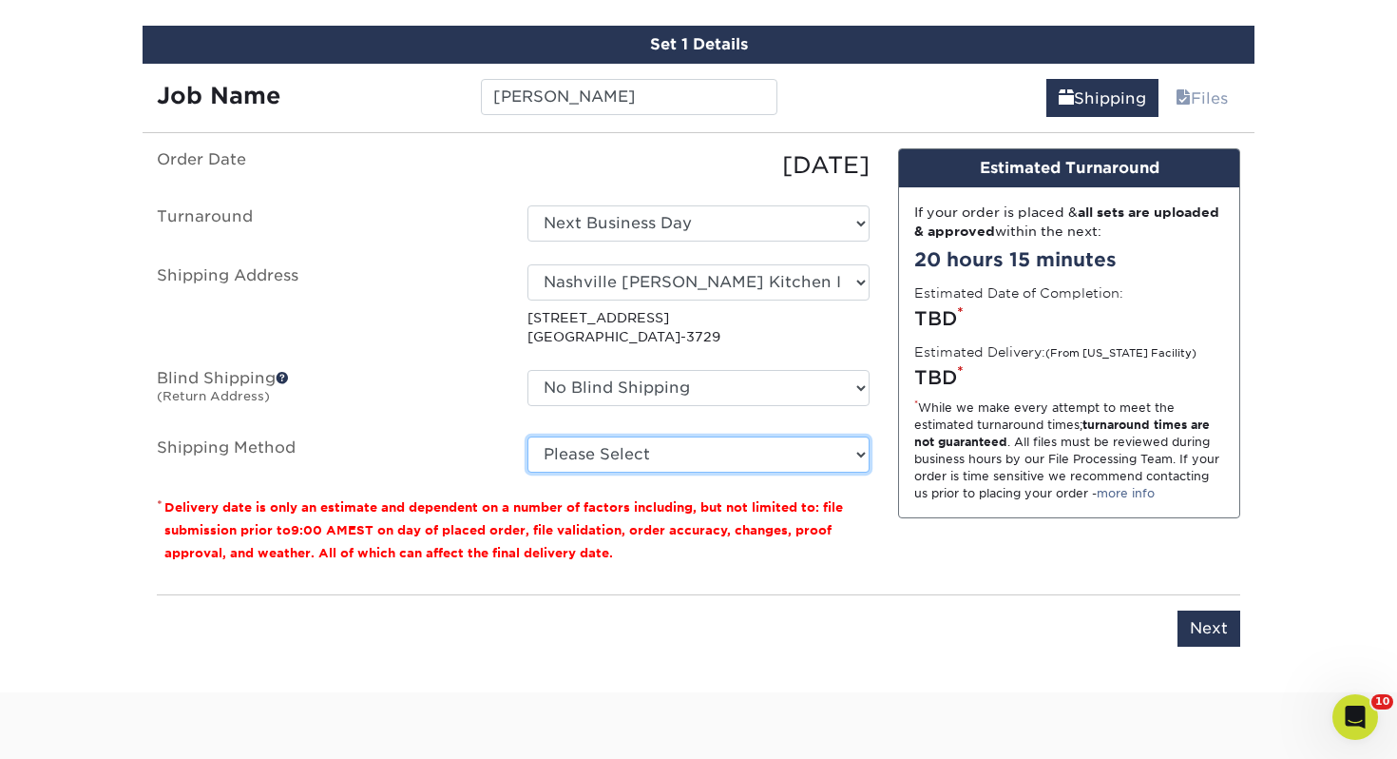
click at [619, 458] on select "Please Select Ground Shipping (+$7.84) 3 Day Shipping Service (+$15.33) 2 Day A…" at bounding box center [699, 454] width 342 height 36
select select "03"
click at [528, 436] on select "Please Select Ground Shipping (+$7.84) 3 Day Shipping Service (+$15.33) 2 Day A…" at bounding box center [699, 454] width 342 height 36
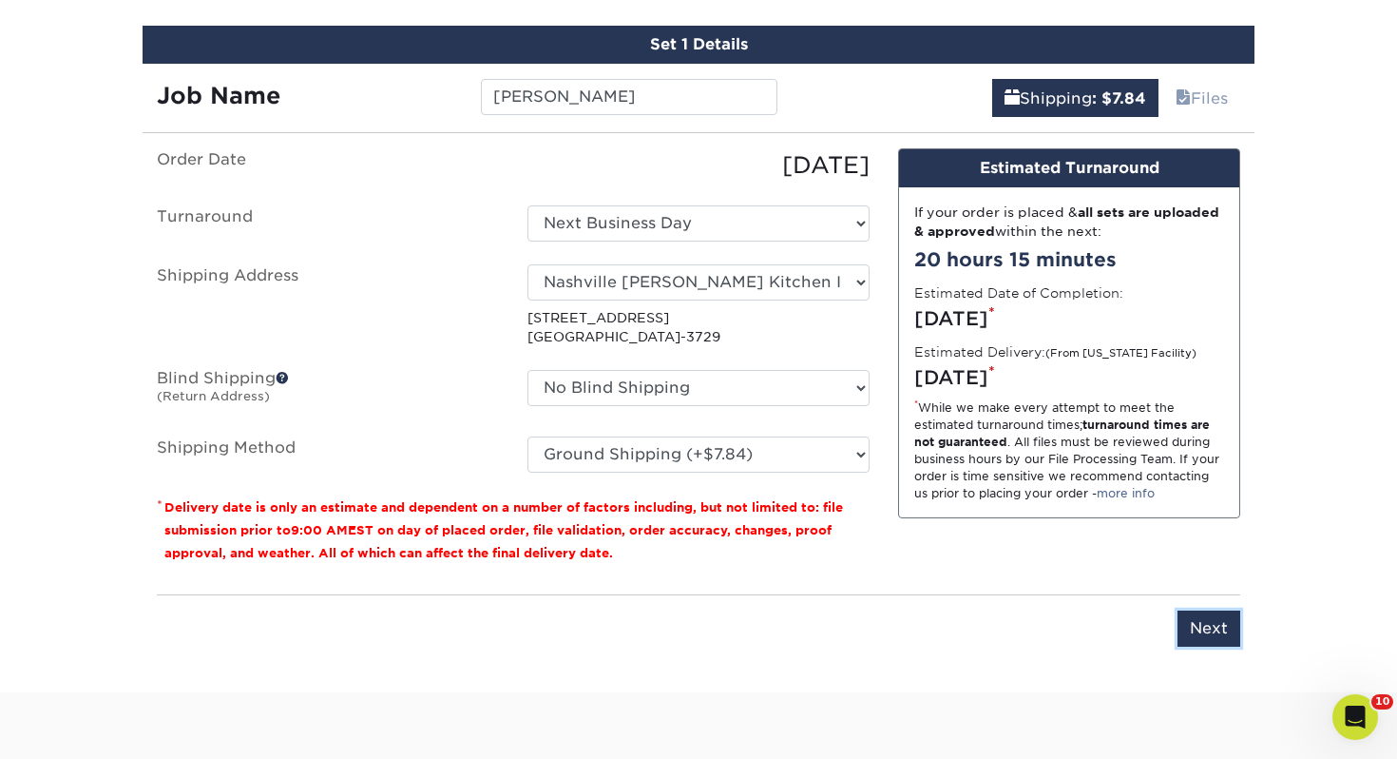
click at [1211, 621] on input "Next" at bounding box center [1209, 628] width 63 height 36
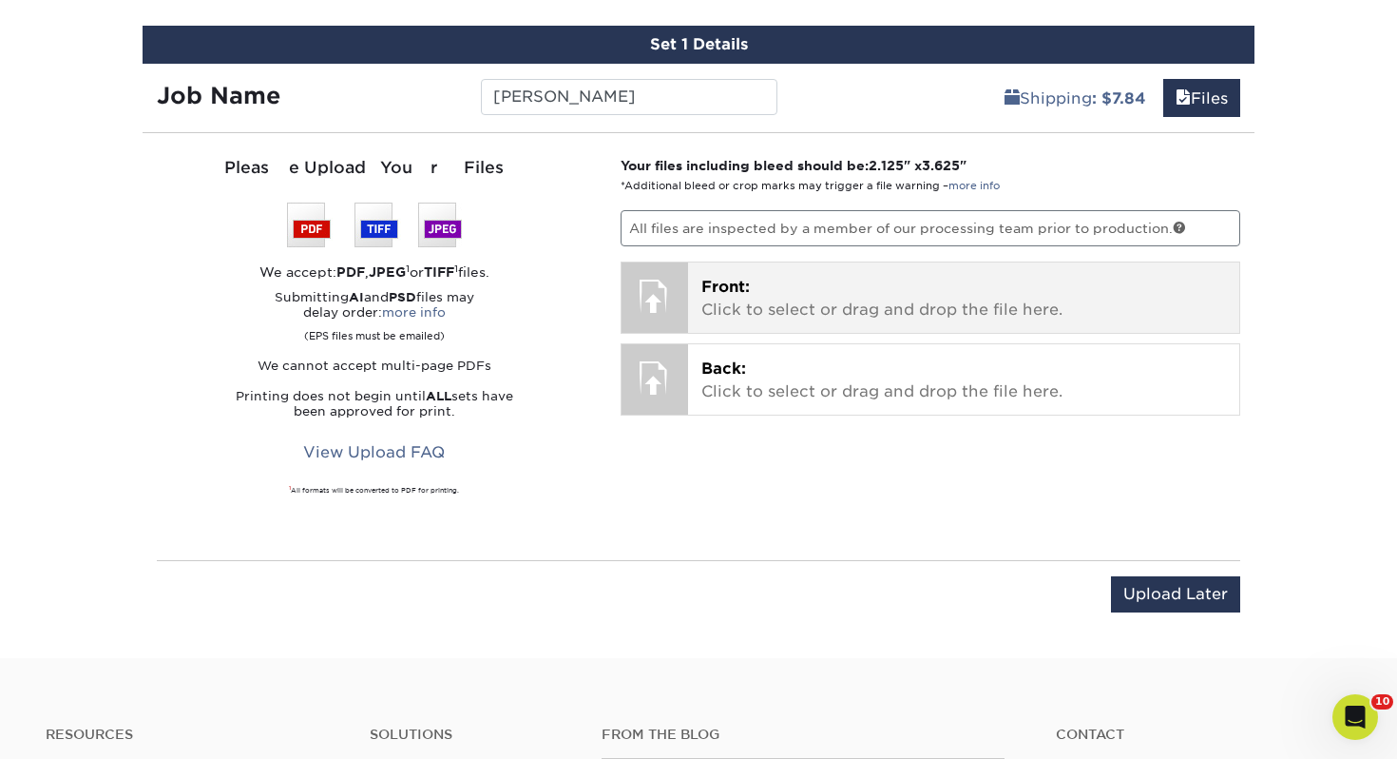
click at [904, 307] on p "Front: Click to select or drag and drop the file here." at bounding box center [965, 299] width 526 height 46
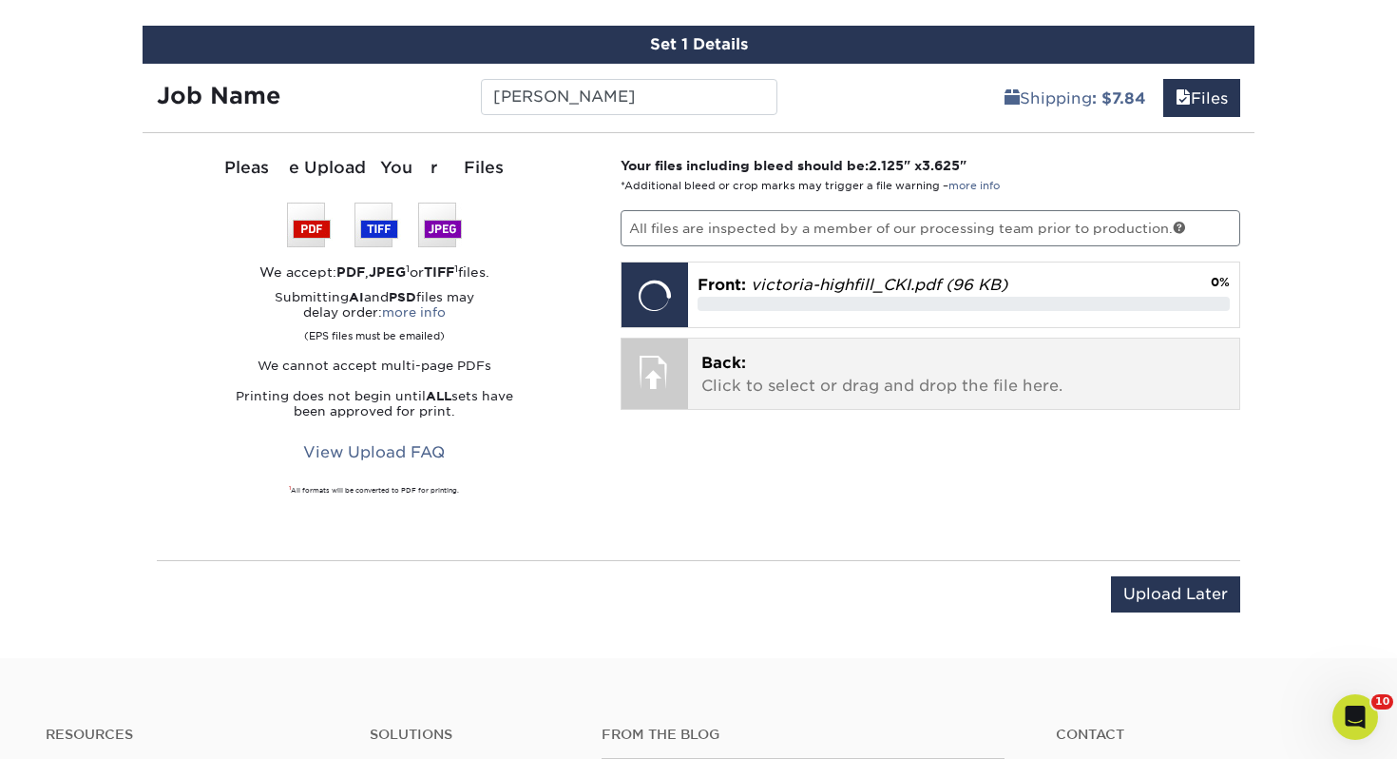
click at [827, 348] on div "Back: Click to select or drag and drop the file here. Choose file" at bounding box center [964, 373] width 552 height 70
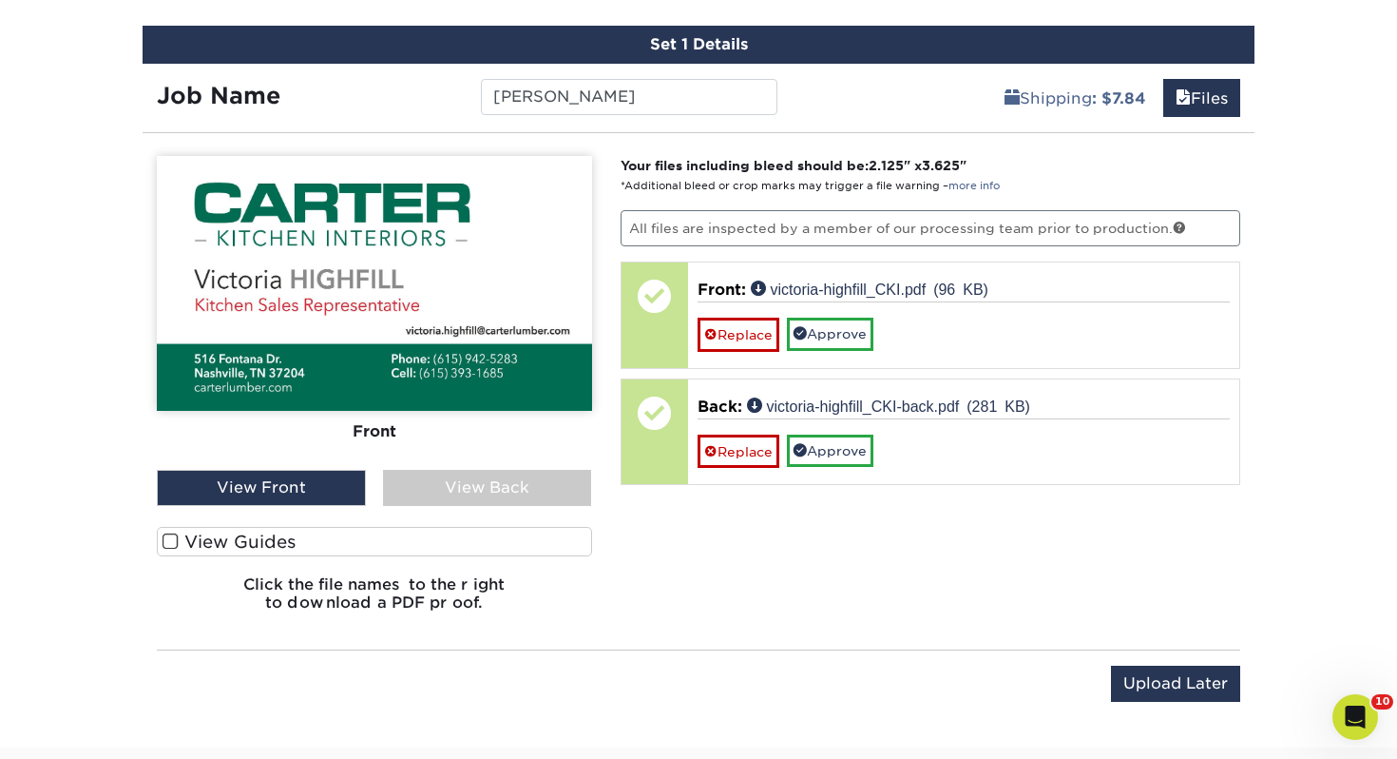
click at [328, 539] on label "View Guides" at bounding box center [374, 541] width 435 height 29
click at [0, 0] on input "View Guides" at bounding box center [0, 0] width 0 height 0
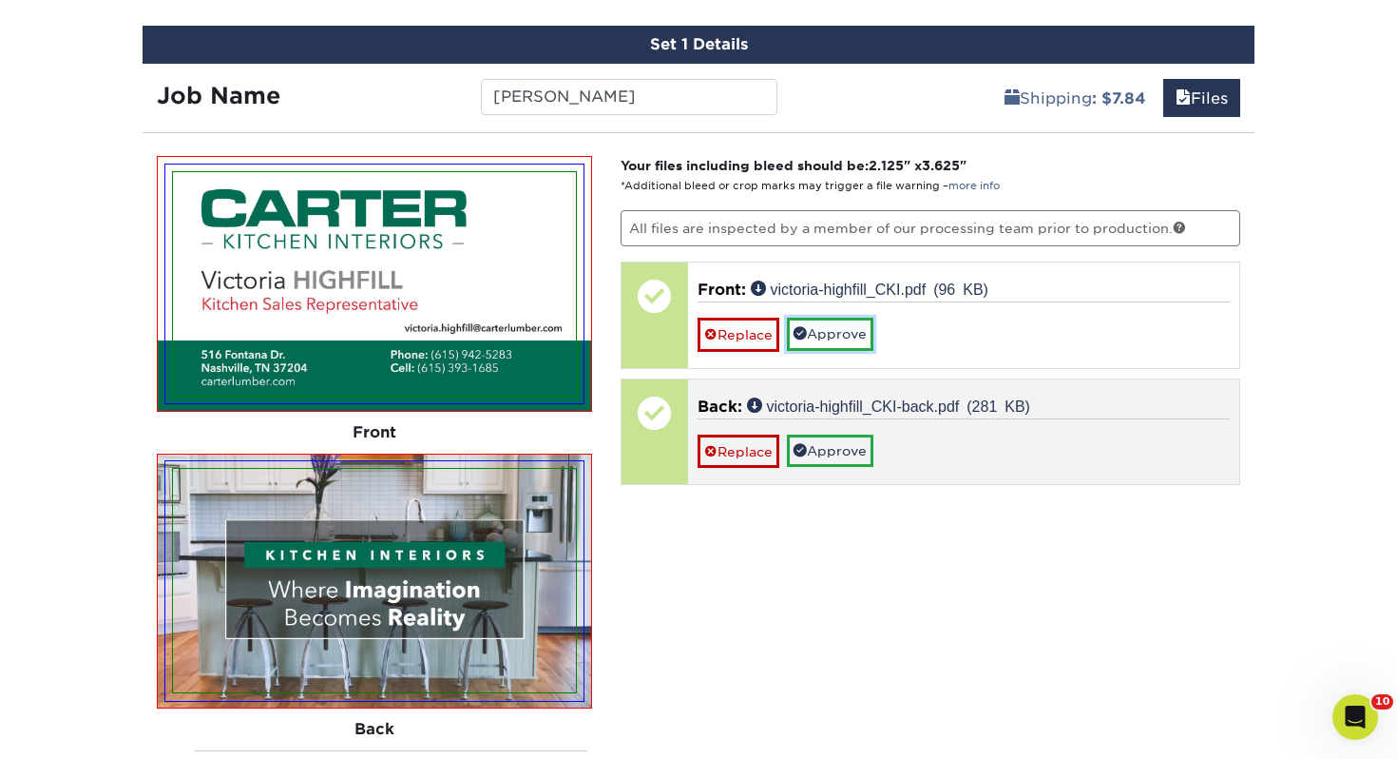
drag, startPoint x: 818, startPoint y: 332, endPoint x: 828, endPoint y: 390, distance: 58.8
click at [817, 332] on link "Approve" at bounding box center [830, 333] width 87 height 32
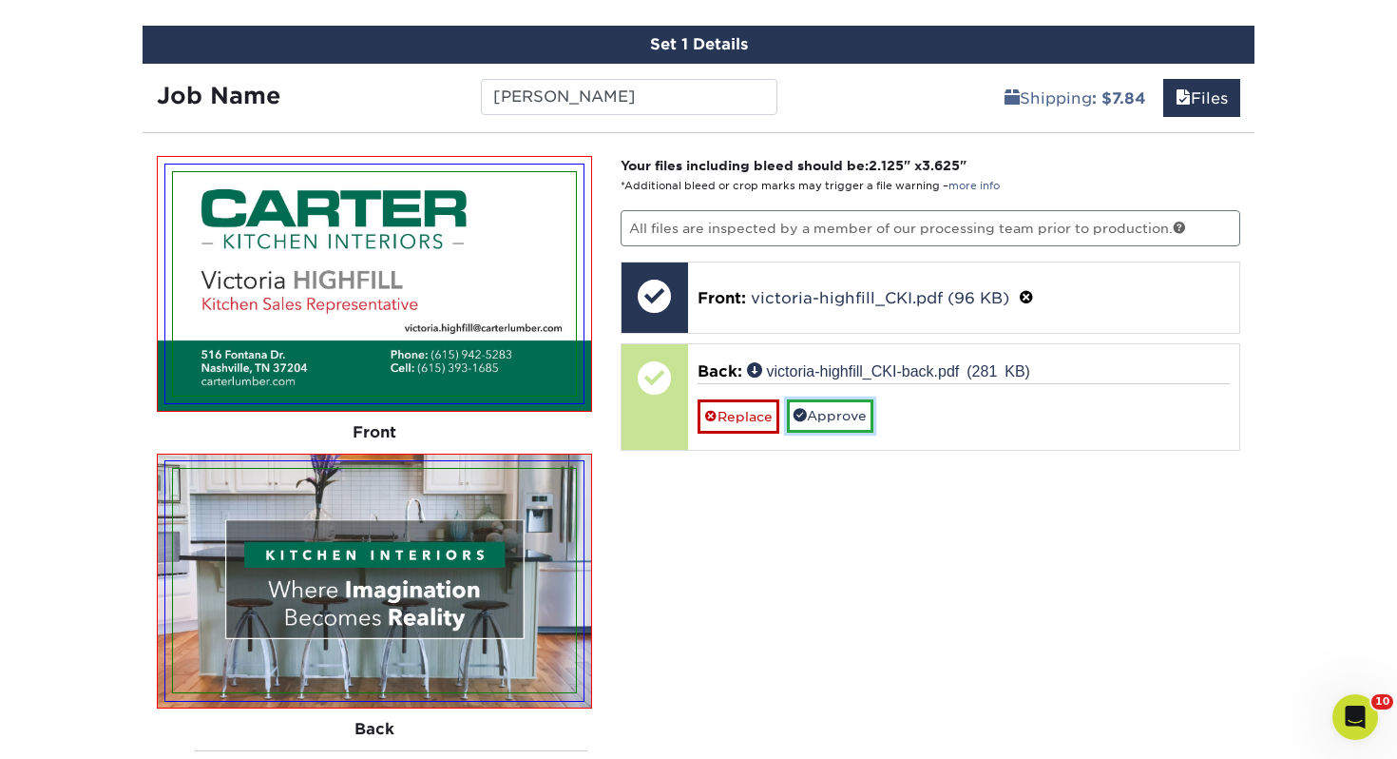
click at [831, 415] on link "Approve" at bounding box center [830, 415] width 87 height 32
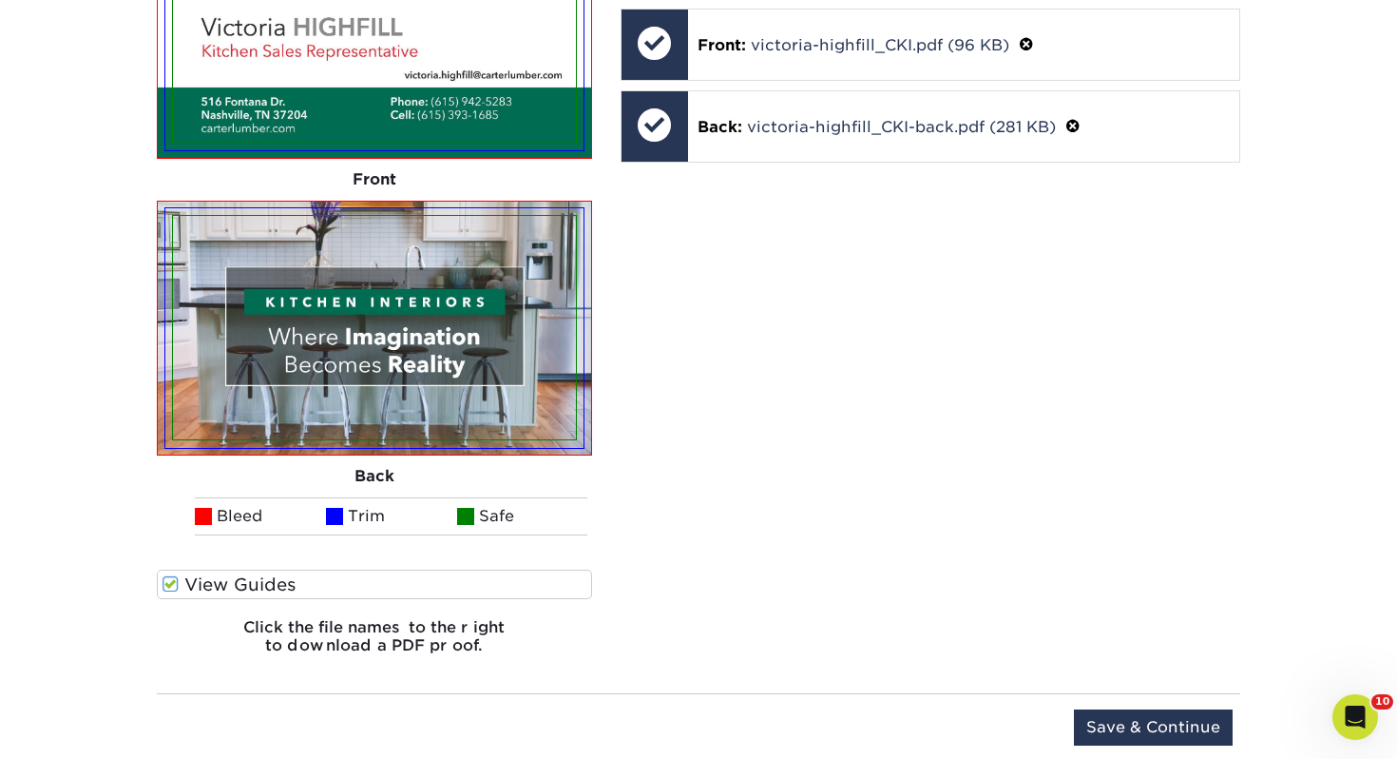
scroll to position [1417, 0]
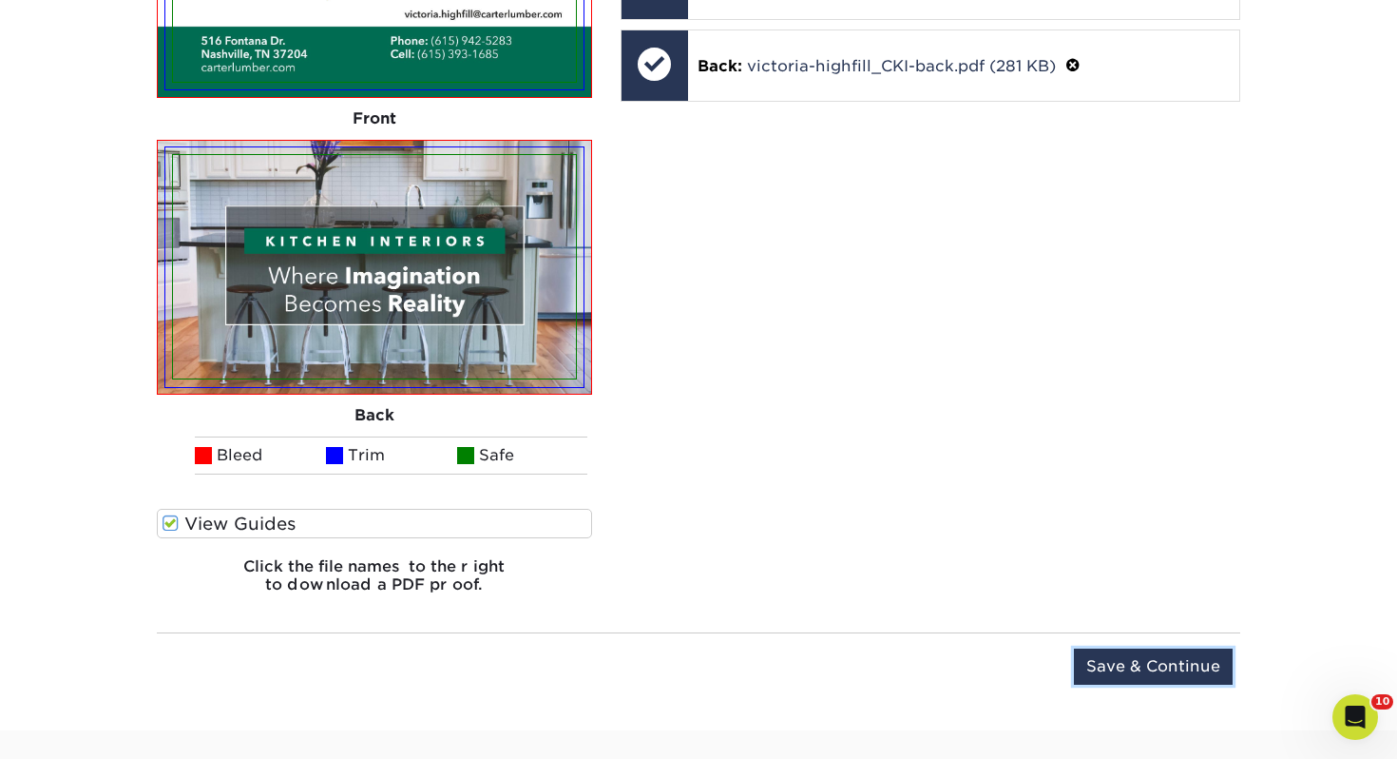
click at [1140, 664] on input "Save & Continue" at bounding box center [1153, 666] width 159 height 36
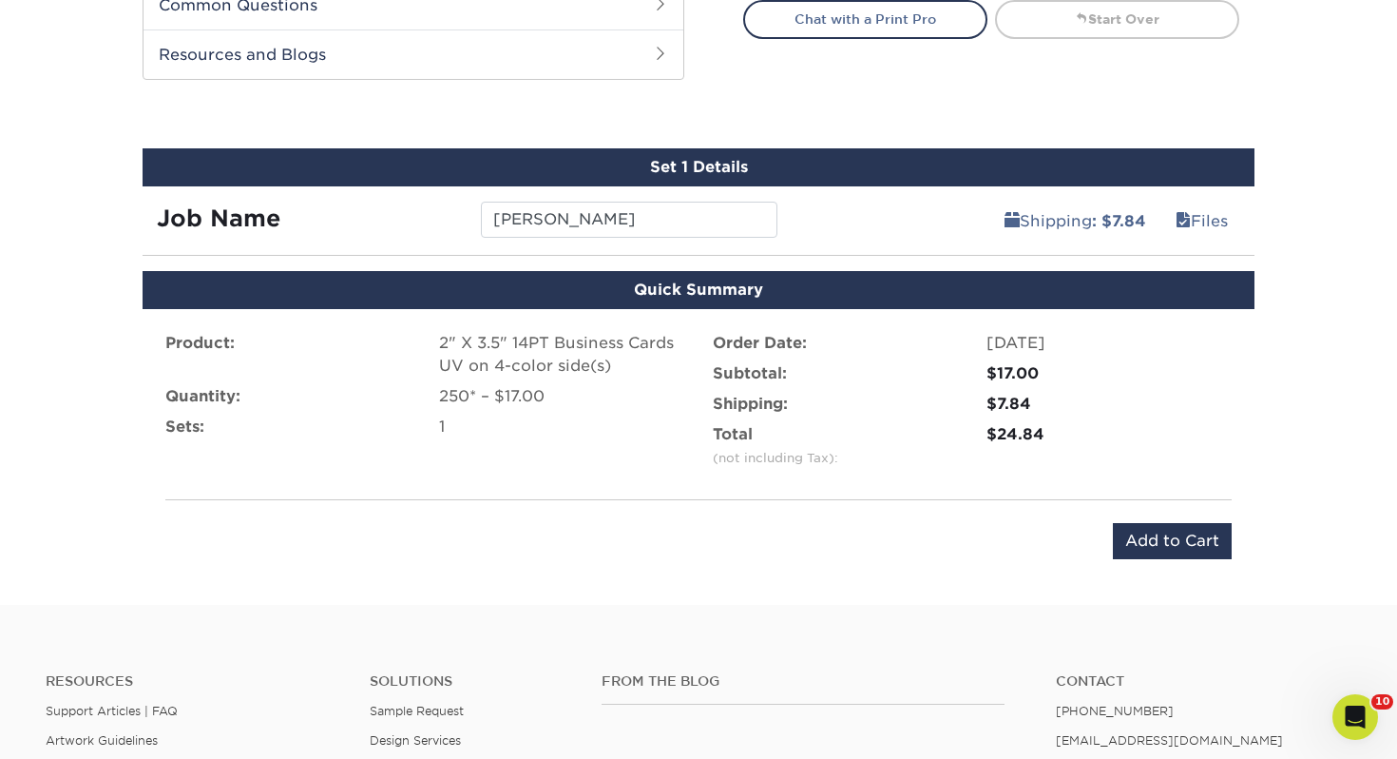
scroll to position [980, 0]
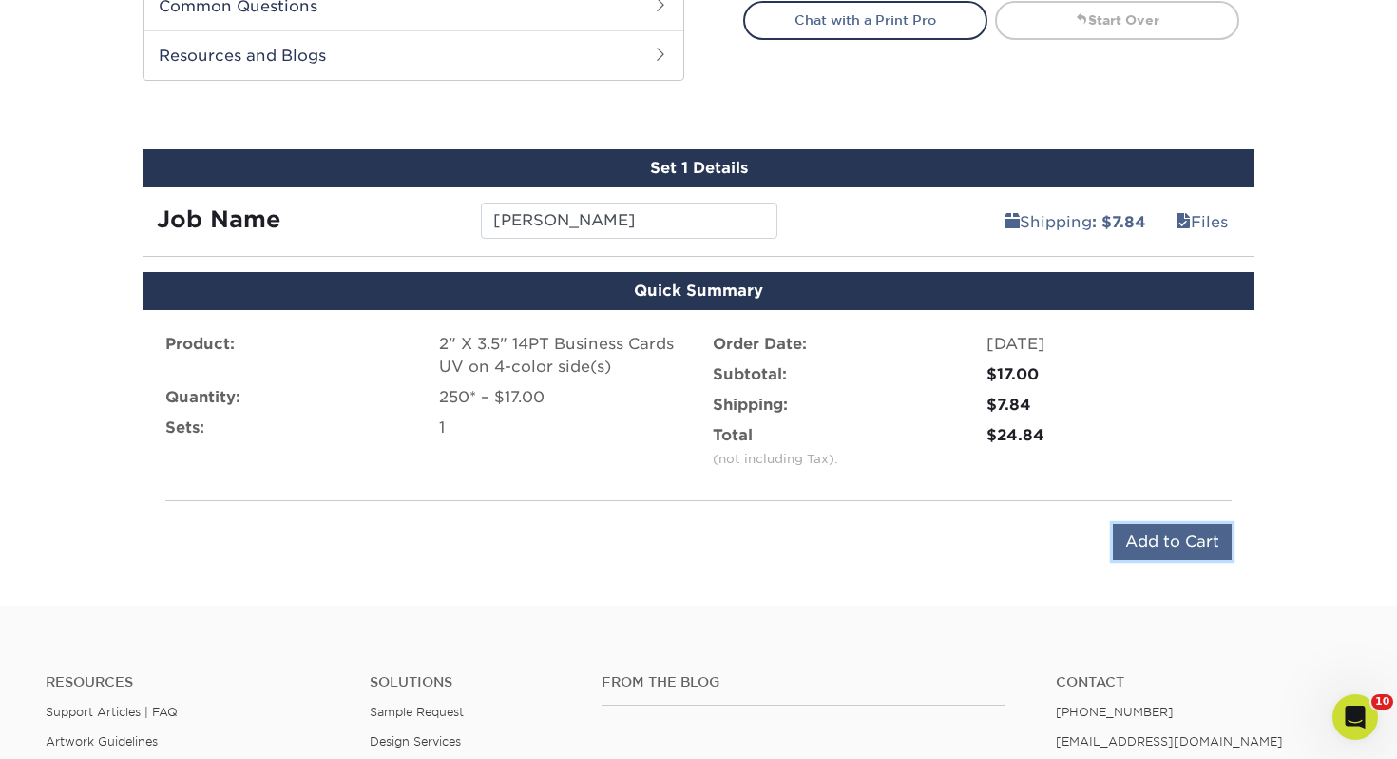
click at [1171, 543] on input "Add to Cart" at bounding box center [1172, 542] width 119 height 36
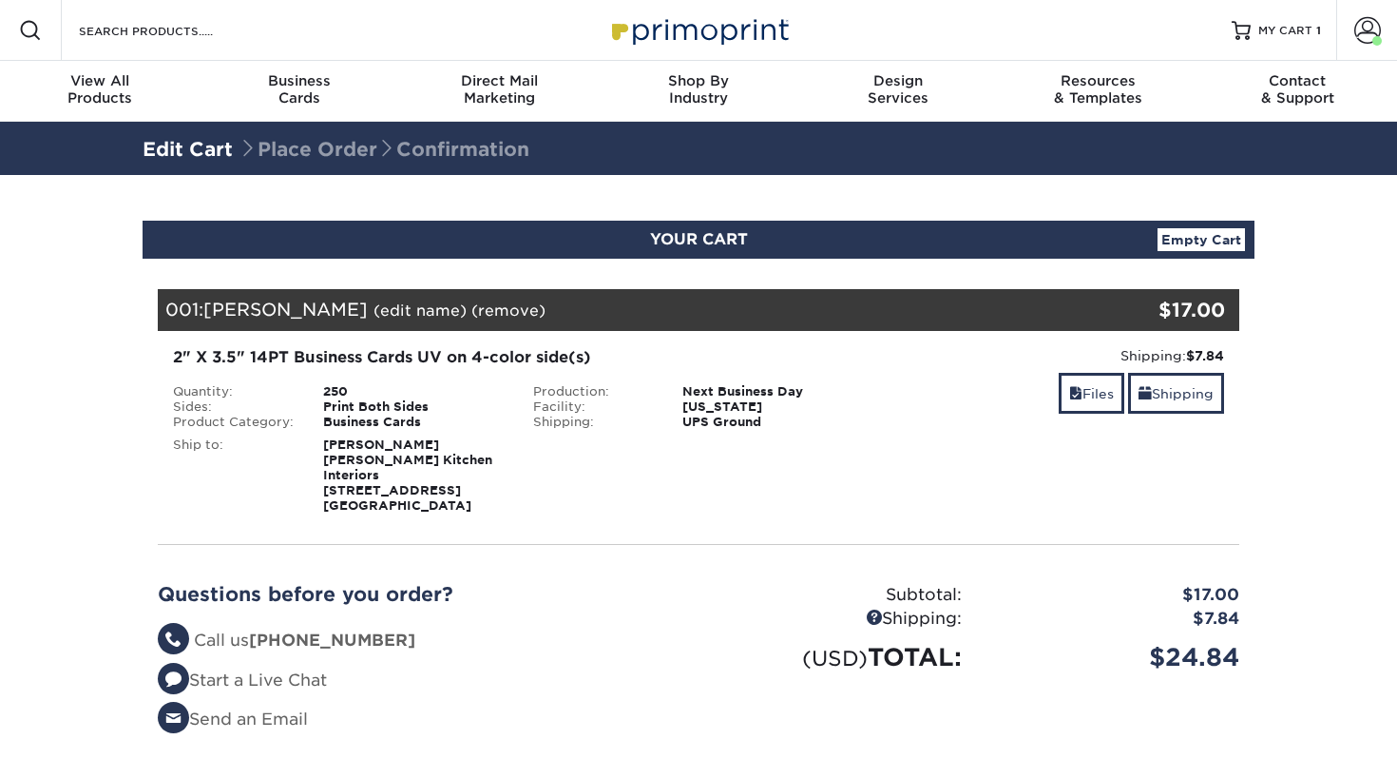
select select "243972"
click at [1197, 400] on link "Shipping" at bounding box center [1176, 393] width 96 height 41
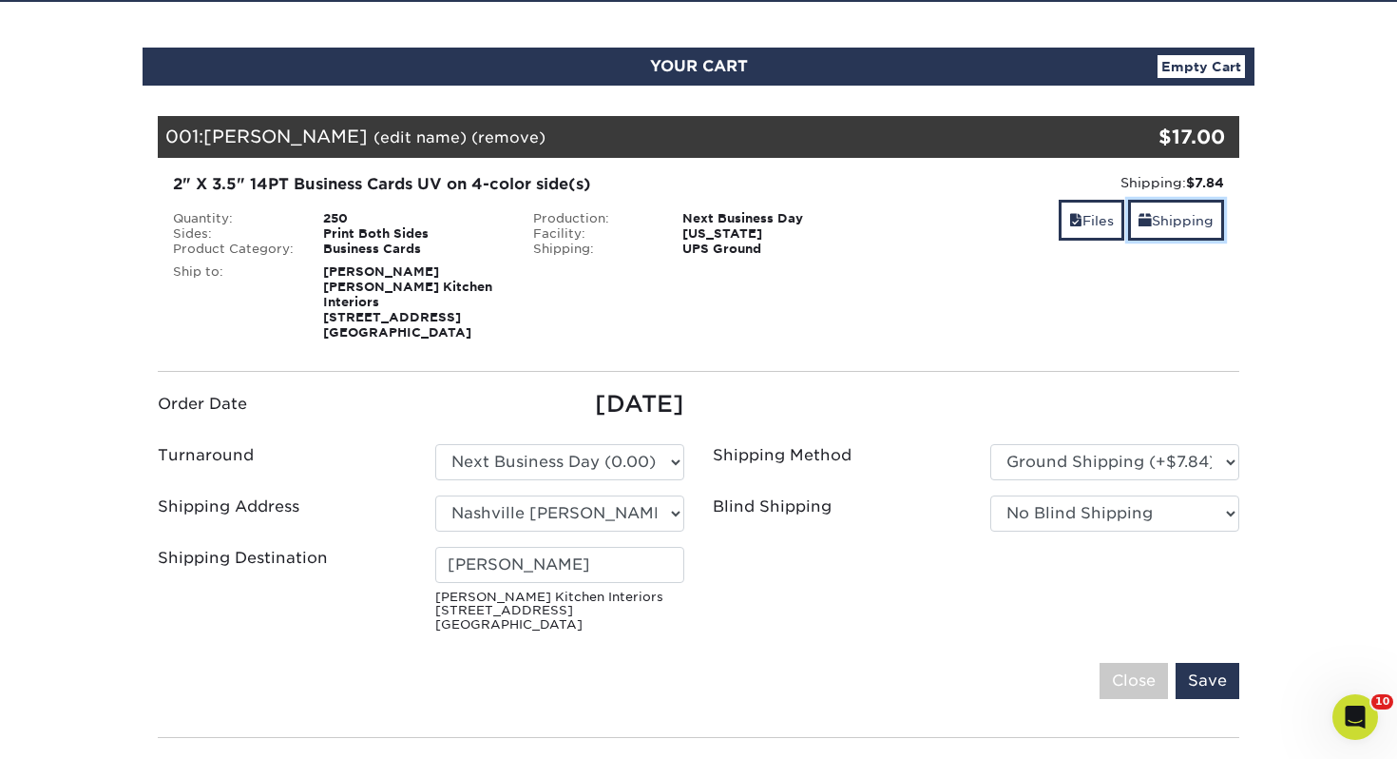
scroll to position [235, 0]
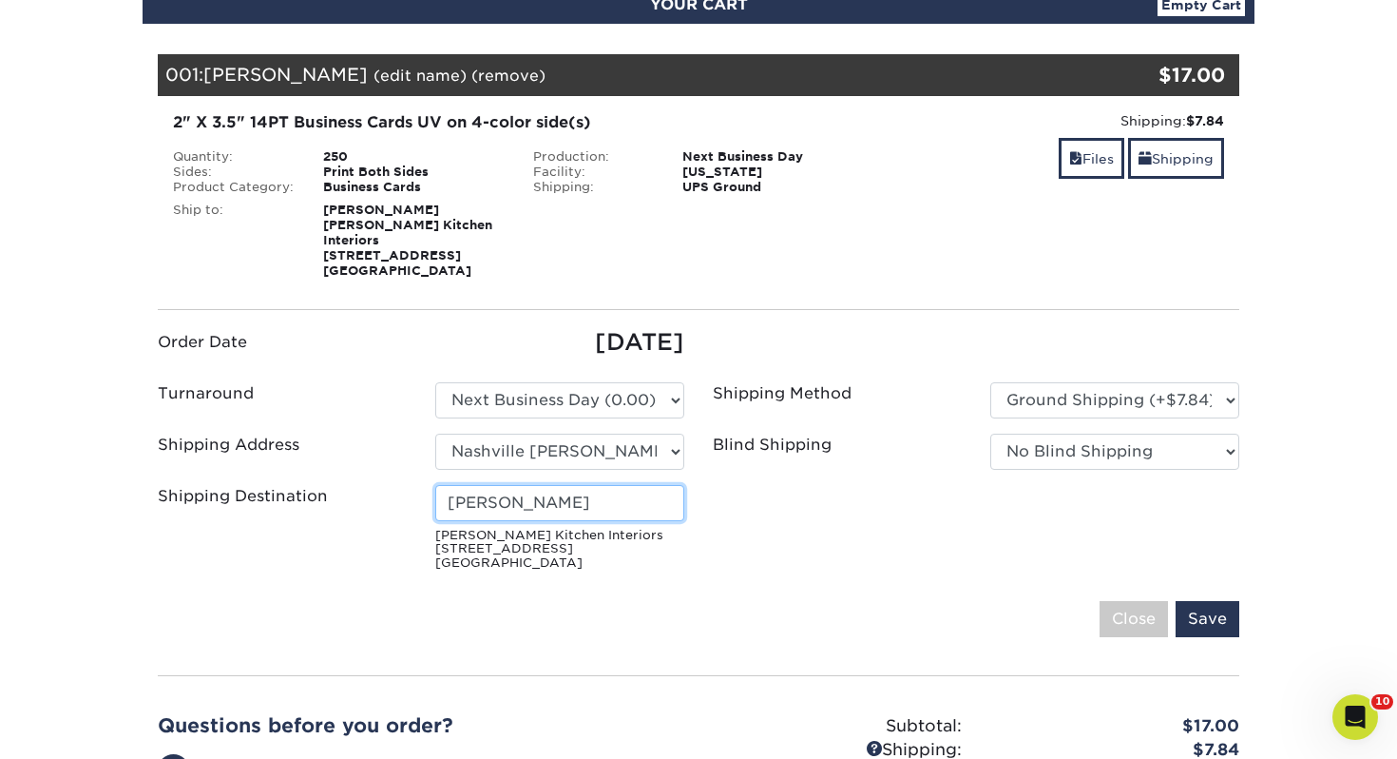
drag, startPoint x: 623, startPoint y: 482, endPoint x: 282, endPoint y: 467, distance: 340.6
click at [284, 468] on ul "Order Date [DATE] Turnaround Please Select Select One" at bounding box center [699, 451] width 1110 height 253
type input "[PERSON_NAME]"
click at [1215, 603] on input "Save" at bounding box center [1208, 619] width 64 height 36
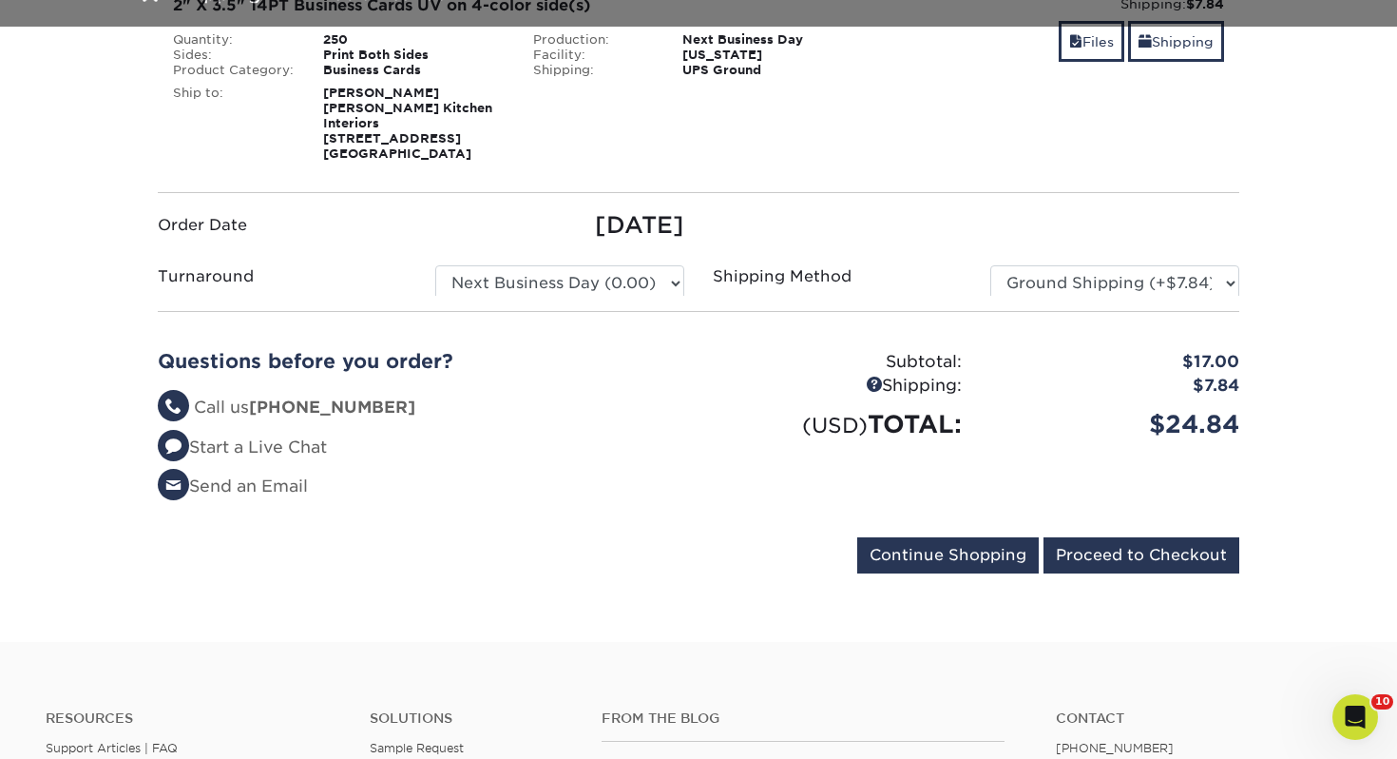
scroll to position [426, 0]
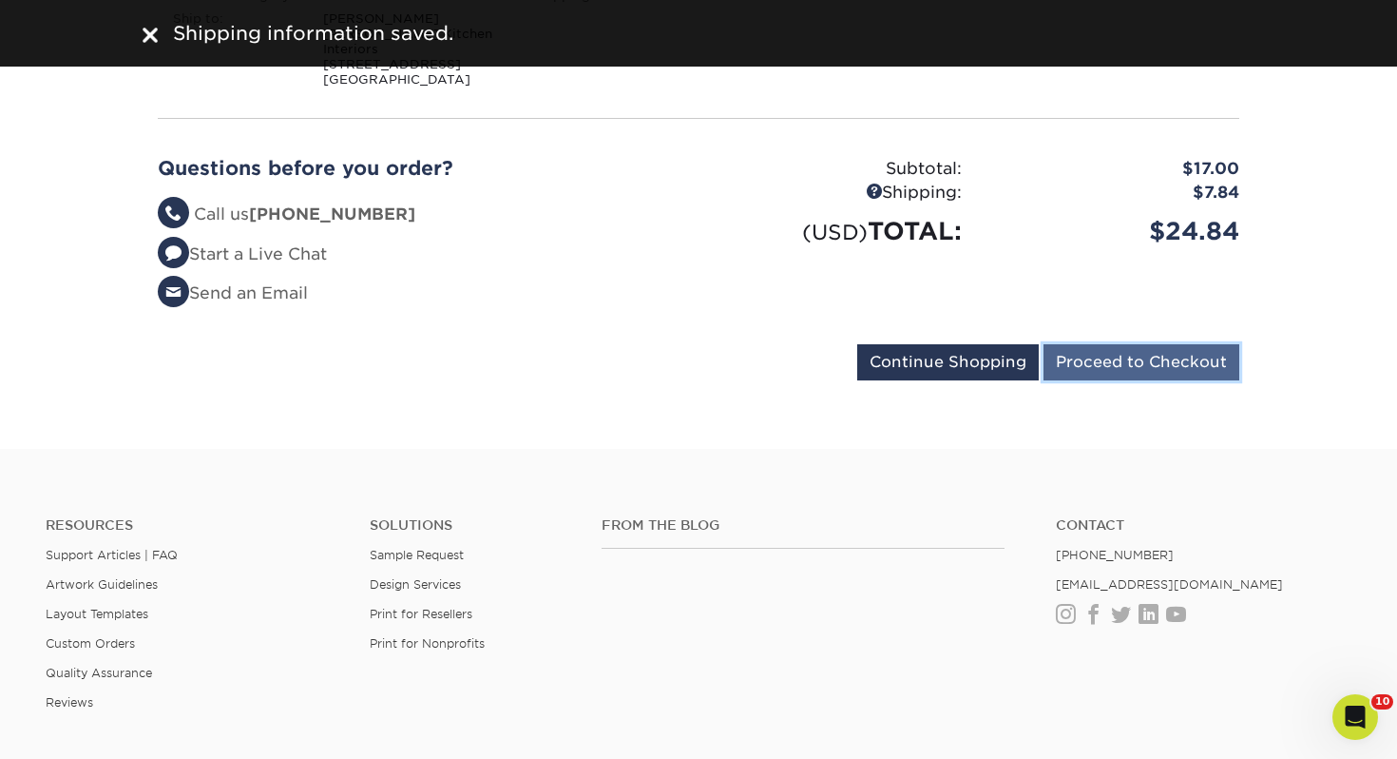
click at [1098, 344] on input "Proceed to Checkout" at bounding box center [1142, 362] width 196 height 36
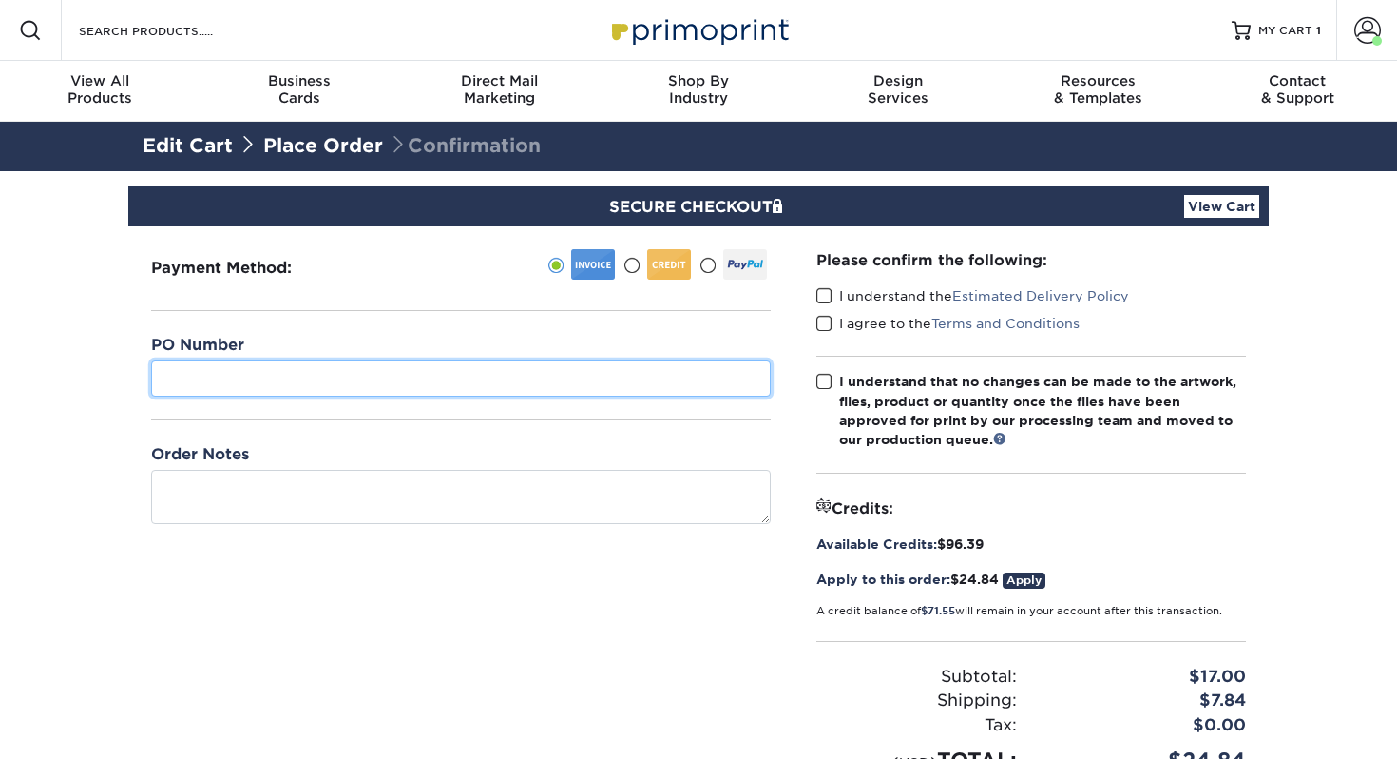
click at [392, 376] on input "text" at bounding box center [461, 378] width 620 height 36
type input "444"
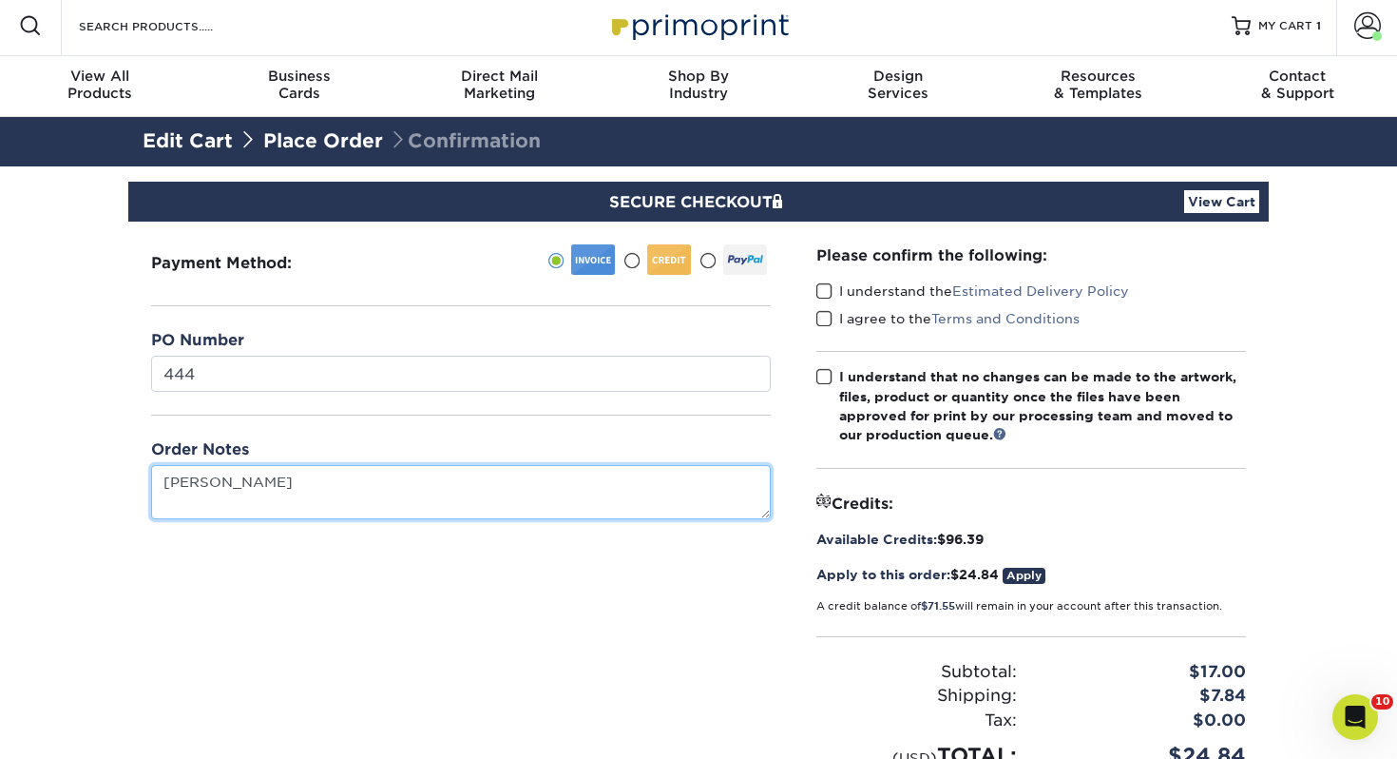
scroll to position [8, 0]
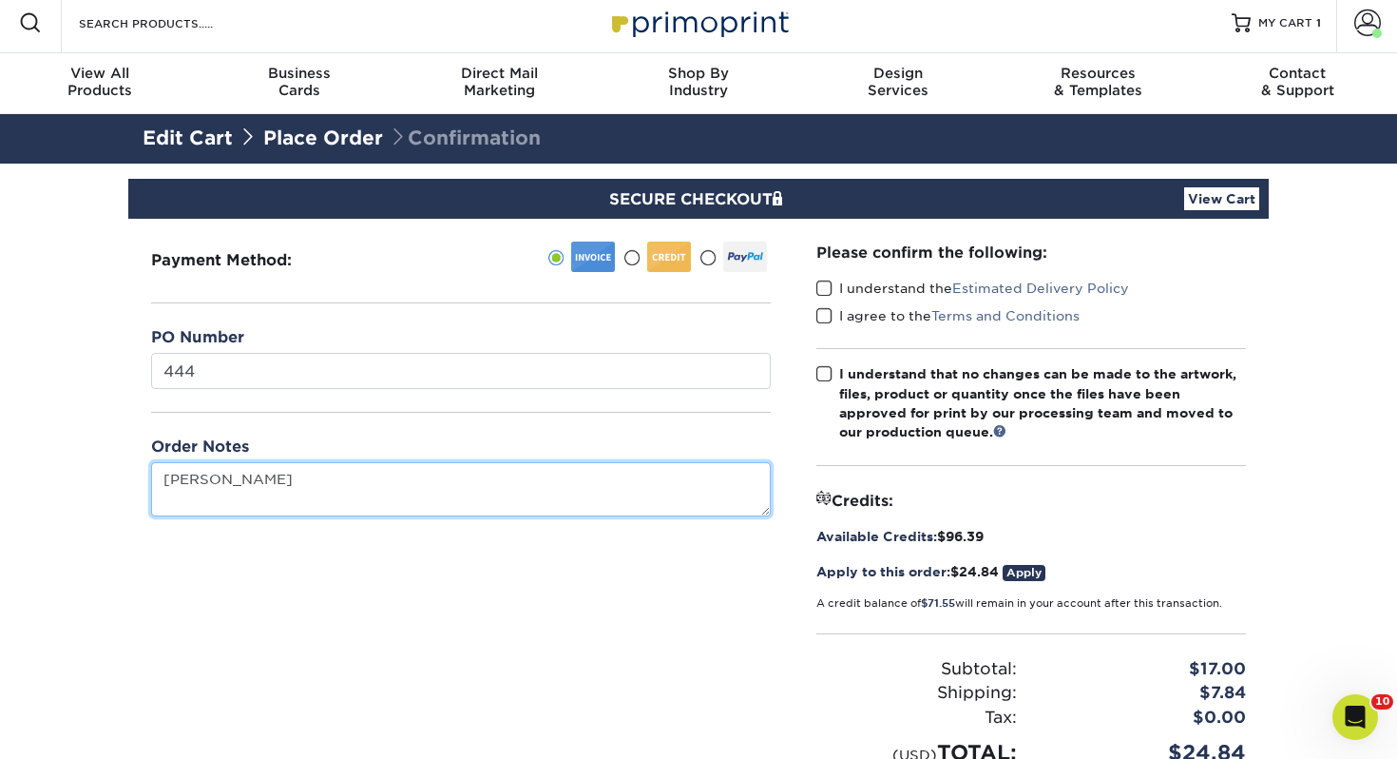
type textarea "[PERSON_NAME]"
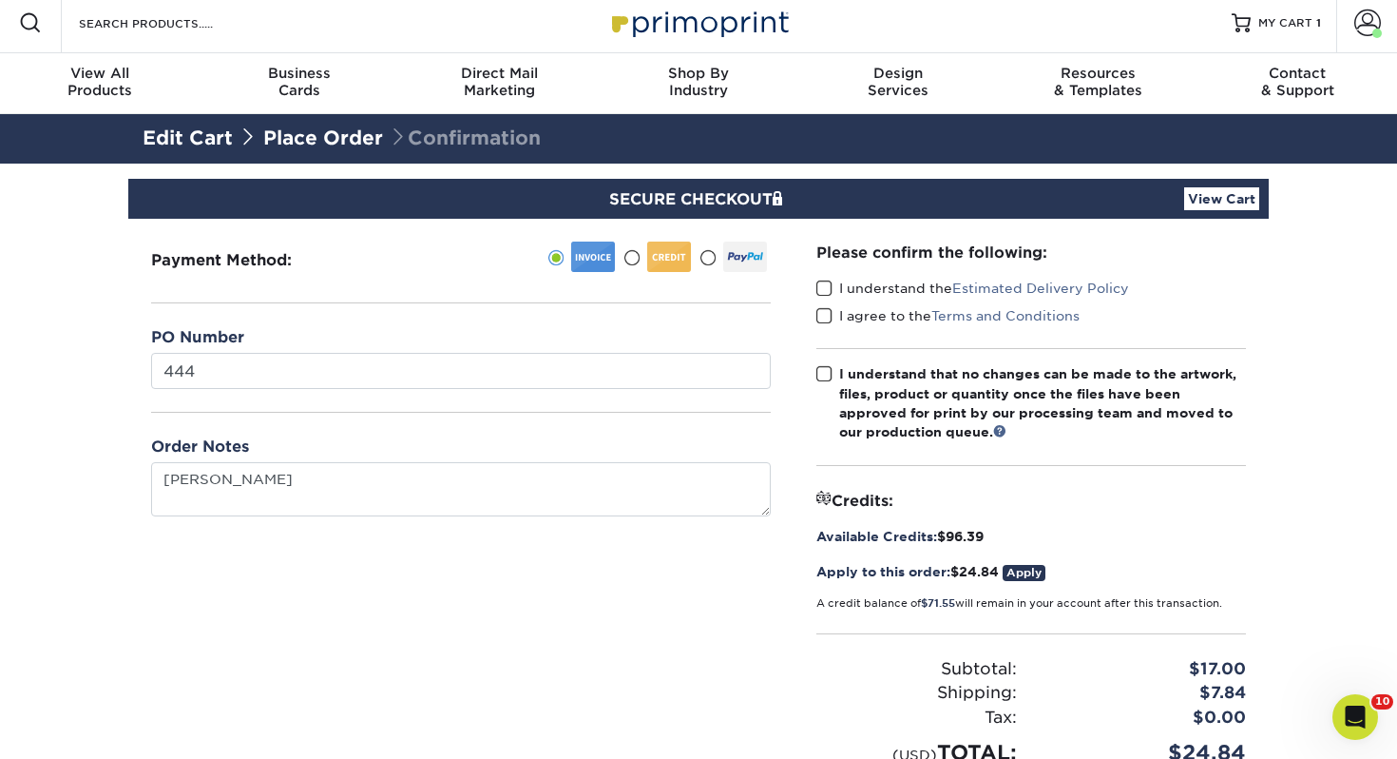
click at [825, 293] on span at bounding box center [825, 288] width 16 height 18
click at [0, 0] on input "I understand the Estimated Delivery Policy" at bounding box center [0, 0] width 0 height 0
click at [823, 315] on span at bounding box center [825, 316] width 16 height 18
click at [0, 0] on input "I agree to the Terms and Conditions" at bounding box center [0, 0] width 0 height 0
click at [818, 376] on span at bounding box center [825, 374] width 16 height 18
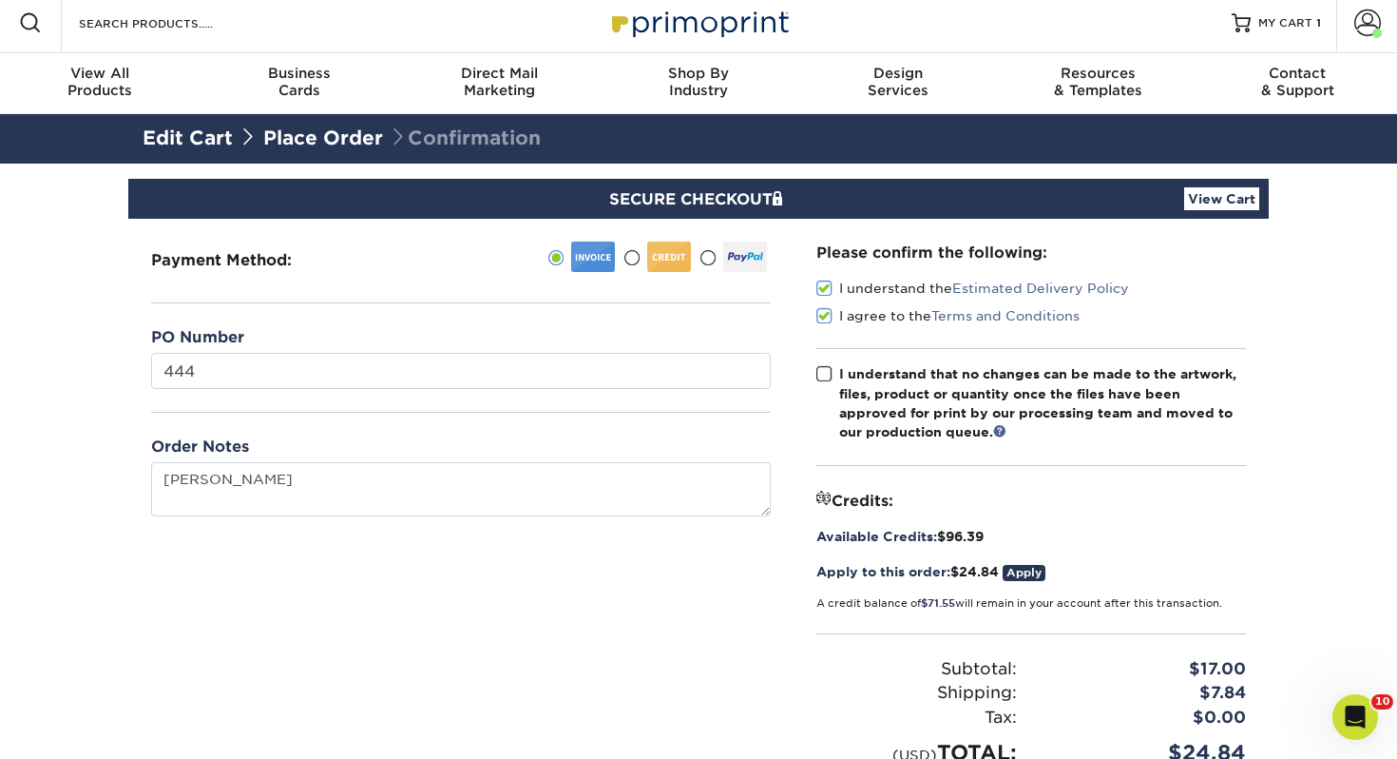
click at [0, 0] on input "I understand that no changes can be made to the artwork, files, product or quan…" at bounding box center [0, 0] width 0 height 0
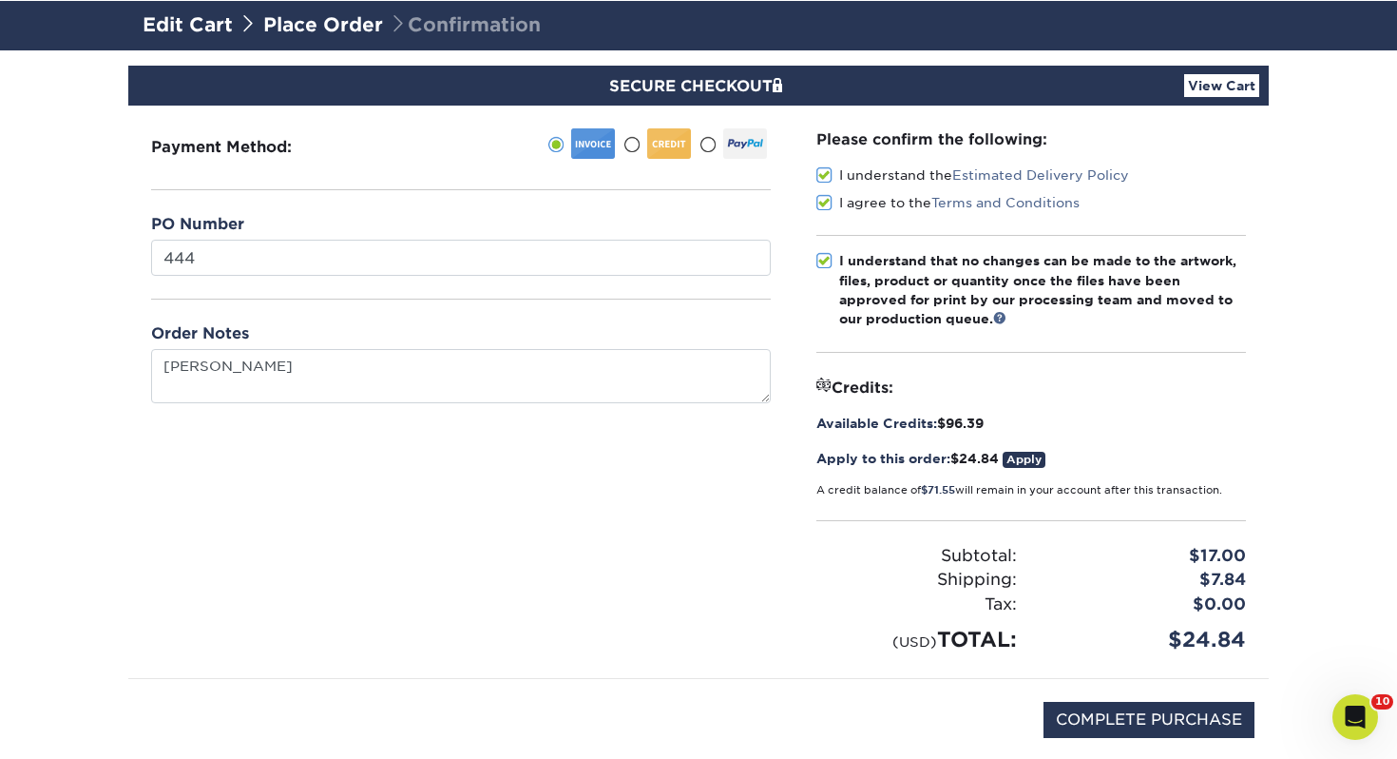
scroll to position [151, 0]
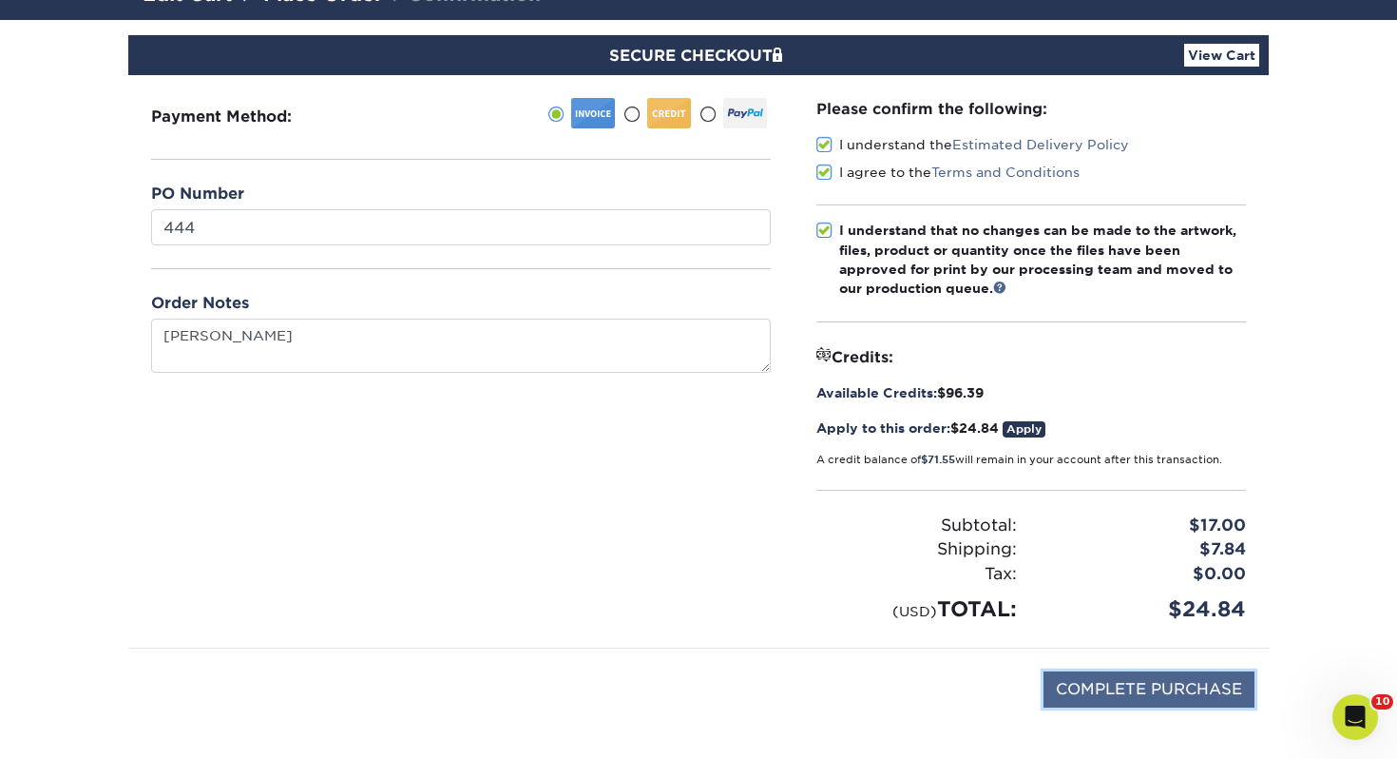
click at [1079, 691] on input "COMPLETE PURCHASE" at bounding box center [1149, 689] width 211 height 36
type input "PROCESSING, PLEASE WAIT..."
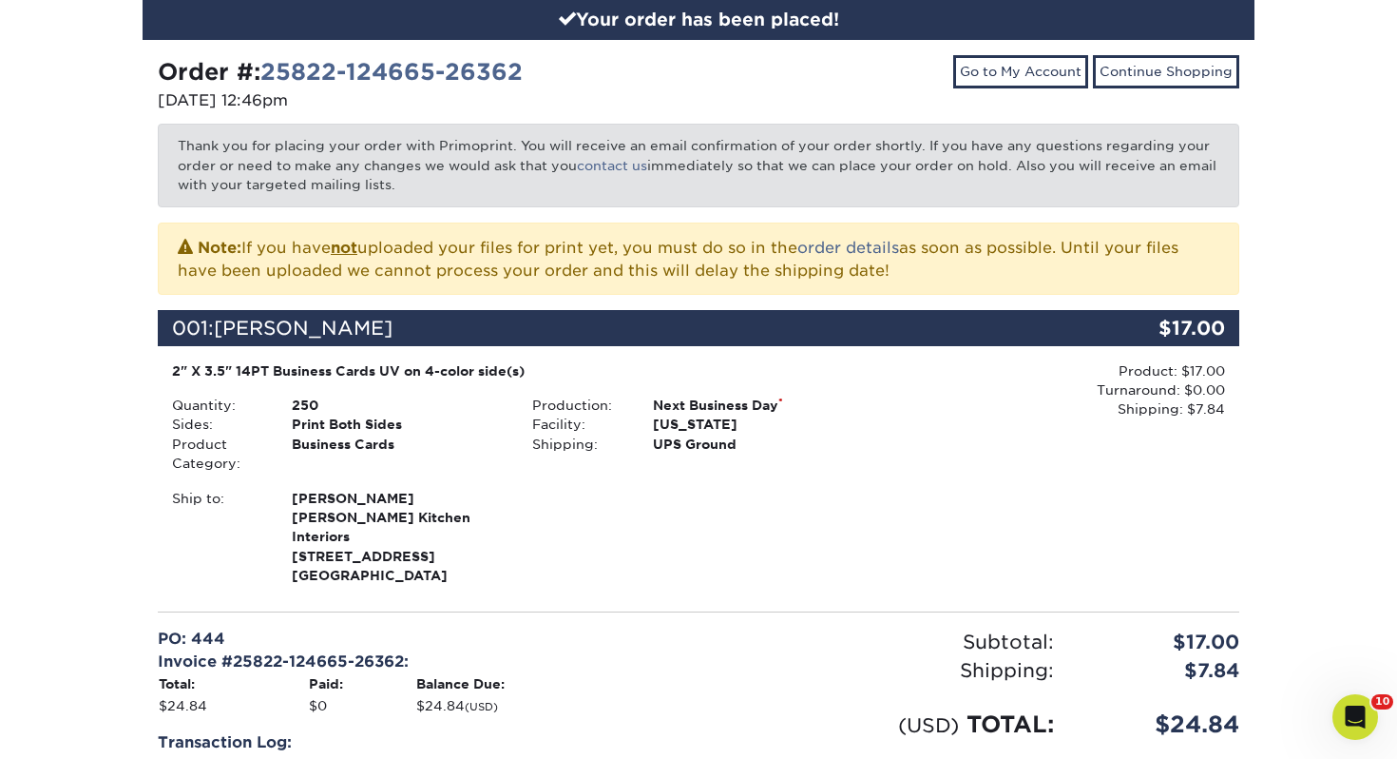
scroll to position [554, 0]
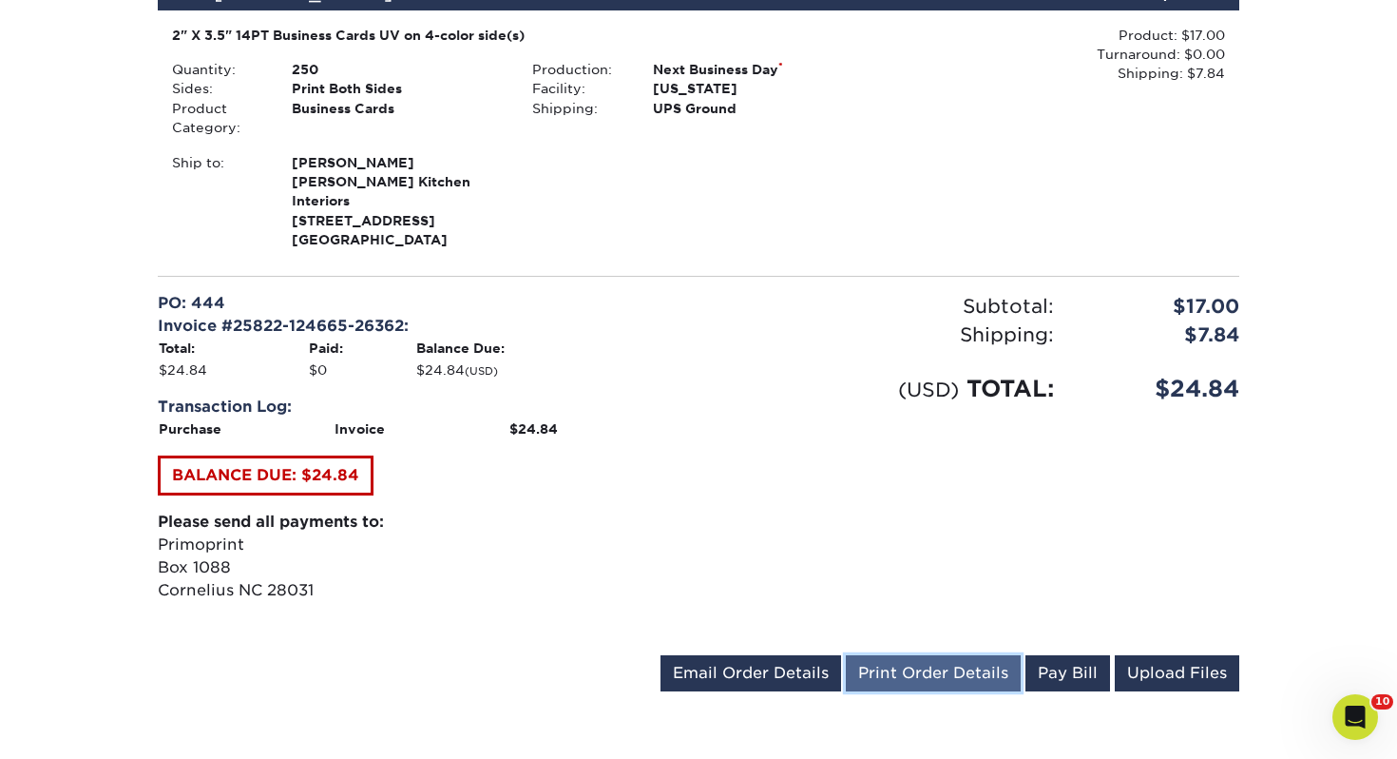
click at [949, 655] on link "Print Order Details" at bounding box center [933, 673] width 175 height 36
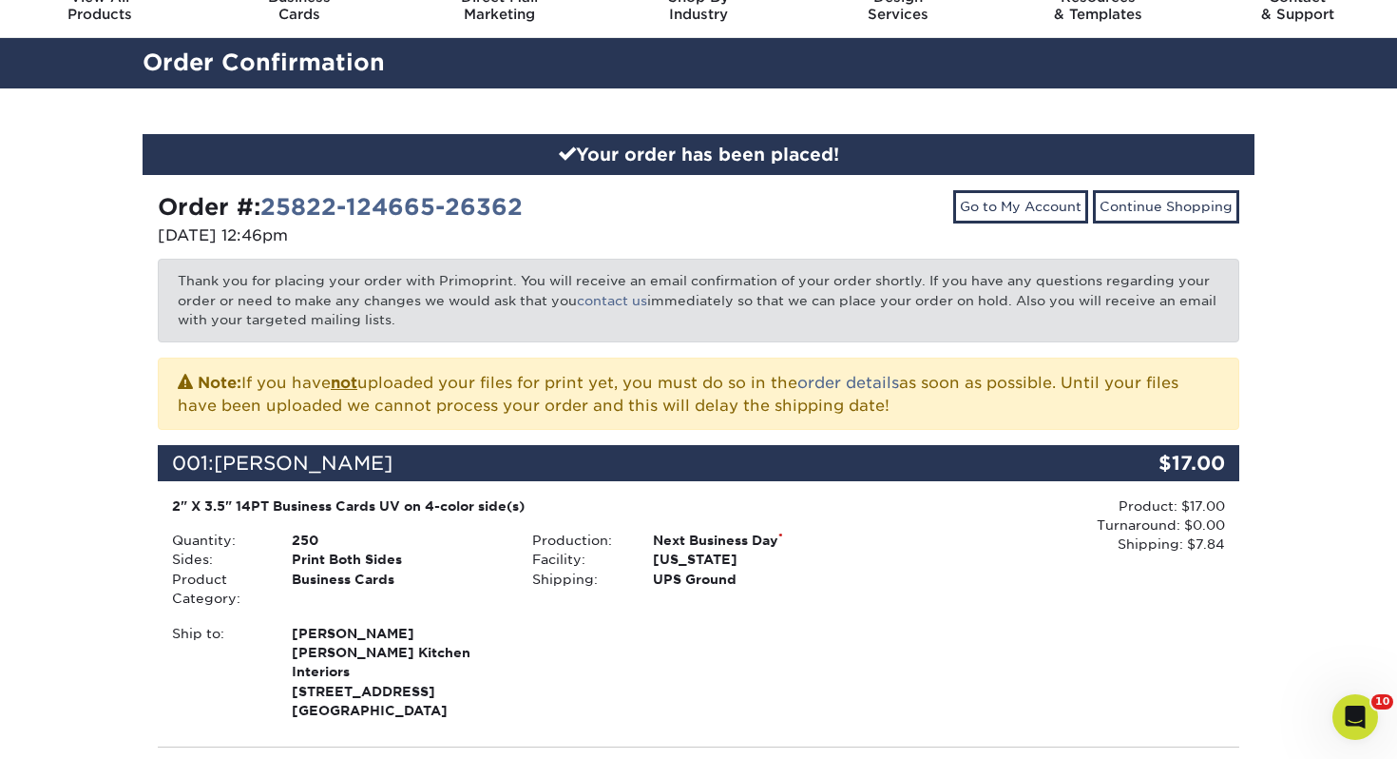
scroll to position [0, 0]
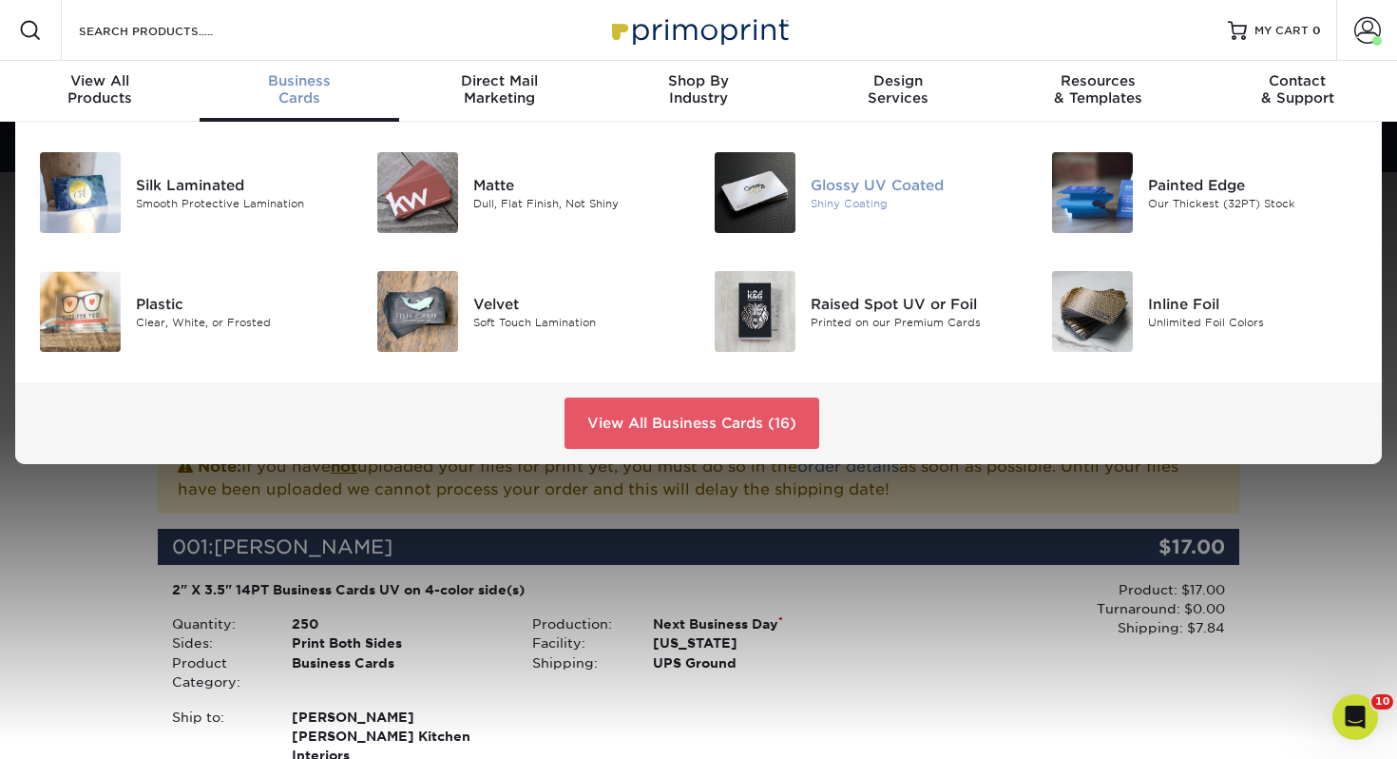
click at [831, 202] on div "Shiny Coating" at bounding box center [916, 203] width 211 height 16
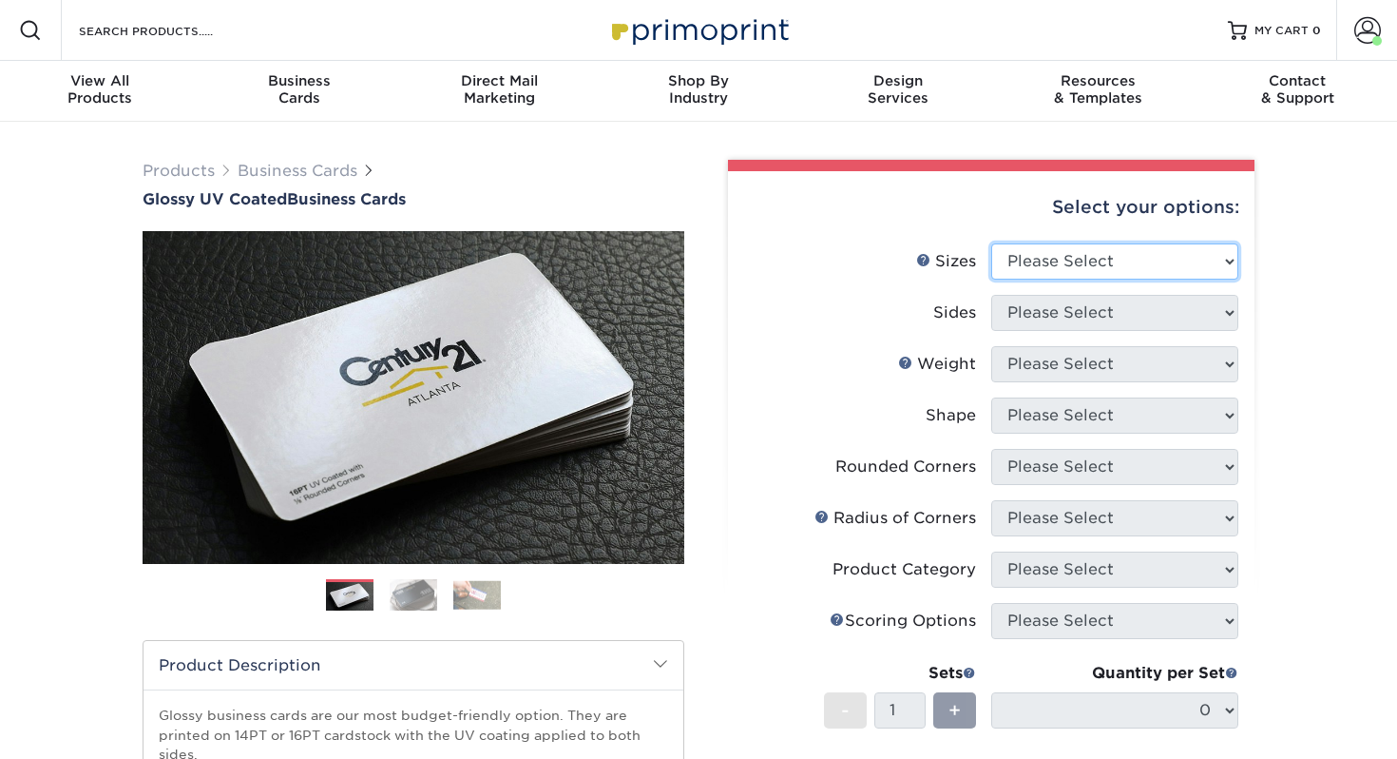
click at [1171, 260] on select "Please Select 1.5" x 3.5" - Mini 1.75" x 3.5" - Mini 2" x 2" - Square 2" x 3" -…" at bounding box center [1114, 261] width 247 height 36
select select "2.00x3.50"
click at [991, 243] on select "Please Select 1.5" x 3.5" - Mini 1.75" x 3.5" - Mini 2" x 2" - Square 2" x 3" -…" at bounding box center [1114, 261] width 247 height 36
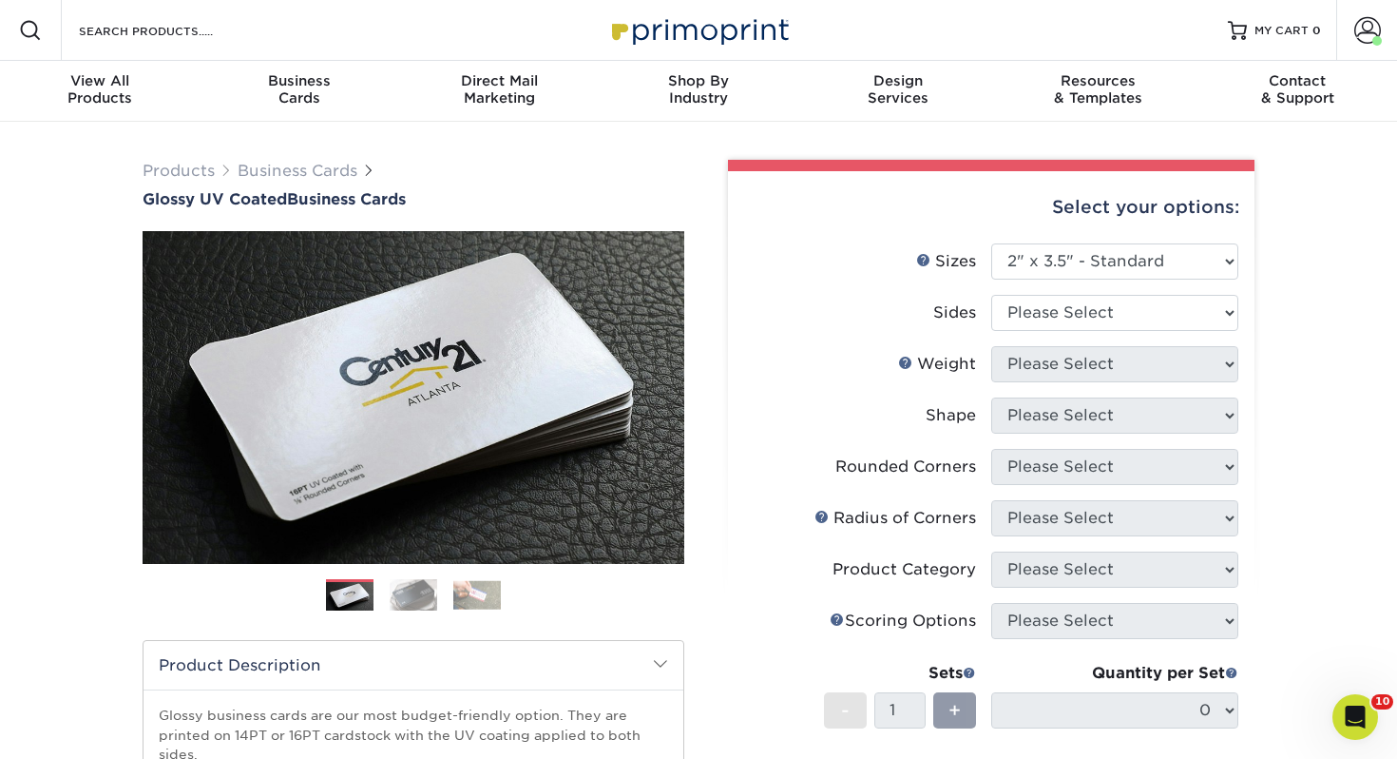
click at [1067, 333] on li "Sides Please Select Print Both Sides Print Front Only" at bounding box center [991, 320] width 494 height 51
click at [1075, 321] on select "Please Select Print Both Sides Print Front Only" at bounding box center [1114, 313] width 247 height 36
click at [991, 295] on select "Please Select Print Both Sides Print Front Only" at bounding box center [1114, 313] width 247 height 36
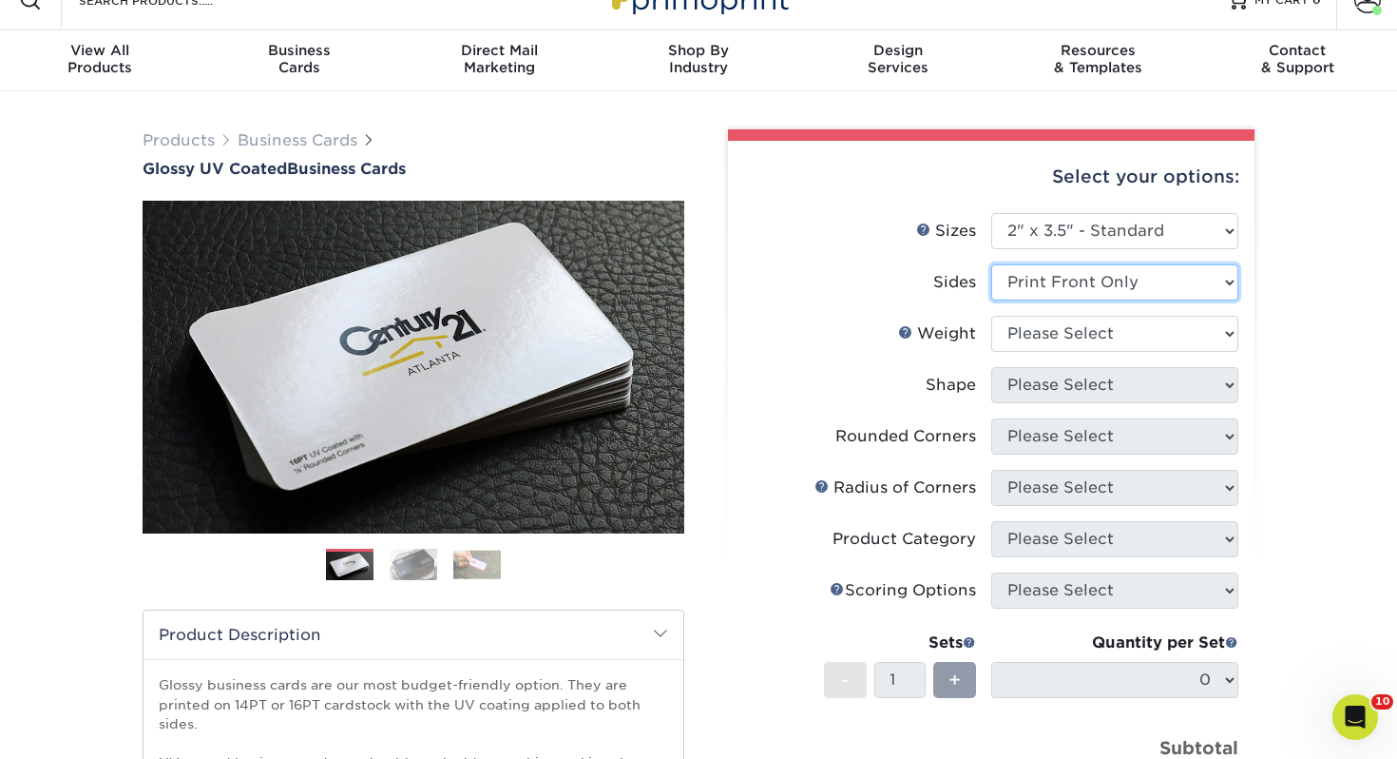
click at [1080, 273] on select "Please Select Print Both Sides Print Front Only" at bounding box center [1114, 282] width 247 height 36
select select "13abbda7-1d64-4f25-8bb2-c179b224825d"
click at [991, 264] on select "Please Select Print Both Sides Print Front Only" at bounding box center [1114, 282] width 247 height 36
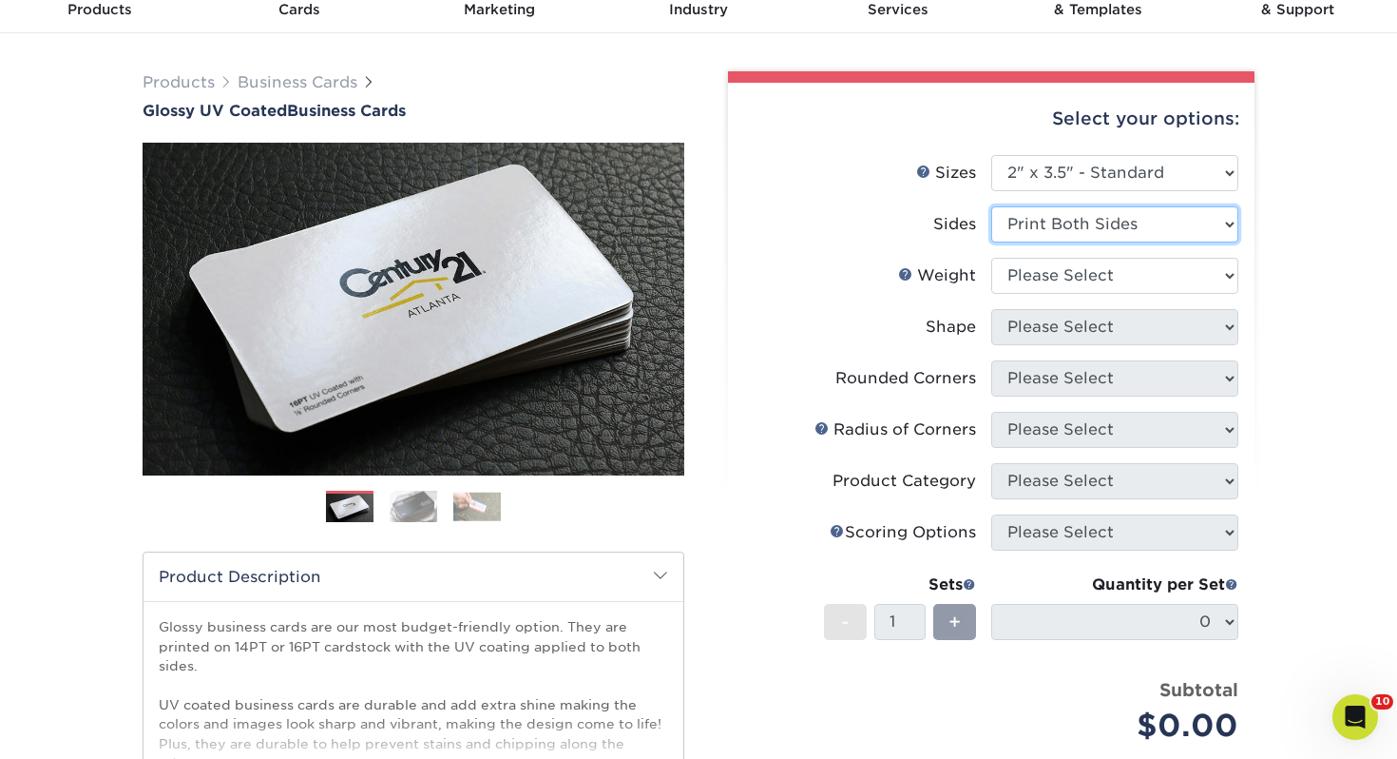
scroll to position [89, 0]
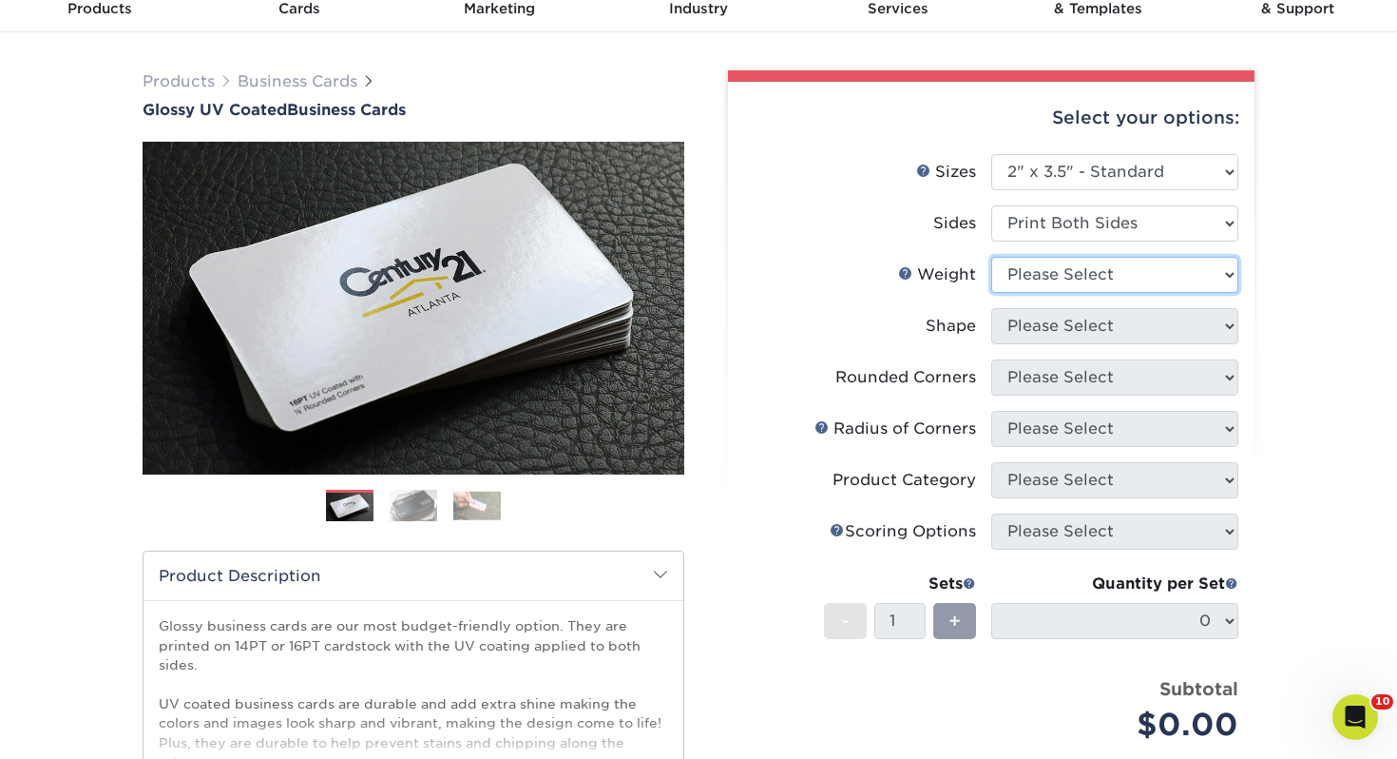
click at [1145, 273] on select "Please Select 16PT 14PT" at bounding box center [1114, 275] width 247 height 36
select select "14PT"
click at [991, 257] on select "Please Select 16PT 14PT" at bounding box center [1114, 275] width 247 height 36
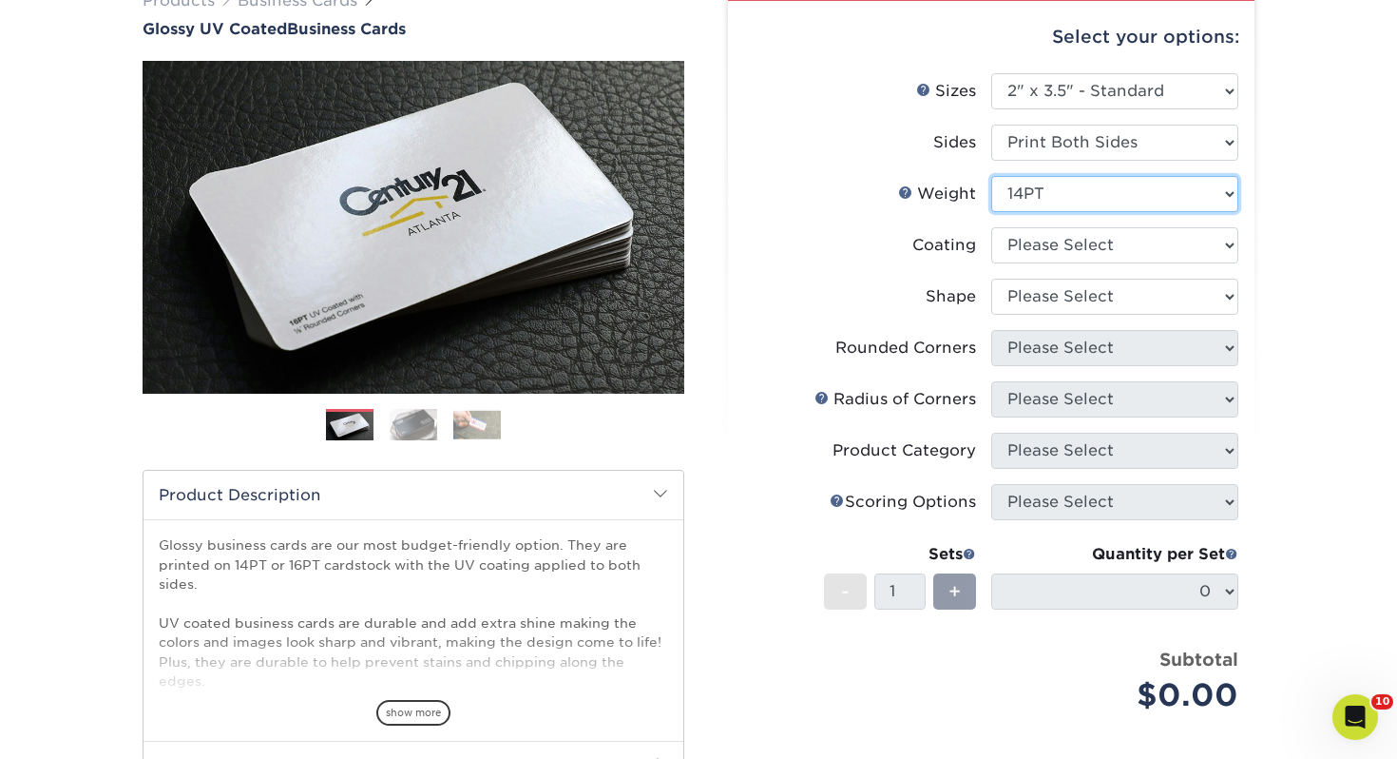
scroll to position [180, 0]
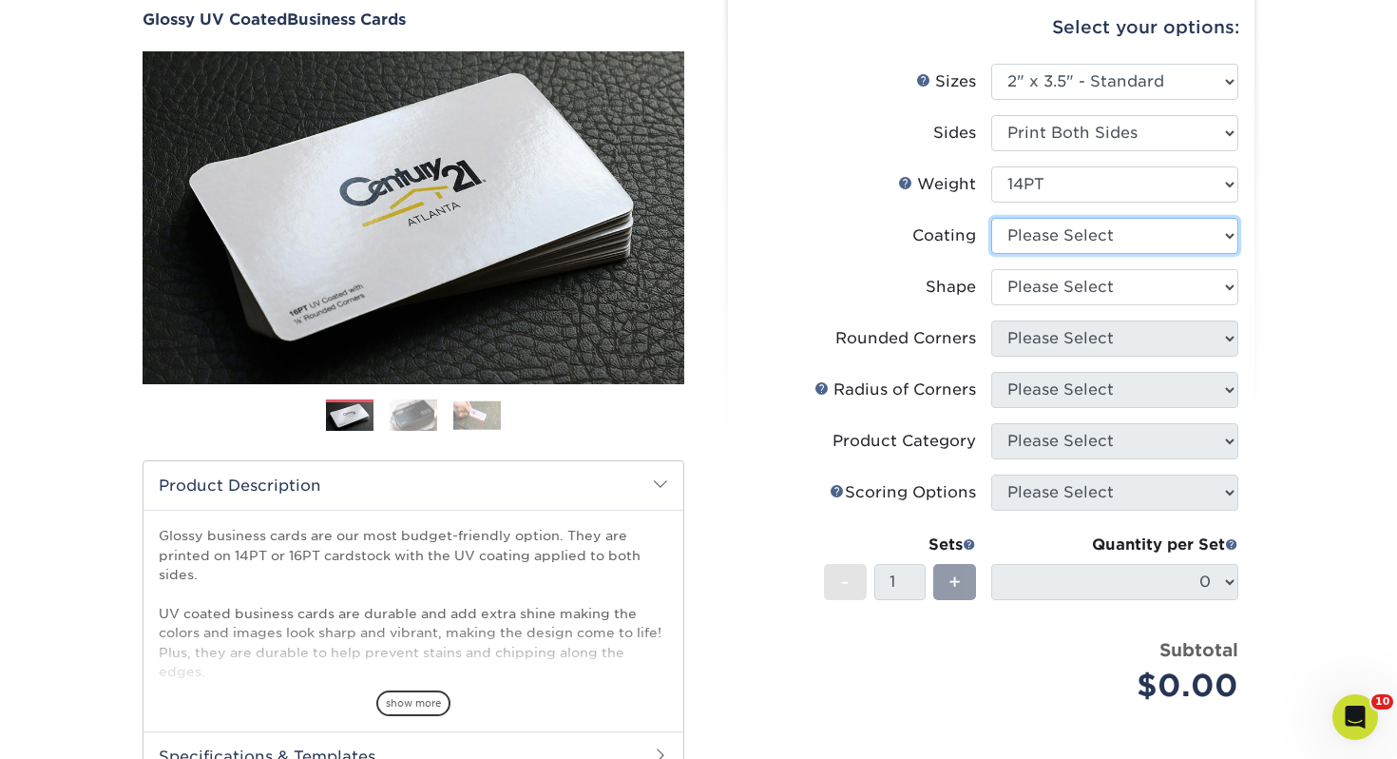
click at [1043, 240] on select at bounding box center [1114, 236] width 247 height 36
select select "ae367451-b2b8-45df-a344-0f05b6a12993"
click at [991, 218] on select at bounding box center [1114, 236] width 247 height 36
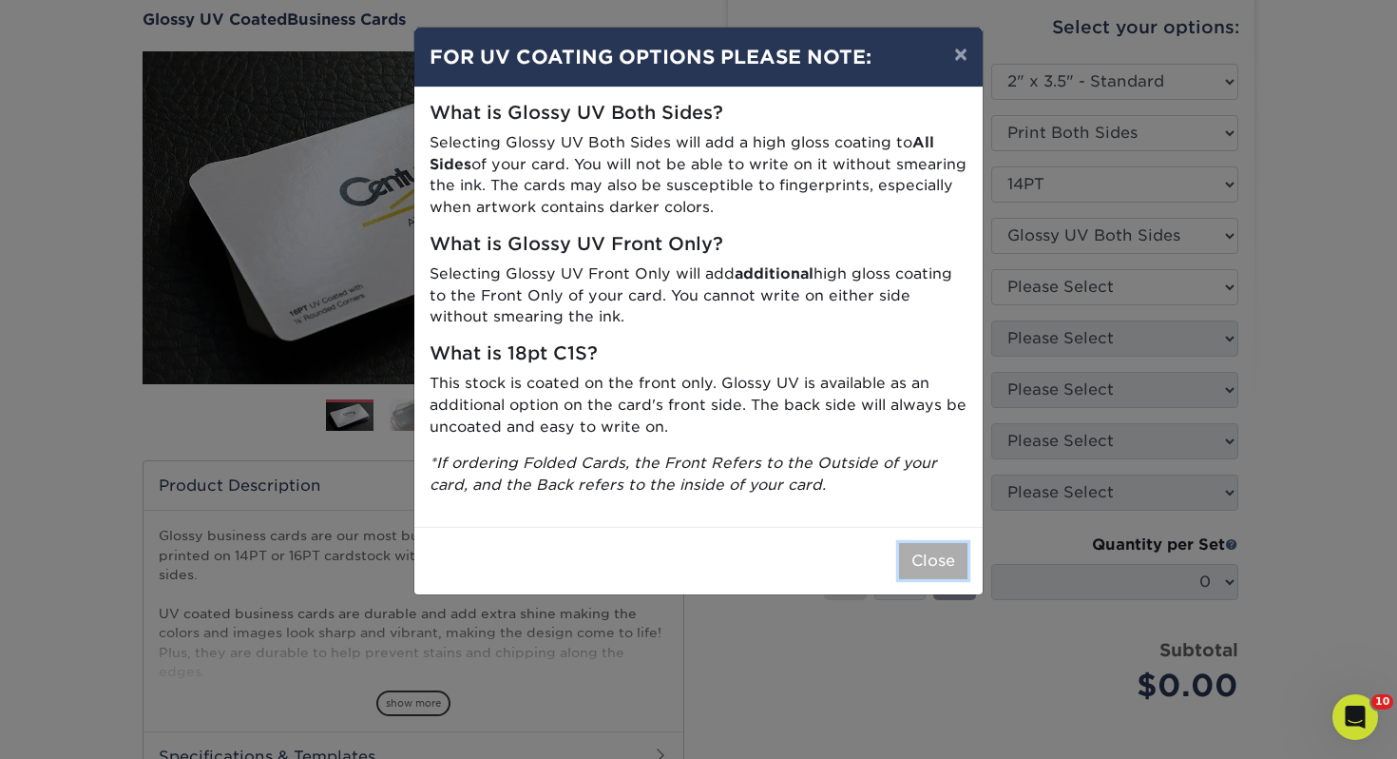
drag, startPoint x: 966, startPoint y: 555, endPoint x: 955, endPoint y: 548, distance: 12.9
click at [966, 554] on button "Close" at bounding box center [933, 561] width 68 height 36
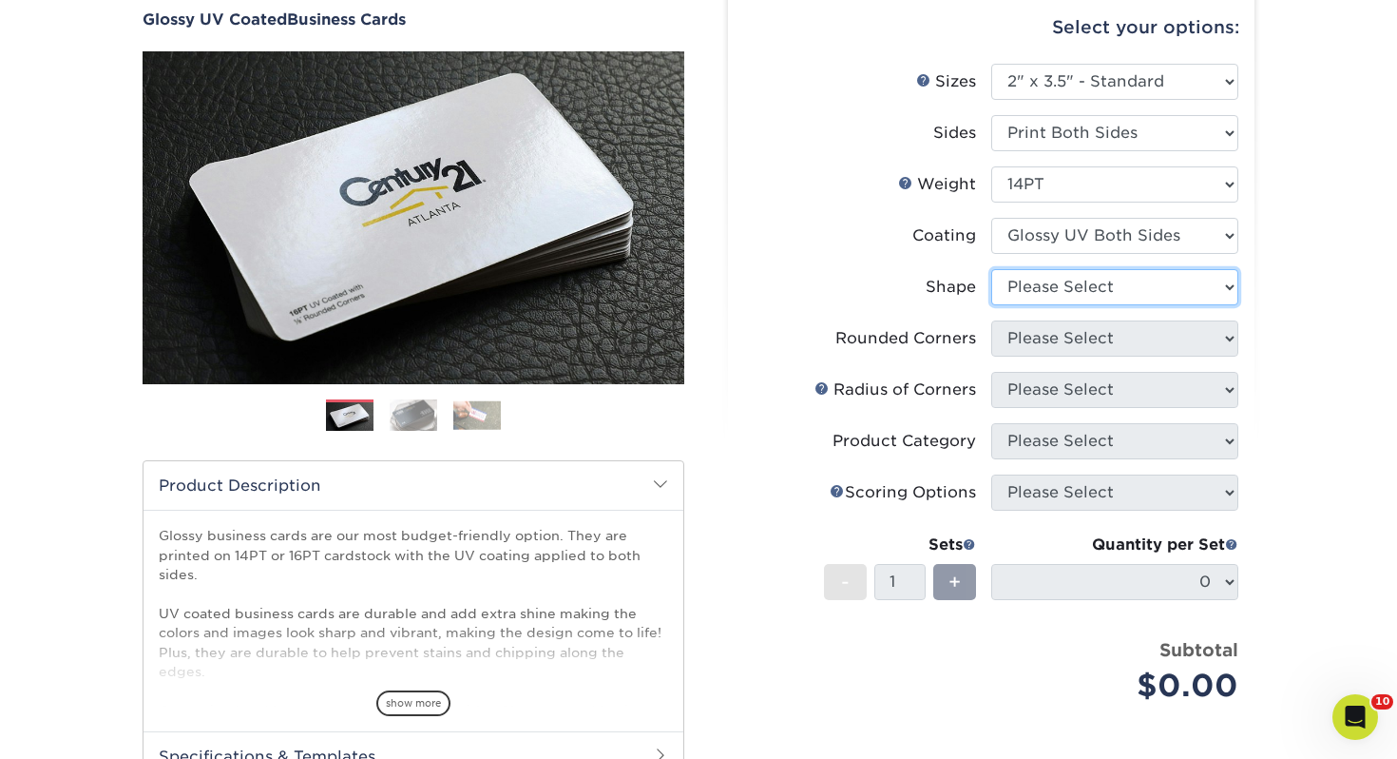
click at [1115, 289] on select "Please Select Standard" at bounding box center [1114, 287] width 247 height 36
select select "standard"
click at [991, 269] on select "Please Select Standard" at bounding box center [1114, 287] width 247 height 36
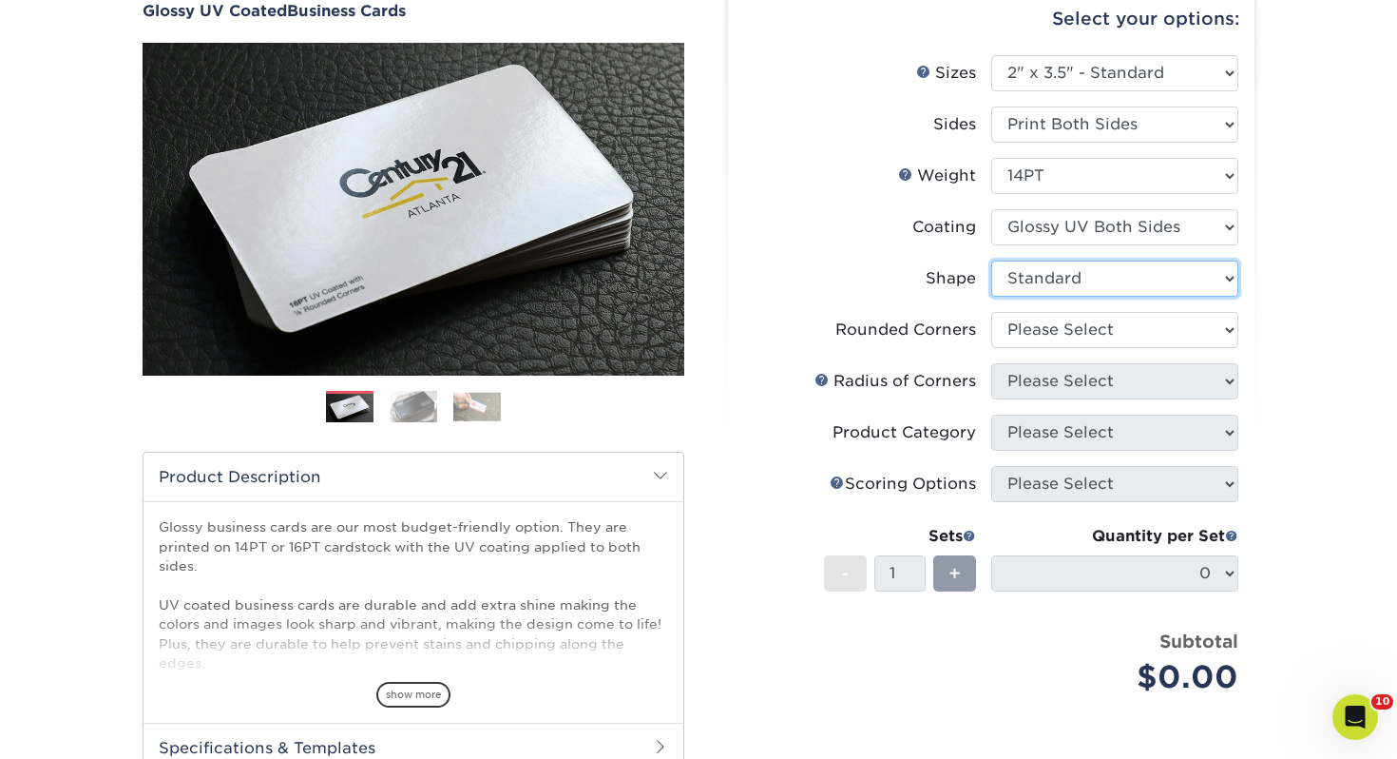
scroll to position [189, 0]
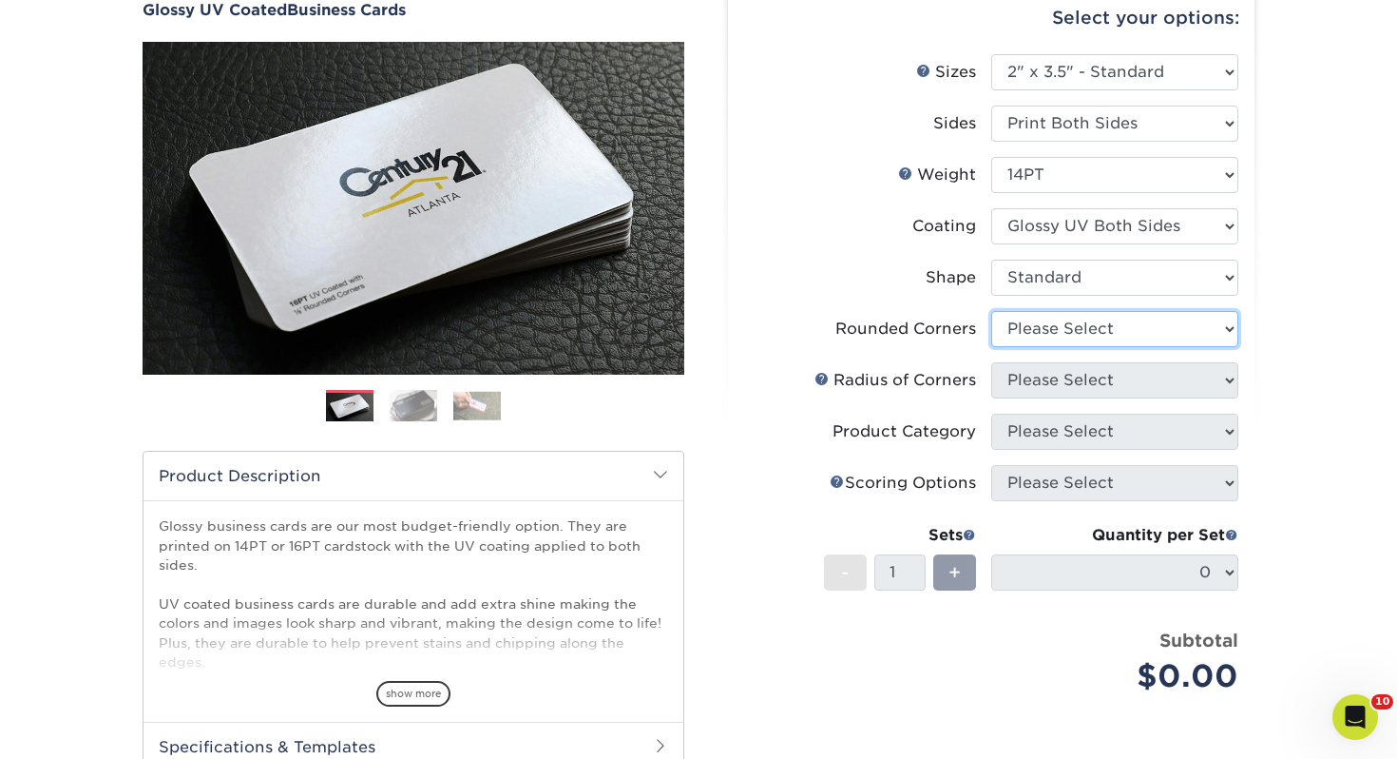
click at [1064, 321] on select "Please Select Yes - Round 2 Corners Yes - Round 4 Corners No" at bounding box center [1114, 329] width 247 height 36
select select "0"
click at [991, 311] on select "Please Select Yes - Round 2 Corners Yes - Round 4 Corners No" at bounding box center [1114, 329] width 247 height 36
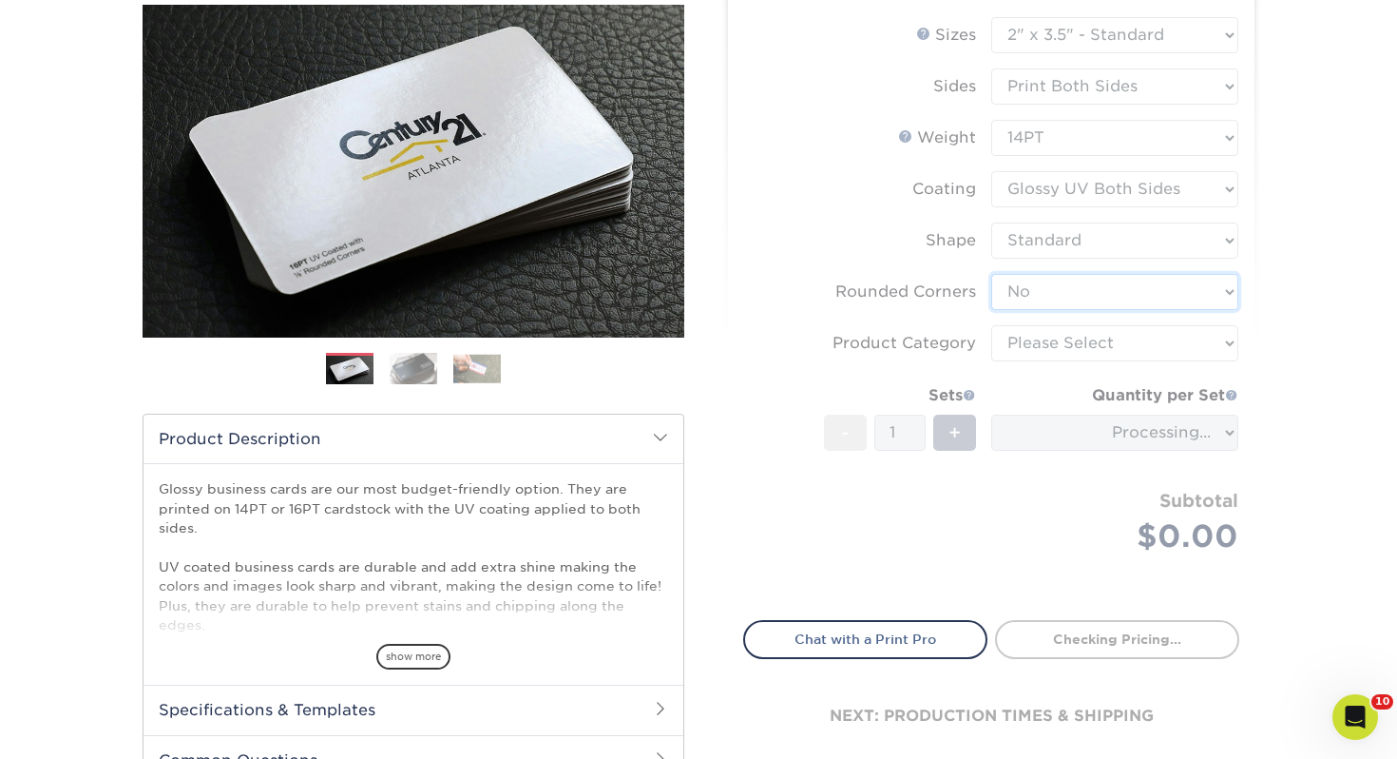
scroll to position [233, 0]
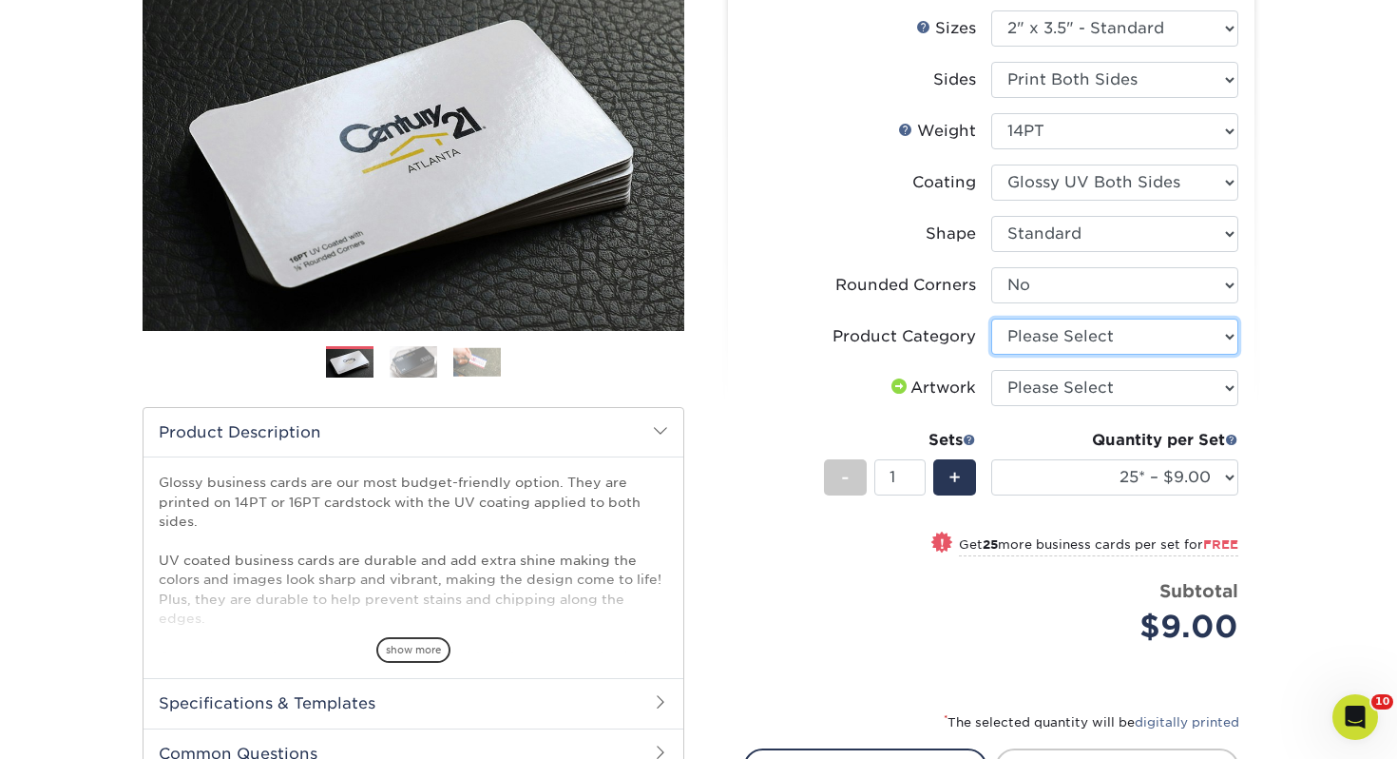
click at [1047, 336] on select "Please Select Business Cards" at bounding box center [1114, 336] width 247 height 36
select select "3b5148f1-0588-4f88-a218-97bcfdce65c1"
click at [991, 318] on select "Please Select Business Cards" at bounding box center [1114, 336] width 247 height 36
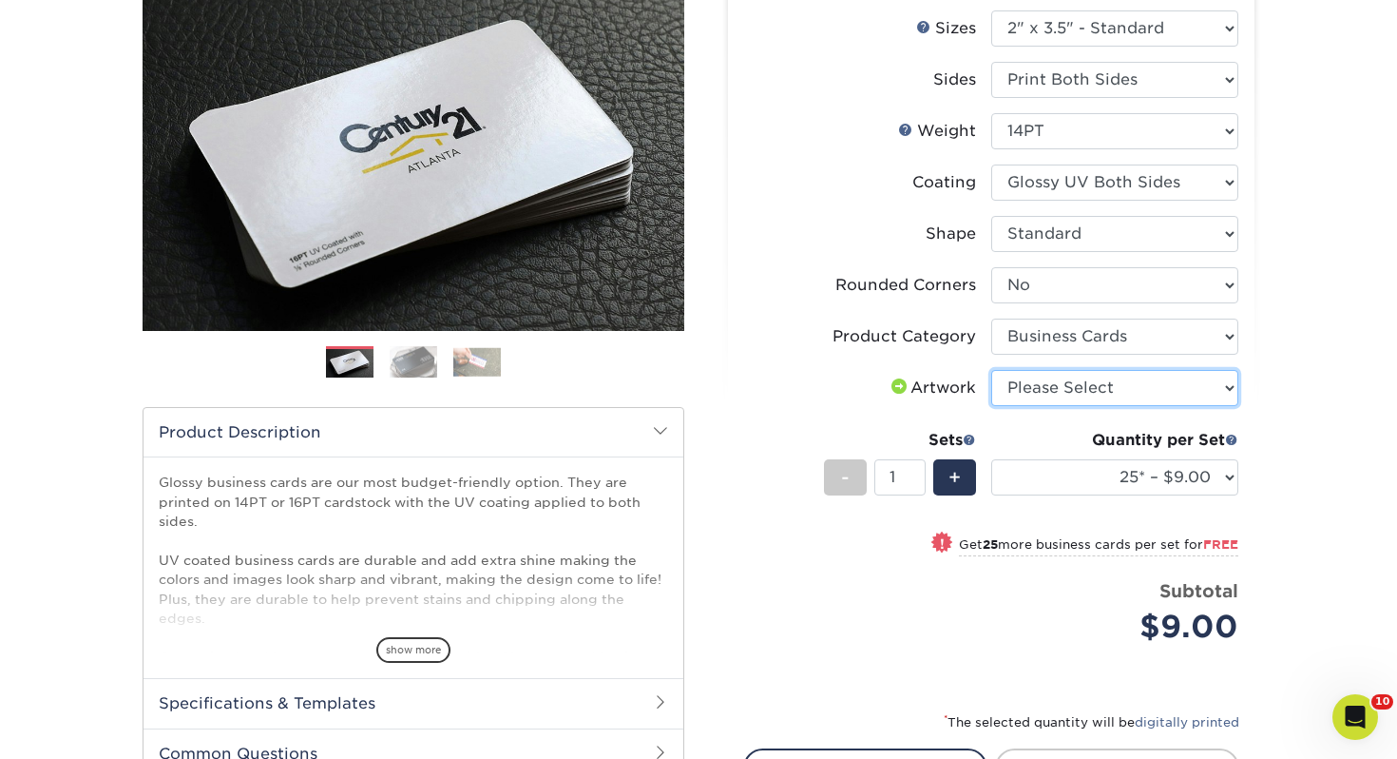
click at [1064, 392] on select "Please Select I will upload files I need a design - $100" at bounding box center [1114, 388] width 247 height 36
select select "upload"
click at [991, 370] on select "Please Select I will upload files I need a design - $100" at bounding box center [1114, 388] width 247 height 36
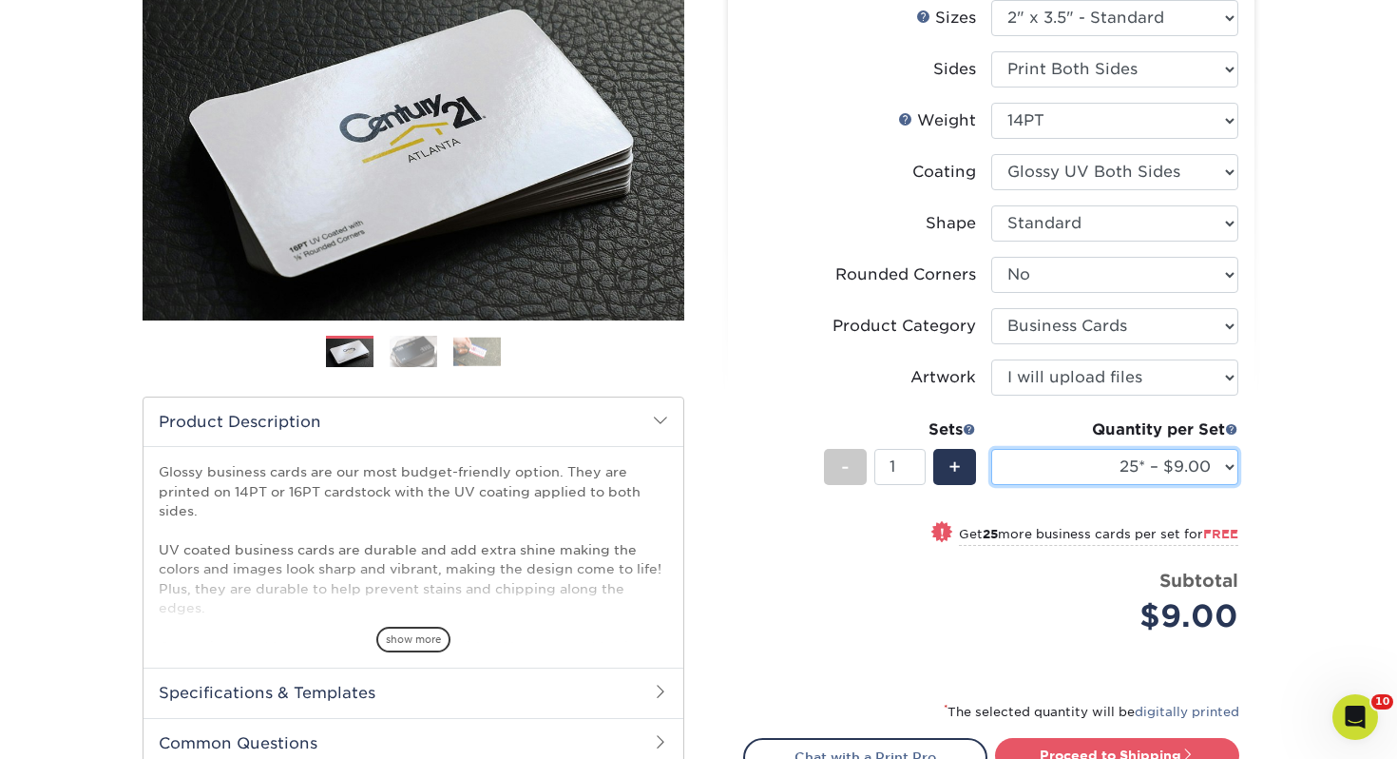
click at [1062, 480] on select "25* – $9.00 50* – $9.00 100* – $9.00 250* – $17.00 500 – $33.00 1000 – $42.00 2…" at bounding box center [1114, 467] width 247 height 36
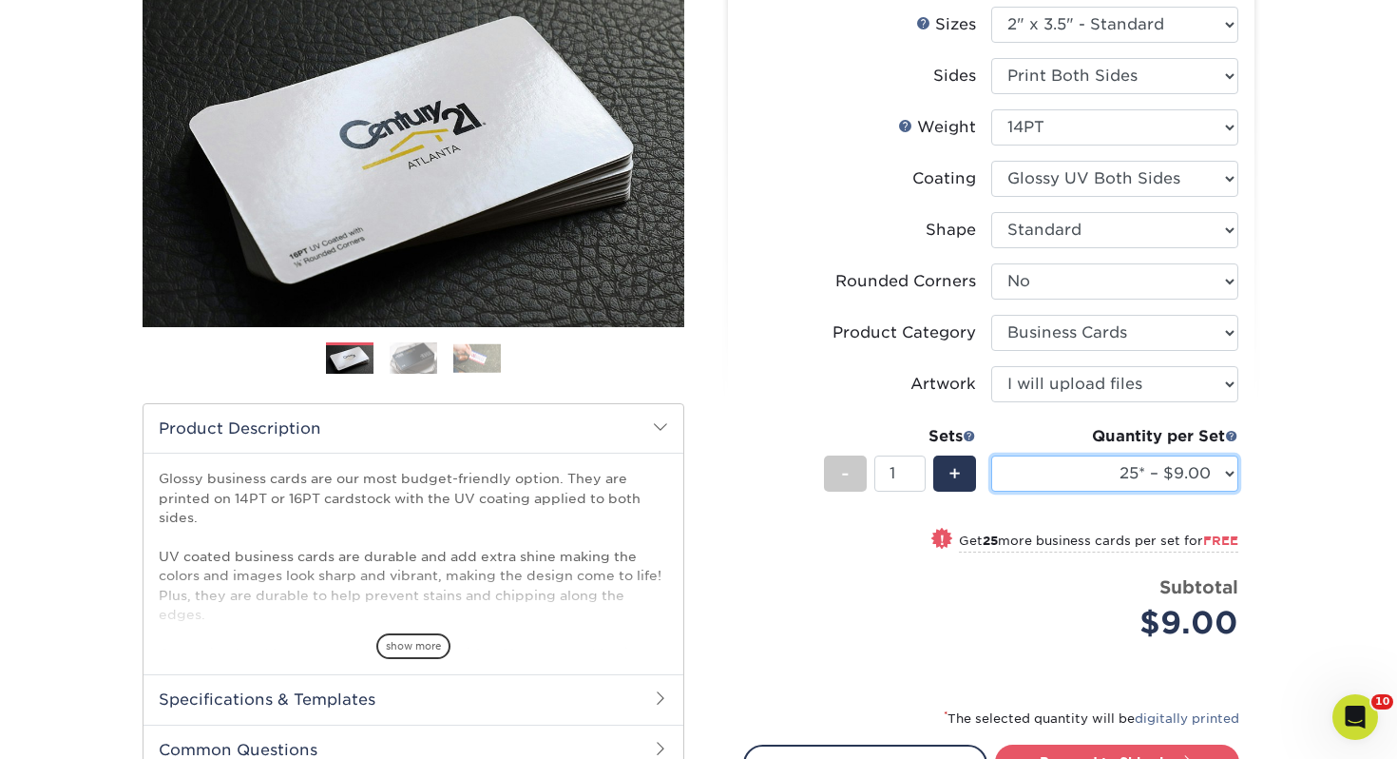
scroll to position [234, 0]
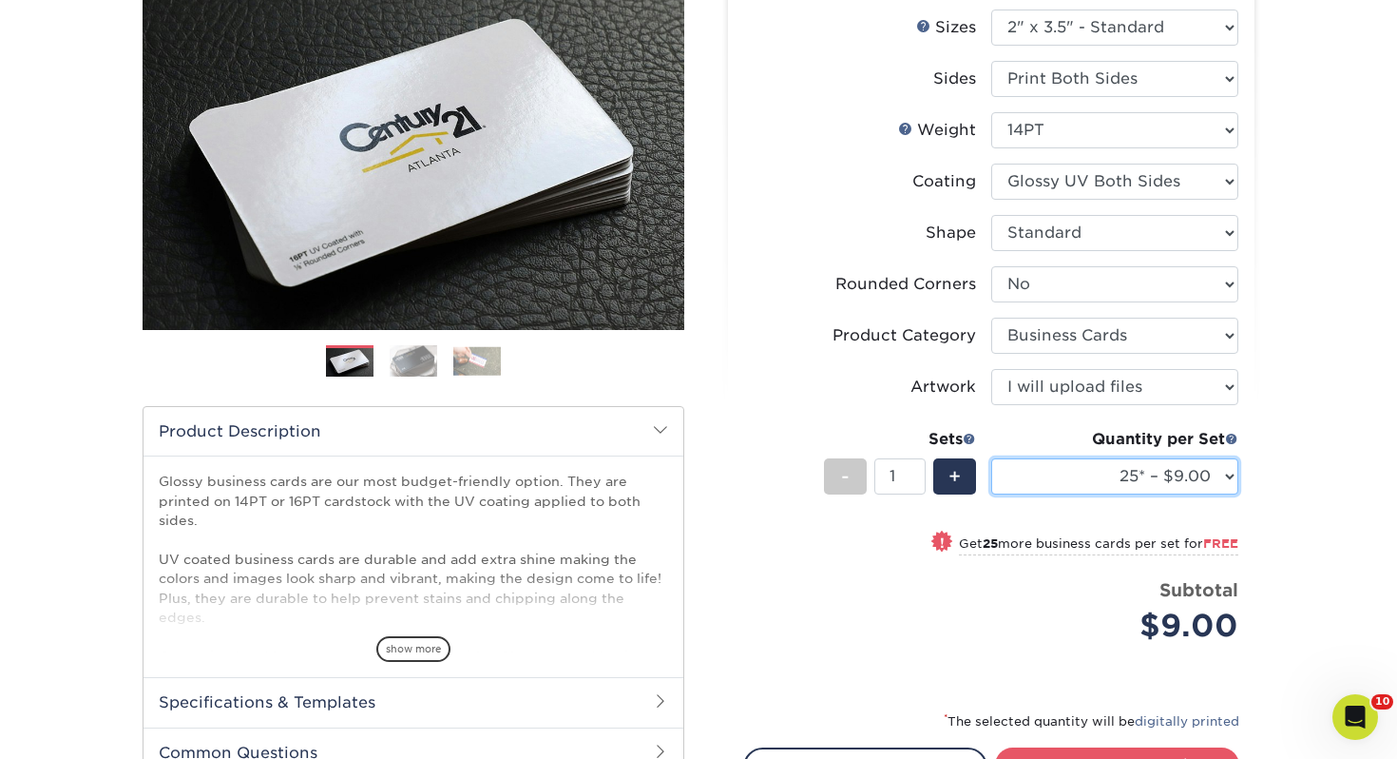
select select "250* – $17.00"
click at [991, 458] on select "25* – $9.00 50* – $9.00 100* – $9.00 250* – $17.00 500 – $33.00 1000 – $42.00 2…" at bounding box center [1114, 476] width 247 height 36
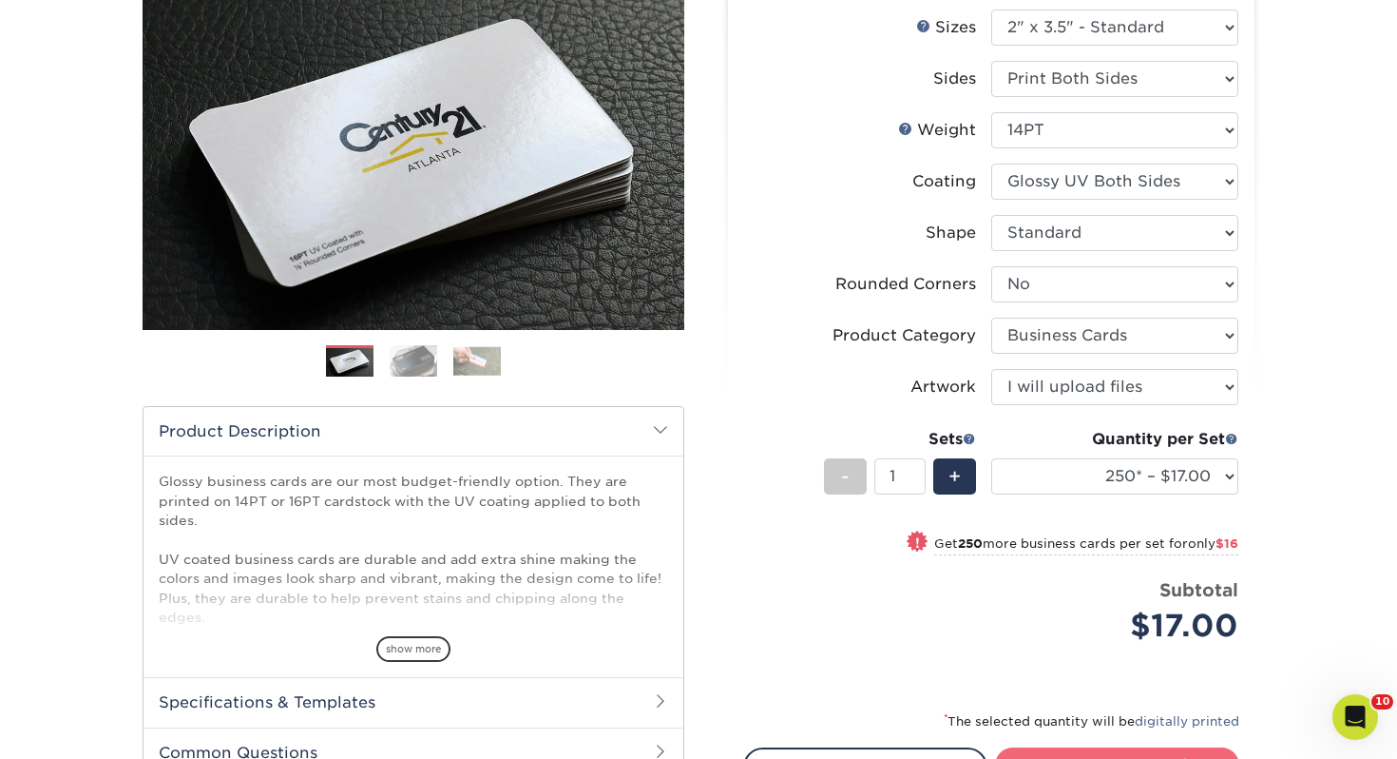
drag, startPoint x: 1057, startPoint y: 754, endPoint x: 1054, endPoint y: 740, distance: 13.6
click at [1057, 754] on link "Proceed to Shipping" at bounding box center [1117, 764] width 244 height 34
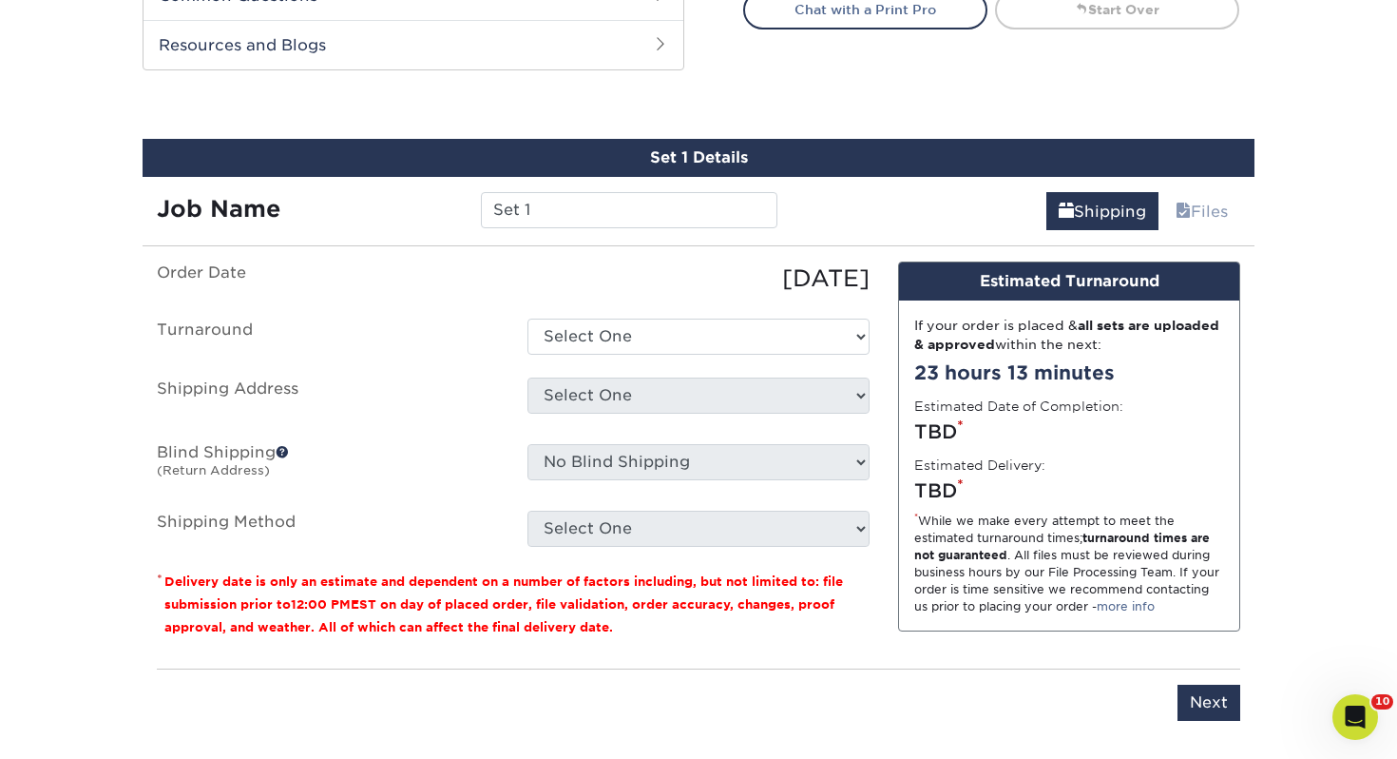
scroll to position [1032, 0]
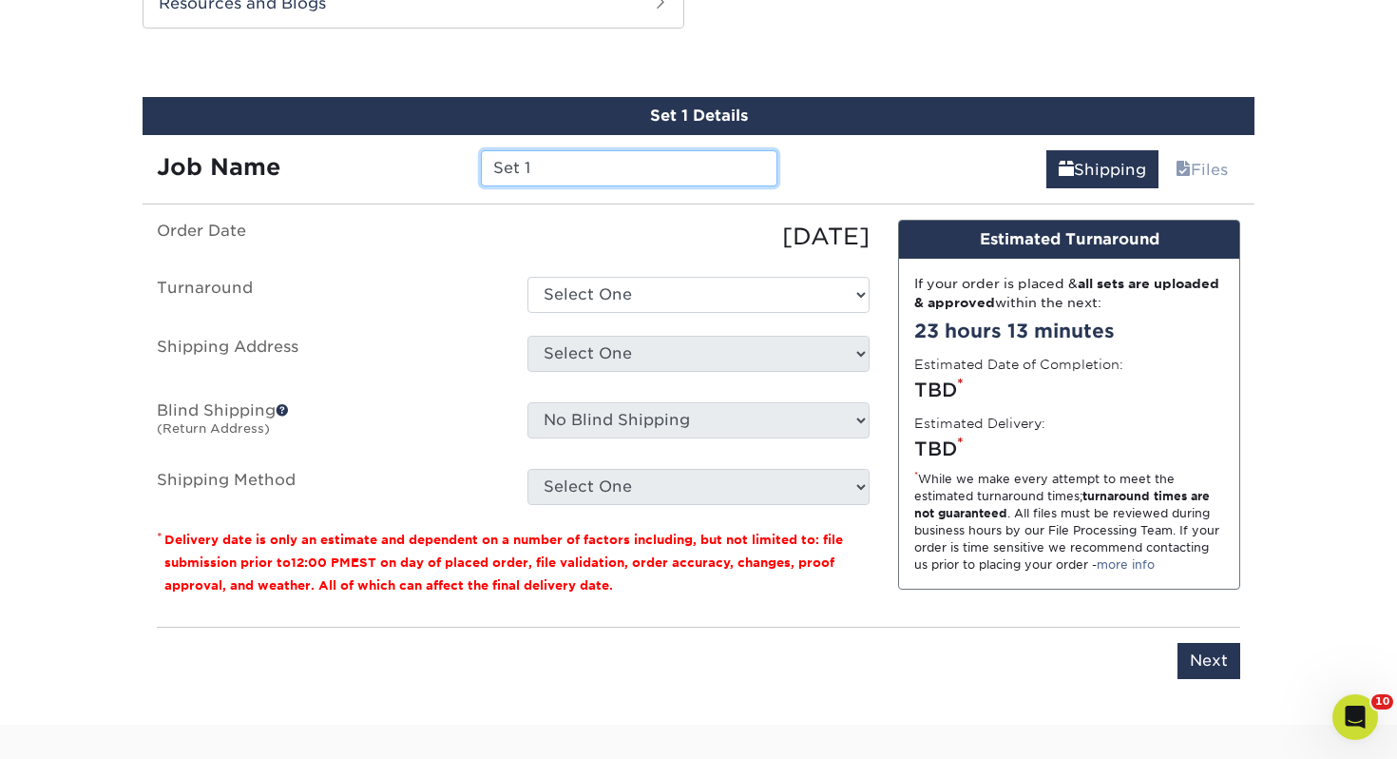
drag, startPoint x: 530, startPoint y: 163, endPoint x: 281, endPoint y: 135, distance: 250.6
click at [281, 135] on div "Job Name Set 1" at bounding box center [467, 161] width 649 height 53
type input "[PERSON_NAME]"
click at [662, 315] on ul "Order Date 08/22/2025 Turnaround Select One 2-4 Business Days 2 Day Next Busine…" at bounding box center [513, 362] width 713 height 285
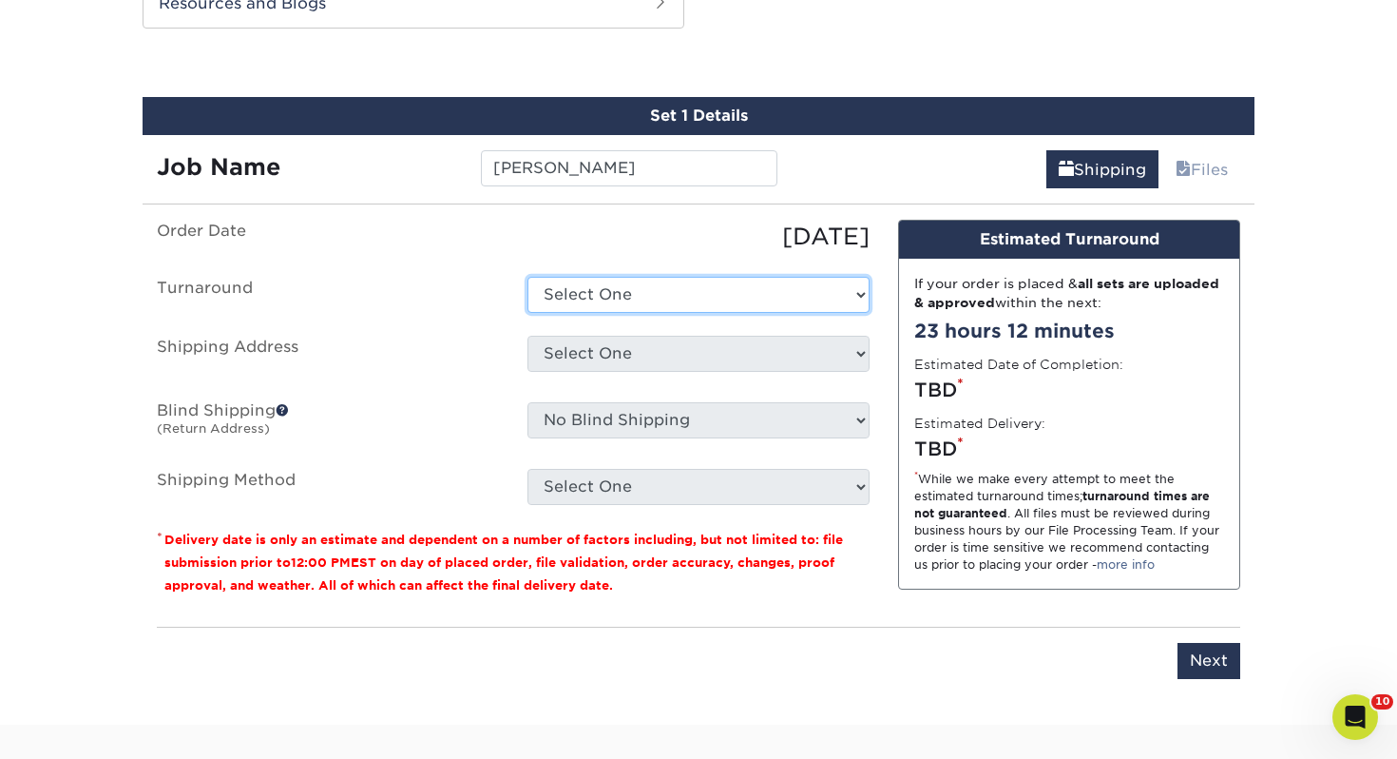
click at [658, 298] on select "Select One 2-4 Business Days 2 Day Next Business Day" at bounding box center [699, 295] width 342 height 36
select select "0d2015eb-ac6c-4252-b2f1-1c5560e96a65"
click at [528, 277] on select "Select One 2-4 Business Days 2 Day Next Business Day" at bounding box center [699, 295] width 342 height 36
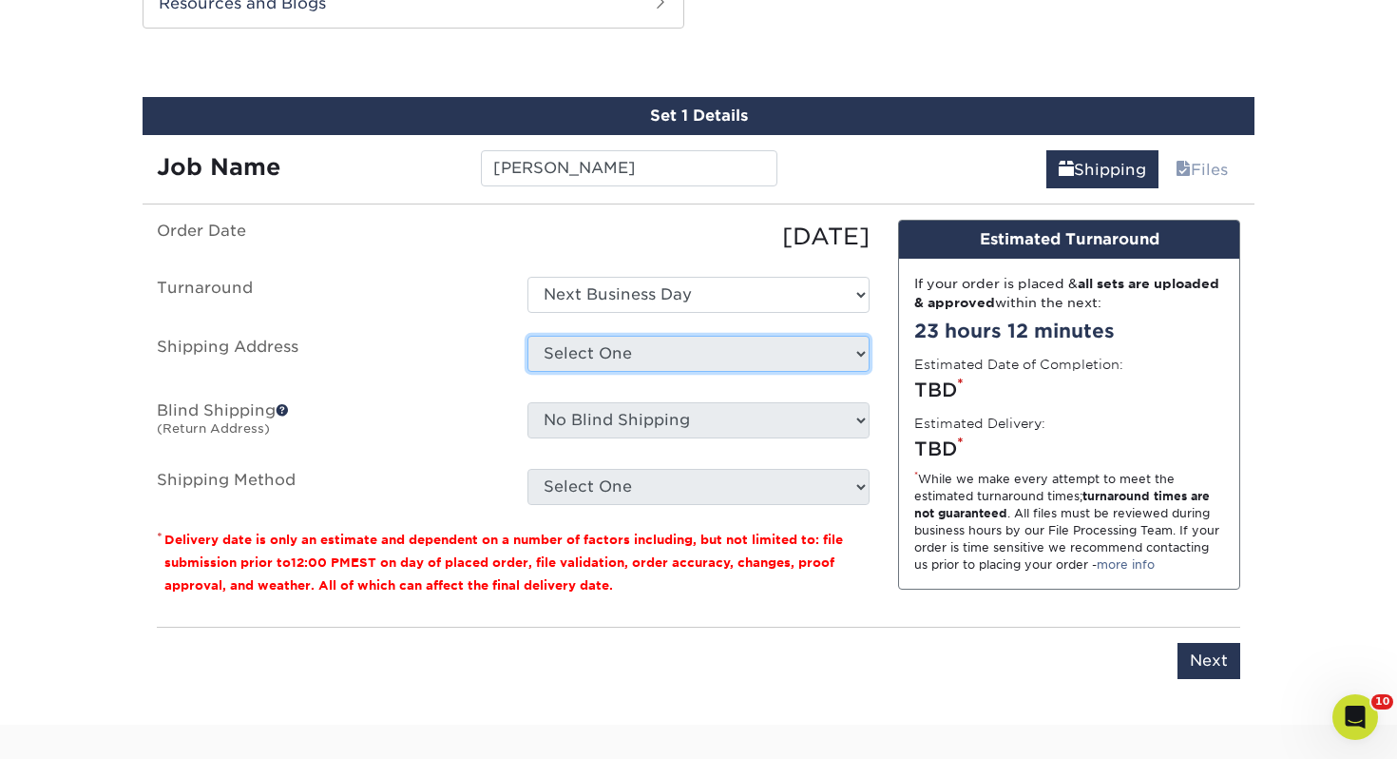
click at [625, 347] on select "Select One Adrian, MI Akron, OH" at bounding box center [699, 354] width 342 height 36
select select "243972"
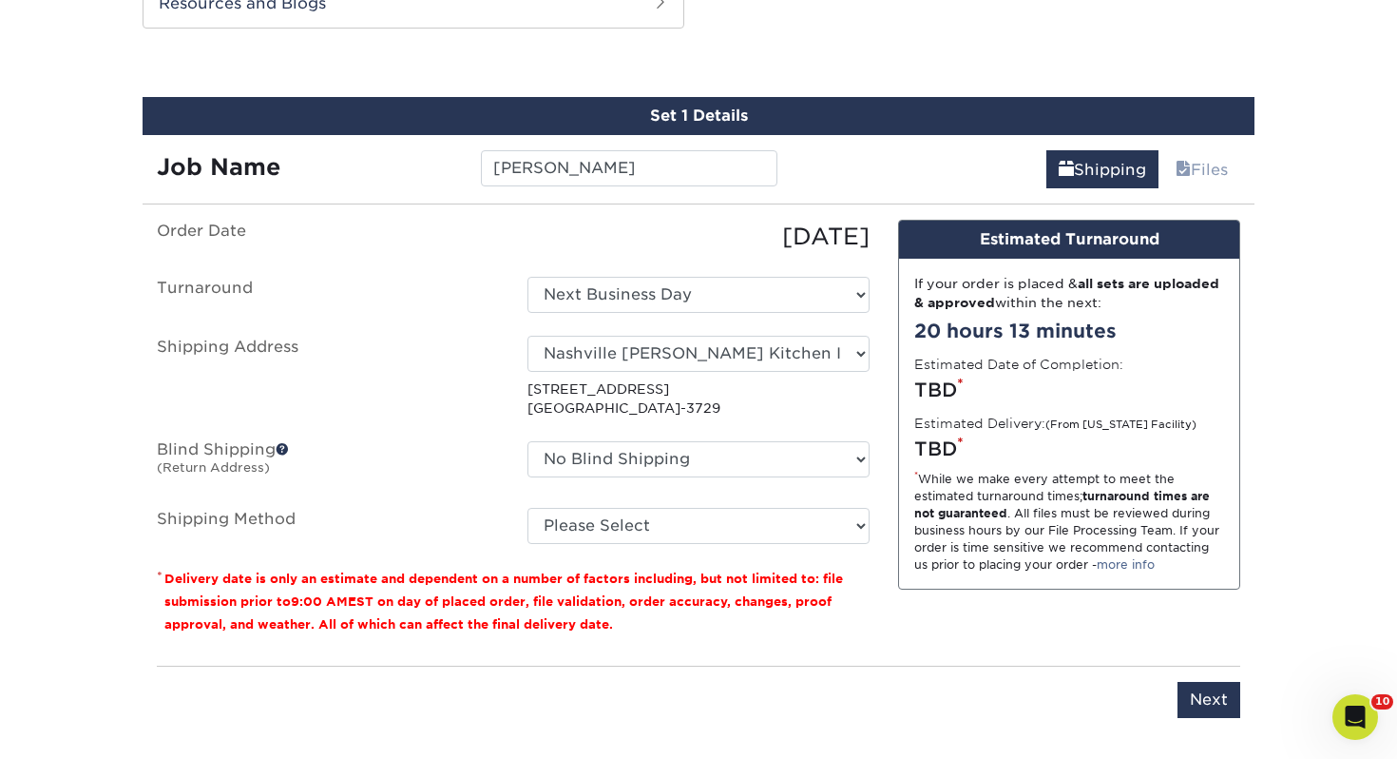
click at [608, 493] on ul "Order Date 08/22/2025 Turnaround Select One 2-4 Business Days 2 Day Next Busine…" at bounding box center [513, 382] width 713 height 324
click at [602, 509] on select "Please Select Ground Shipping (+$7.84) 3 Day Shipping Service (+$15.33) 2 Day A…" at bounding box center [699, 526] width 342 height 36
select select "03"
click at [528, 508] on select "Please Select Ground Shipping (+$7.84) 3 Day Shipping Service (+$15.33) 2 Day A…" at bounding box center [699, 526] width 342 height 36
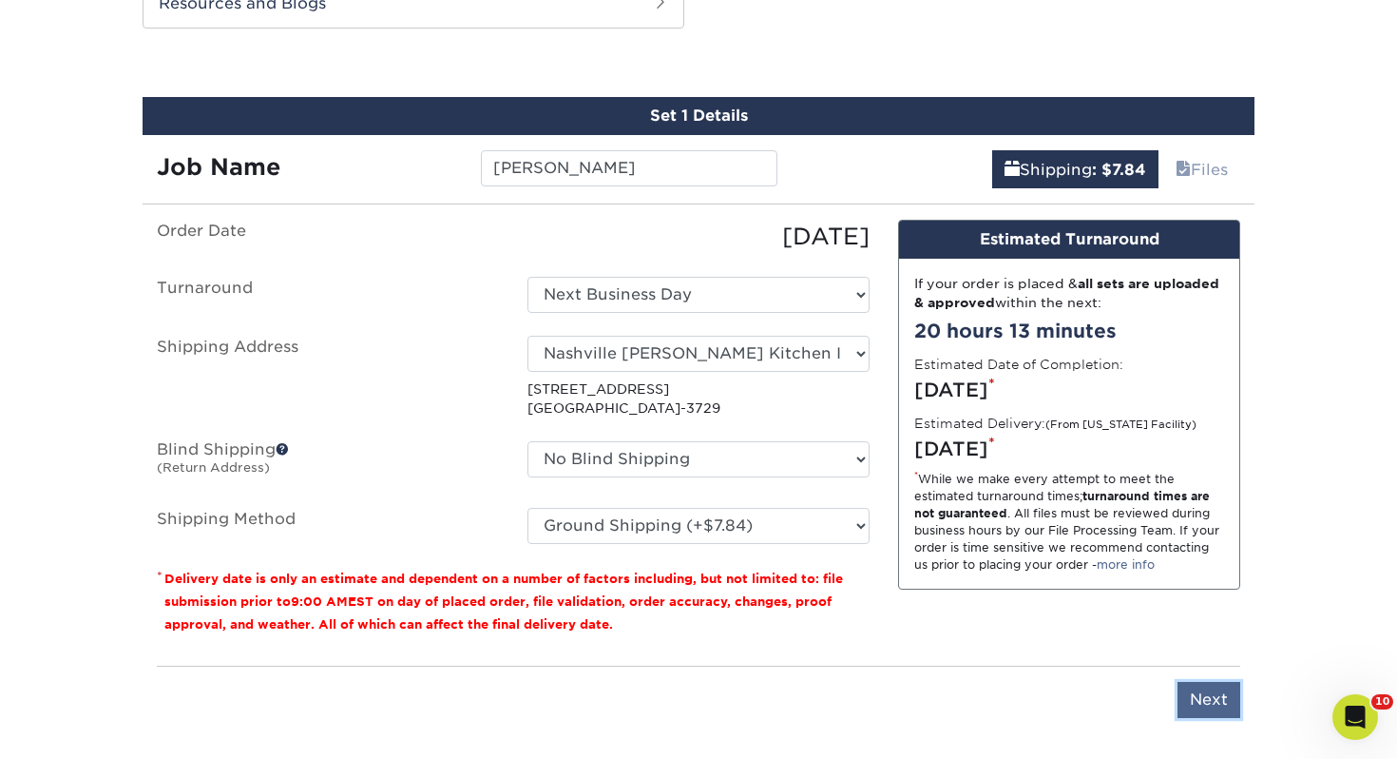
click at [1193, 691] on input "Next" at bounding box center [1209, 700] width 63 height 36
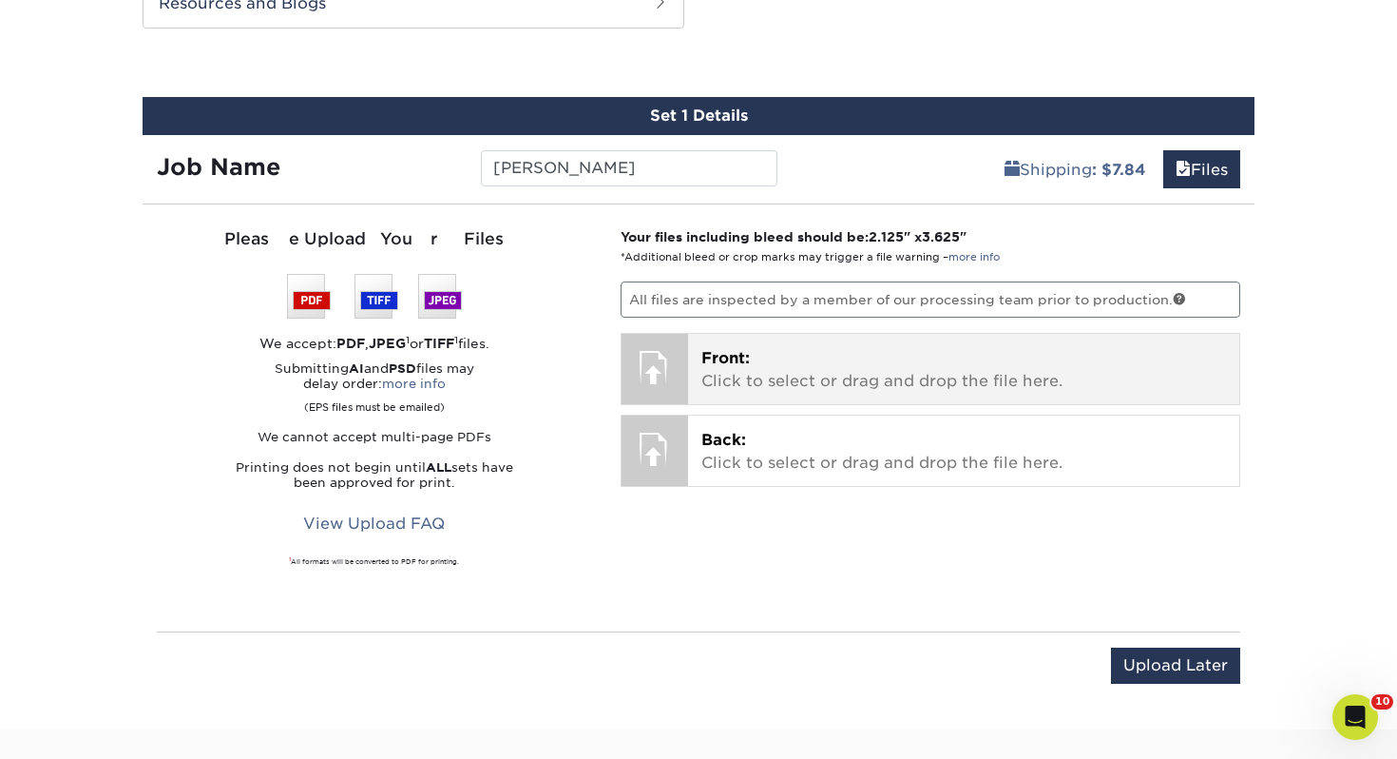
click at [900, 354] on p "Front: Click to select or drag and drop the file here." at bounding box center [965, 370] width 526 height 46
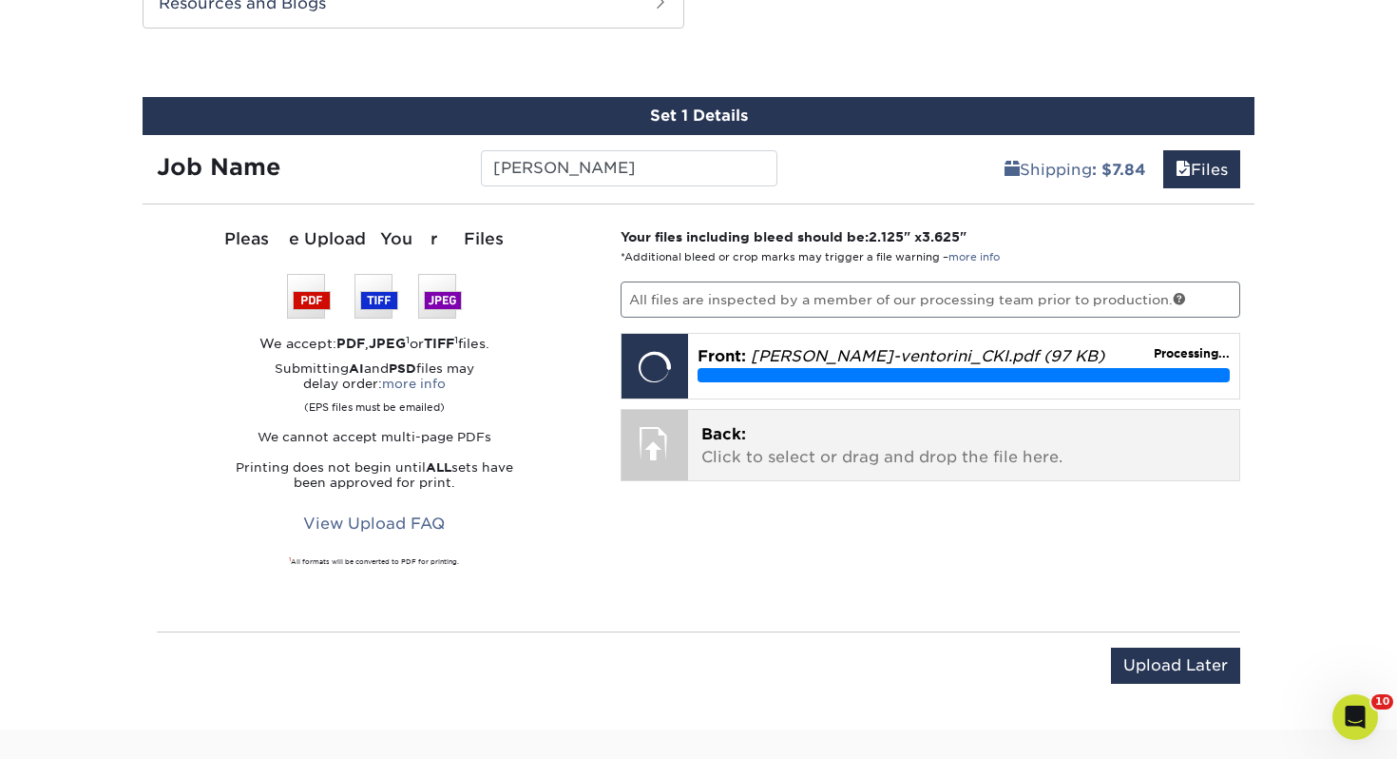
click at [783, 445] on p "Back: Click to select or drag and drop the file here." at bounding box center [965, 446] width 526 height 46
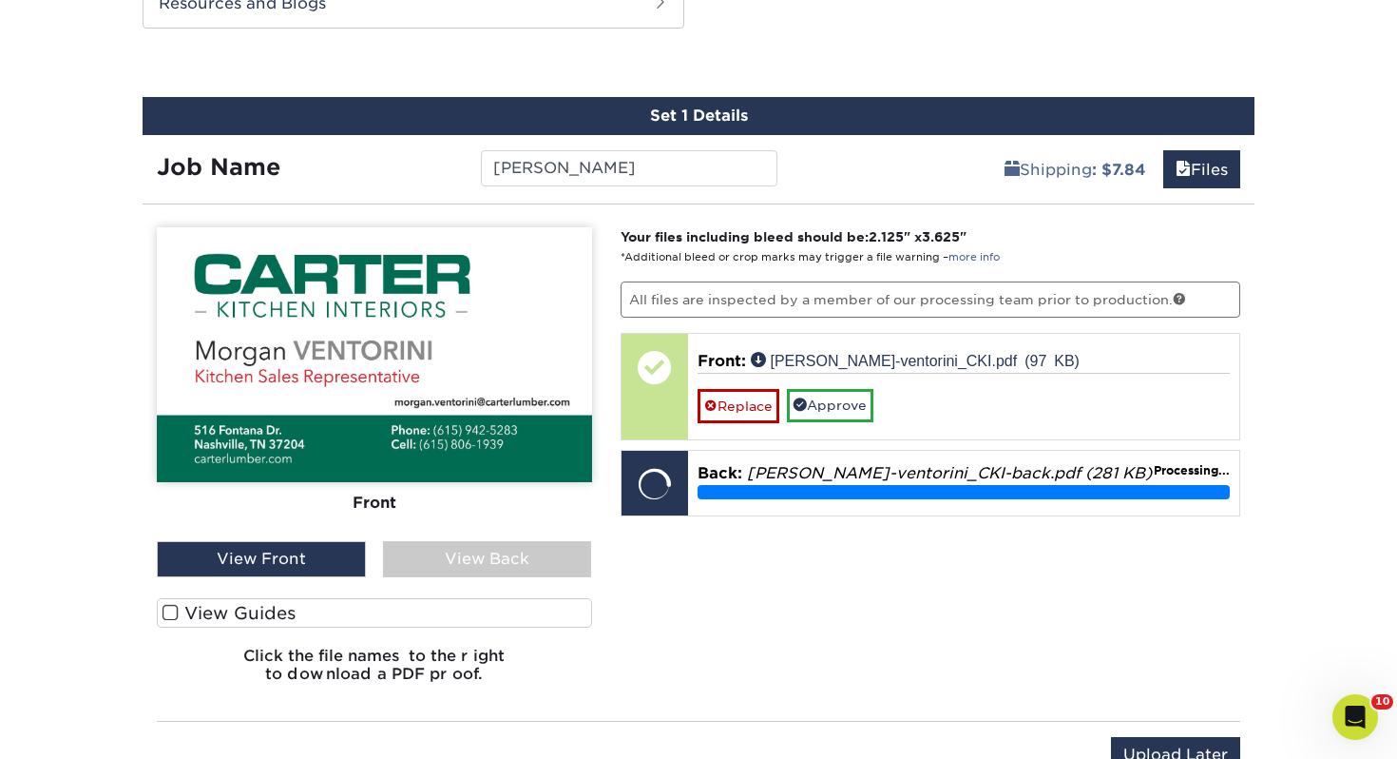
click at [520, 621] on label "View Guides" at bounding box center [374, 612] width 435 height 29
click at [0, 0] on input "View Guides" at bounding box center [0, 0] width 0 height 0
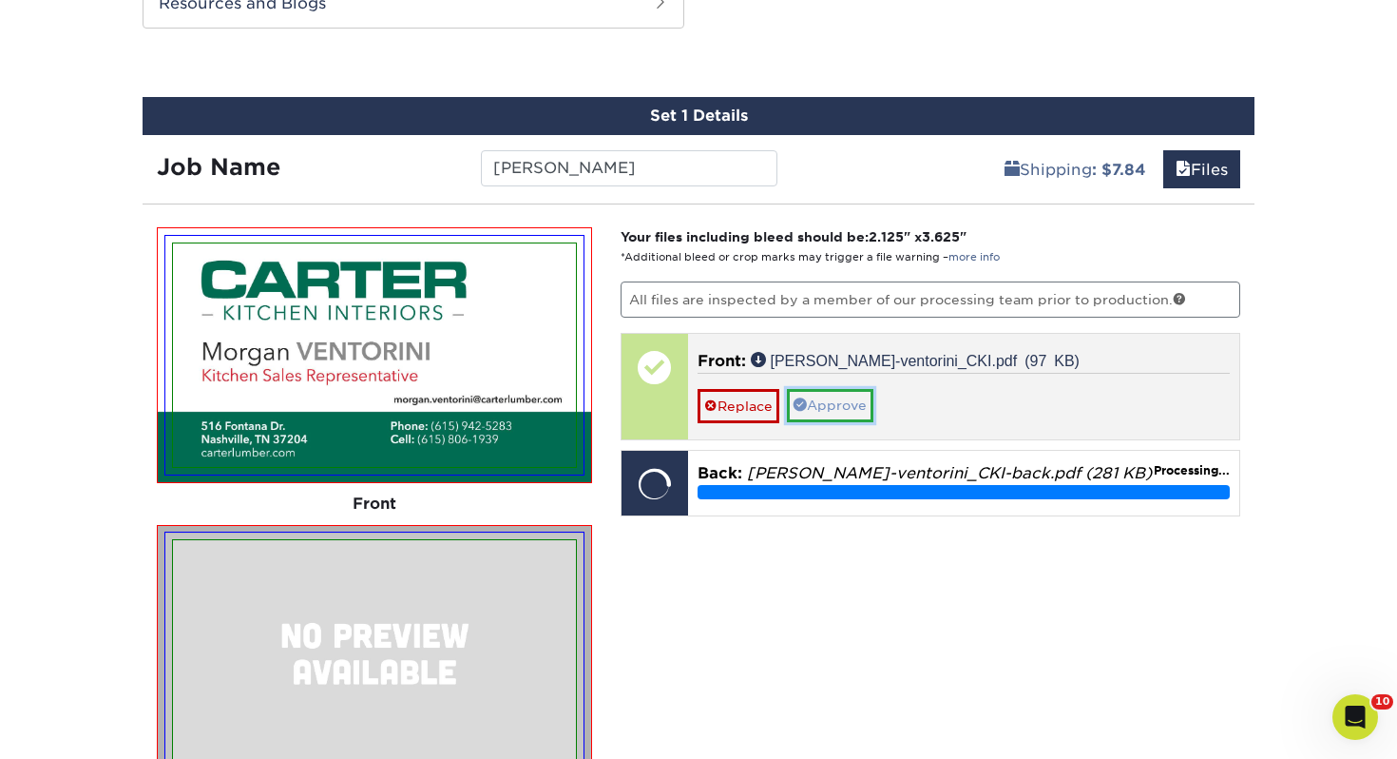
click at [846, 411] on link "Approve" at bounding box center [830, 405] width 87 height 32
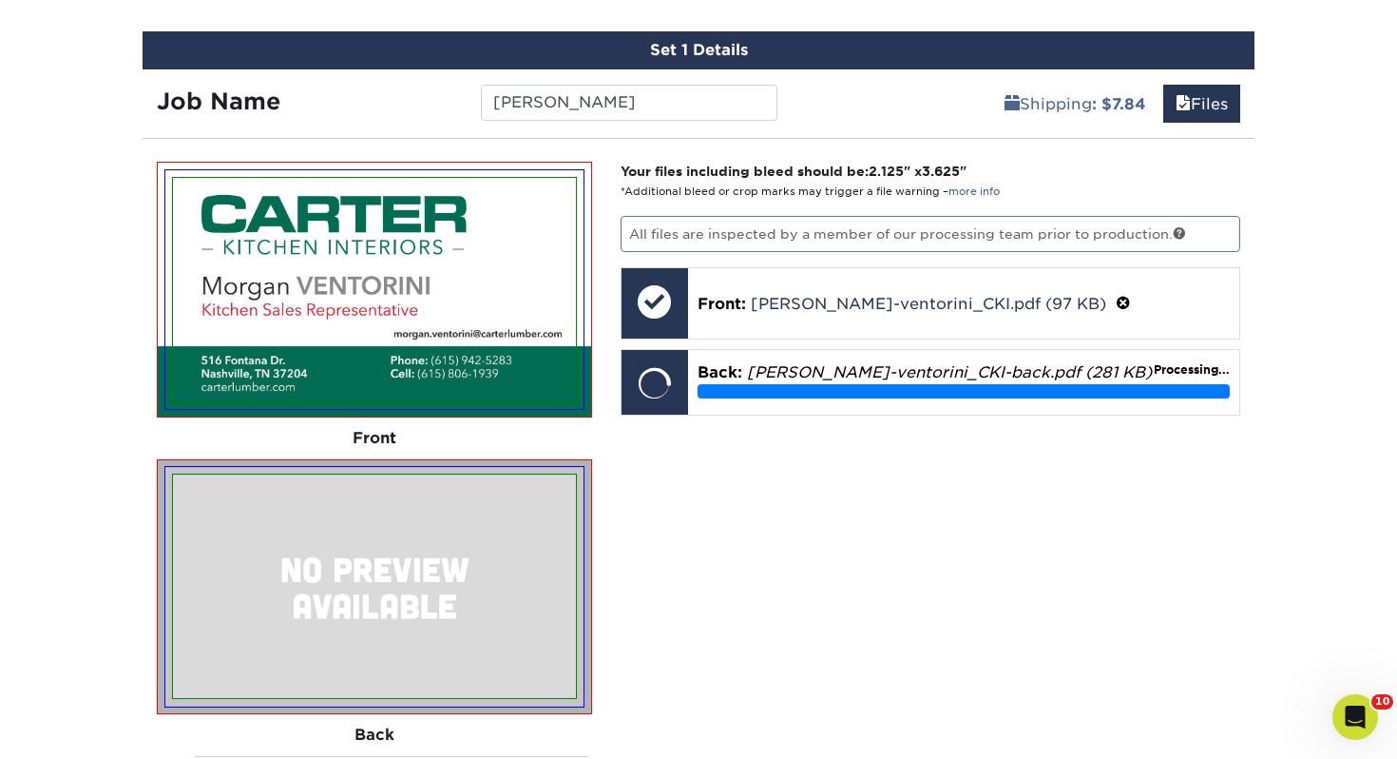
scroll to position [1162, 0]
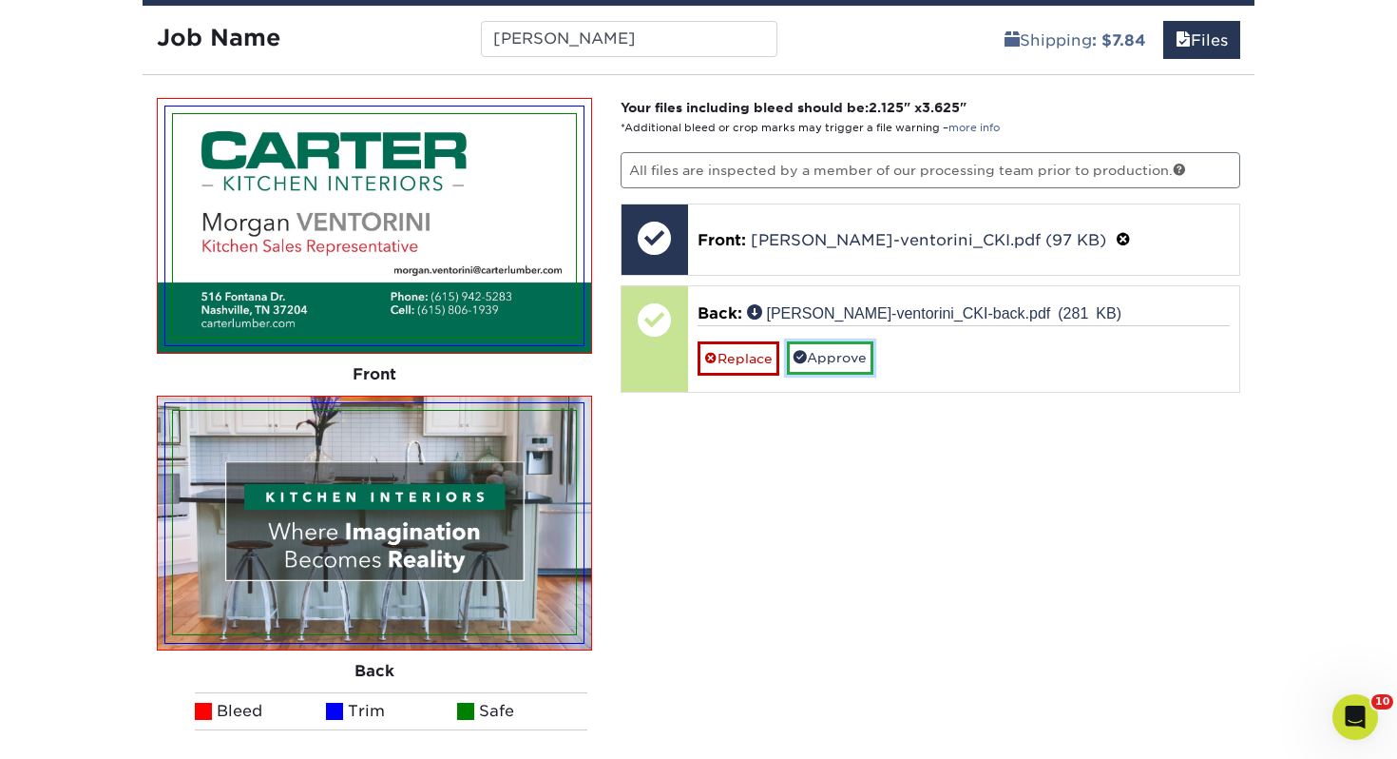
click at [822, 362] on link "Approve" at bounding box center [830, 357] width 87 height 32
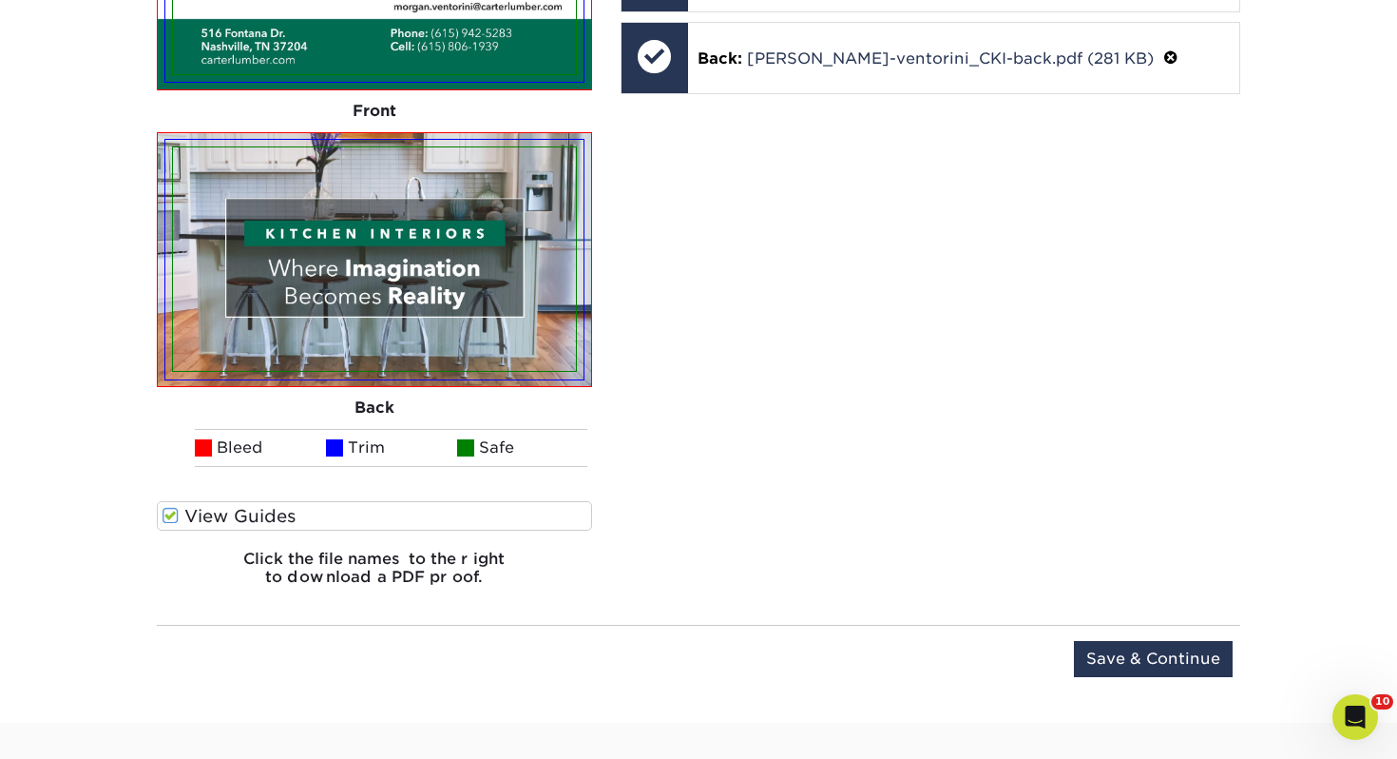
scroll to position [1528, 0]
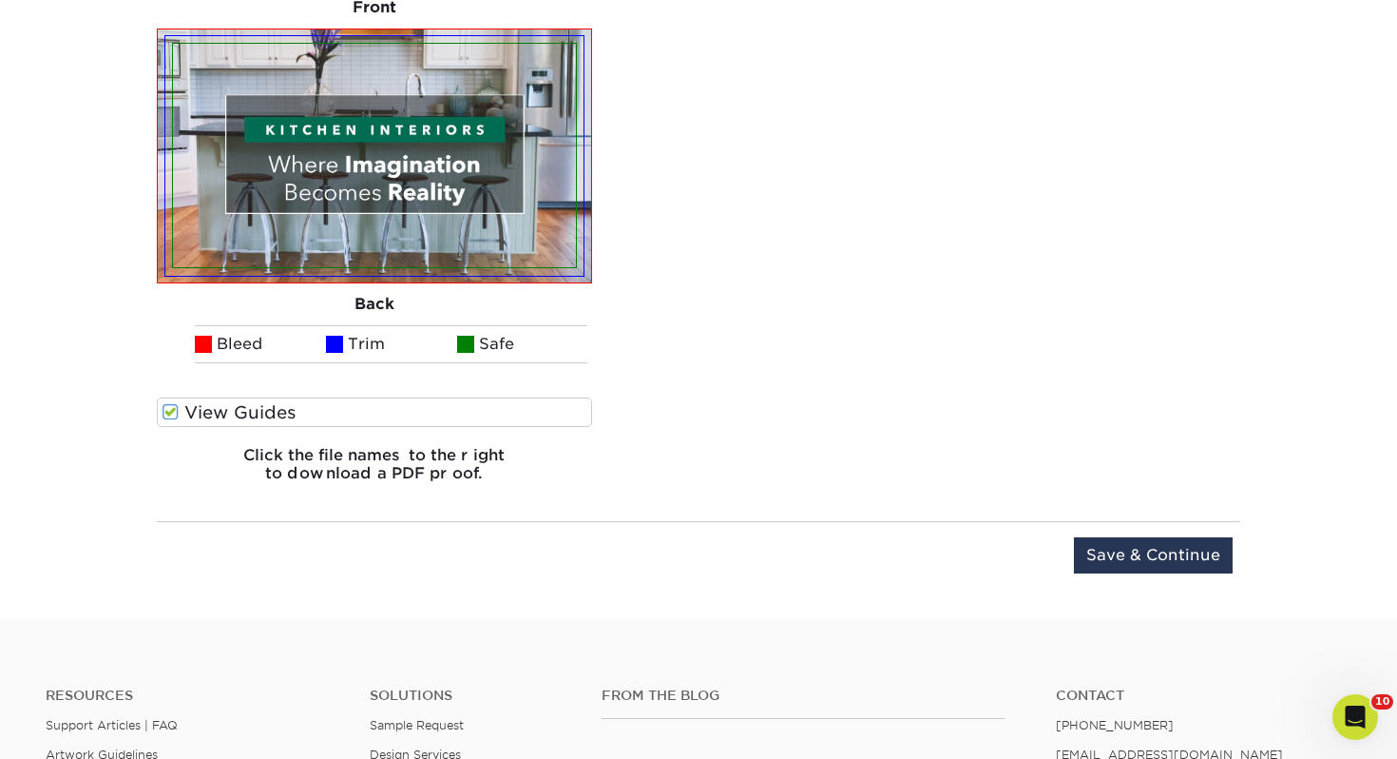
click at [1142, 525] on div "Upload Later Save & Continue Continue" at bounding box center [699, 558] width 1084 height 75
click at [1136, 537] on input "Save & Continue" at bounding box center [1153, 555] width 159 height 36
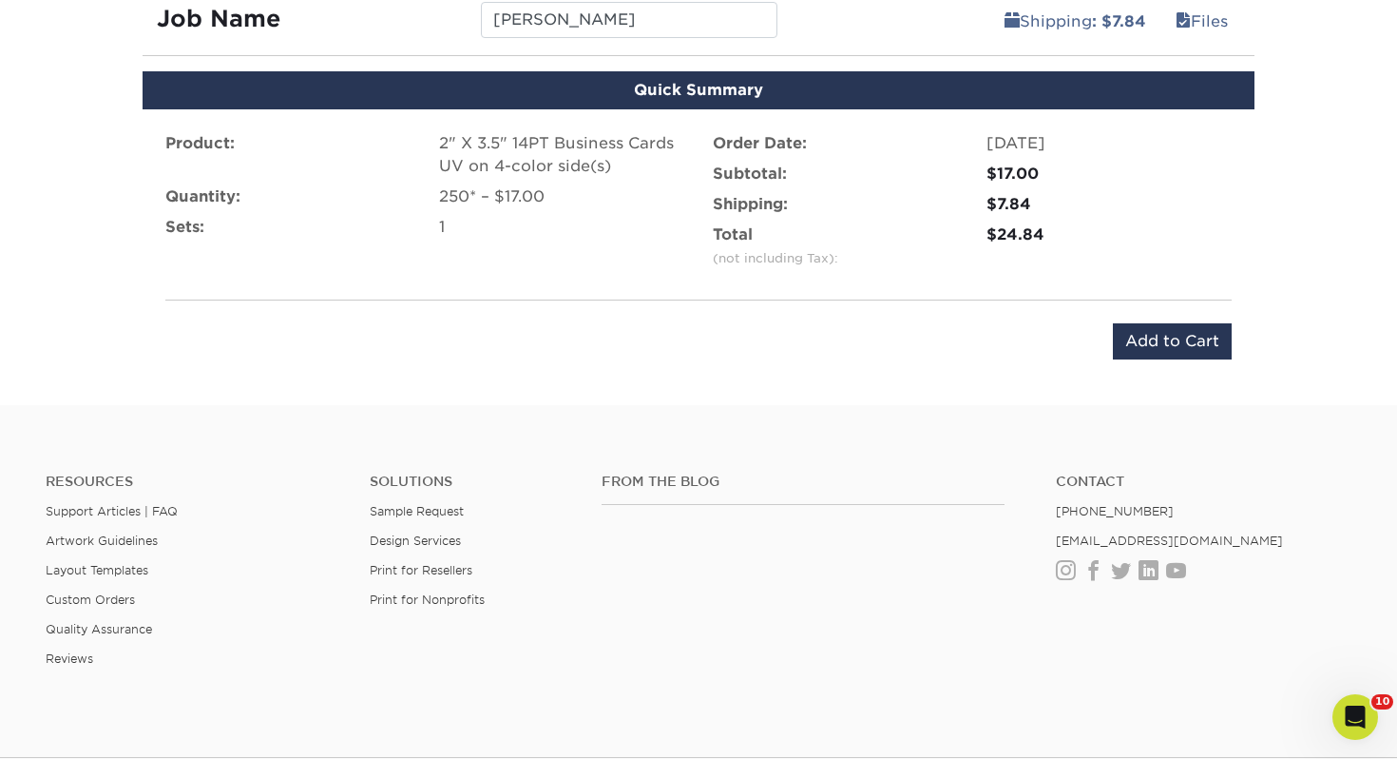
scroll to position [1162, 0]
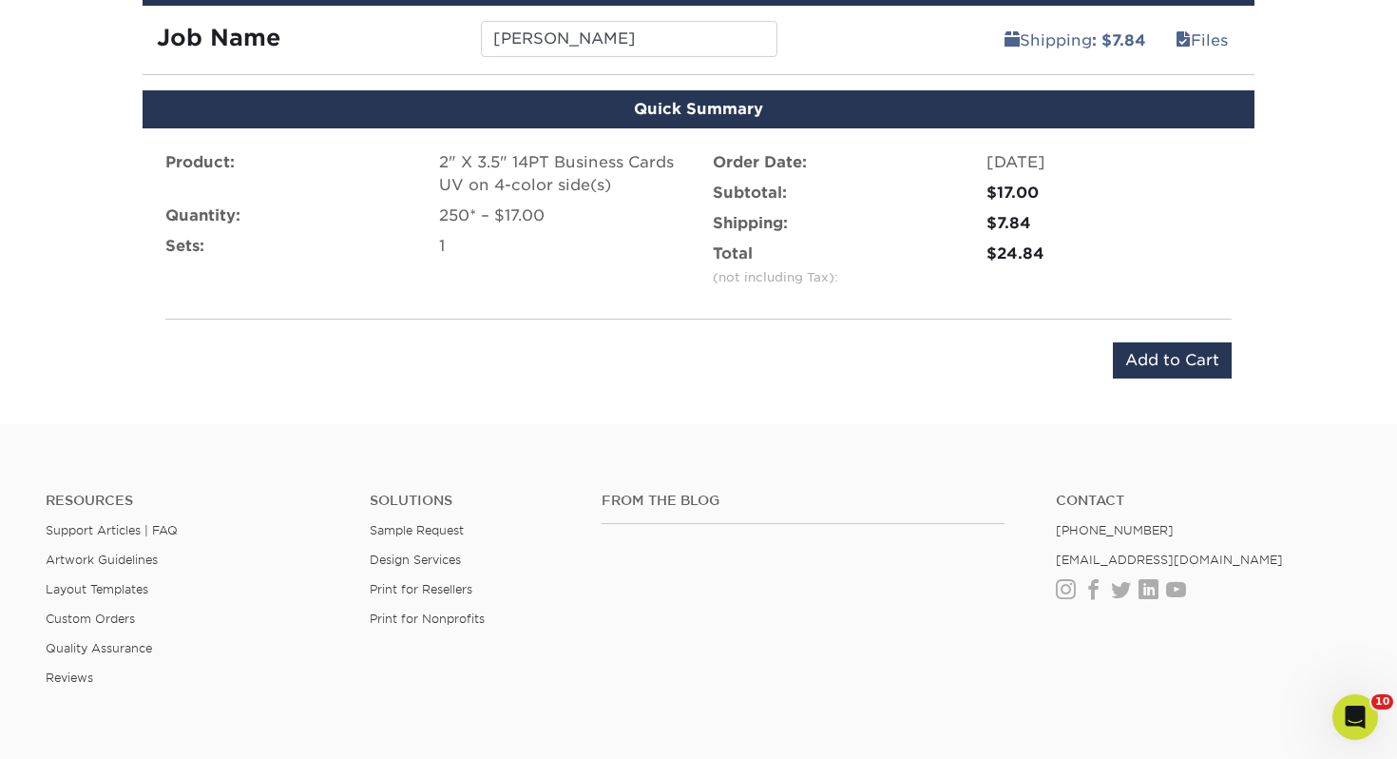
click at [1172, 335] on div "Product: 2" X 3.5" 14PT Business Cards UV on 4-color side(s) Quantity: 250* – $…" at bounding box center [699, 264] width 1112 height 273
click at [1167, 345] on input "Add to Cart" at bounding box center [1172, 360] width 119 height 36
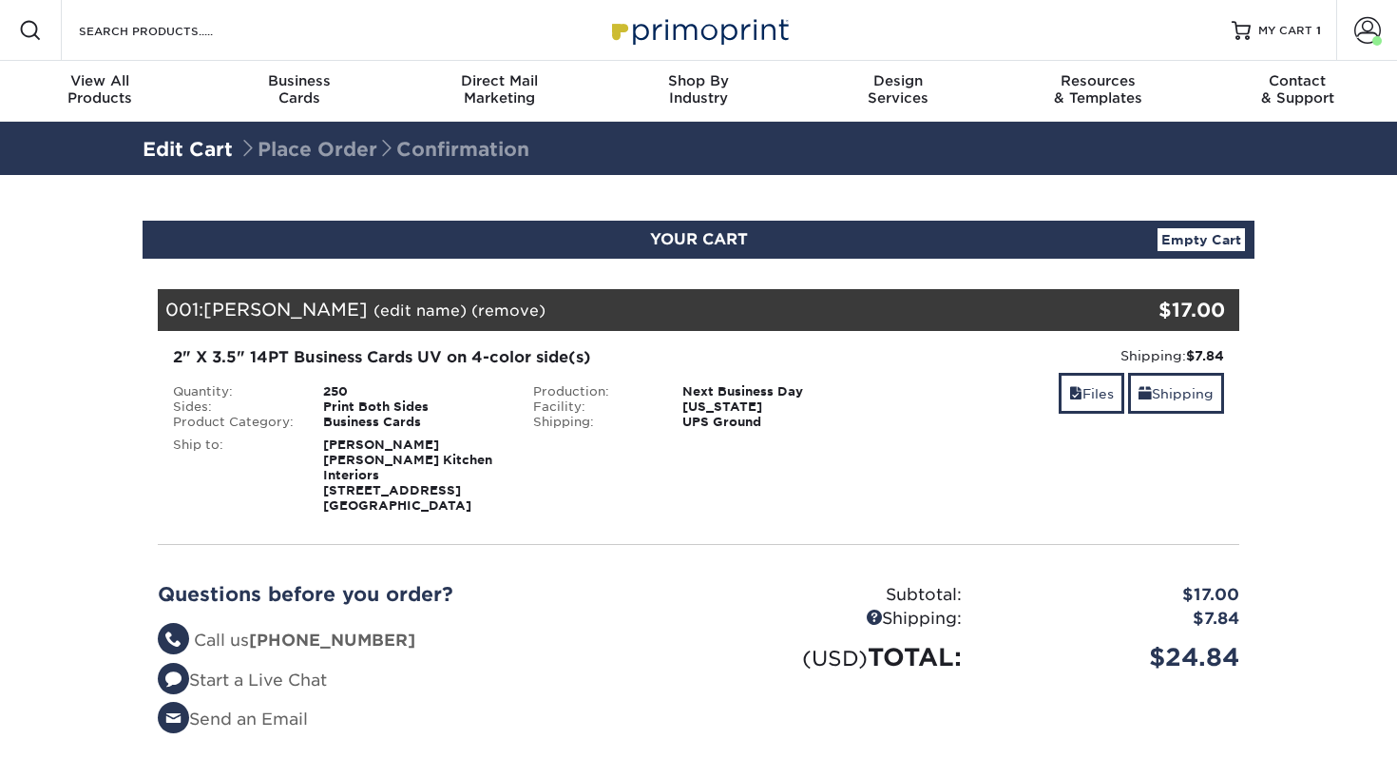
select select "243972"
click at [1189, 408] on link "Shipping" at bounding box center [1176, 393] width 96 height 41
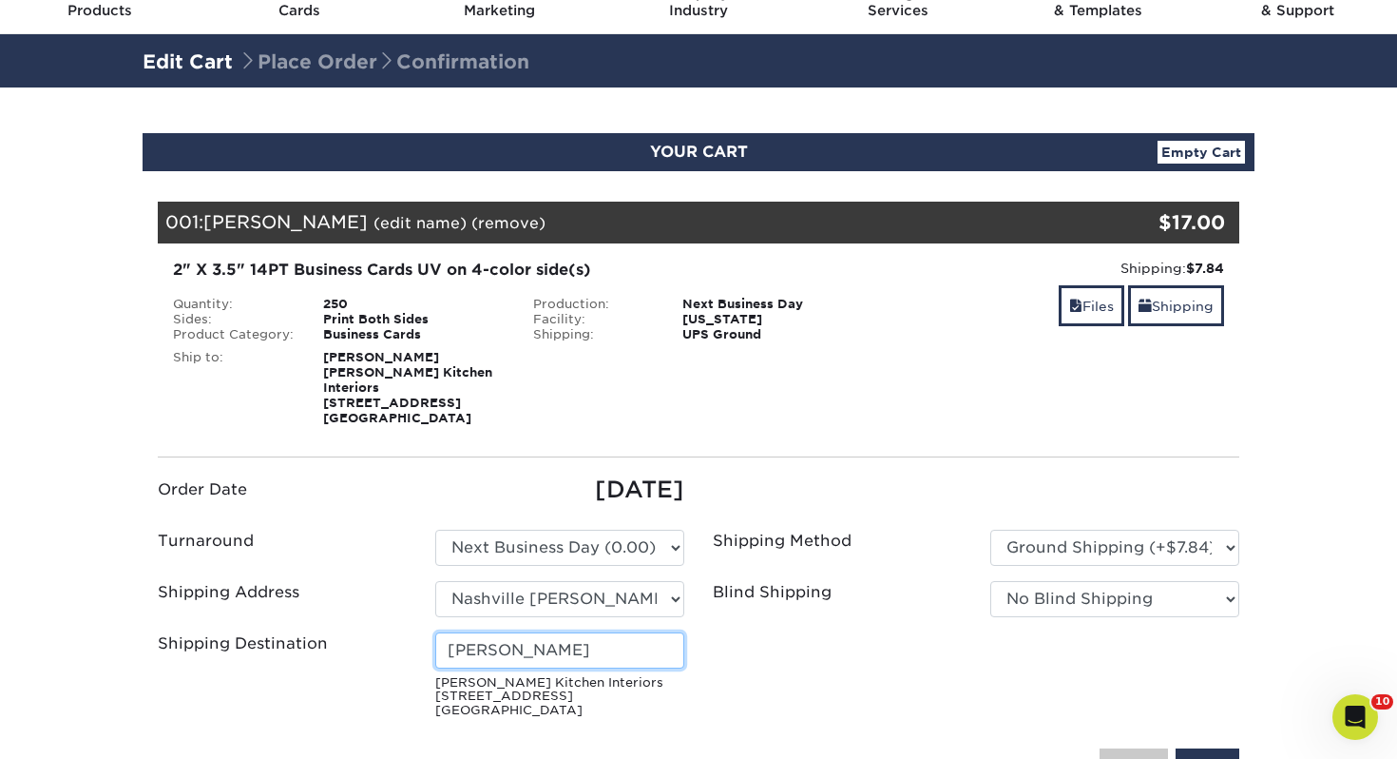
drag, startPoint x: 624, startPoint y: 628, endPoint x: 262, endPoint y: 591, distance: 363.1
click at [262, 591] on ul "Order Date 08/22/2025 Turnaround Please Select Select One" at bounding box center [699, 598] width 1110 height 253
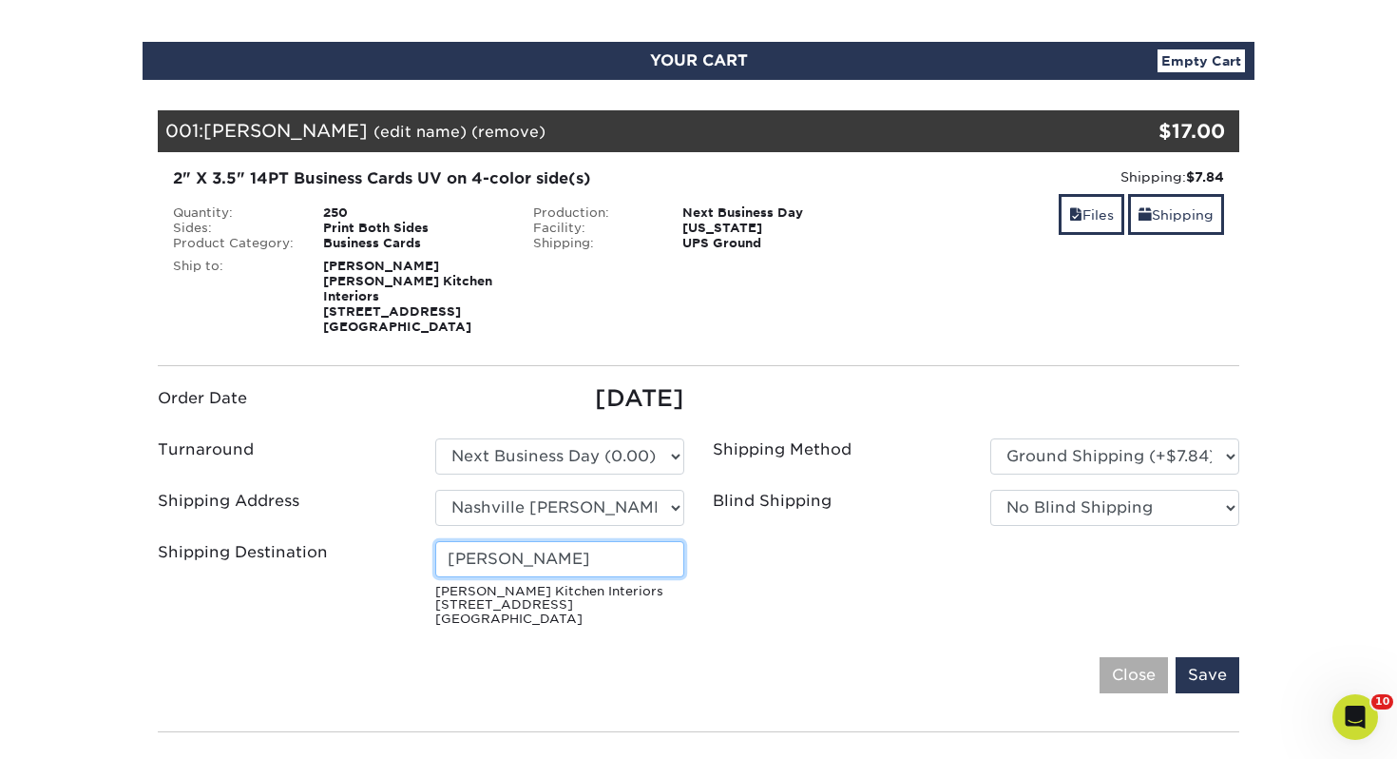
scroll to position [329, 0]
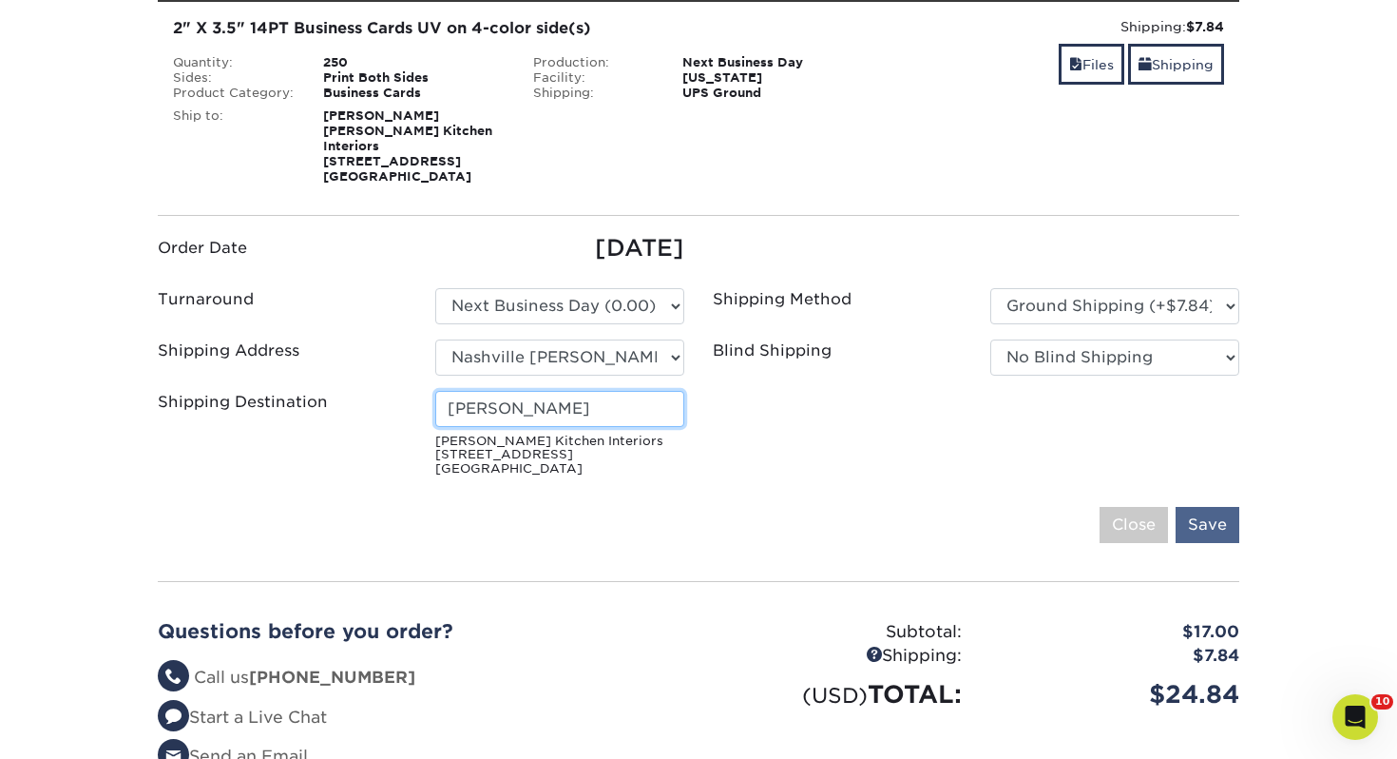
type input "[PERSON_NAME]"
click at [1214, 510] on input "Save" at bounding box center [1208, 525] width 64 height 36
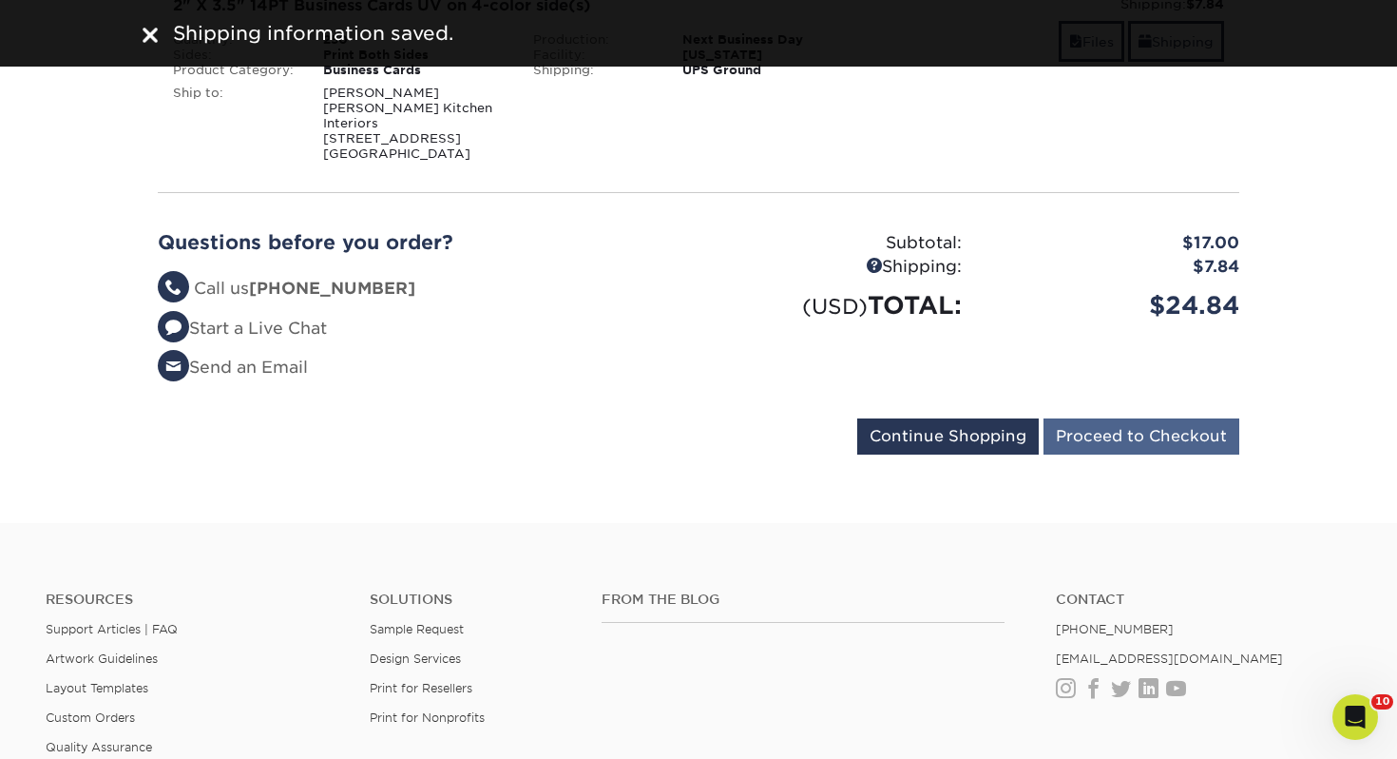
scroll to position [359, 0]
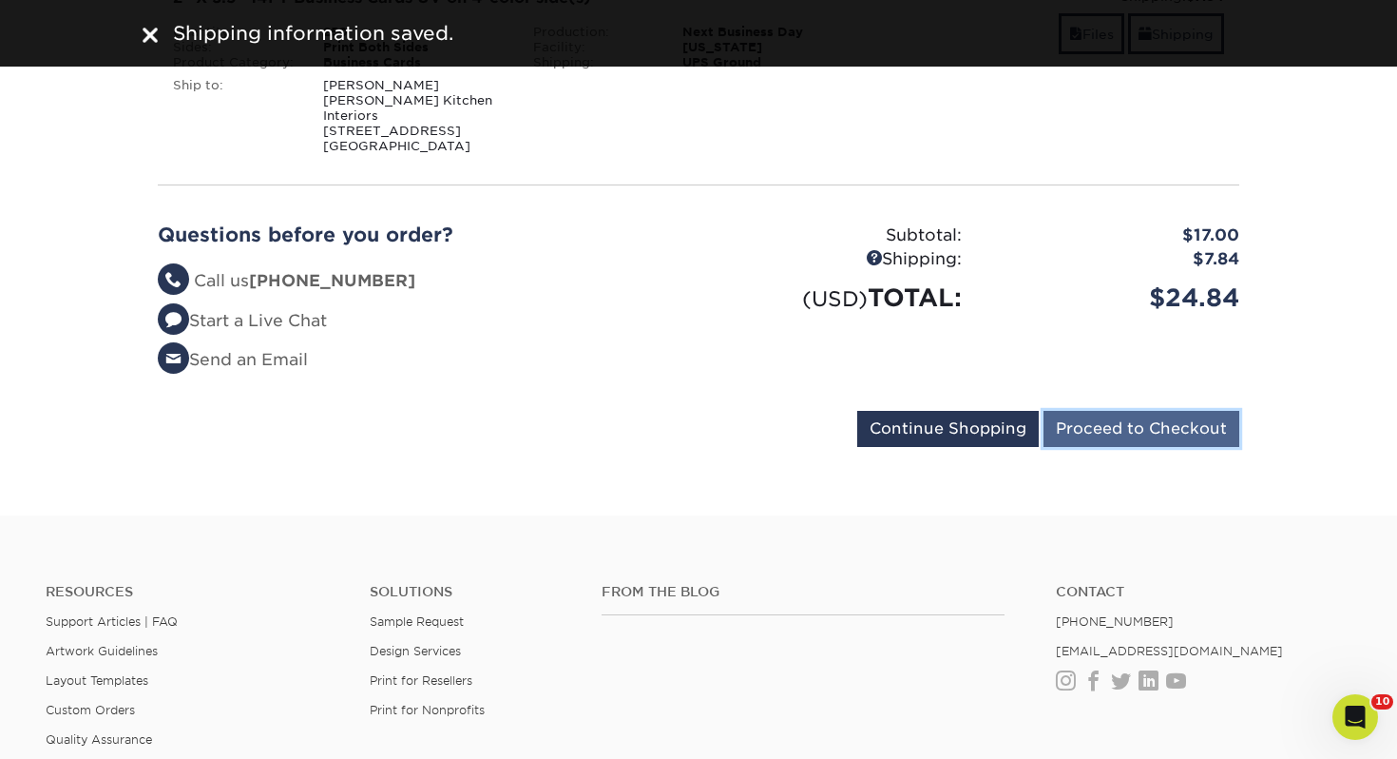
click at [1154, 411] on input "Proceed to Checkout" at bounding box center [1142, 429] width 196 height 36
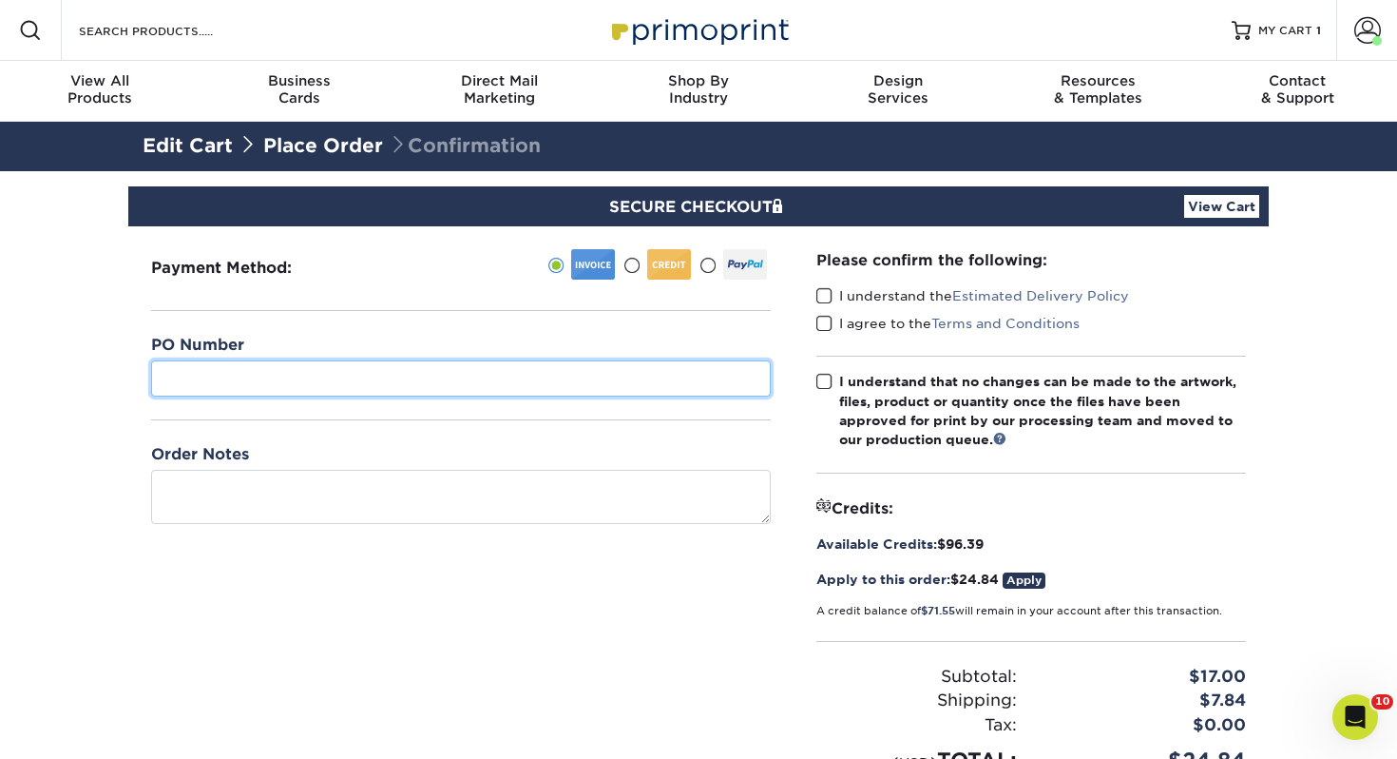
click at [583, 386] on input "text" at bounding box center [461, 378] width 620 height 36
type input "444"
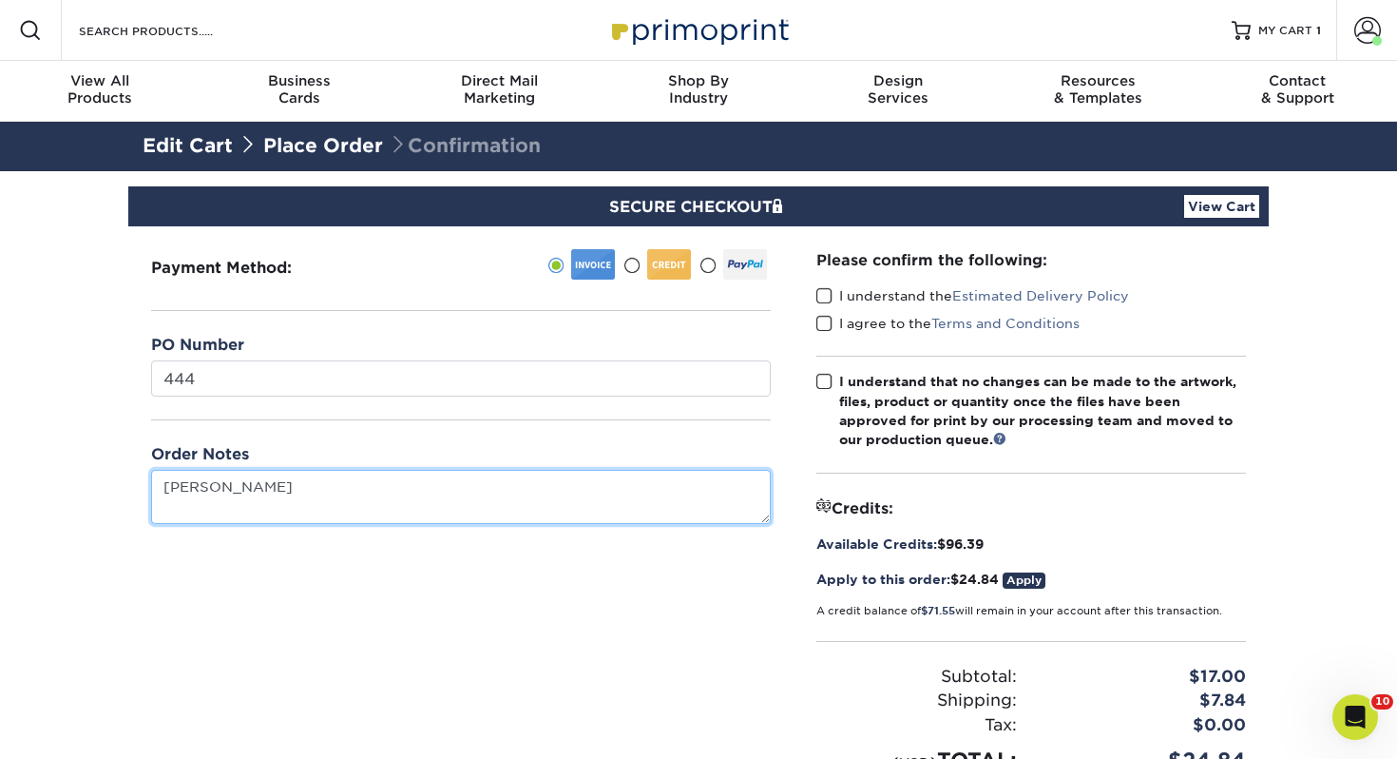
type textarea "[PERSON_NAME]"
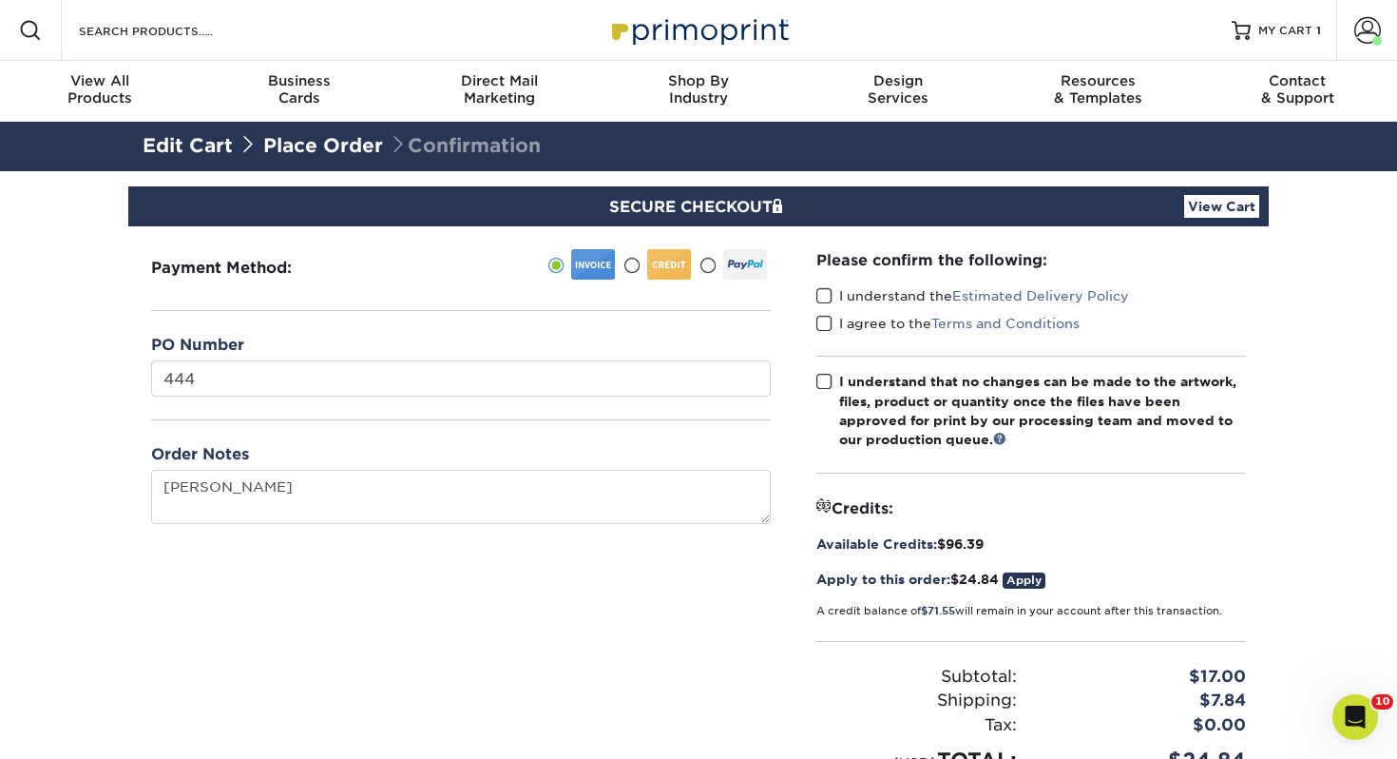
click at [814, 290] on div "Please confirm the following: I understand the Estimated Delivery Policy I agre…" at bounding box center [1031, 512] width 475 height 572
drag, startPoint x: 823, startPoint y: 297, endPoint x: 824, endPoint y: 311, distance: 14.3
click at [823, 297] on span at bounding box center [825, 296] width 16 height 18
click at [0, 0] on input "I understand the Estimated Delivery Policy" at bounding box center [0, 0] width 0 height 0
drag, startPoint x: 825, startPoint y: 311, endPoint x: 825, endPoint y: 336, distance: 24.7
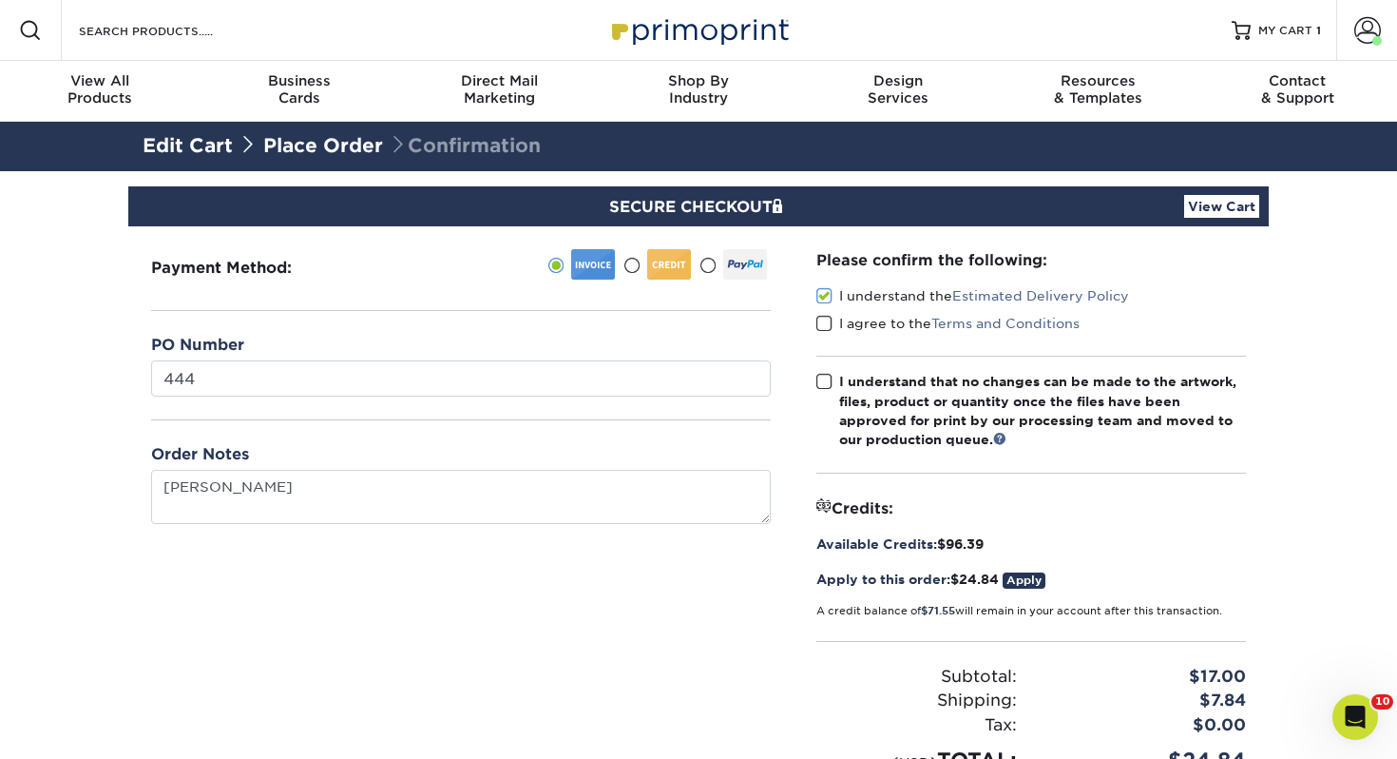
click at [824, 311] on div "I understand the Estimated Delivery Policy" at bounding box center [1032, 299] width 430 height 27
drag, startPoint x: 827, startPoint y: 322, endPoint x: 823, endPoint y: 371, distance: 48.6
click at [827, 322] on span at bounding box center [825, 324] width 16 height 18
click at [0, 0] on input "I agree to the Terms and Conditions" at bounding box center [0, 0] width 0 height 0
drag, startPoint x: 823, startPoint y: 371, endPoint x: 976, endPoint y: 477, distance: 186.4
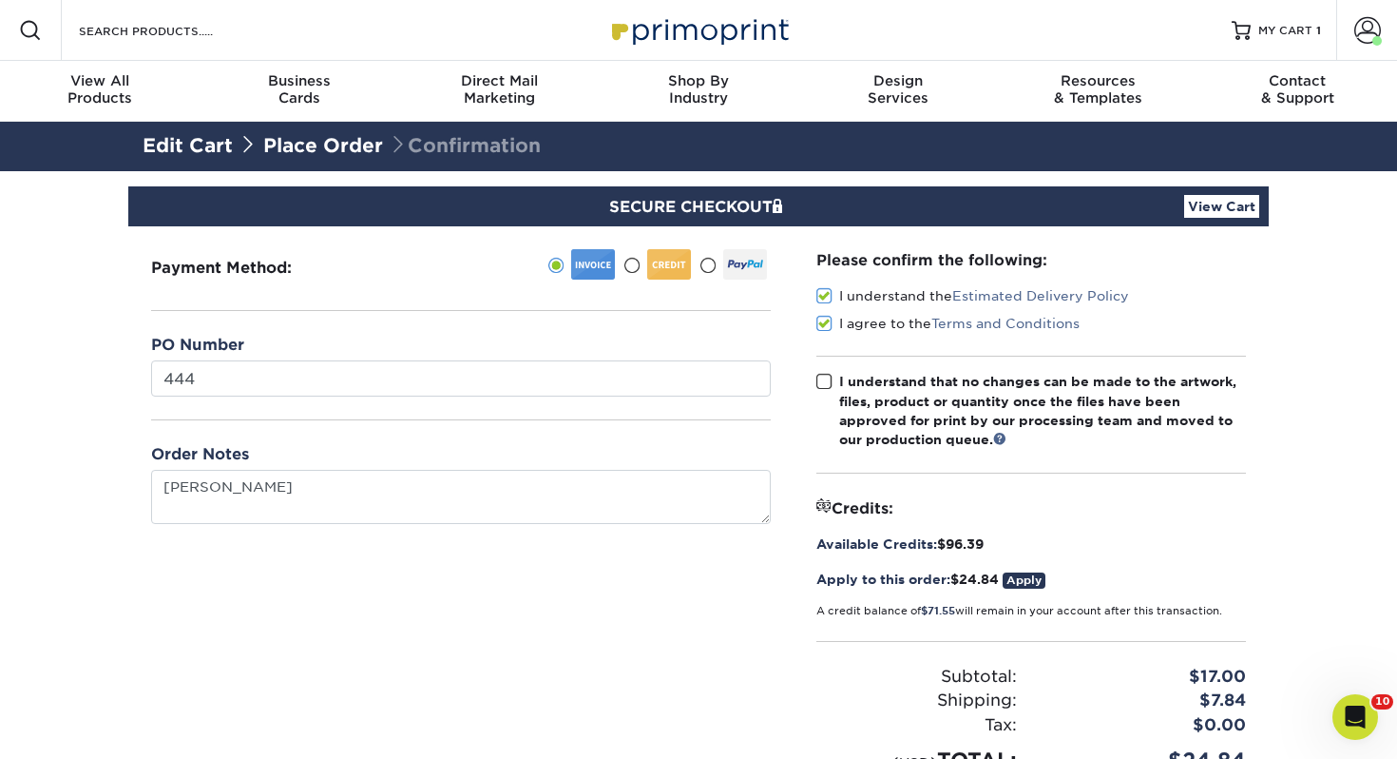
click at [823, 372] on label "I understand that no changes can be made to the artwork, files, product or quan…" at bounding box center [1032, 411] width 430 height 78
click at [0, 0] on input "I understand that no changes can be made to the artwork, files, product or quan…" at bounding box center [0, 0] width 0 height 0
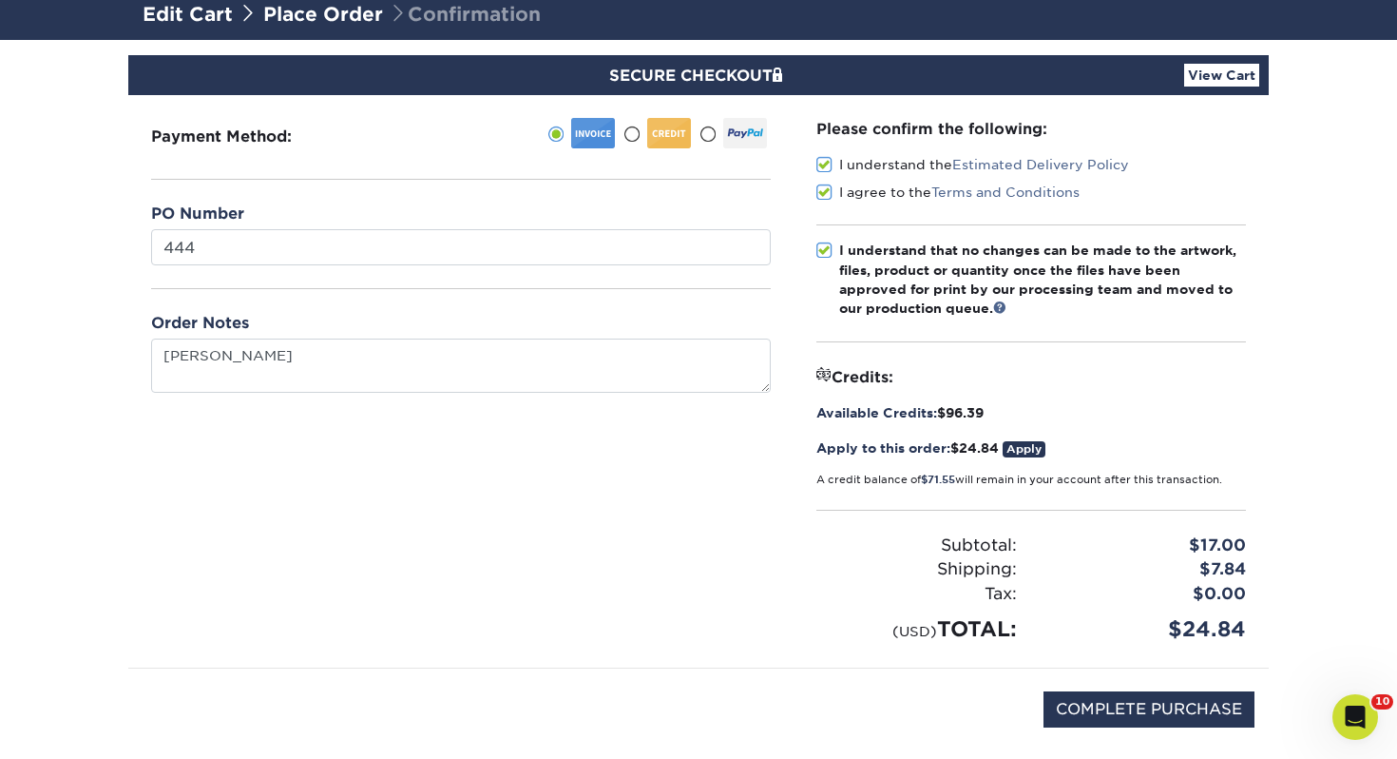
scroll to position [317, 0]
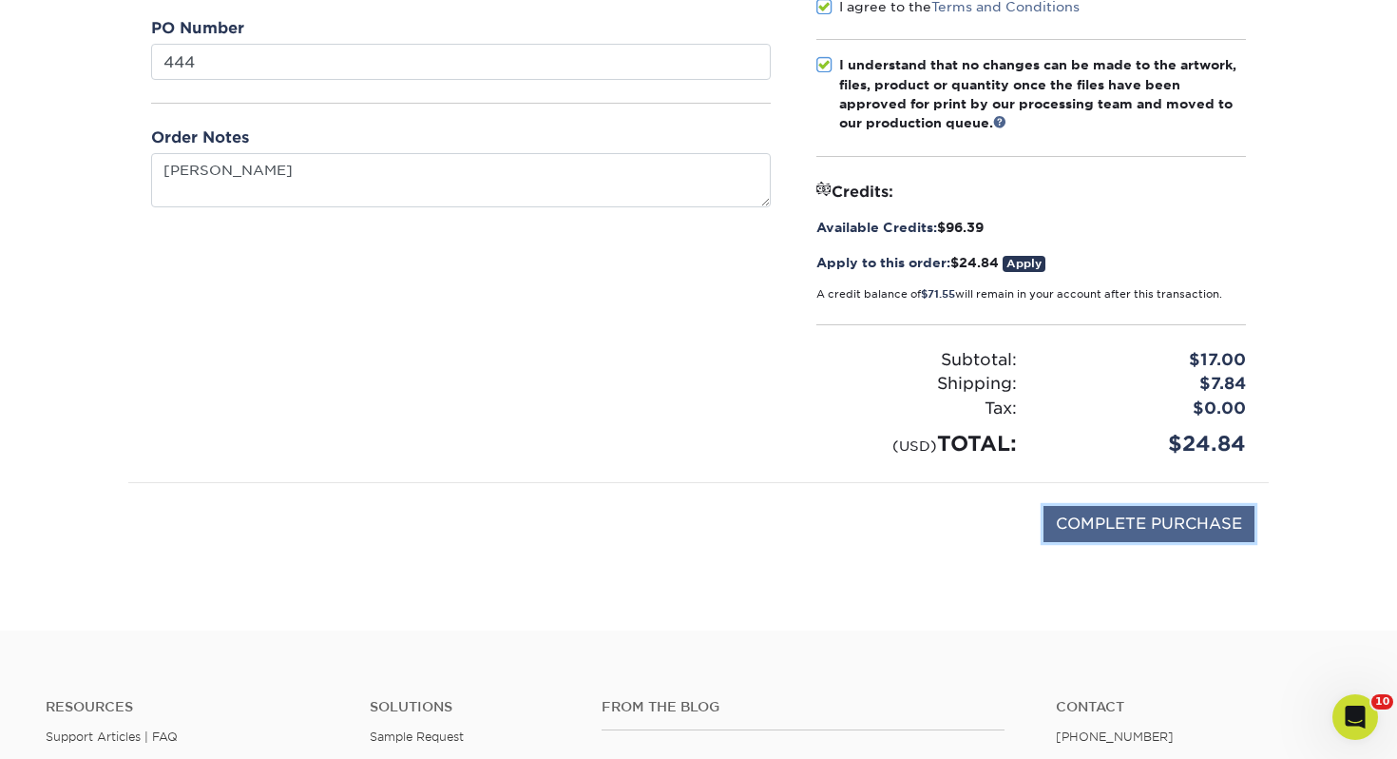
click at [1173, 528] on input "COMPLETE PURCHASE" at bounding box center [1149, 524] width 211 height 36
type input "PROCESSING, PLEASE WAIT..."
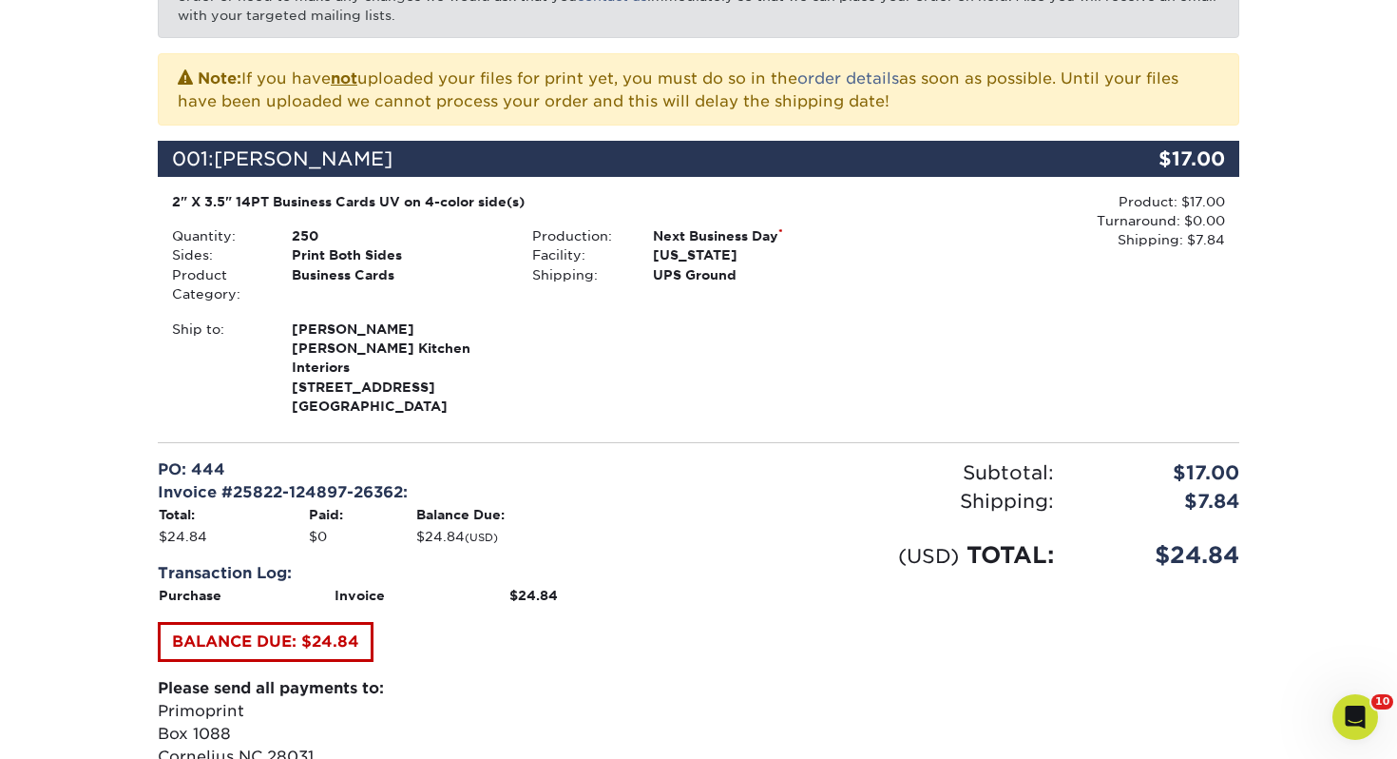
scroll to position [651, 0]
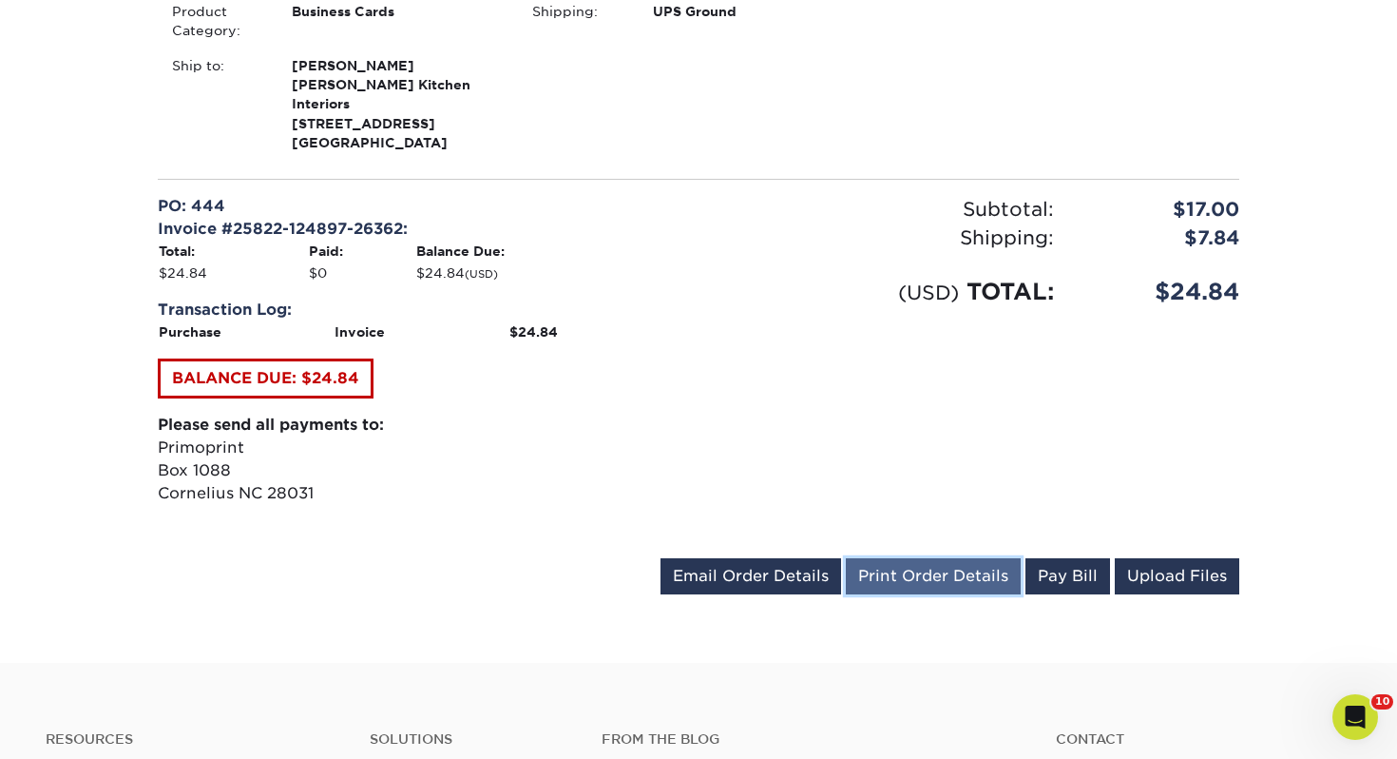
click at [922, 558] on link "Print Order Details" at bounding box center [933, 576] width 175 height 36
